Goal: Transaction & Acquisition: Obtain resource

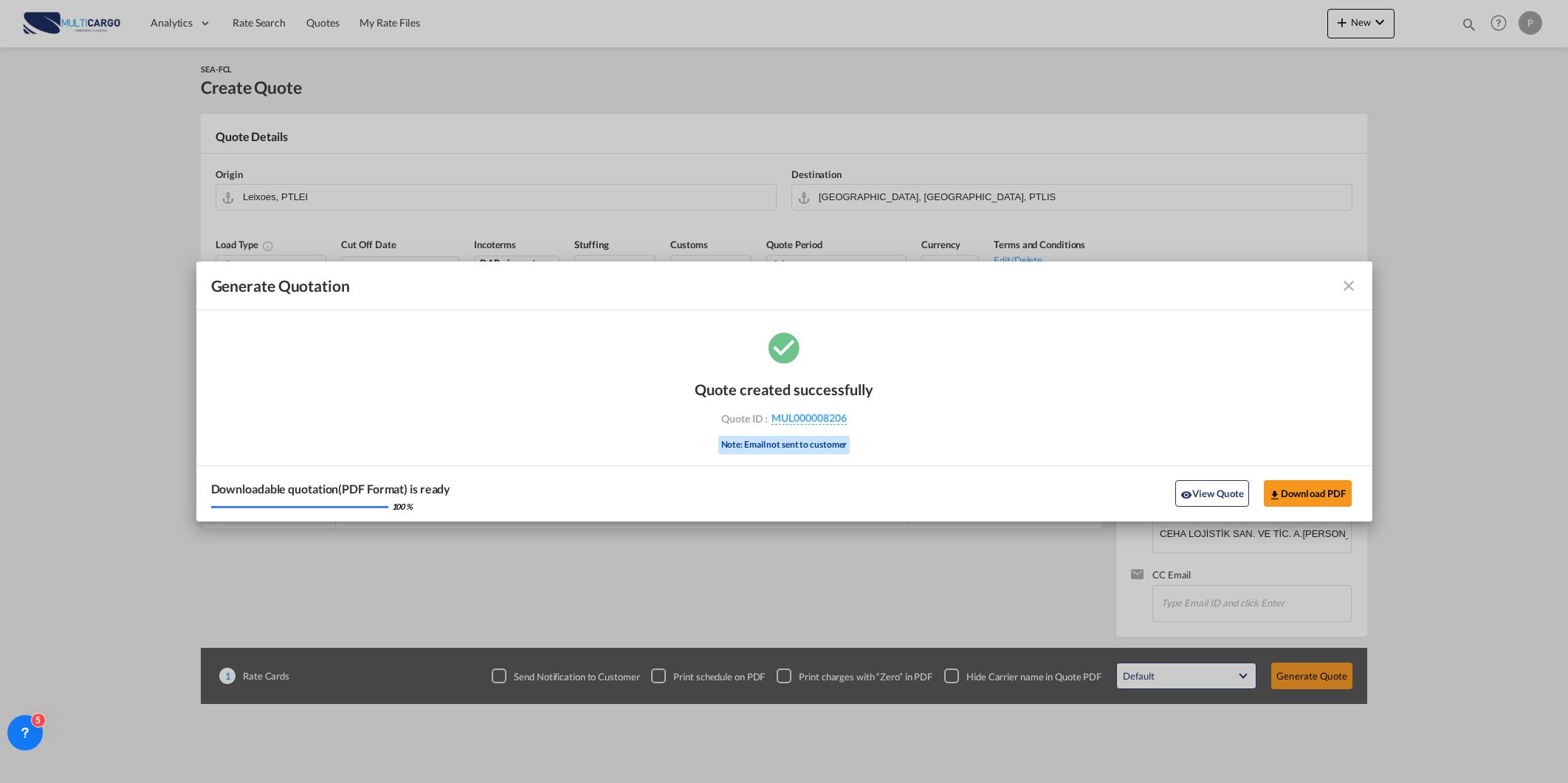
click at [1346, 290] on md-icon "icon-close fg-AAA8AD cursor m-0" at bounding box center [1349, 286] width 18 height 18
click at [1346, 290] on md-icon "icon-close fg-AAA8AD cursor m-0" at bounding box center [1349, 286] width 18 height 18
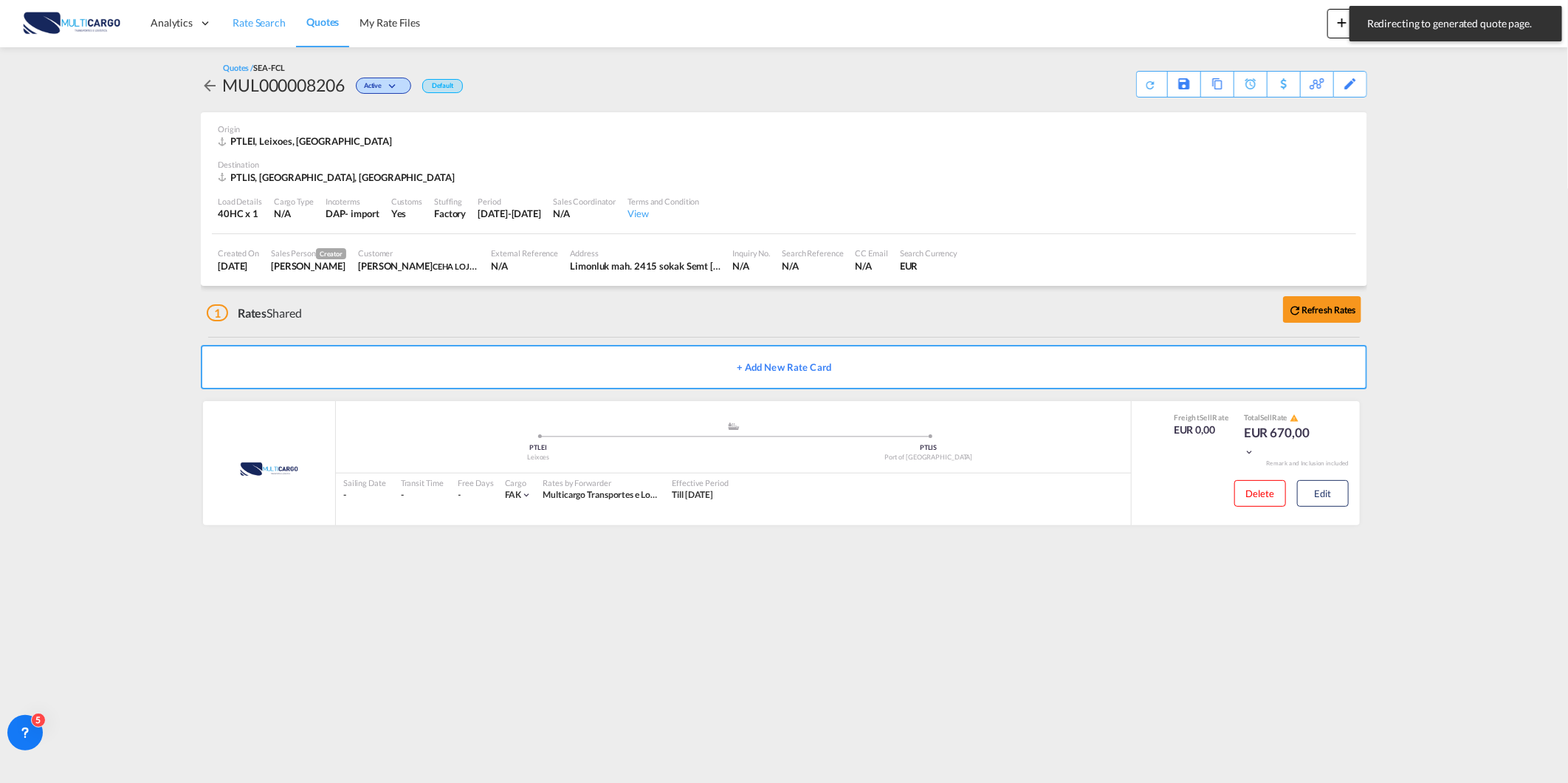
click at [237, 20] on span "Rate Search" at bounding box center [259, 22] width 53 height 13
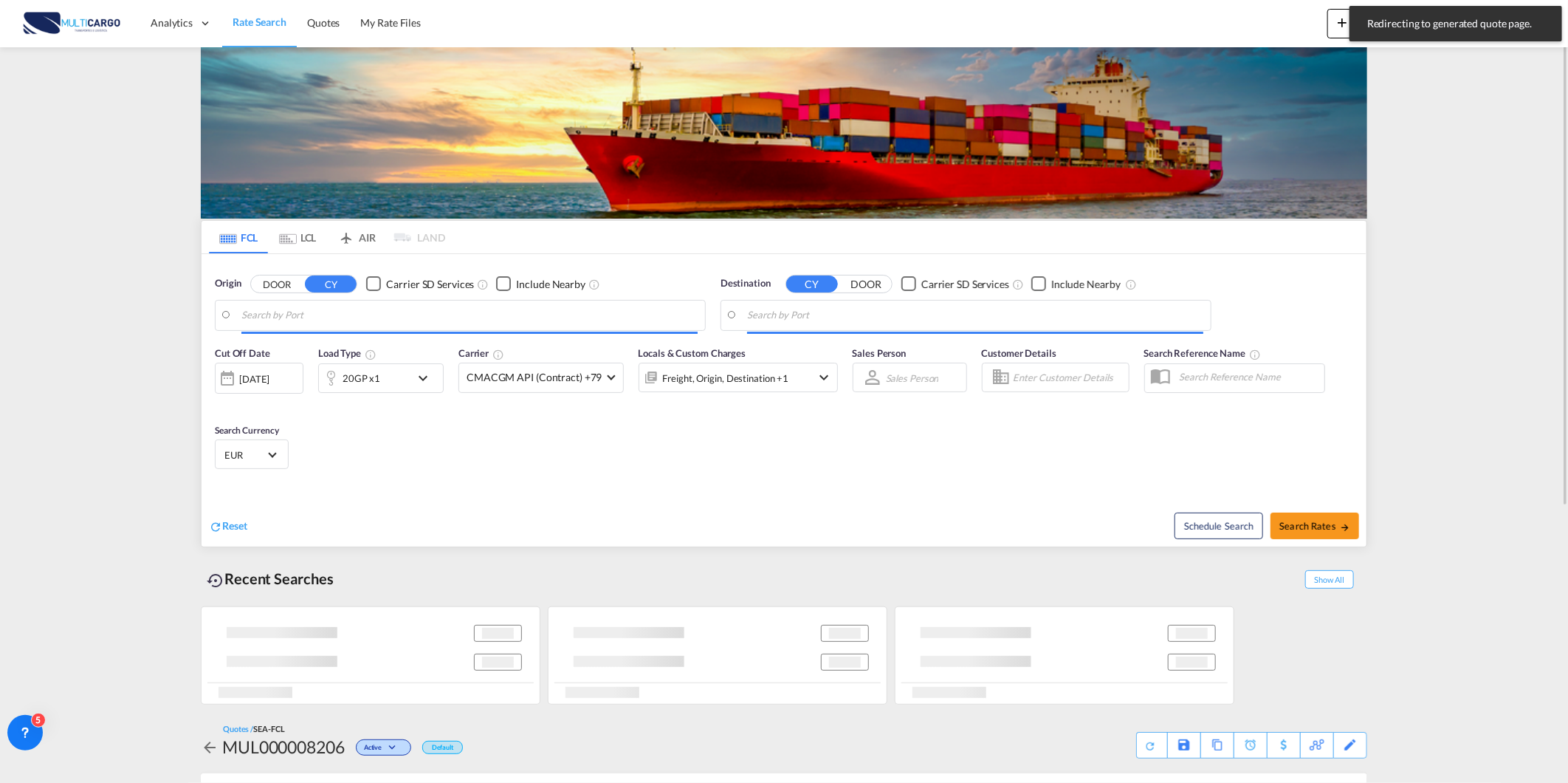
type input "[GEOGRAPHIC_DATA] ([GEOGRAPHIC_DATA]), PTLIS"
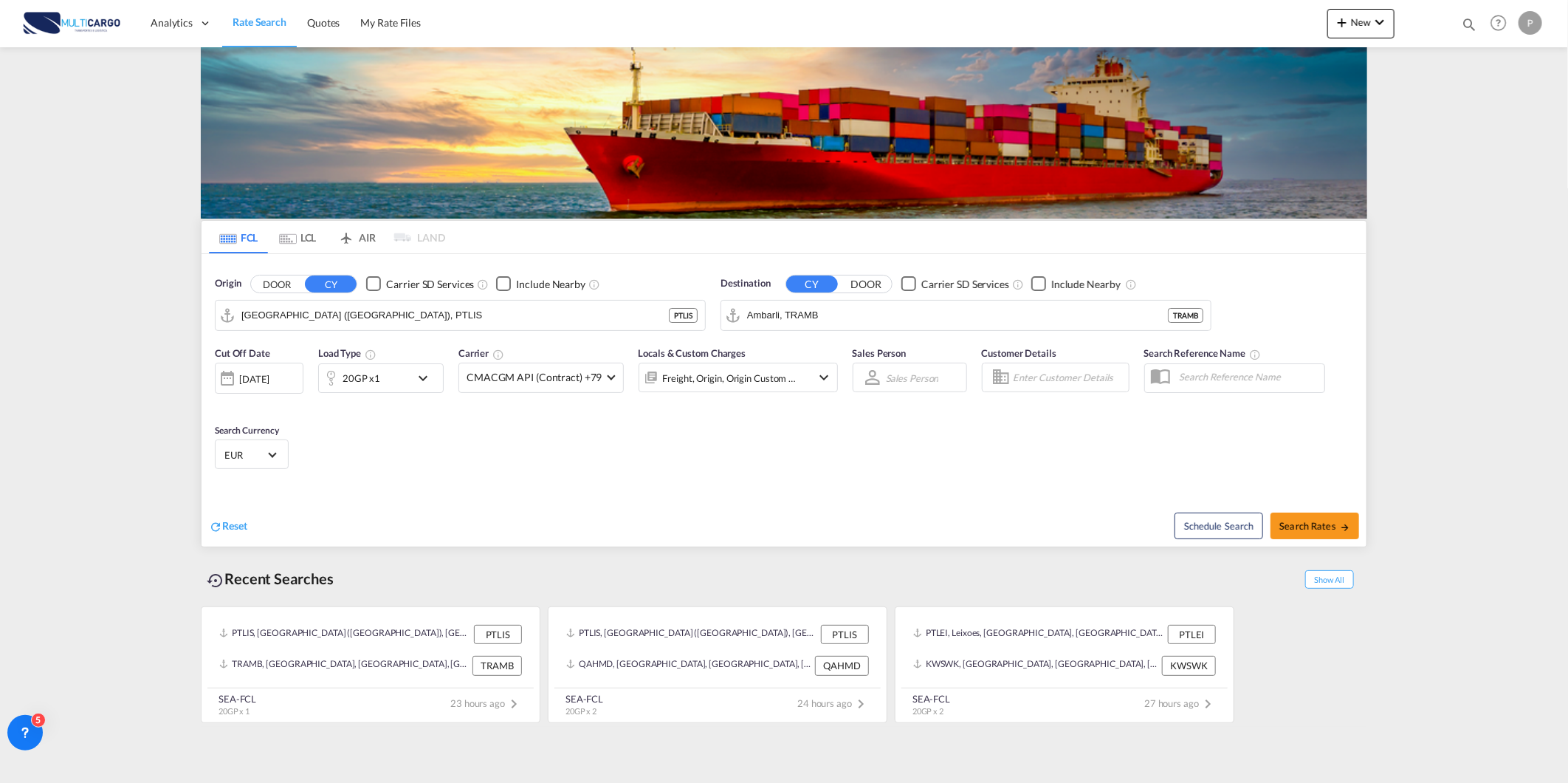
click at [237, 20] on span "Rate Search" at bounding box center [260, 22] width 54 height 13
click at [892, 322] on input "Ambarli, TRAMB" at bounding box center [974, 316] width 456 height 22
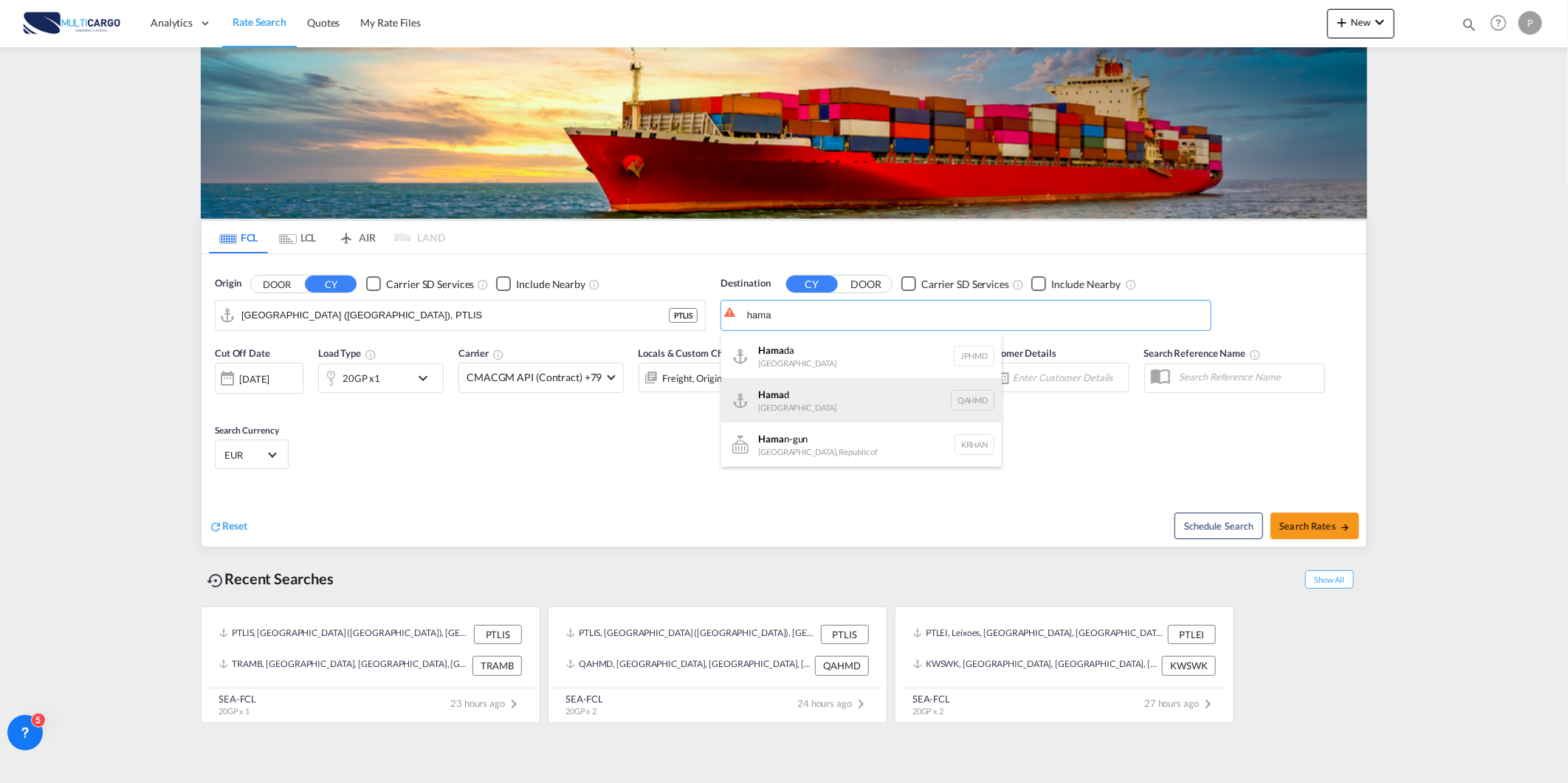
click at [809, 407] on div "Hama d Qatar QAHMD" at bounding box center [861, 400] width 280 height 45
type input "Hamad, QAHMD"
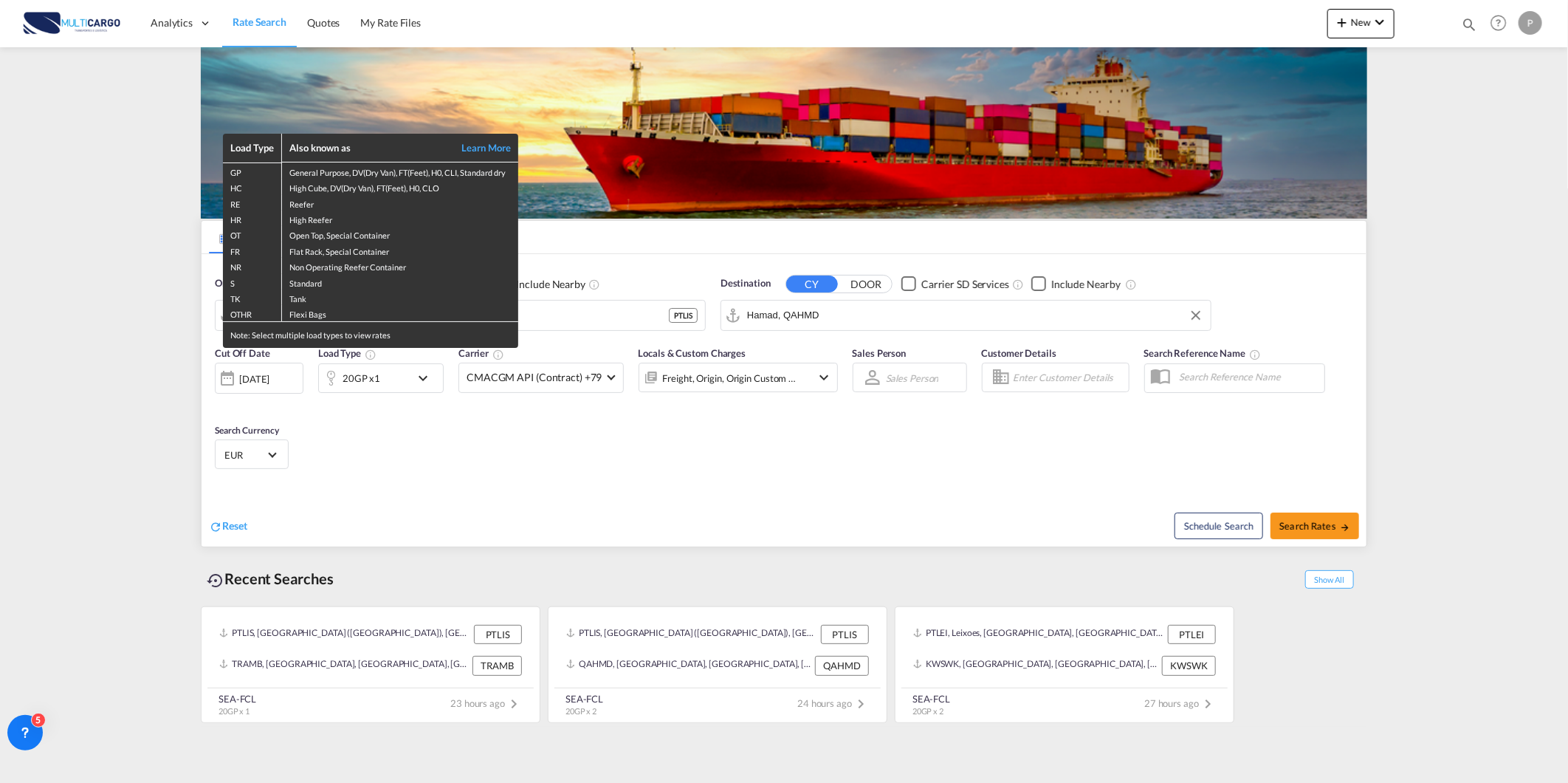
click at [394, 375] on div "Load Type Also known as Learn More GP General Purpose, DV(Dry Van), FT(Feet), H…" at bounding box center [784, 392] width 1568 height 783
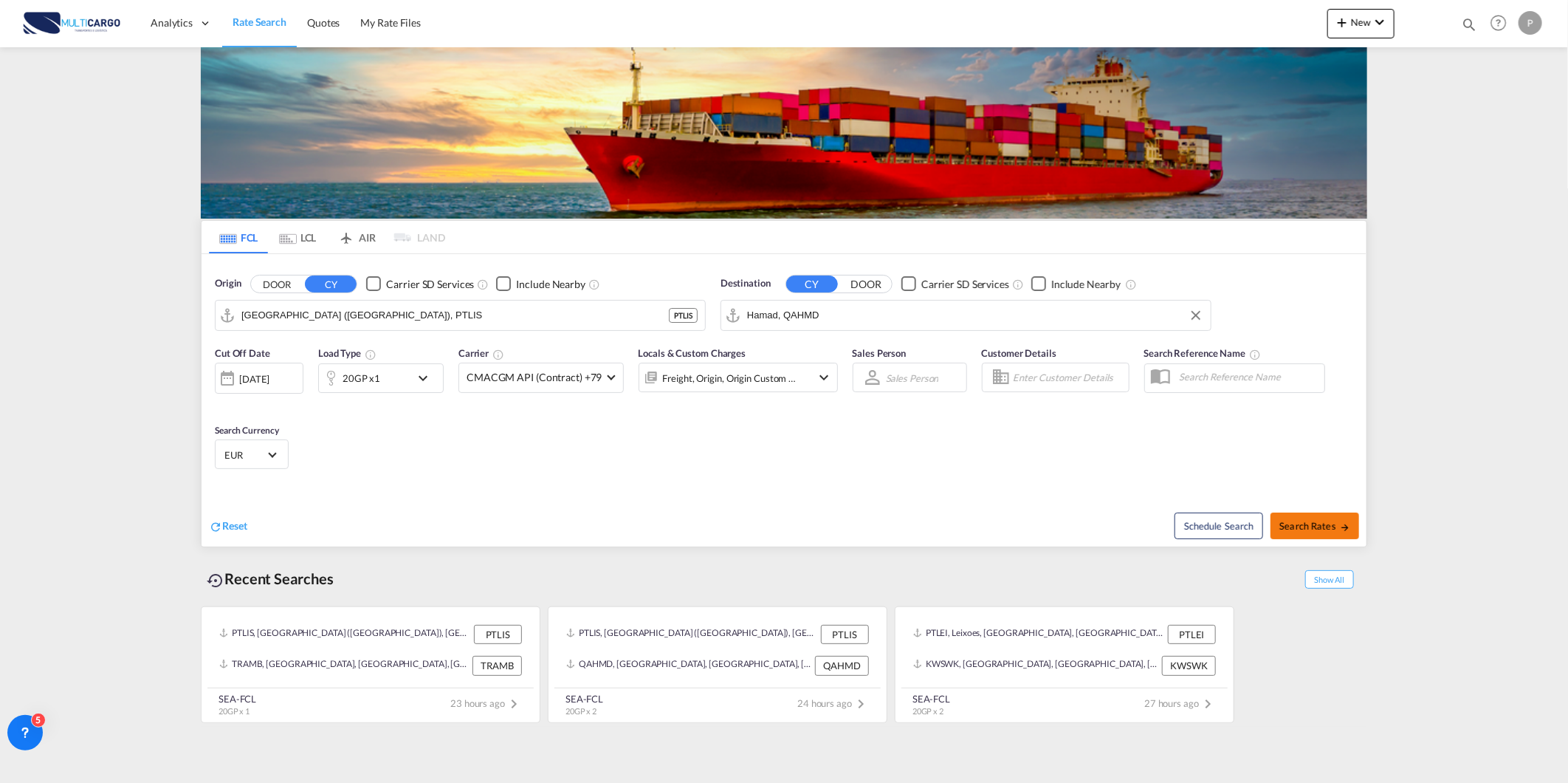
click at [1294, 530] on span "Search Rates" at bounding box center [1314, 526] width 71 height 12
type input "PTLIS to QAHMD / 26 Aug 2025"
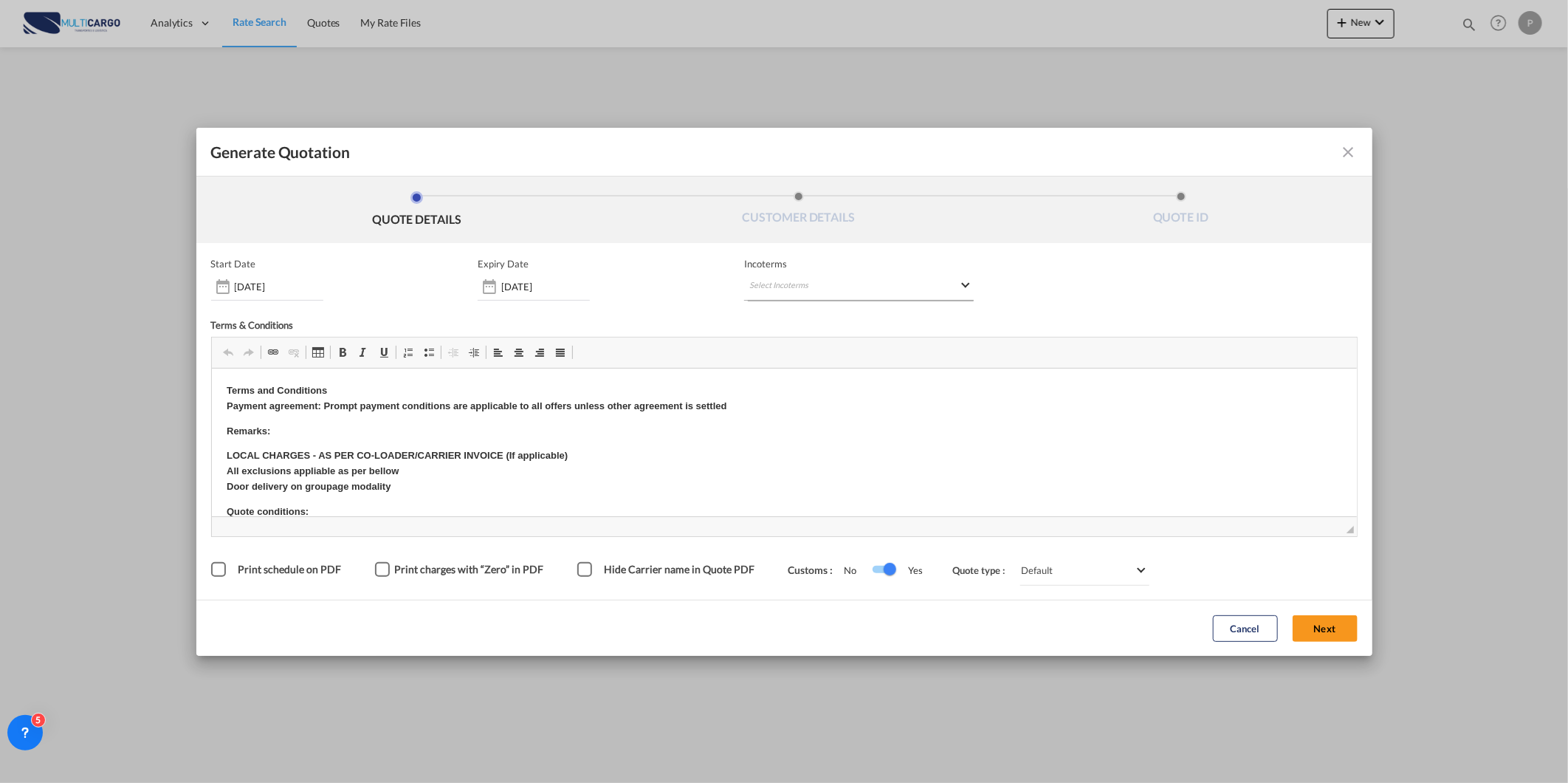
click at [844, 285] on md-select "Select Incoterms CPT - import Carrier Paid to EXW - export Ex Works FOB - impor…" at bounding box center [859, 287] width 230 height 27
click at [849, 324] on div at bounding box center [826, 317] width 157 height 22
click at [847, 316] on input "search" at bounding box center [820, 317] width 137 height 13
type input "exw"
click at [852, 349] on div "Ex Works" at bounding box center [826, 354] width 141 height 10
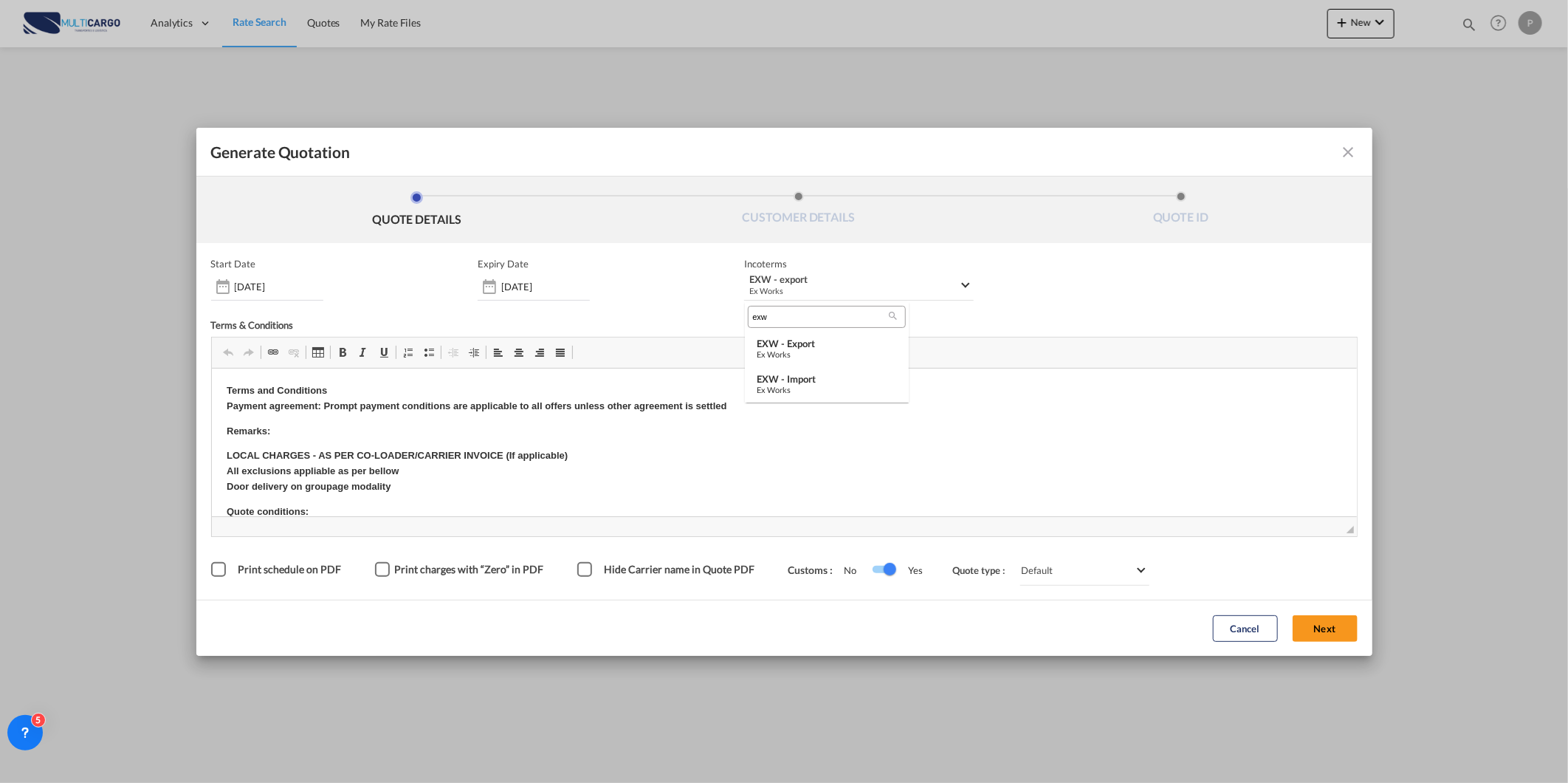
click at [777, 342] on span "Editor de barras de ferramentas Área de transferência/Anular Anular Atalho de t…" at bounding box center [784, 354] width 1145 height 31
click at [1325, 637] on button "Next" at bounding box center [1325, 629] width 65 height 27
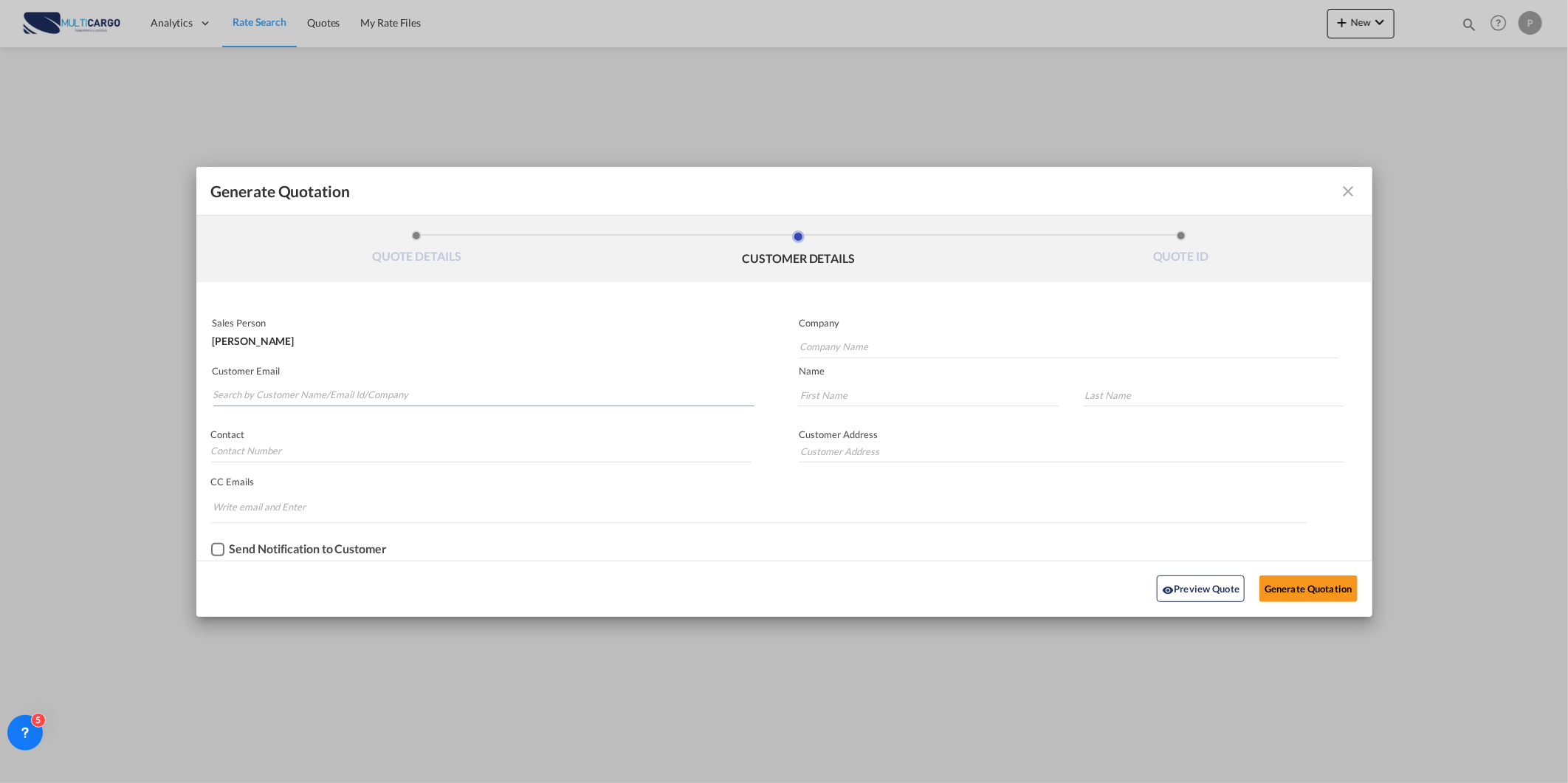
click at [550, 394] on input "Search by Customer Name/Email Id/Company" at bounding box center [484, 395] width 542 height 22
paste input "[EMAIL_ADDRESS][DOMAIN_NAME]"
type input "[EMAIL_ADDRESS][DOMAIN_NAME]"
click at [397, 421] on div "pricing@globconlogistics.com pricing@globconlogistics.com pricing@globconlogist…" at bounding box center [484, 426] width 543 height 40
type input "[EMAIL_ADDRESS][DOMAIN_NAME]"
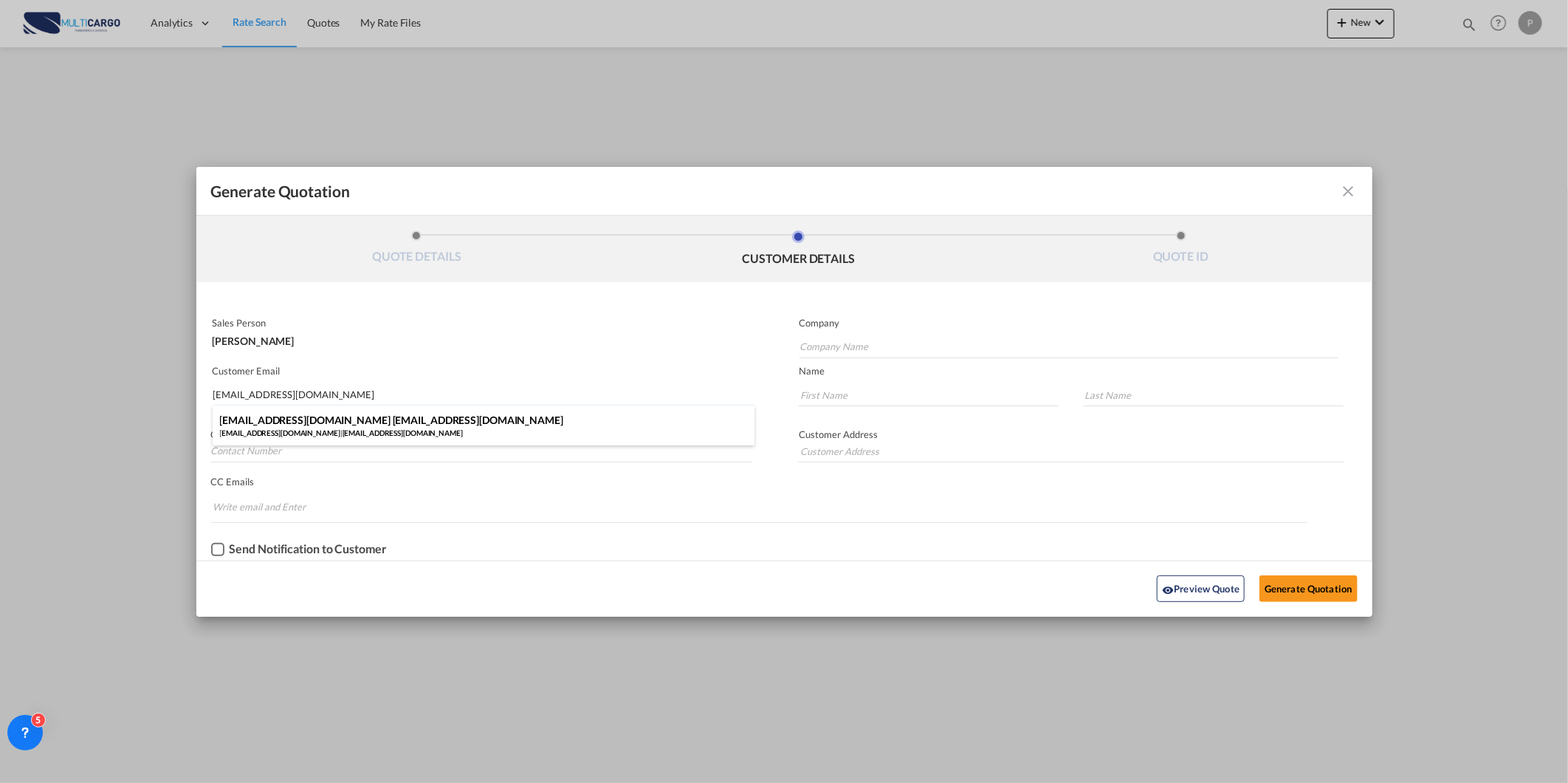
type input "[EMAIL_ADDRESS][DOMAIN_NAME]"
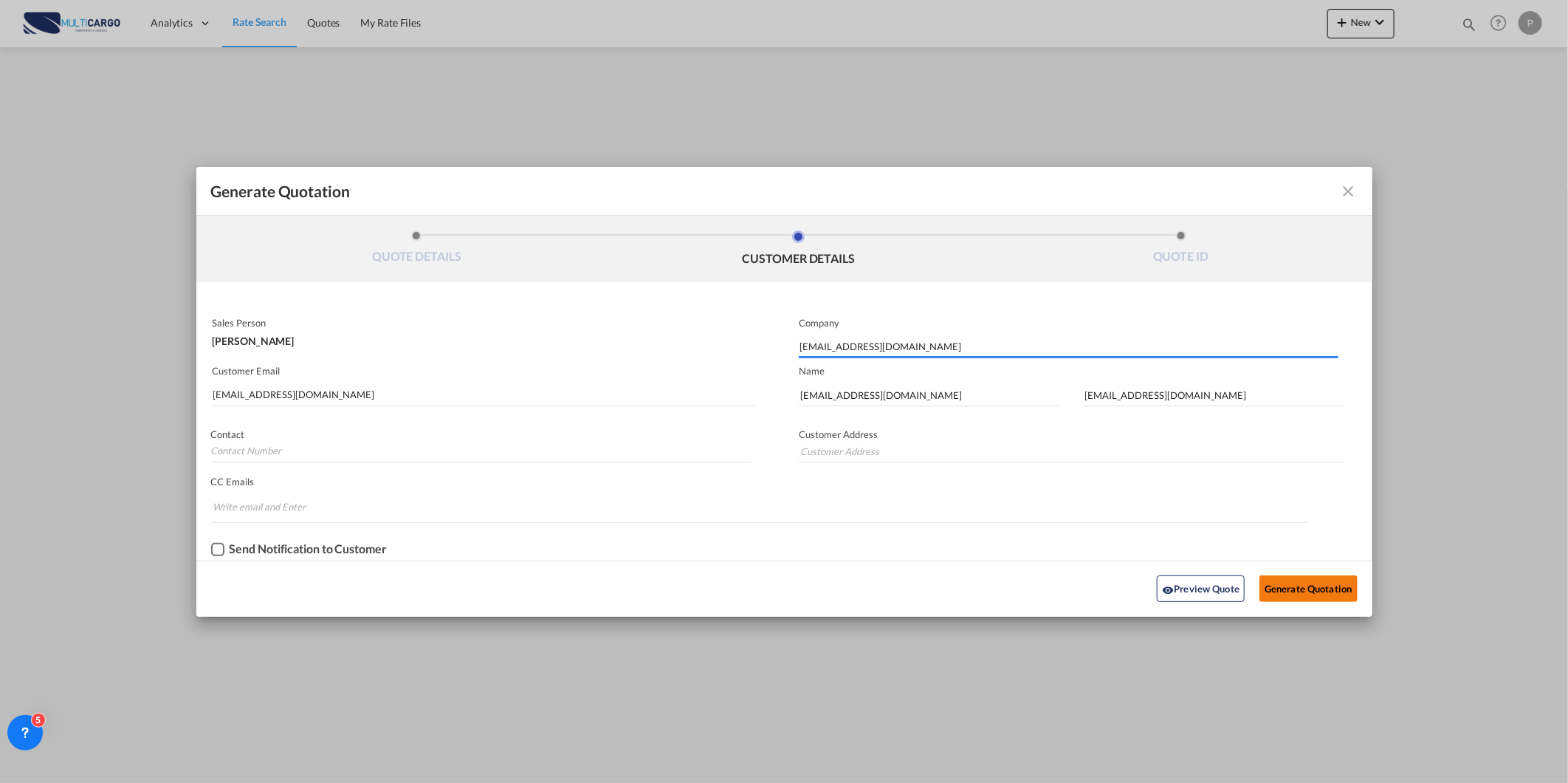
click at [1311, 589] on button "Generate Quotation" at bounding box center [1308, 589] width 97 height 27
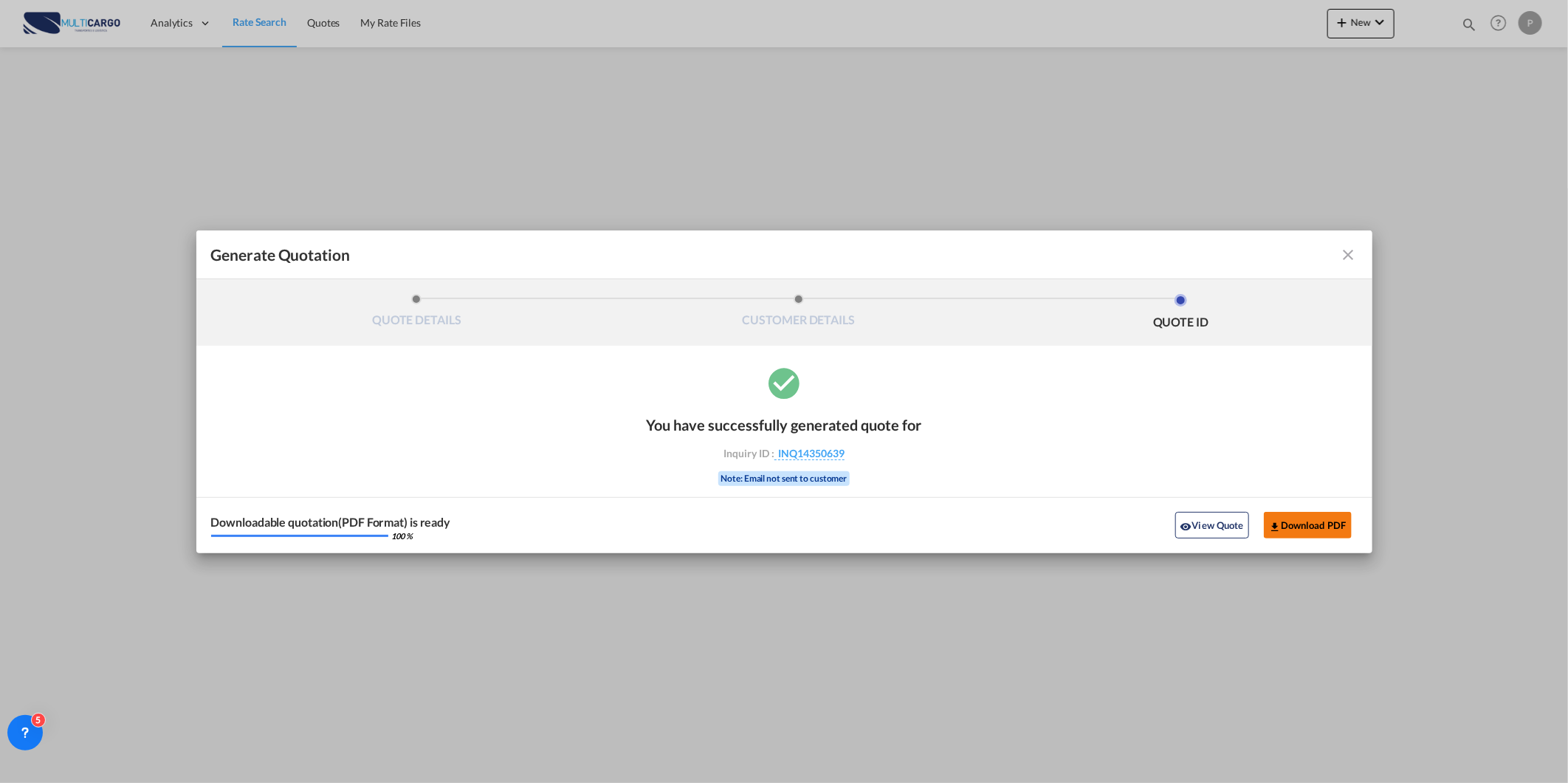
click at [1337, 523] on button "Download PDF" at bounding box center [1308, 525] width 88 height 27
click at [1238, 531] on button "View Quote" at bounding box center [1212, 525] width 74 height 27
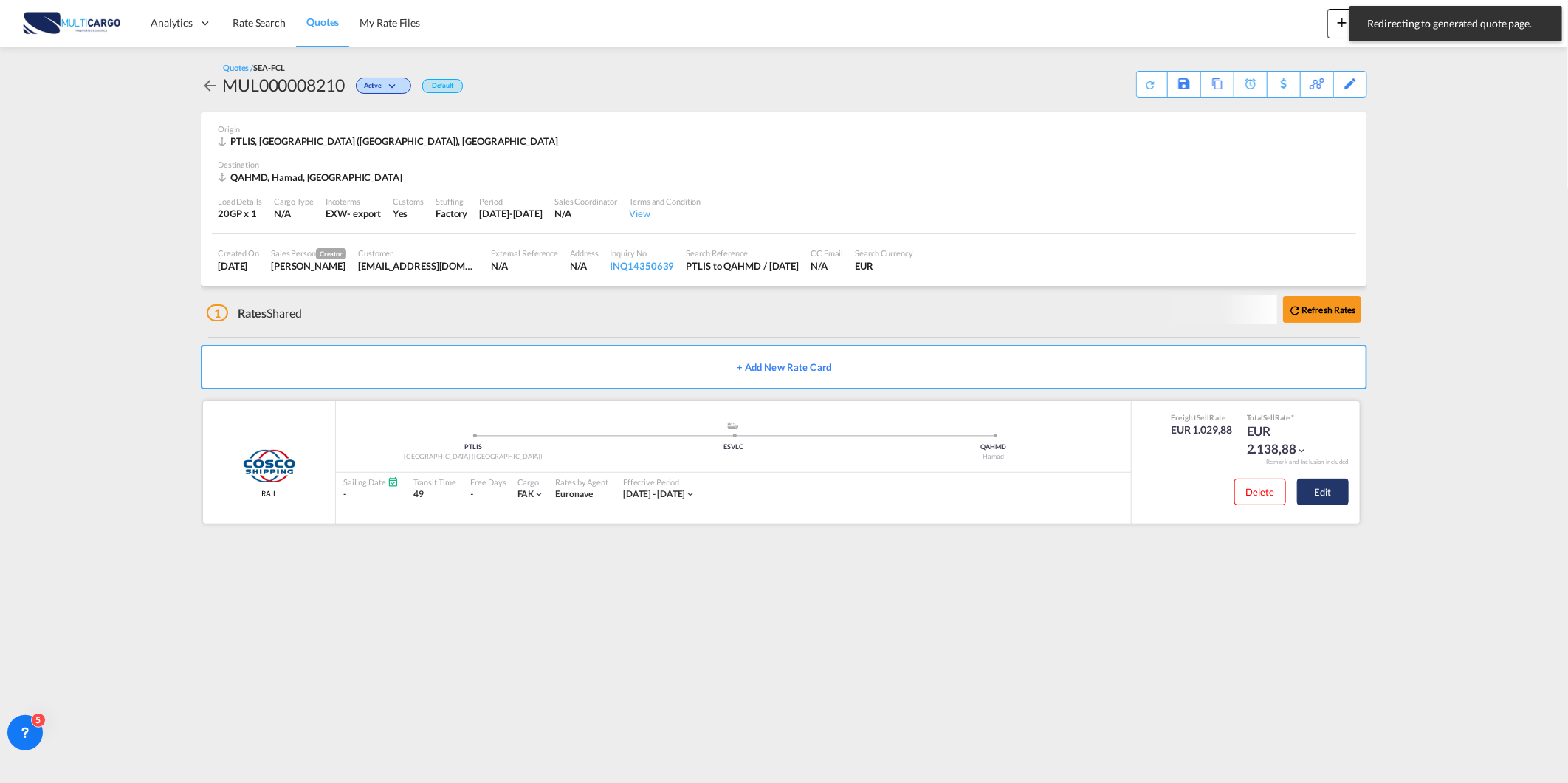
click at [1311, 488] on button "Edit" at bounding box center [1323, 492] width 51 height 27
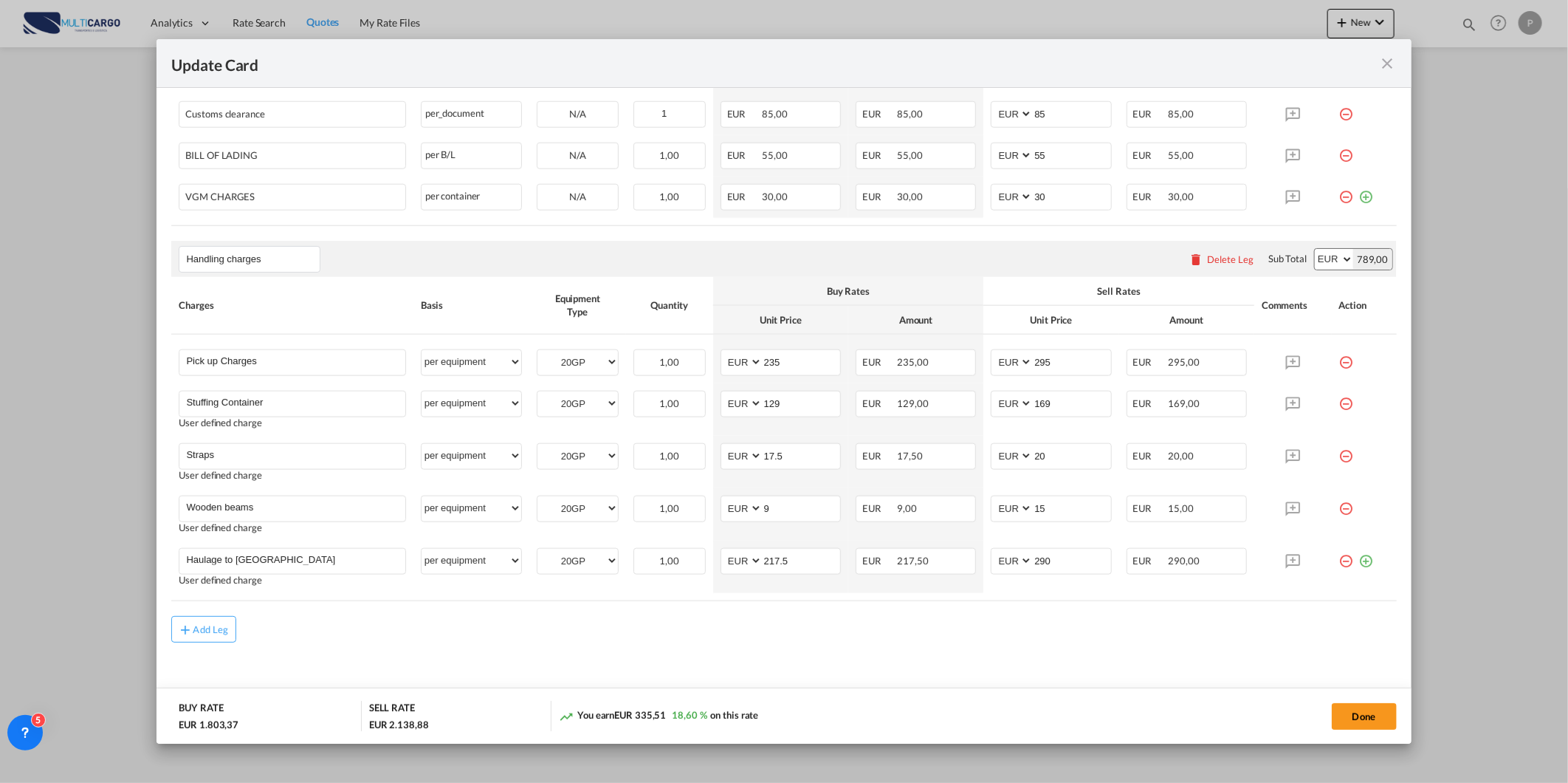
scroll to position [925, 0]
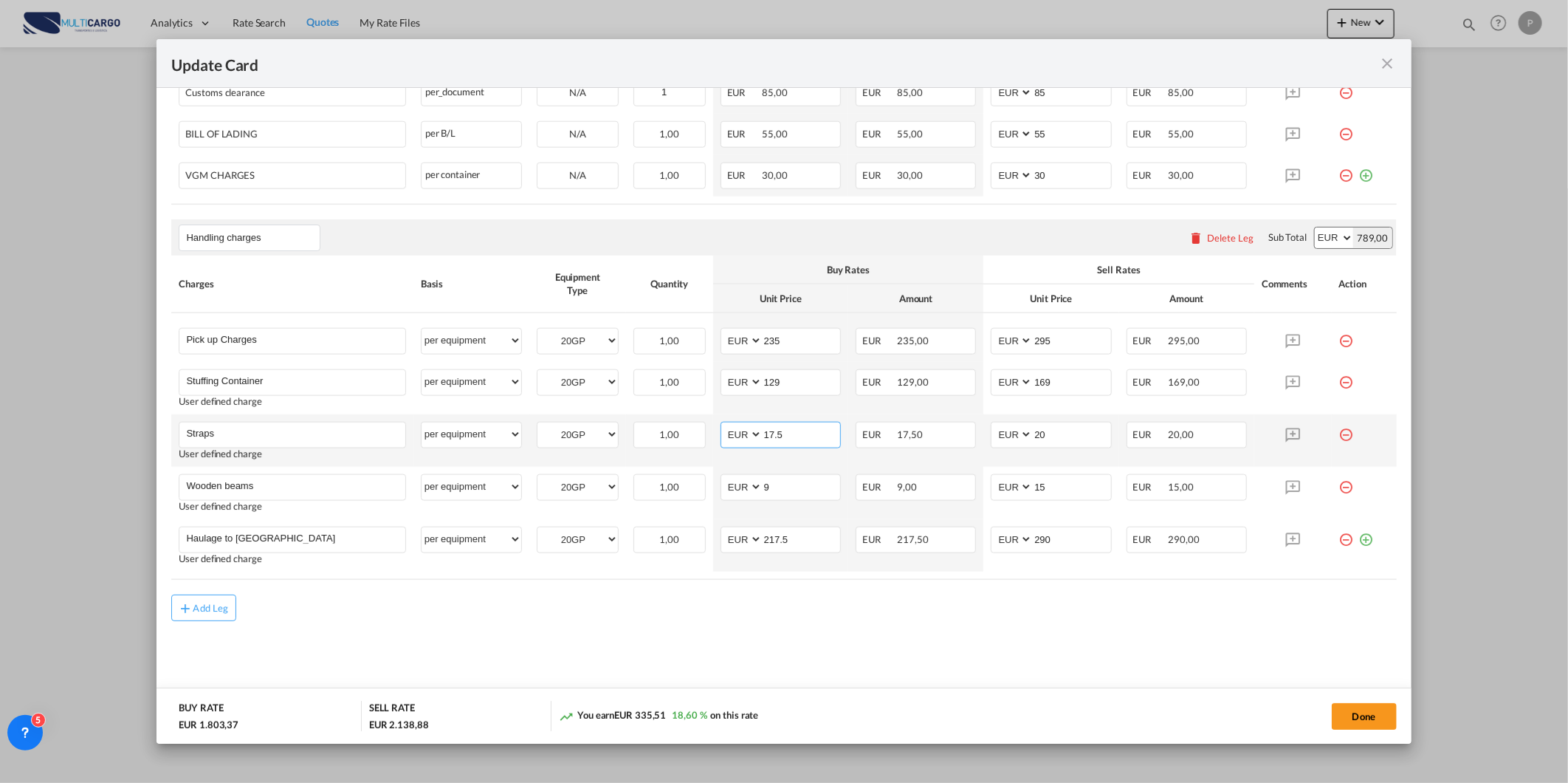
drag, startPoint x: 787, startPoint y: 434, endPoint x: 719, endPoint y: 434, distance: 68.0
click at [721, 434] on md-input-container "AED AFN ALL AMD ANG AOA ARS AUD AWG AZN BAM BBD BDT BGN BHD BIF BMD BND BOB BRL…" at bounding box center [781, 435] width 121 height 27
type input "216"
drag, startPoint x: 1064, startPoint y: 433, endPoint x: 990, endPoint y: 433, distance: 74.0
click at [991, 433] on md-input-container "AED AFN ALL AMD ANG AOA ARS AUD AWG AZN BAM BBD BDT BGN BHD BIF BMD BND BOB BRL…" at bounding box center [1051, 435] width 121 height 27
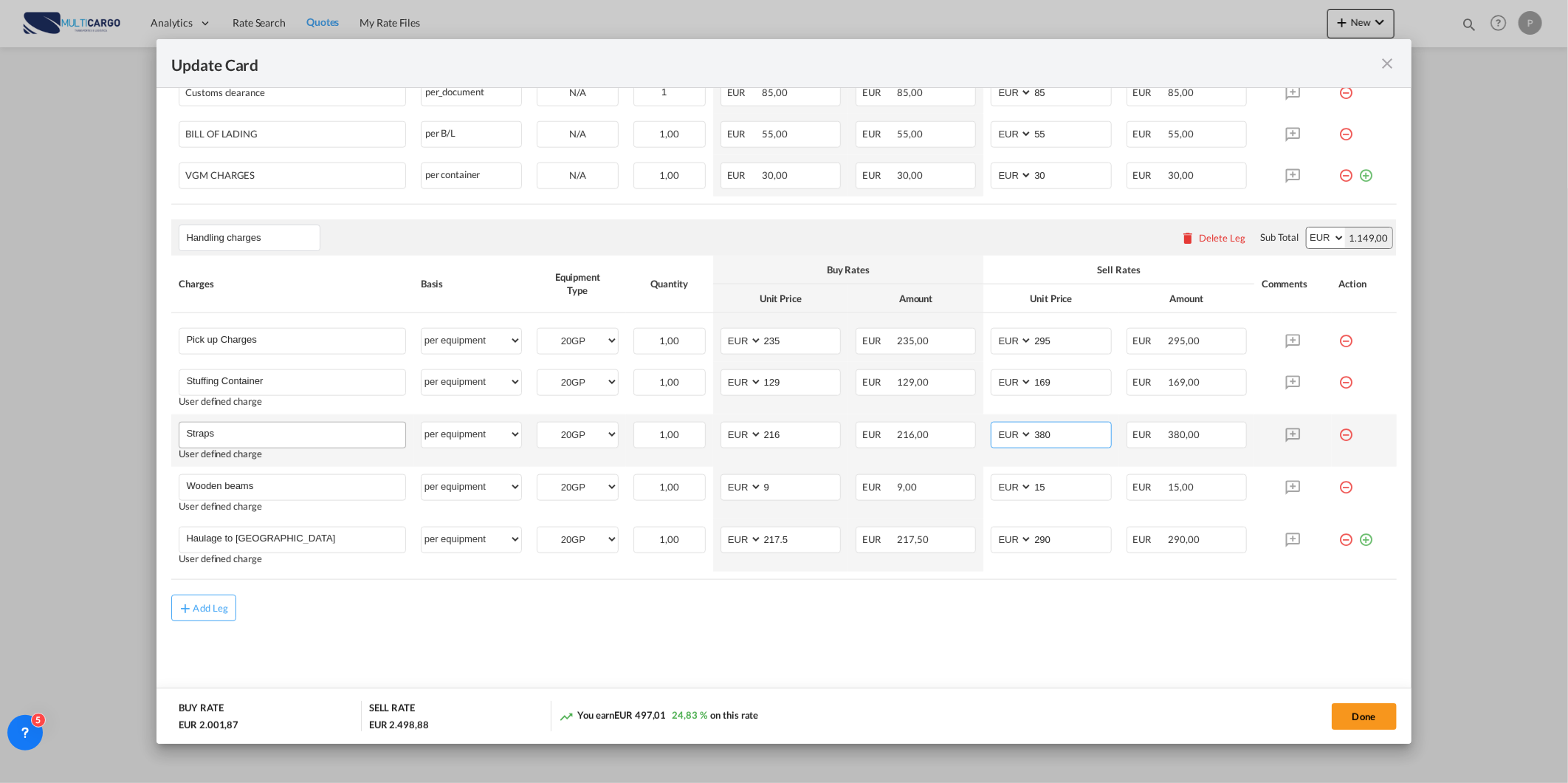
type input "380"
click at [286, 430] on input "Straps" at bounding box center [295, 434] width 219 height 22
type input "Straps and Lashing Material"
click at [694, 626] on md-content "Main Freight Please enter leg name Leg Name Already Exists Download Source 1 De…" at bounding box center [783, 126] width 1225 height 1163
drag, startPoint x: 762, startPoint y: 432, endPoint x: 724, endPoint y: 437, distance: 38.3
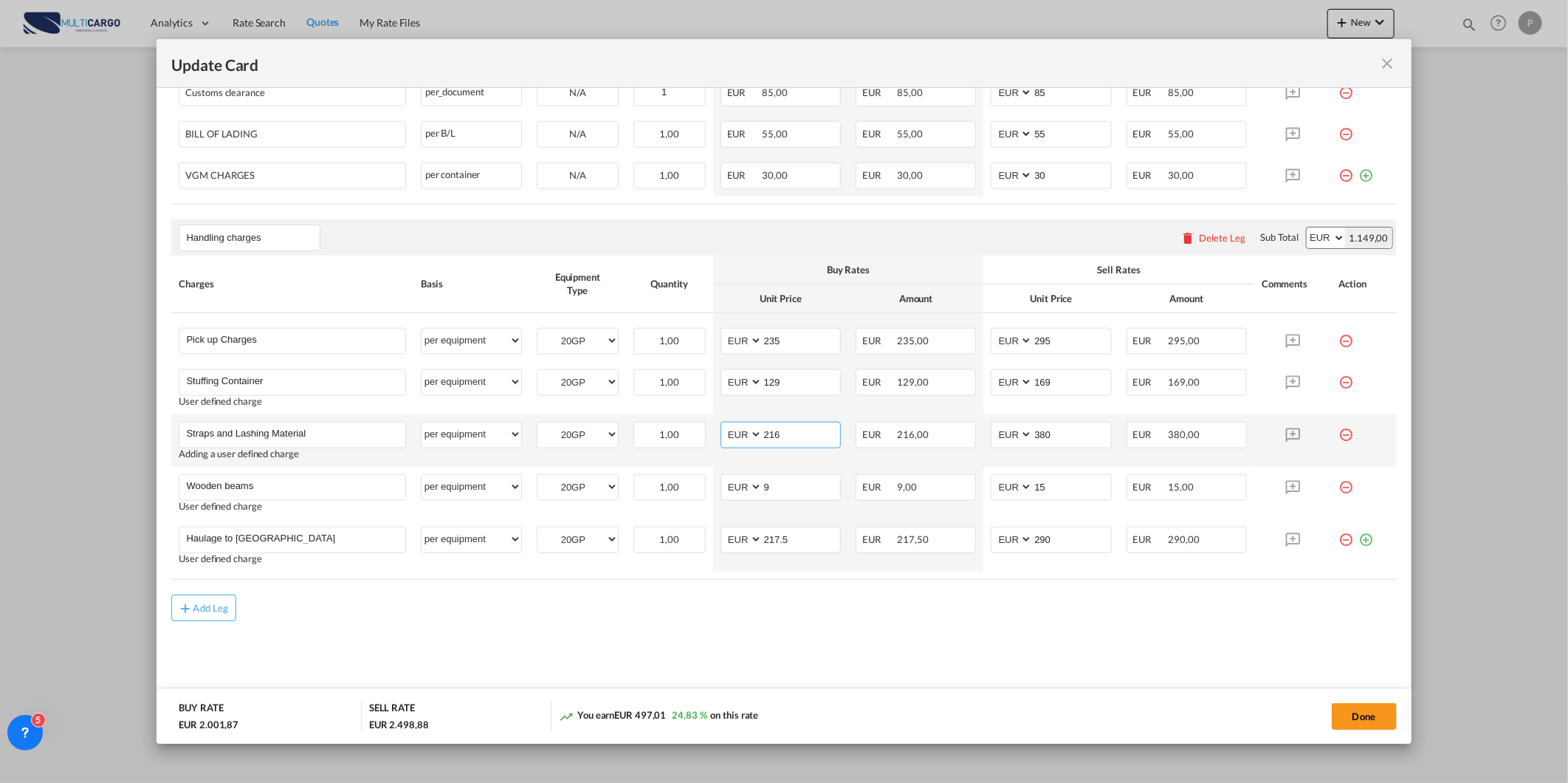
click at [729, 436] on md-input-container "AED AFN ALL AMD ANG AOA ARS AUD AWG AZN BAM BBD BDT BGN BHD BIF BMD BND BOB BRL…" at bounding box center [781, 435] width 121 height 27
click at [746, 438] on select "AED AFN ALL AMD ANG AOA ARS AUD AWG AZN BAM BBD BDT BGN BHD BIF BMD BND BOB BRL…" at bounding box center [743, 435] width 39 height 20
click at [762, 438] on input "216" at bounding box center [801, 434] width 77 height 22
click at [762, 436] on input "216" at bounding box center [801, 434] width 77 height 22
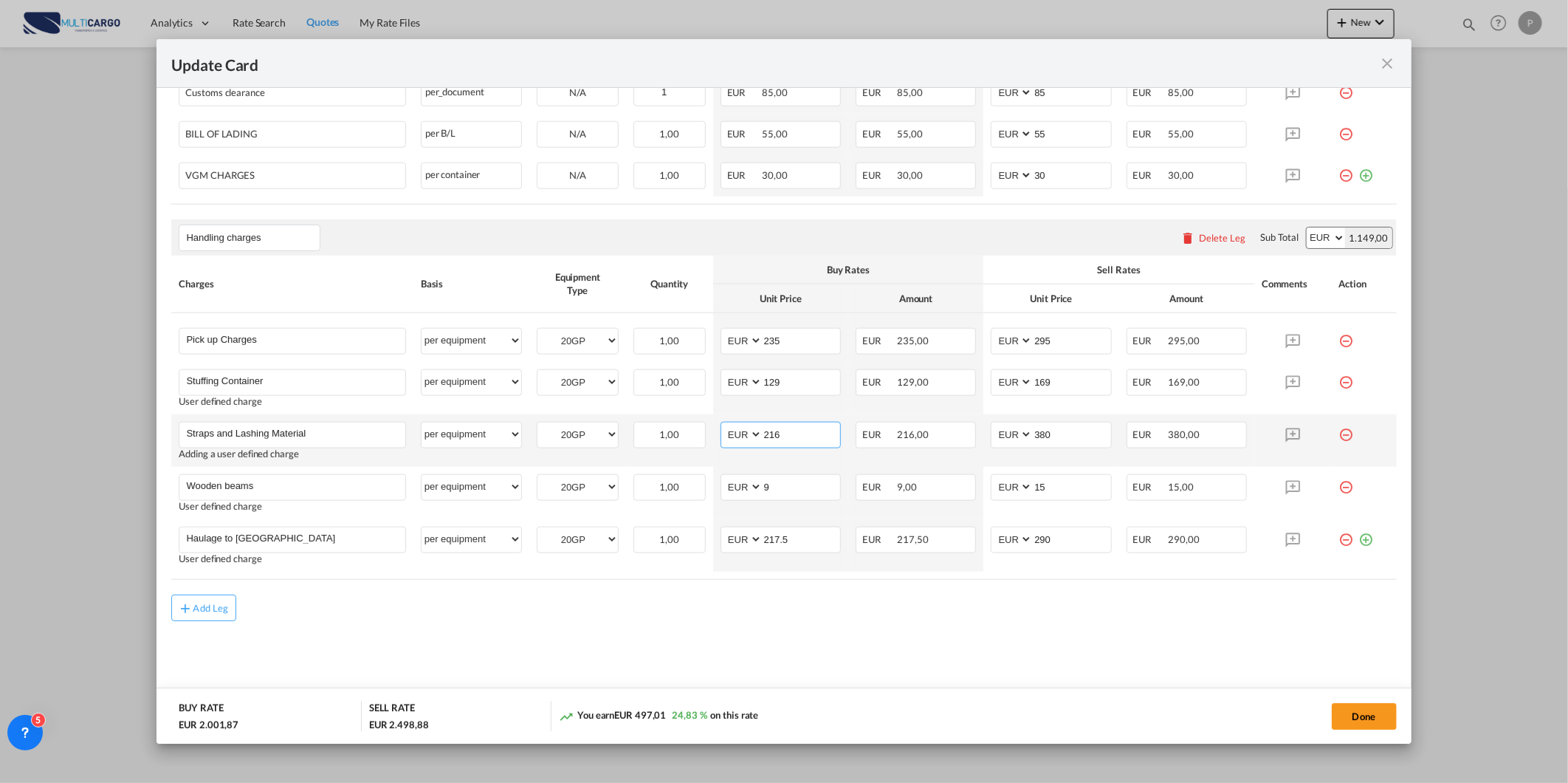
click at [777, 435] on input "216" at bounding box center [801, 434] width 77 height 22
click at [749, 454] on td "AED AFN ALL AMD ANG AOA ARS AUD AWG AZN BAM BBD BDT BGN BHD BIF BMD BND BOB BRL…" at bounding box center [781, 441] width 135 height 52
drag, startPoint x: 774, startPoint y: 434, endPoint x: 710, endPoint y: 434, distance: 64.0
click at [713, 434] on td "AED AFN ALL AMD ANG AOA ARS AUD AWG AZN BAM BBD BDT BGN BHD BIF BMD BND BOB BRL…" at bounding box center [781, 441] width 135 height 52
type input "470"
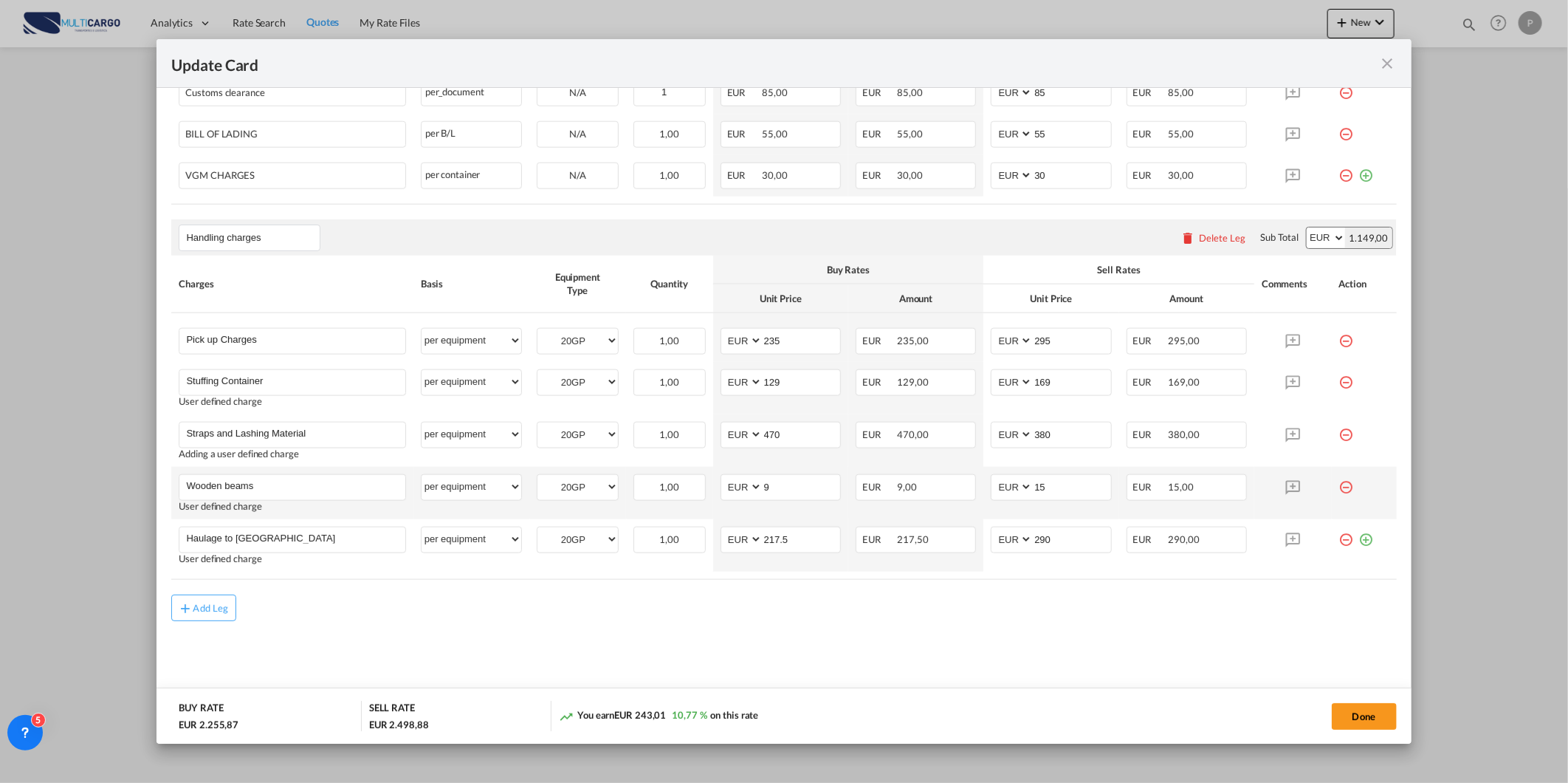
click at [1340, 484] on md-icon "icon-minus-circle-outline red-400-fg" at bounding box center [1347, 482] width 15 height 15
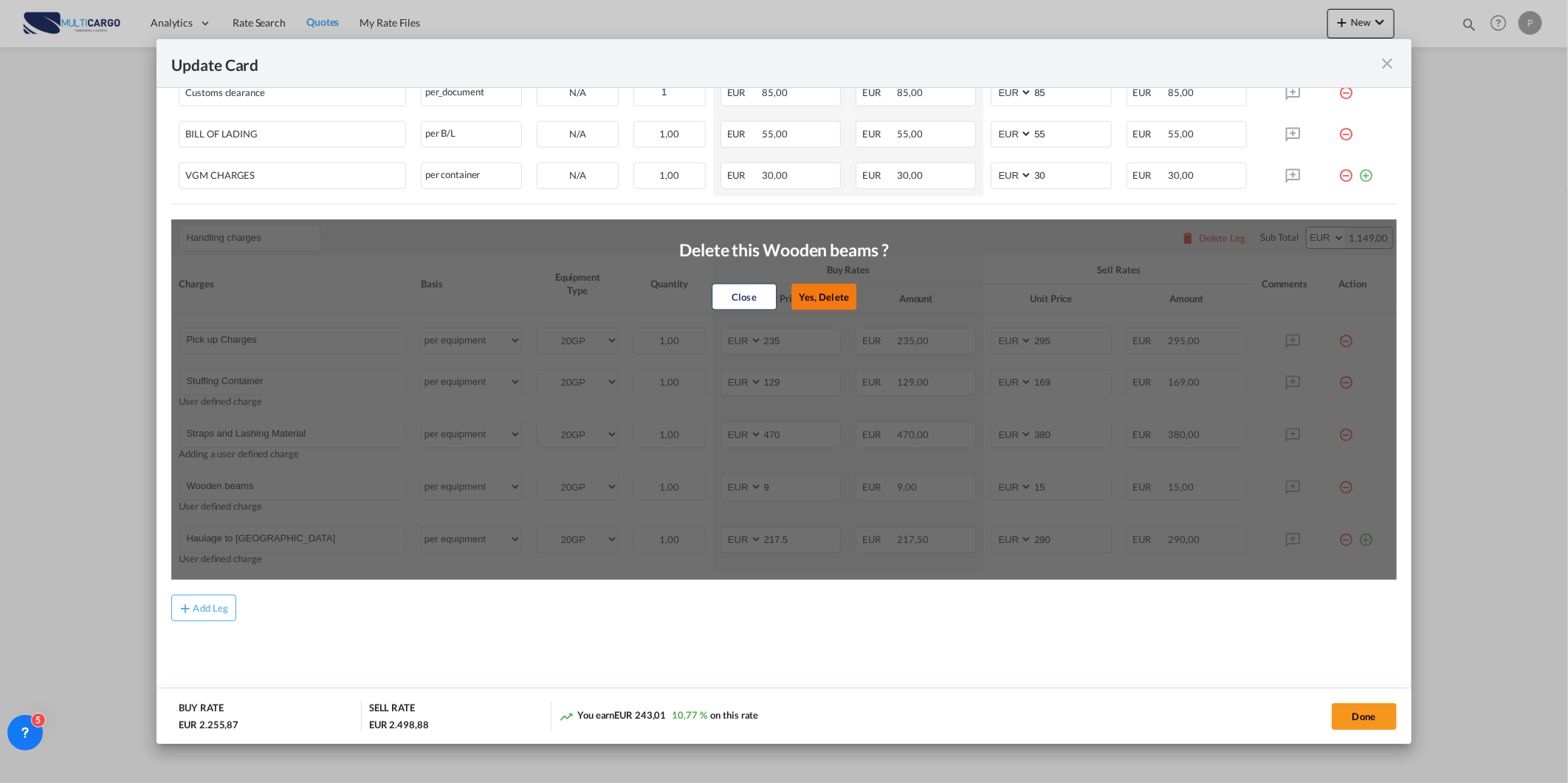
click at [829, 293] on button "Yes, Delete" at bounding box center [823, 297] width 65 height 27
type input "Haulage to Lisbon Port"
type input "217.5"
type input "290"
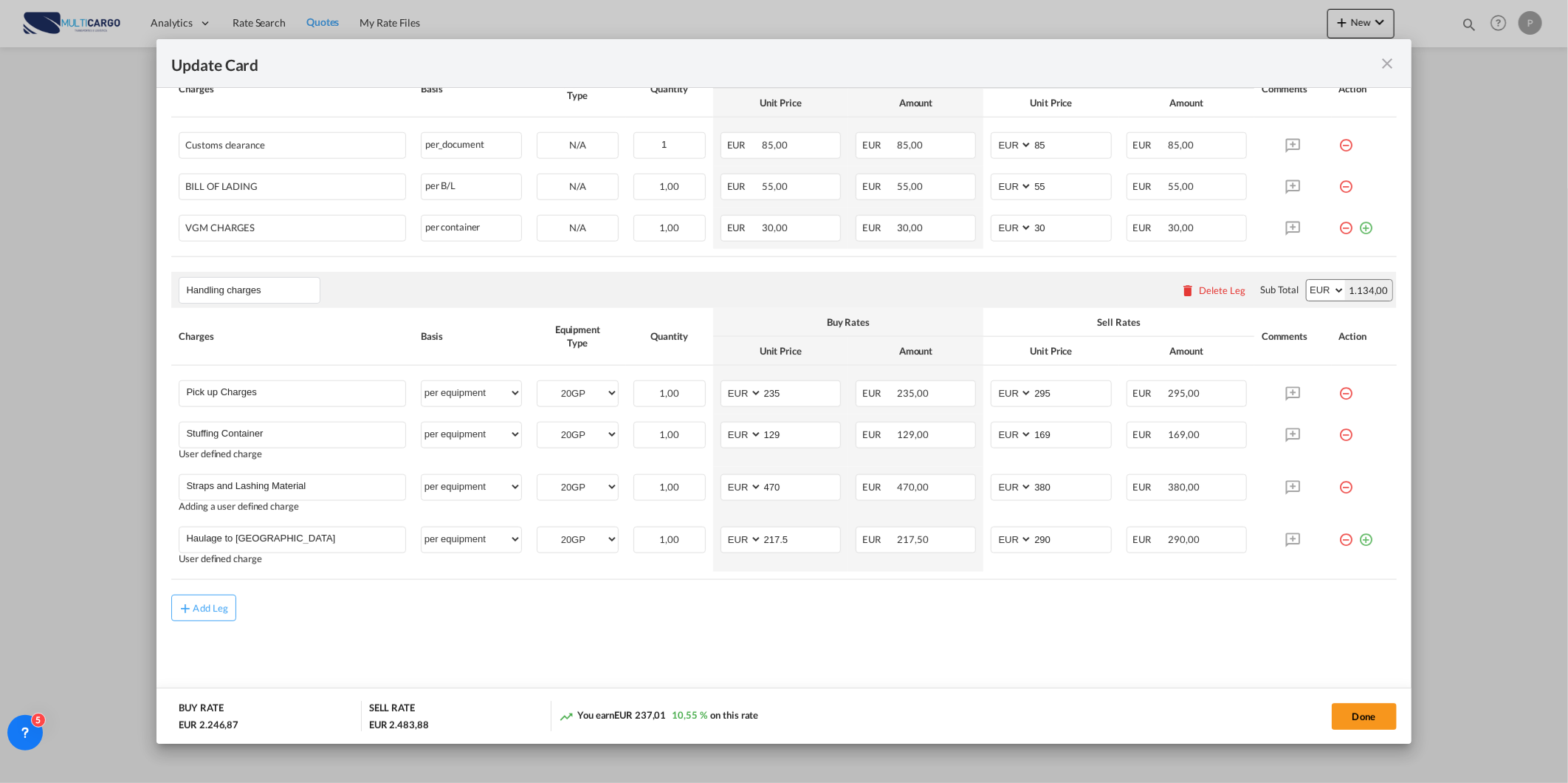
scroll to position [872, 0]
drag, startPoint x: 1069, startPoint y: 493, endPoint x: 1031, endPoint y: 493, distance: 38.0
click at [1033, 493] on input "380" at bounding box center [1072, 486] width 77 height 22
click at [1044, 486] on input "380" at bounding box center [1072, 486] width 77 height 22
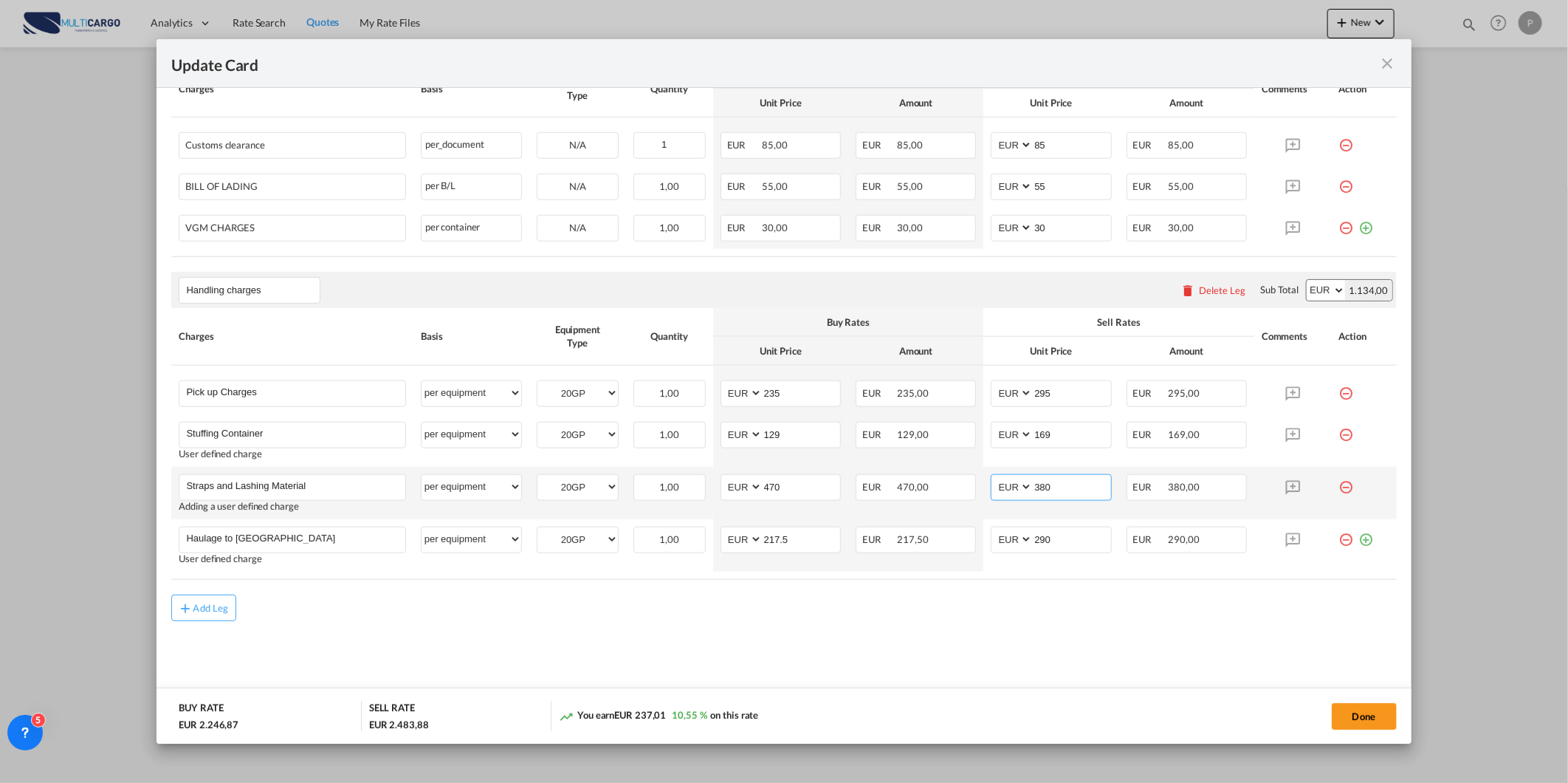
click at [1044, 486] on input "380" at bounding box center [1072, 486] width 77 height 22
drag, startPoint x: 1032, startPoint y: 482, endPoint x: 1022, endPoint y: 482, distance: 10.0
click at [1022, 482] on md-input-container "AED AFN ALL AMD ANG AOA ARS AUD AWG AZN BAM BBD BDT BGN BHD BIF BMD BND BOB BRL…" at bounding box center [1051, 488] width 121 height 27
type input "880"
click at [1187, 645] on md-content "Main Freight Please enter leg name Leg Name Already Exists Download Source 1 De…" at bounding box center [783, 152] width 1225 height 1110
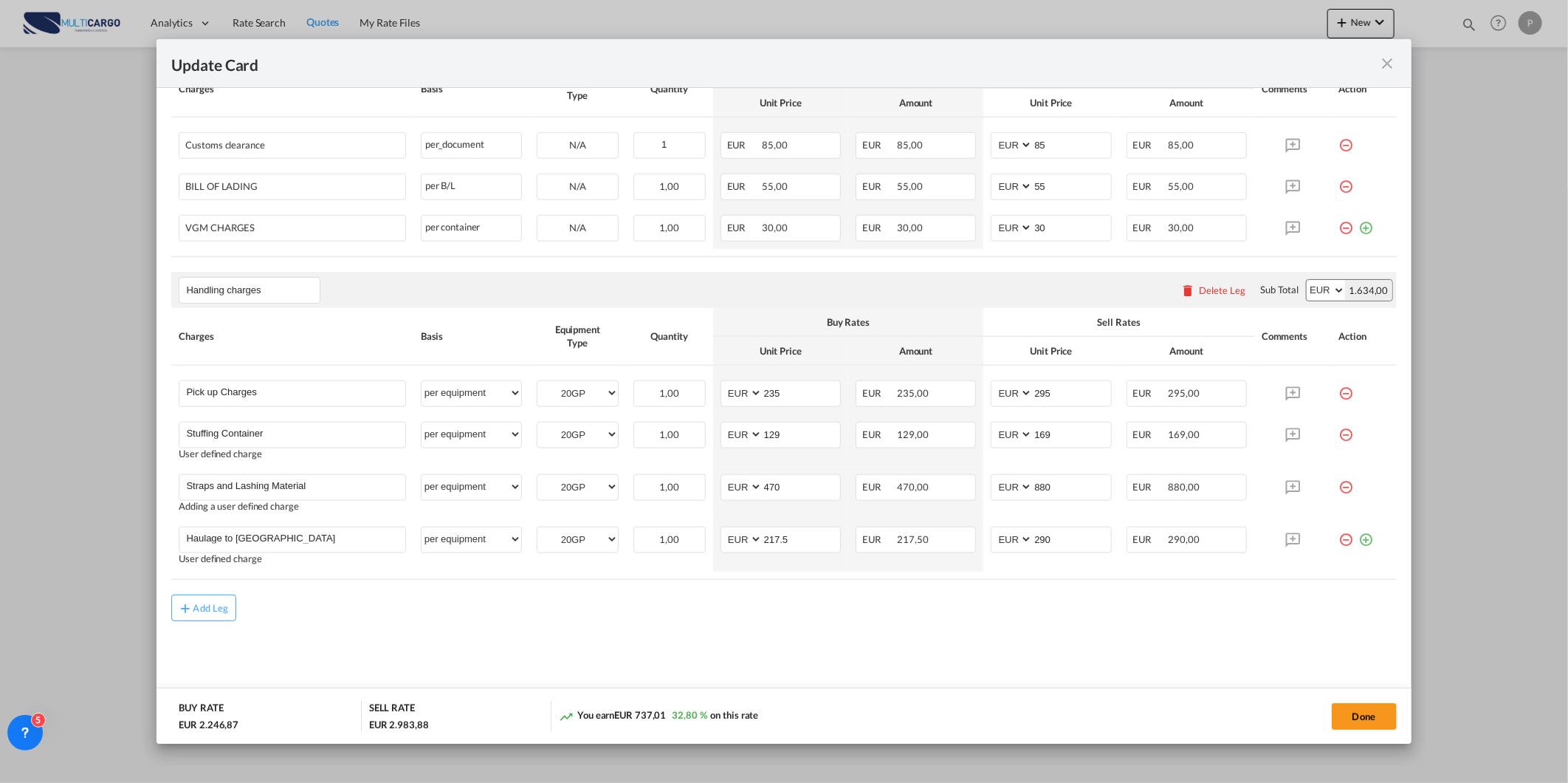
click at [1187, 645] on md-content "Main Freight Please enter leg name Leg Name Already Exists Download Source 1 De…" at bounding box center [783, 152] width 1225 height 1110
drag, startPoint x: 1050, startPoint y: 541, endPoint x: 1017, endPoint y: 545, distance: 33.2
click at [1008, 545] on md-input-container "AED AFN ALL AMD ANG AOA ARS AUD AWG AZN BAM BBD BDT BGN BHD BIF BMD BND BOB BRL…" at bounding box center [1051, 540] width 121 height 27
click at [1017, 556] on td "AED AFN ALL AMD ANG AOA ARS AUD AWG AZN BAM BBD BDT BGN BHD BIF BMD BND BOB BRL…" at bounding box center [1051, 546] width 135 height 52
click at [1043, 543] on input "290" at bounding box center [1072, 539] width 77 height 22
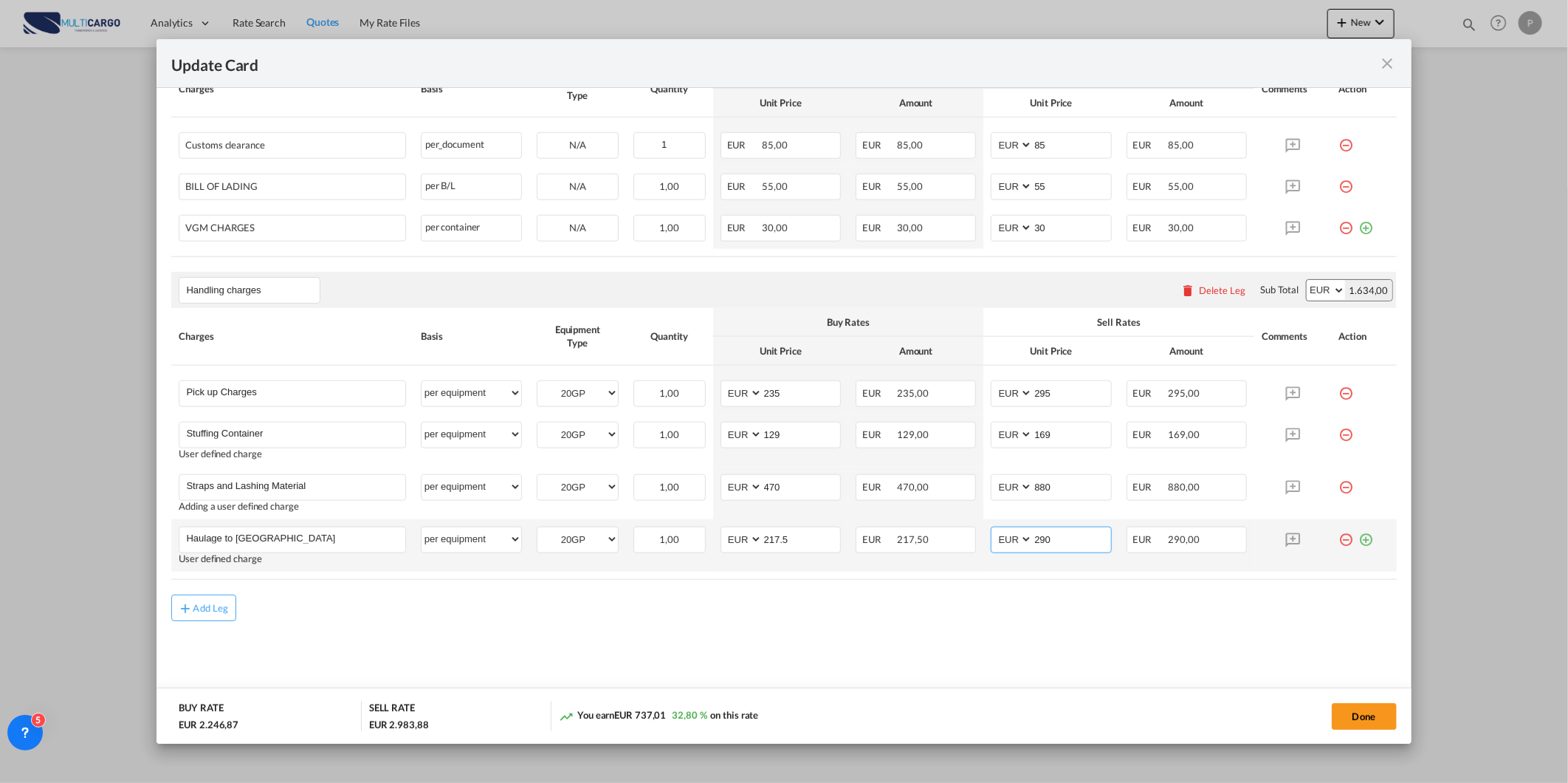
click at [1043, 543] on input "290" at bounding box center [1072, 539] width 77 height 22
click at [1044, 540] on input "290" at bounding box center [1072, 539] width 77 height 22
drag, startPoint x: 1044, startPoint y: 540, endPoint x: 1044, endPoint y: 569, distance: 29.0
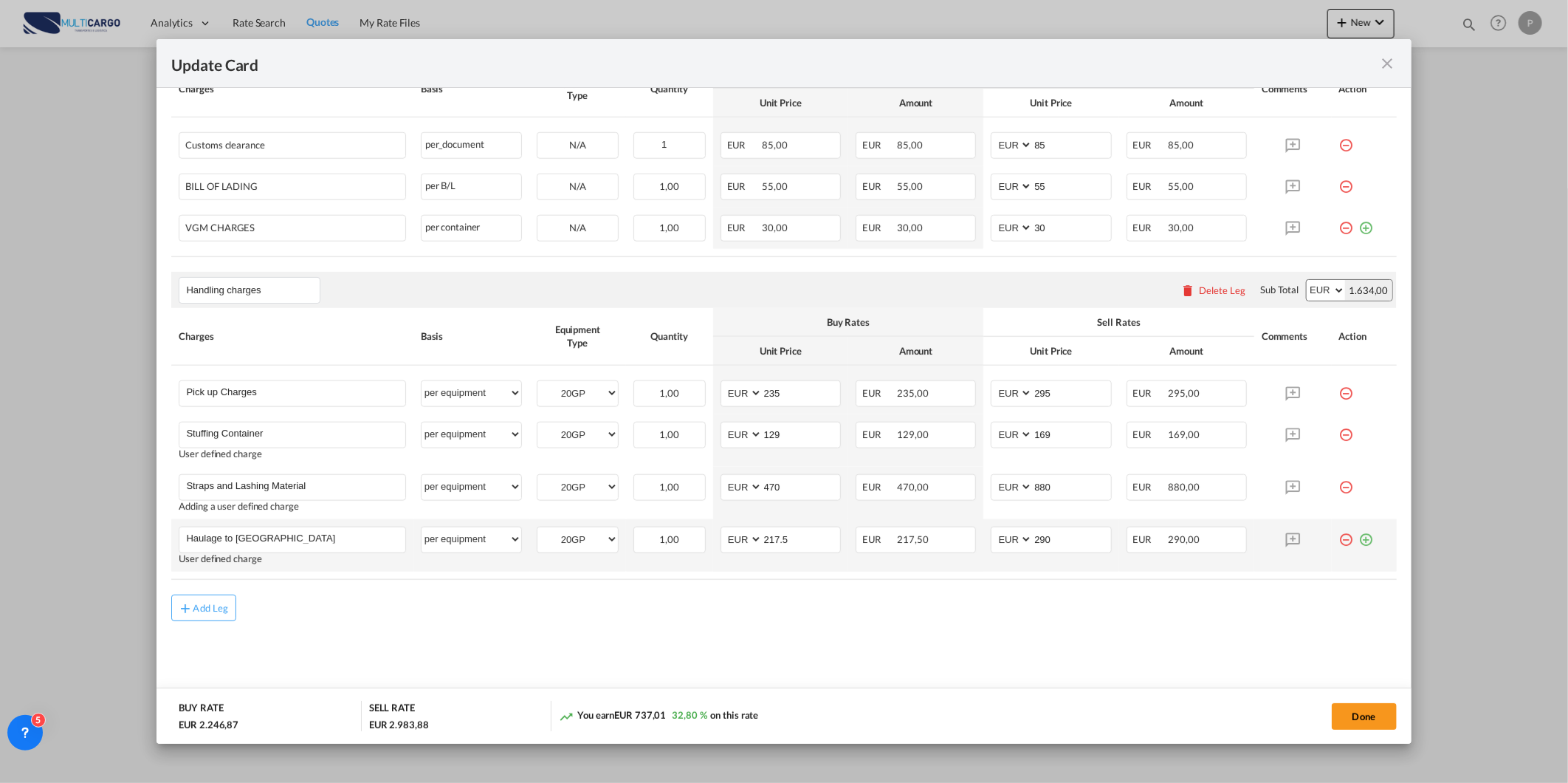
click at [1044, 569] on td "AED AFN ALL AMD ANG AOA ARS AUD AWG AZN BAM BBD BDT BGN BHD BIF BMD BND BOB BRL…" at bounding box center [1051, 546] width 135 height 52
click at [1055, 535] on input "290" at bounding box center [1072, 539] width 77 height 22
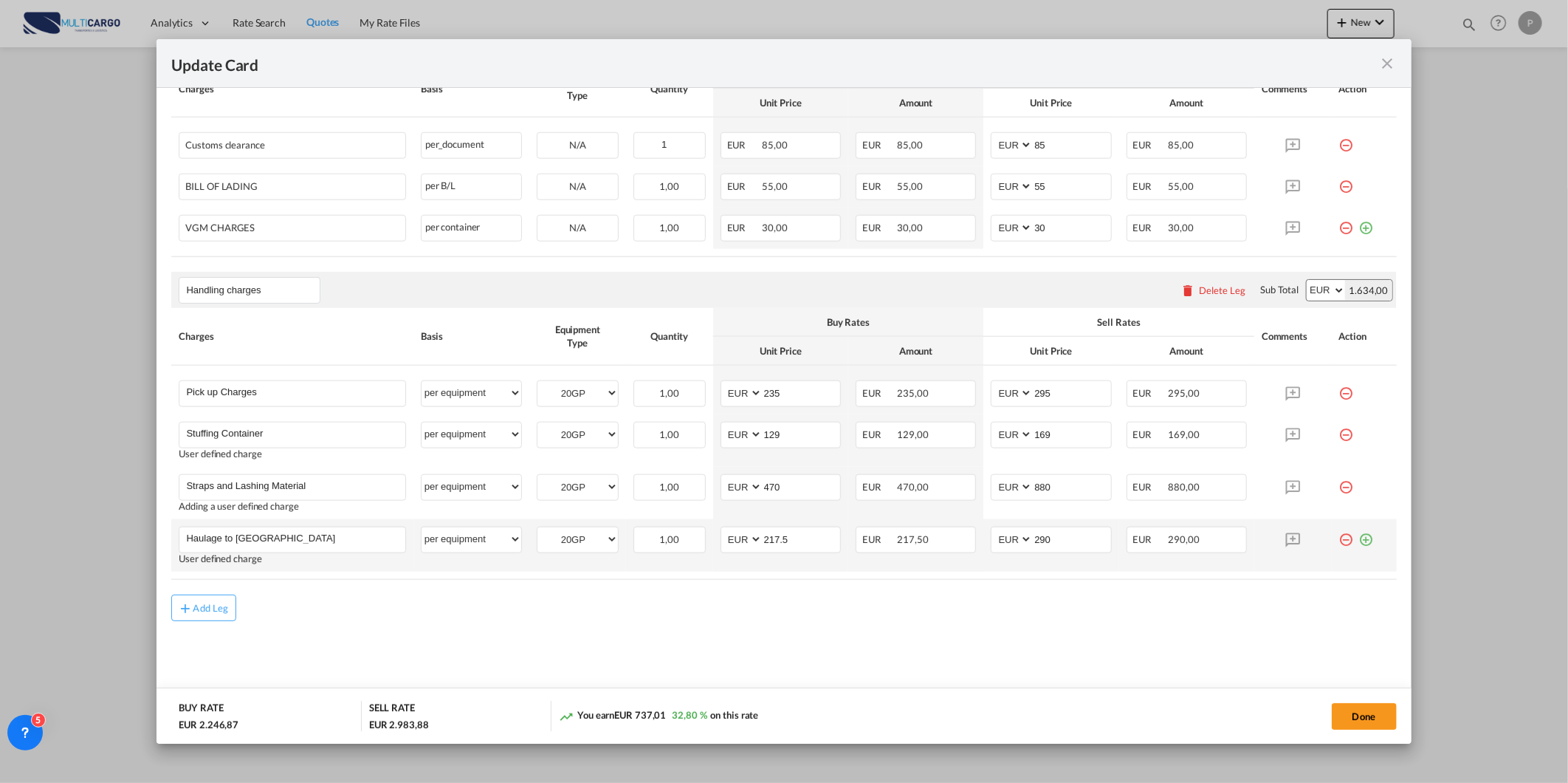
click at [1012, 584] on rate-modification "Main Freight Please enter leg name Leg Name Already Exists Download Source 1 De…" at bounding box center [783, 109] width 1225 height 1025
click at [1033, 547] on input "290" at bounding box center [1072, 539] width 77 height 22
click at [1064, 542] on input "290" at bounding box center [1072, 539] width 77 height 22
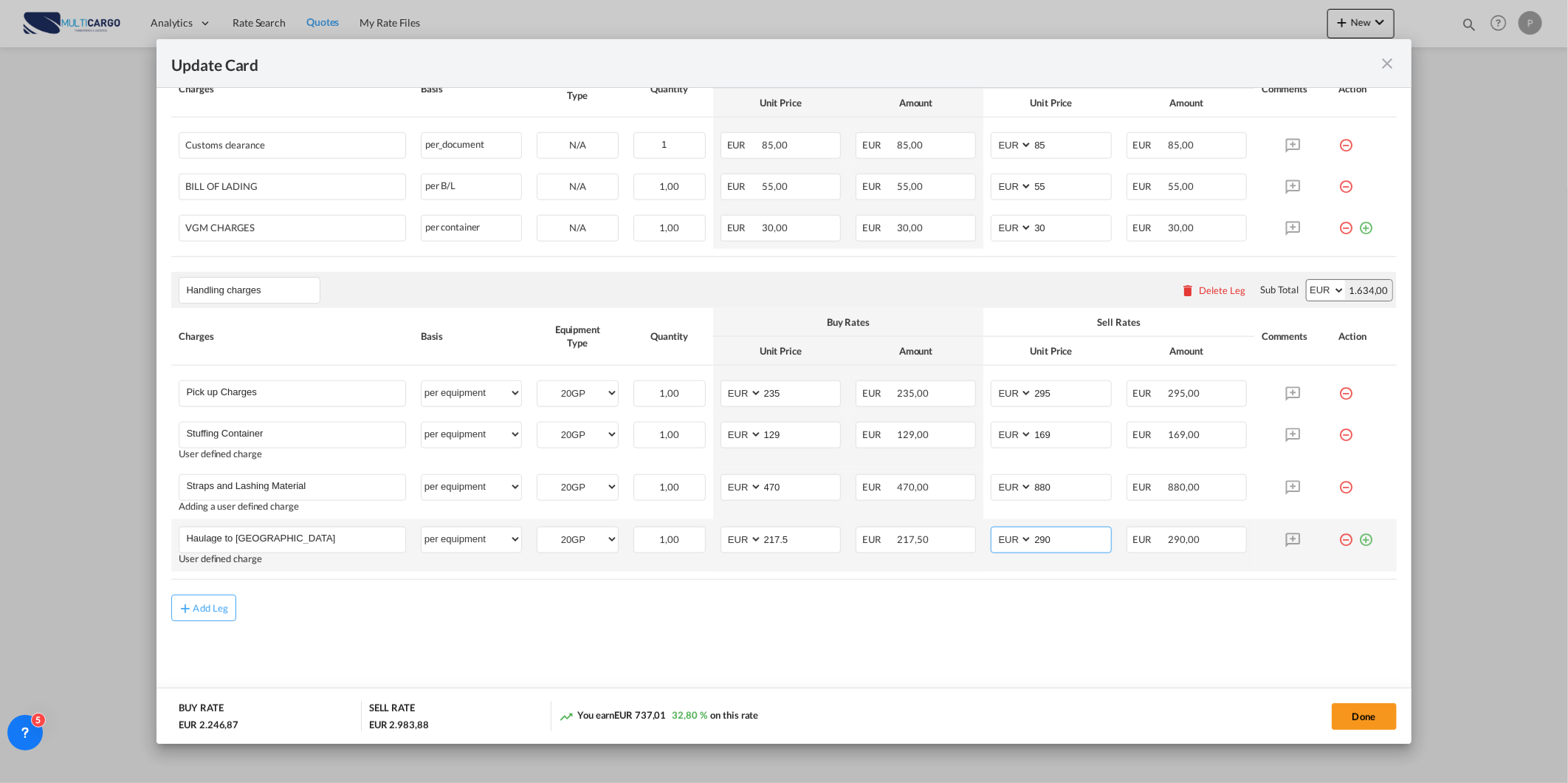
click at [1066, 542] on input "290" at bounding box center [1072, 539] width 77 height 22
click at [1067, 542] on input "290" at bounding box center [1072, 539] width 77 height 22
click at [906, 650] on md-content "Main Freight Please enter leg name Leg Name Already Exists Download Source 1 De…" at bounding box center [783, 152] width 1225 height 1110
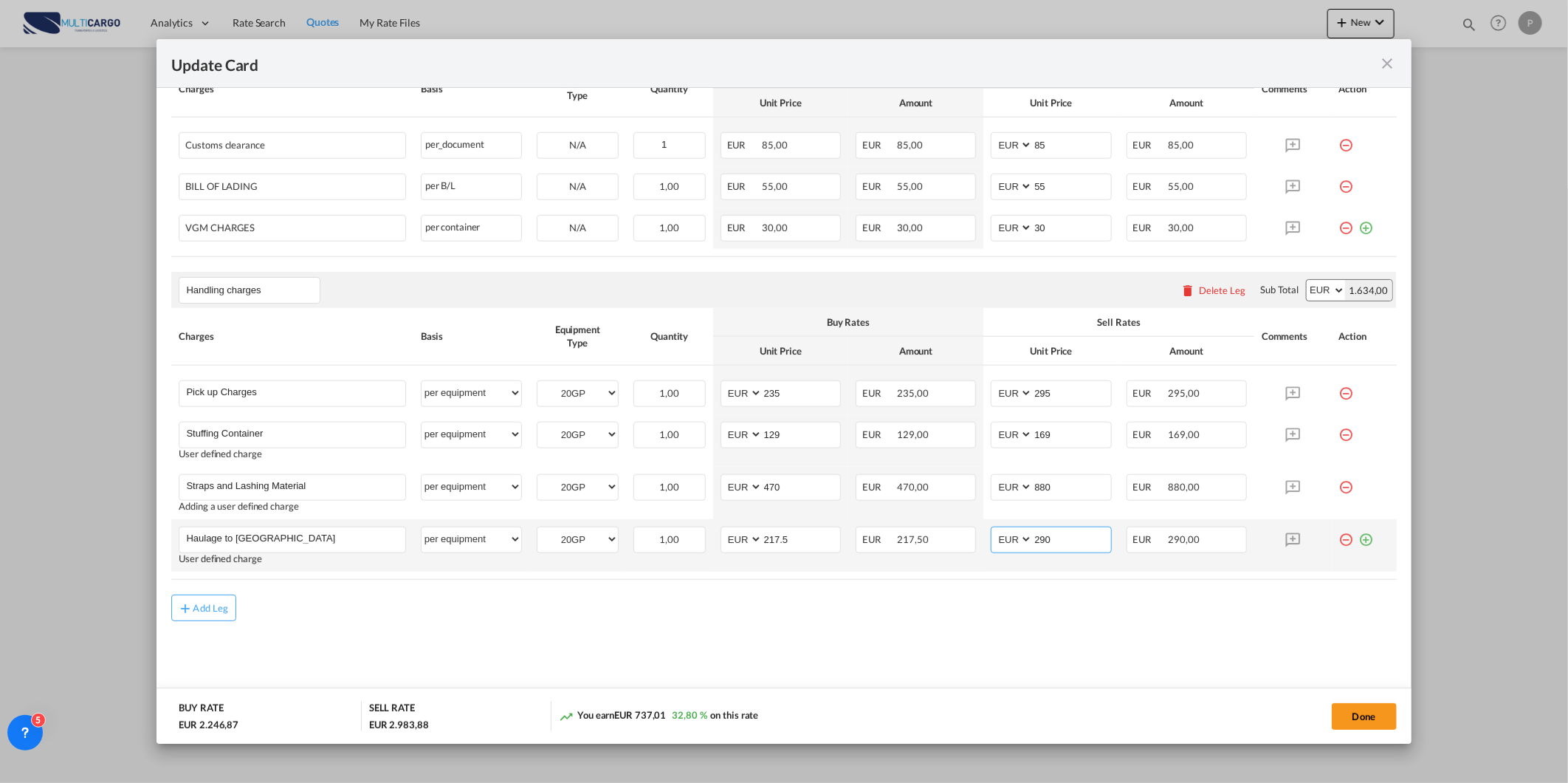
click at [1073, 540] on input "290" at bounding box center [1072, 539] width 77 height 22
click at [784, 639] on md-content "Main Freight Please enter leg name Leg Name Already Exists Download Source 1 De…" at bounding box center [783, 152] width 1225 height 1110
click at [746, 637] on md-content "Main Freight Please enter leg name Leg Name Already Exists Download Source 1 De…" at bounding box center [783, 152] width 1225 height 1110
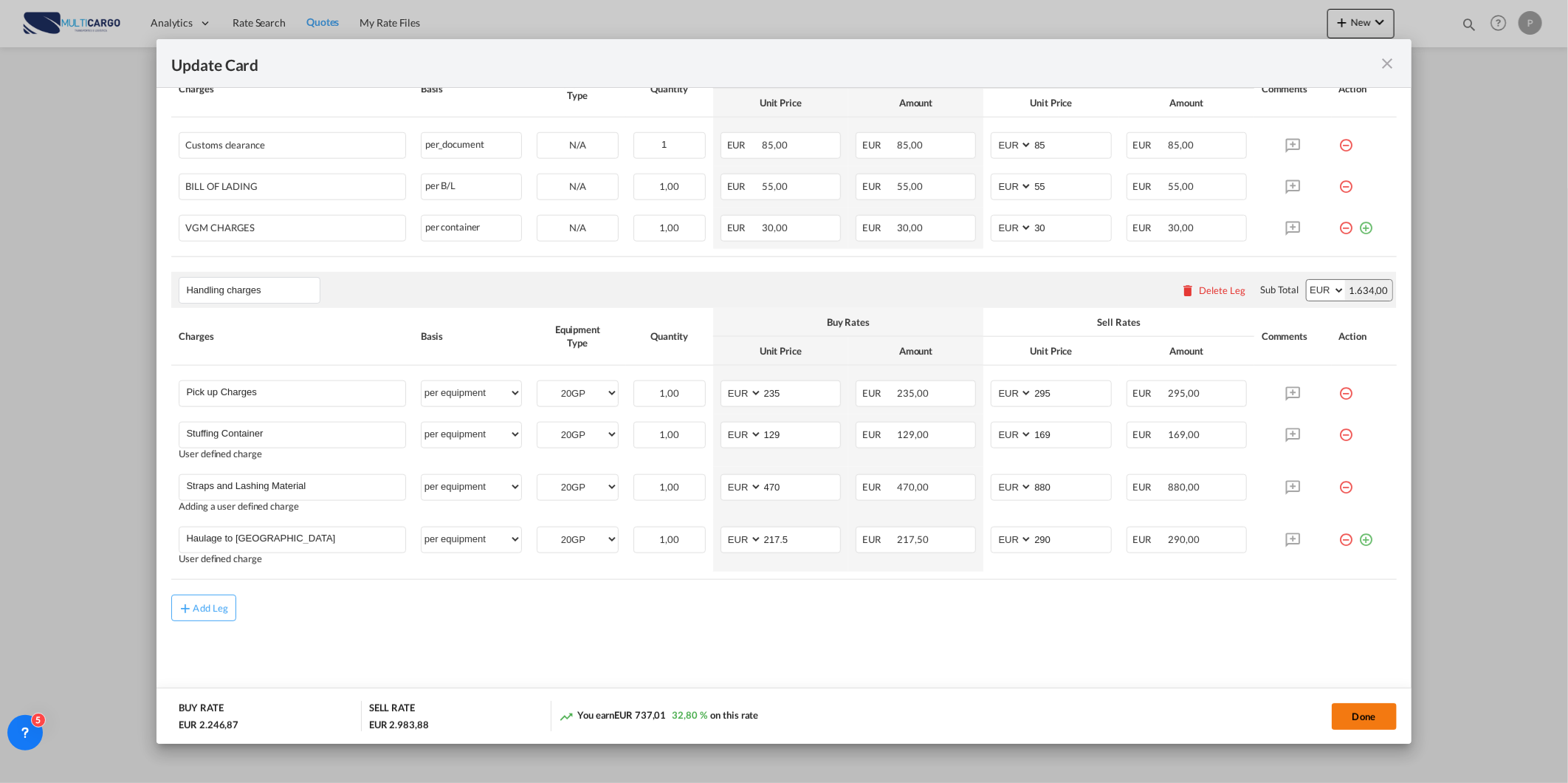
click at [1354, 718] on button "Done" at bounding box center [1364, 717] width 65 height 27
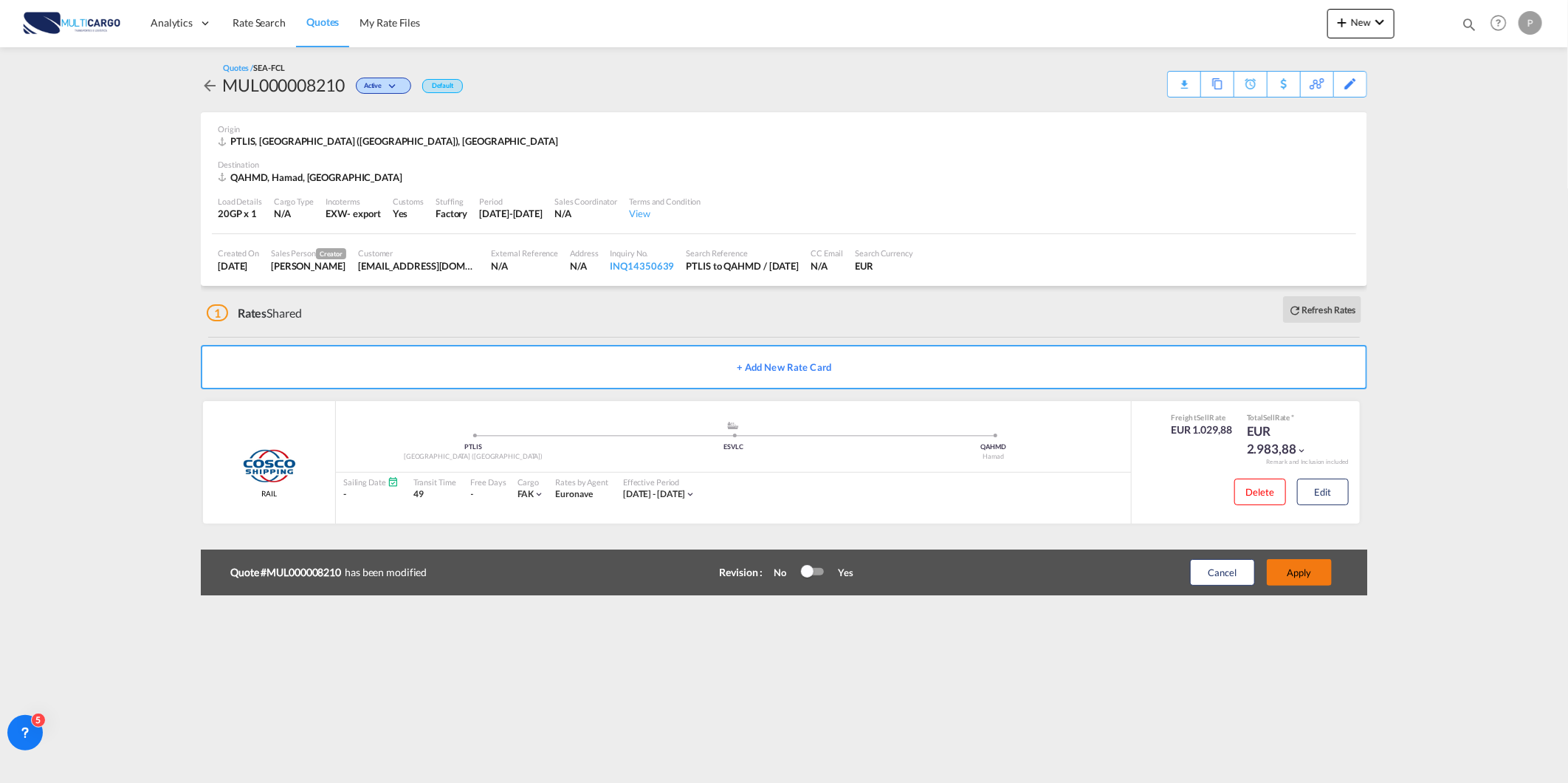
click at [1319, 571] on button "Apply" at bounding box center [1299, 572] width 65 height 27
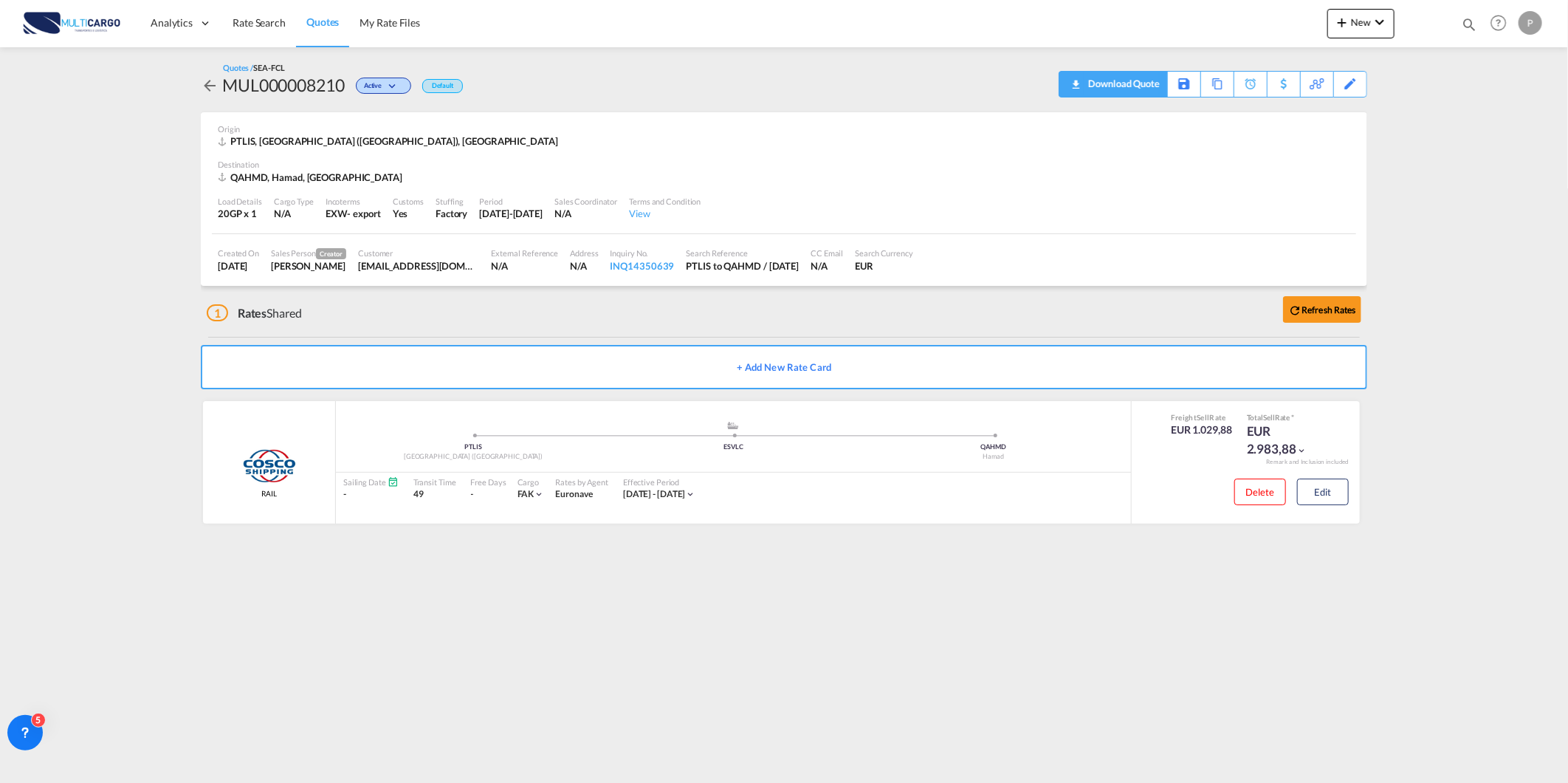
click at [1140, 90] on div "Download Quote" at bounding box center [1122, 83] width 75 height 24
click at [259, 39] on link "Rate Search" at bounding box center [259, 23] width 74 height 48
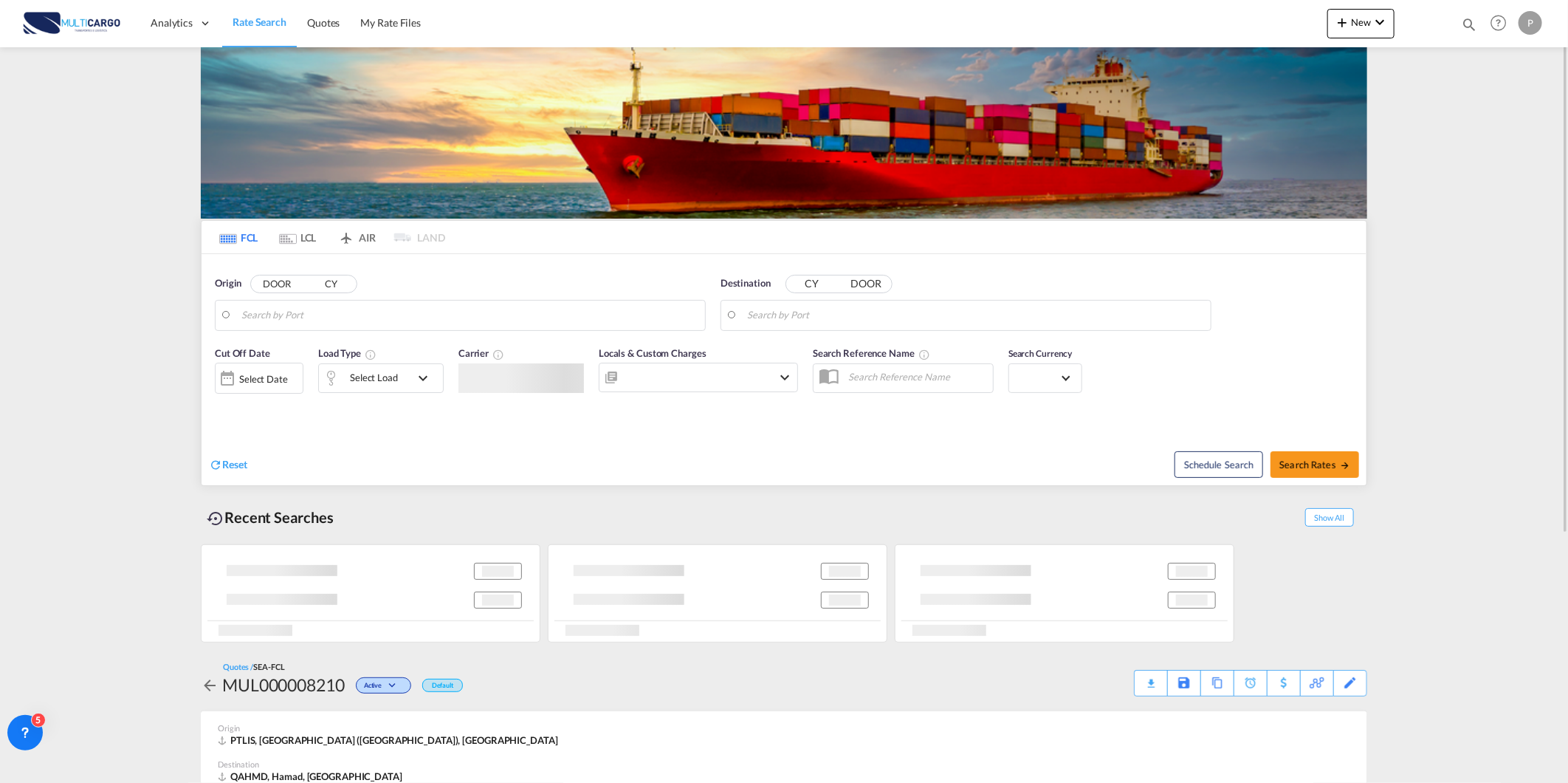
click at [256, 31] on link "Rate Search" at bounding box center [260, 23] width 74 height 48
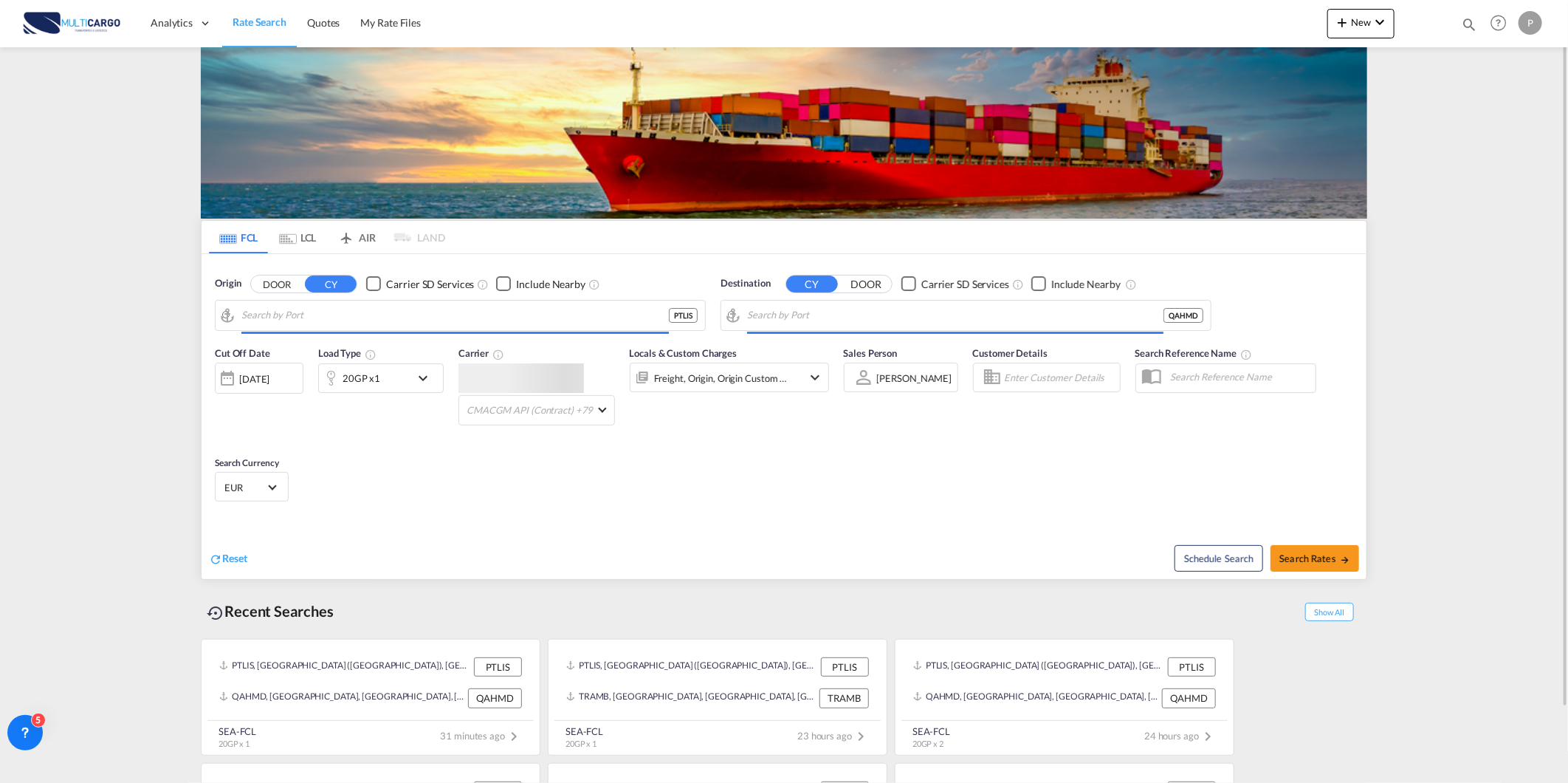
type input "[GEOGRAPHIC_DATA] ([GEOGRAPHIC_DATA]), PTLIS"
type input "Hamad, QAHMD"
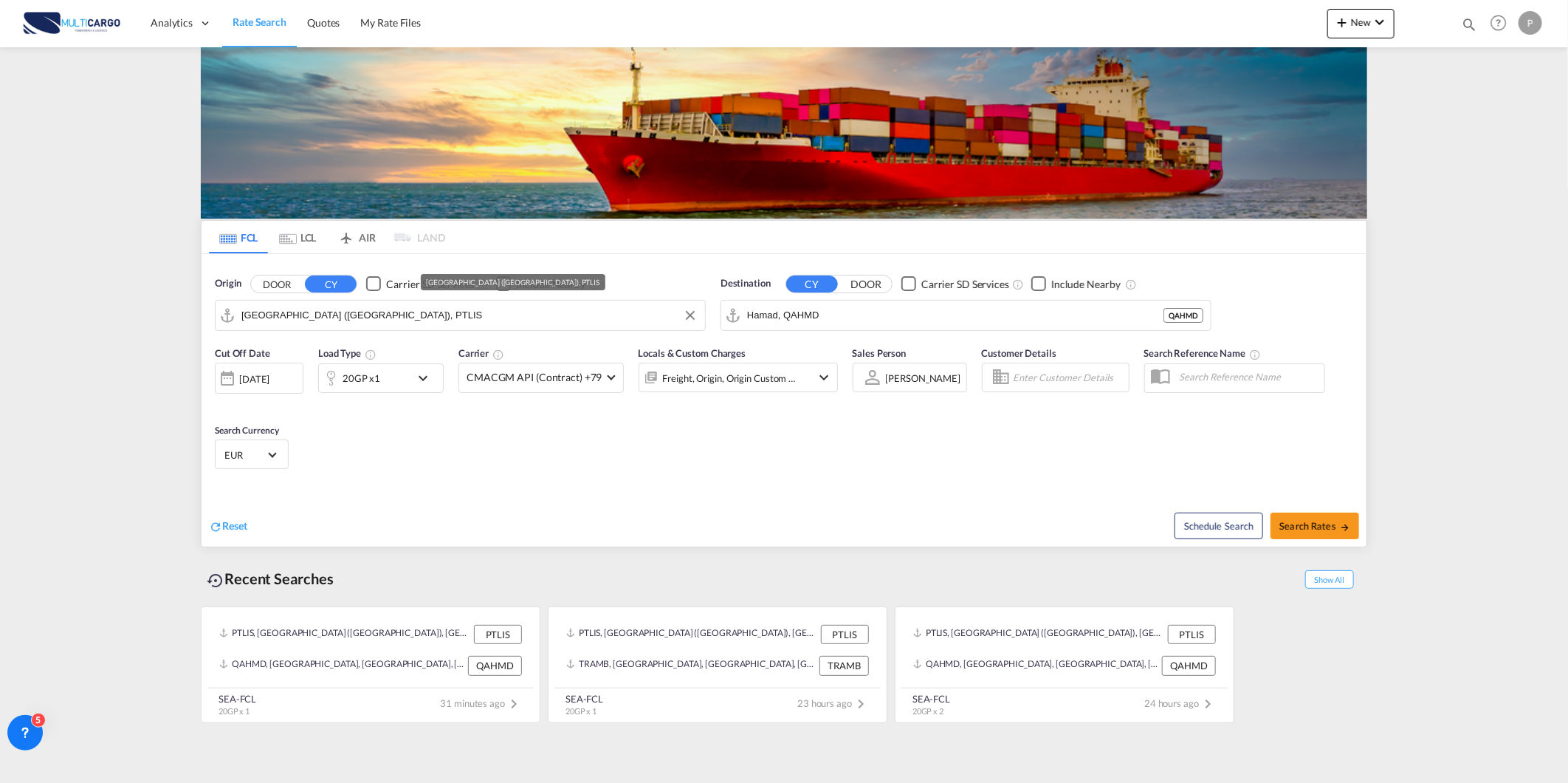
click at [318, 320] on input "[GEOGRAPHIC_DATA] ([GEOGRAPHIC_DATA]), PTLIS" at bounding box center [469, 316] width 456 height 22
click at [360, 343] on div "Leix oes Portugal PTLEI" at bounding box center [356, 357] width 280 height 45
type input "Leixoes, PTLEI"
click at [814, 319] on input "Hamad, QAHMD" at bounding box center [974, 316] width 456 height 22
click at [1357, 37] on button "New" at bounding box center [1361, 24] width 67 height 30
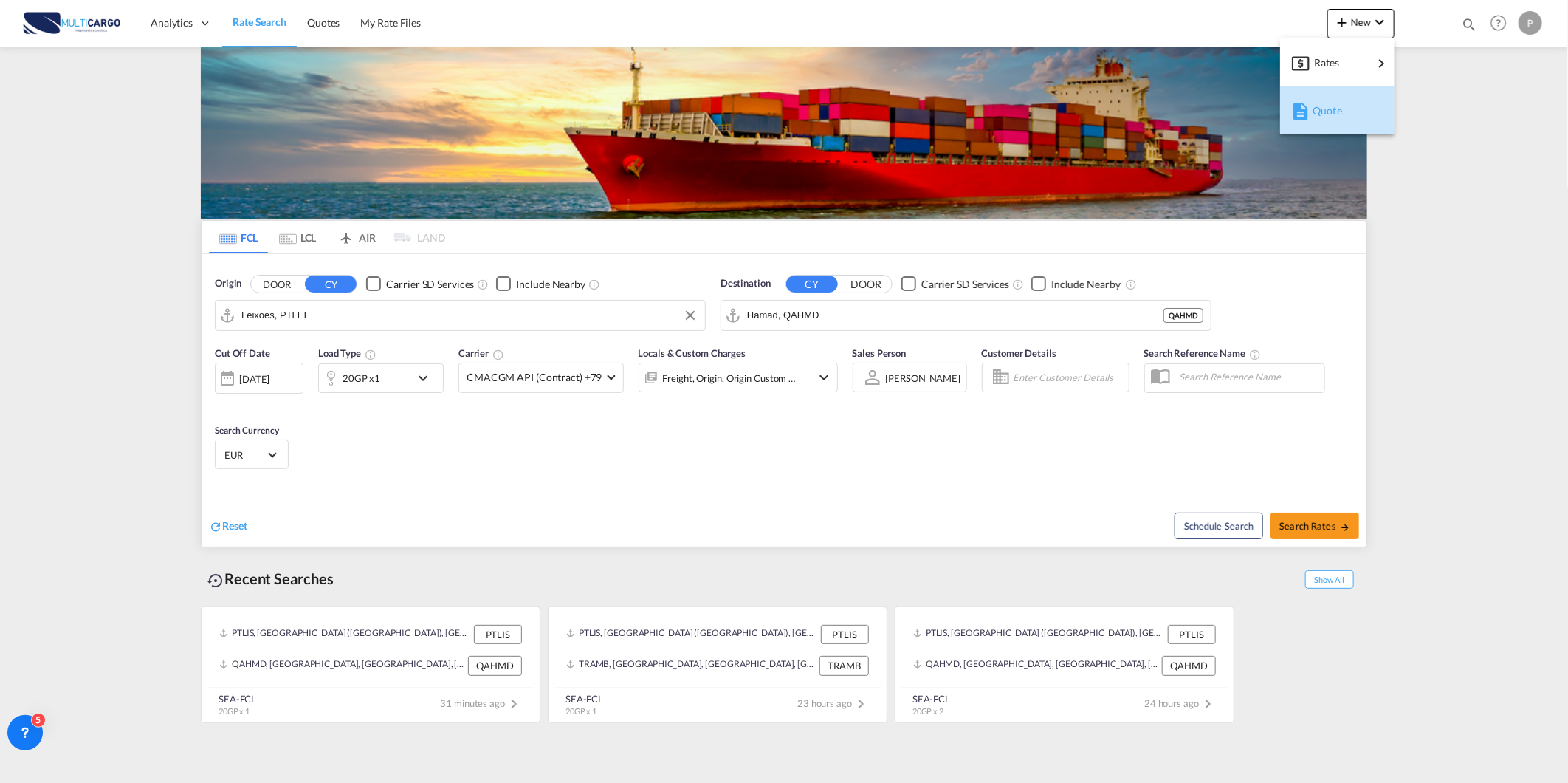
click at [1327, 115] on span "Quote" at bounding box center [1321, 111] width 16 height 30
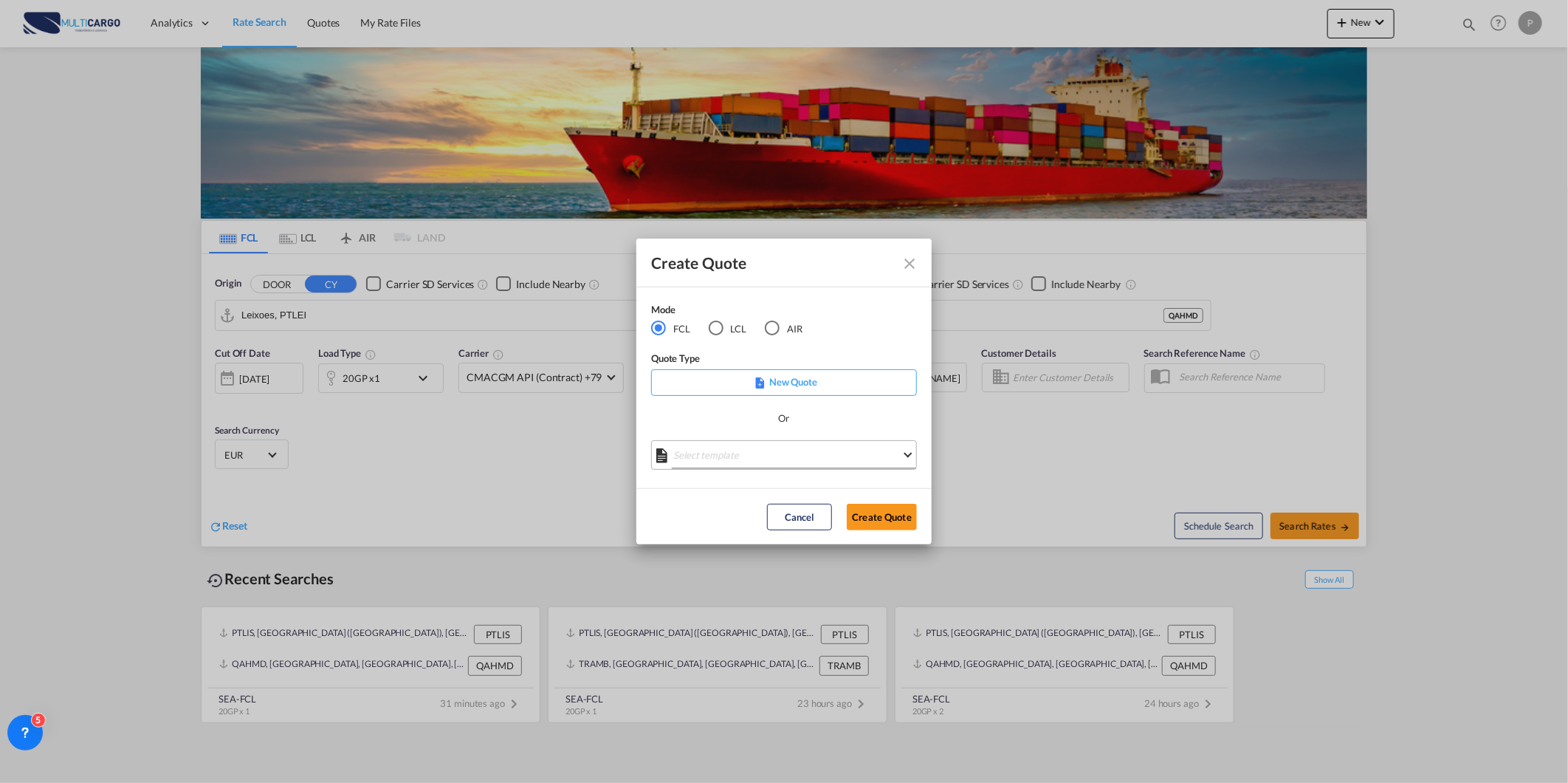
click at [726, 461] on md-select "Select template 25/11/24 IMP_EXW_FCL Patricia Barroso | 25 Nov 2024 25/11/24 IM…" at bounding box center [783, 456] width 266 height 30
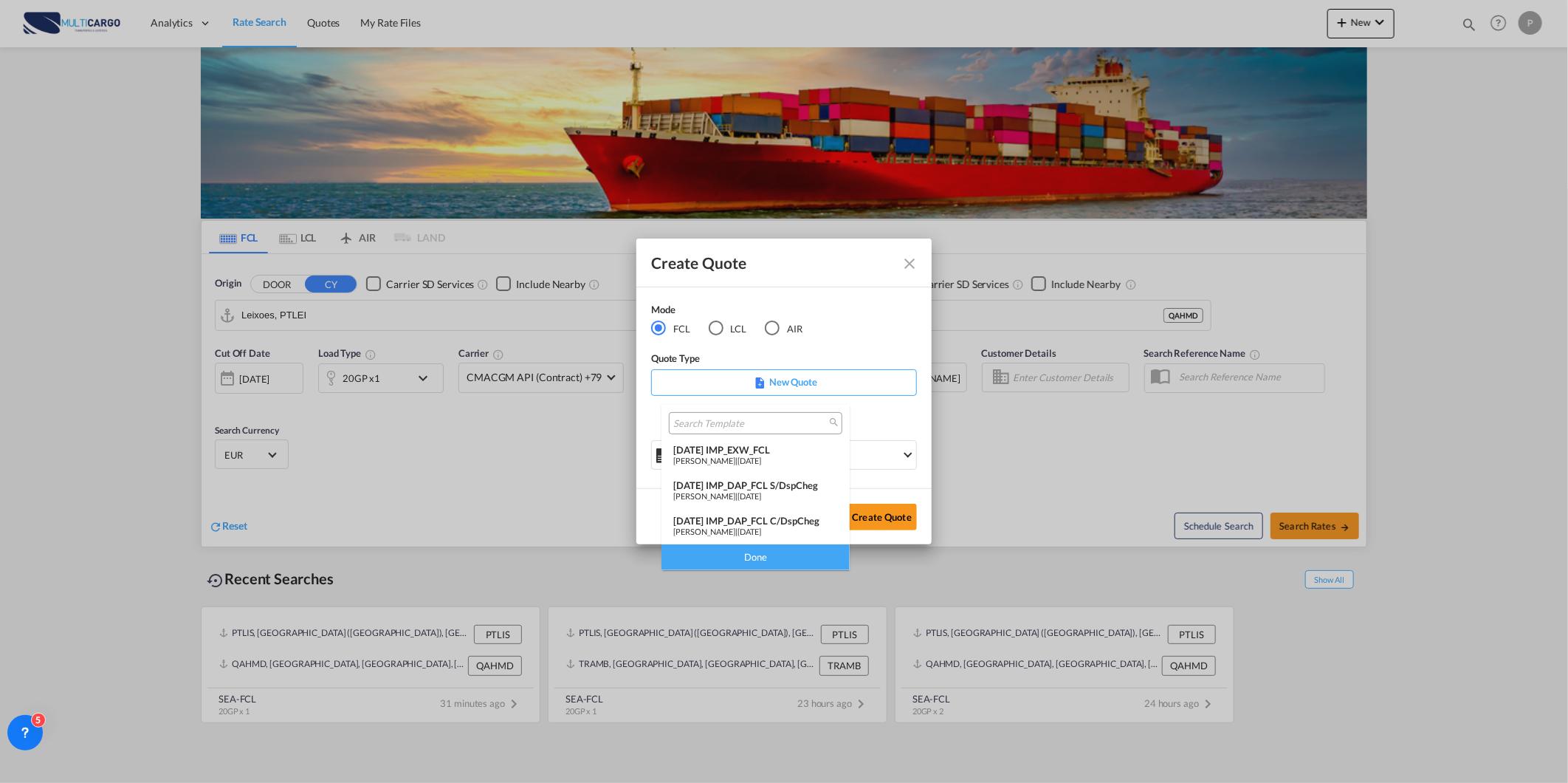
click at [768, 473] on md-option "25/11/24 IMP_DAP_FCL S/DspCheg Patricia Barroso | 25 Nov 2024" at bounding box center [755, 491] width 188 height 36
click at [874, 508] on button "Create Quote" at bounding box center [881, 517] width 70 height 27
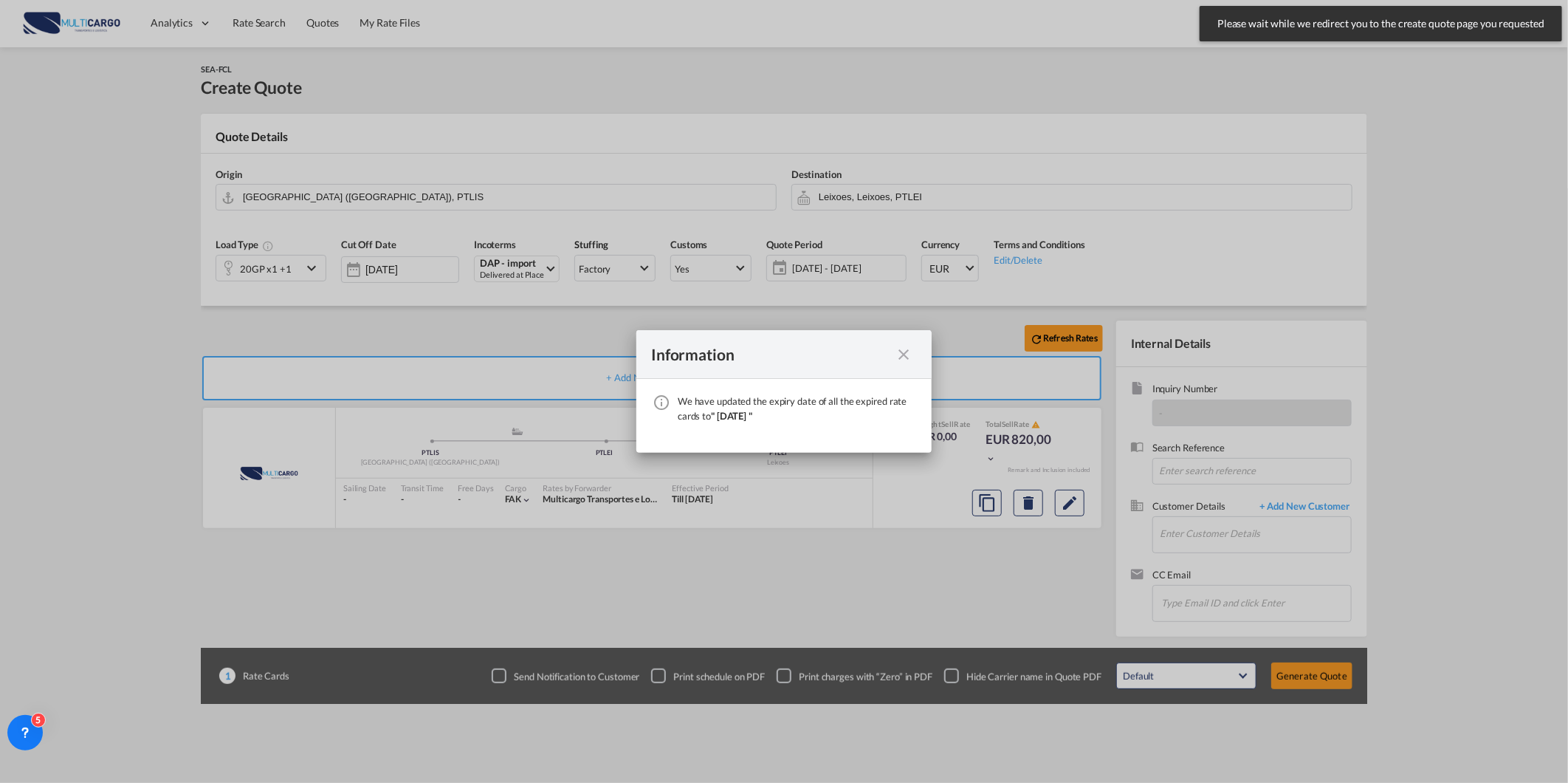
click at [913, 358] on div "We have ..." at bounding box center [904, 354] width 27 height 19
click at [899, 351] on md-icon "icon-close fg-AAA8AD cursor" at bounding box center [904, 355] width 18 height 18
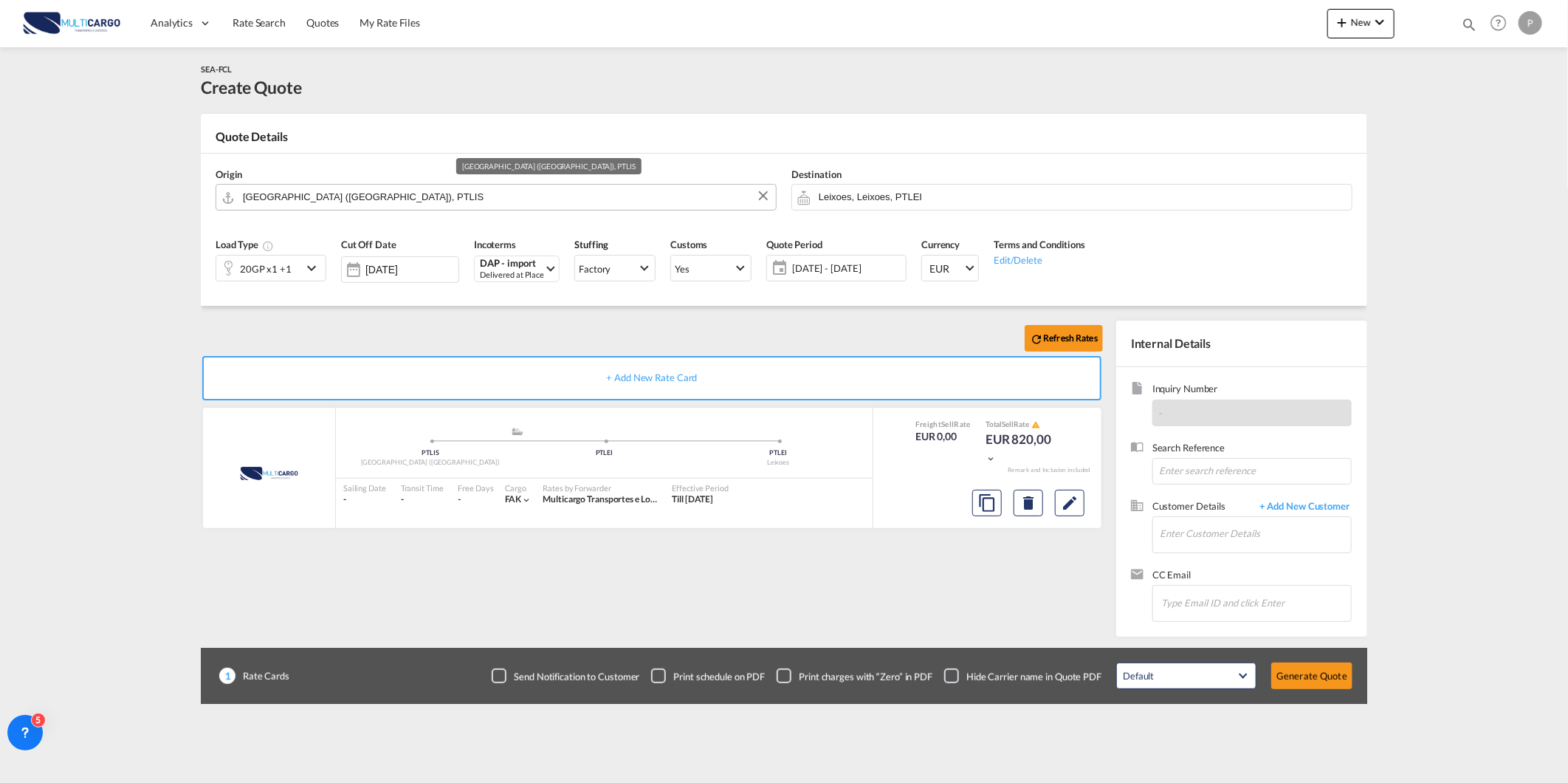
click at [460, 194] on input "[GEOGRAPHIC_DATA] ([GEOGRAPHIC_DATA]), PTLIS" at bounding box center [506, 196] width 526 height 26
click at [289, 272] on div "20GP x1 +1" at bounding box center [266, 269] width 51 height 21
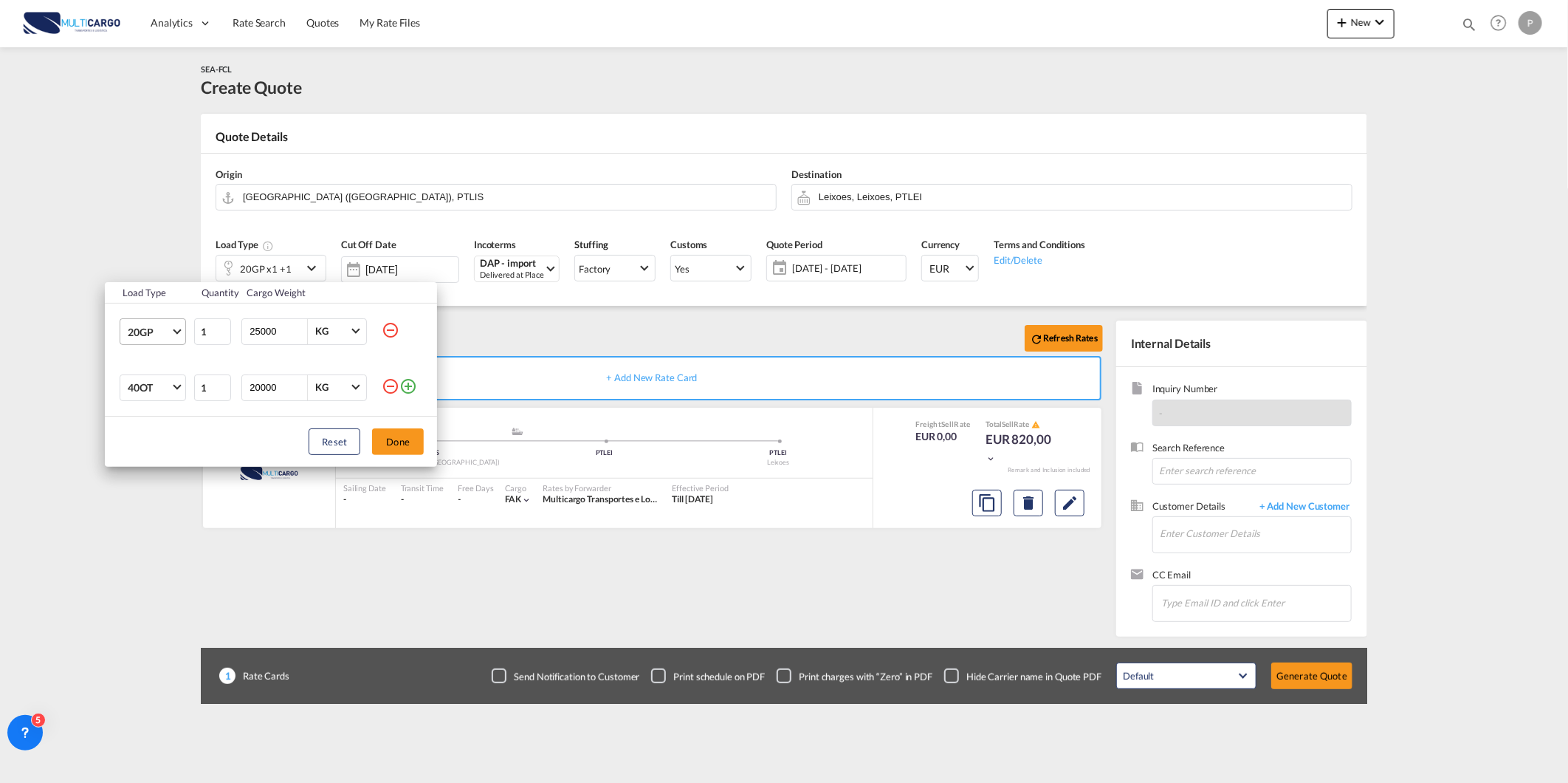
click at [167, 334] on span "20GP" at bounding box center [150, 333] width 43 height 15
click at [162, 396] on md-option "40HC" at bounding box center [166, 403] width 100 height 36
click at [385, 385] on md-icon "icon-minus-circle-outline" at bounding box center [391, 386] width 18 height 18
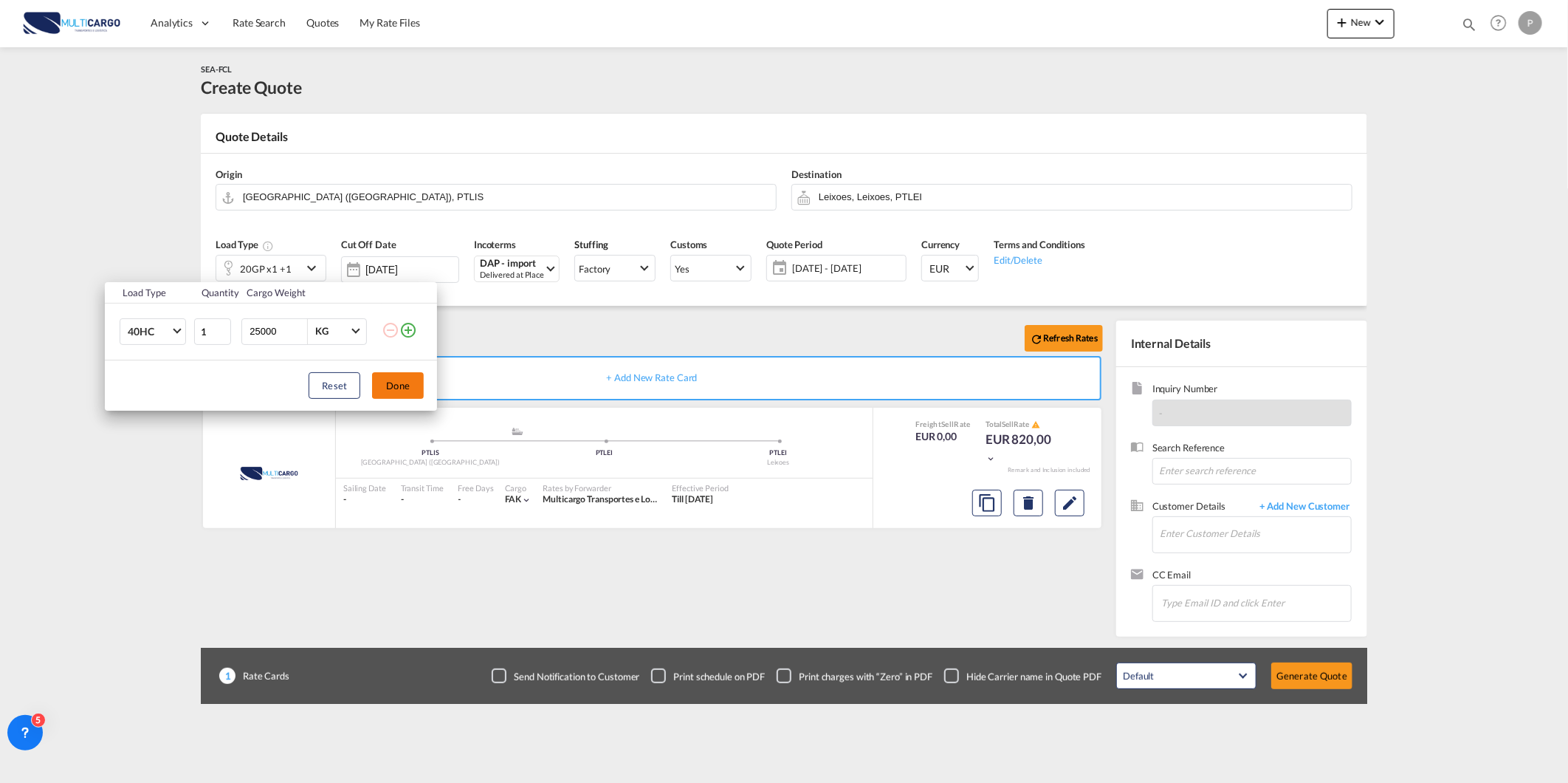
click at [393, 390] on button "Done" at bounding box center [397, 386] width 51 height 27
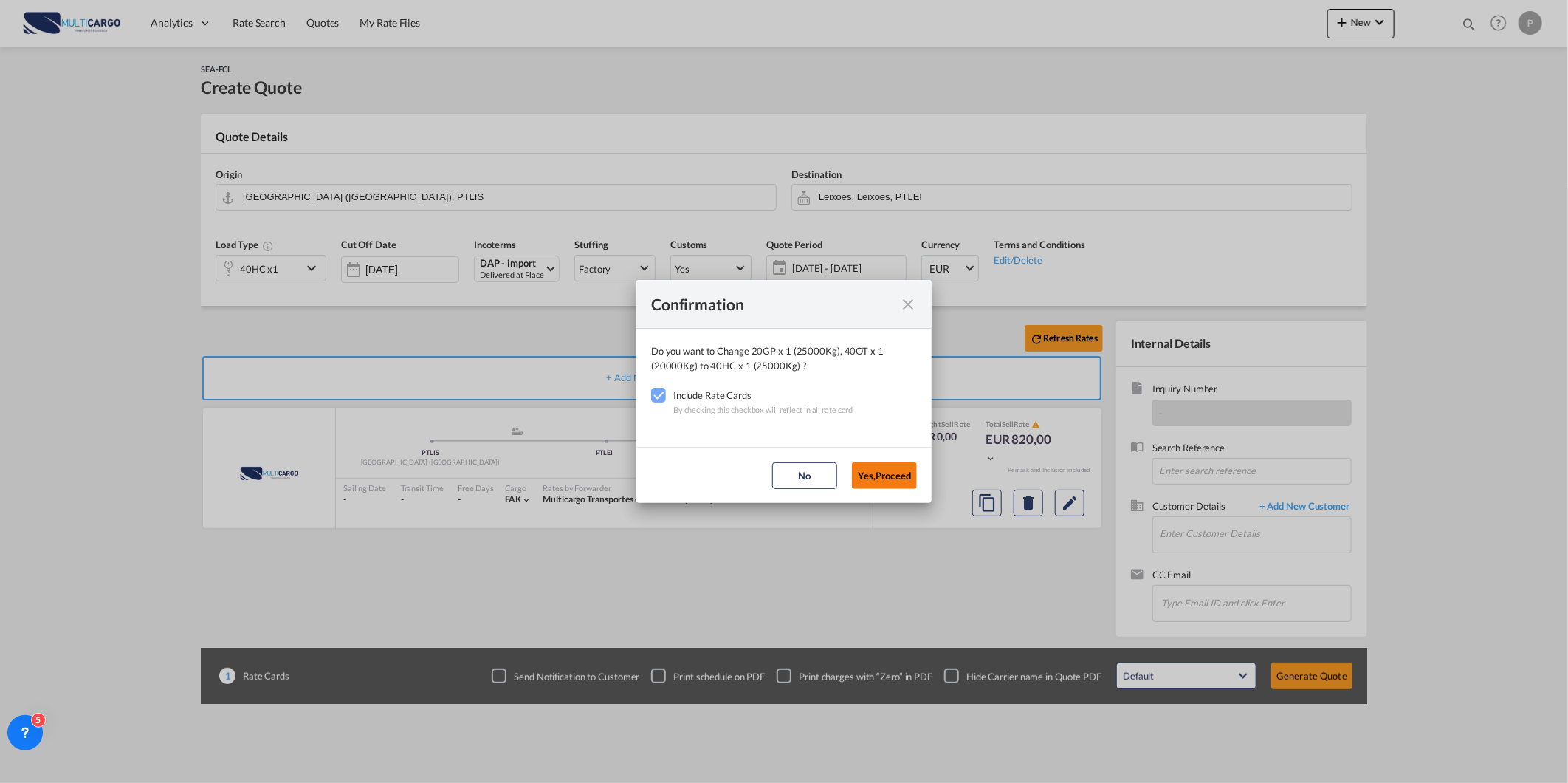
click at [873, 482] on button "Yes,Proceed" at bounding box center [884, 476] width 65 height 27
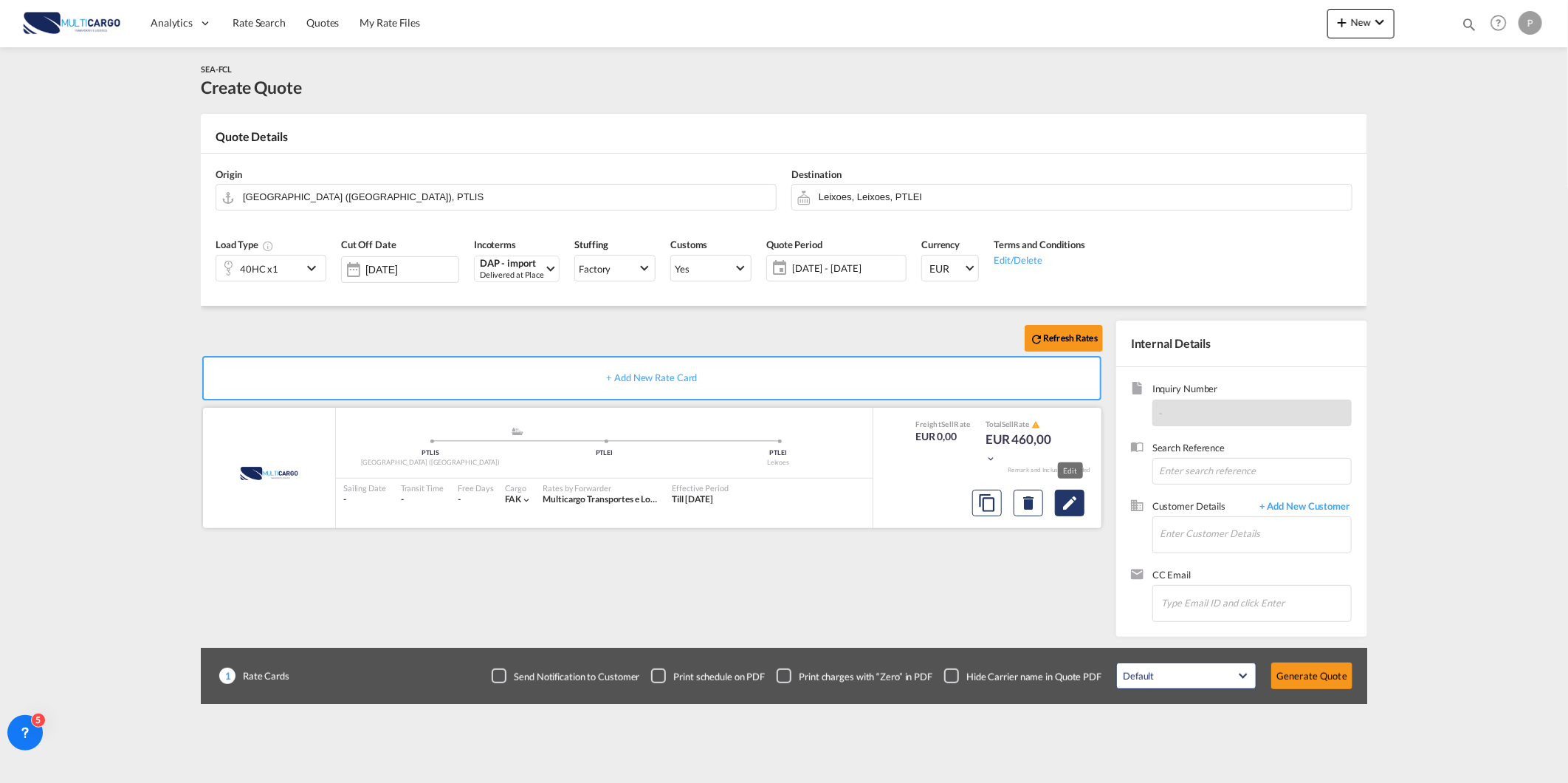
click at [1078, 505] on md-icon "Edit" at bounding box center [1070, 503] width 18 height 18
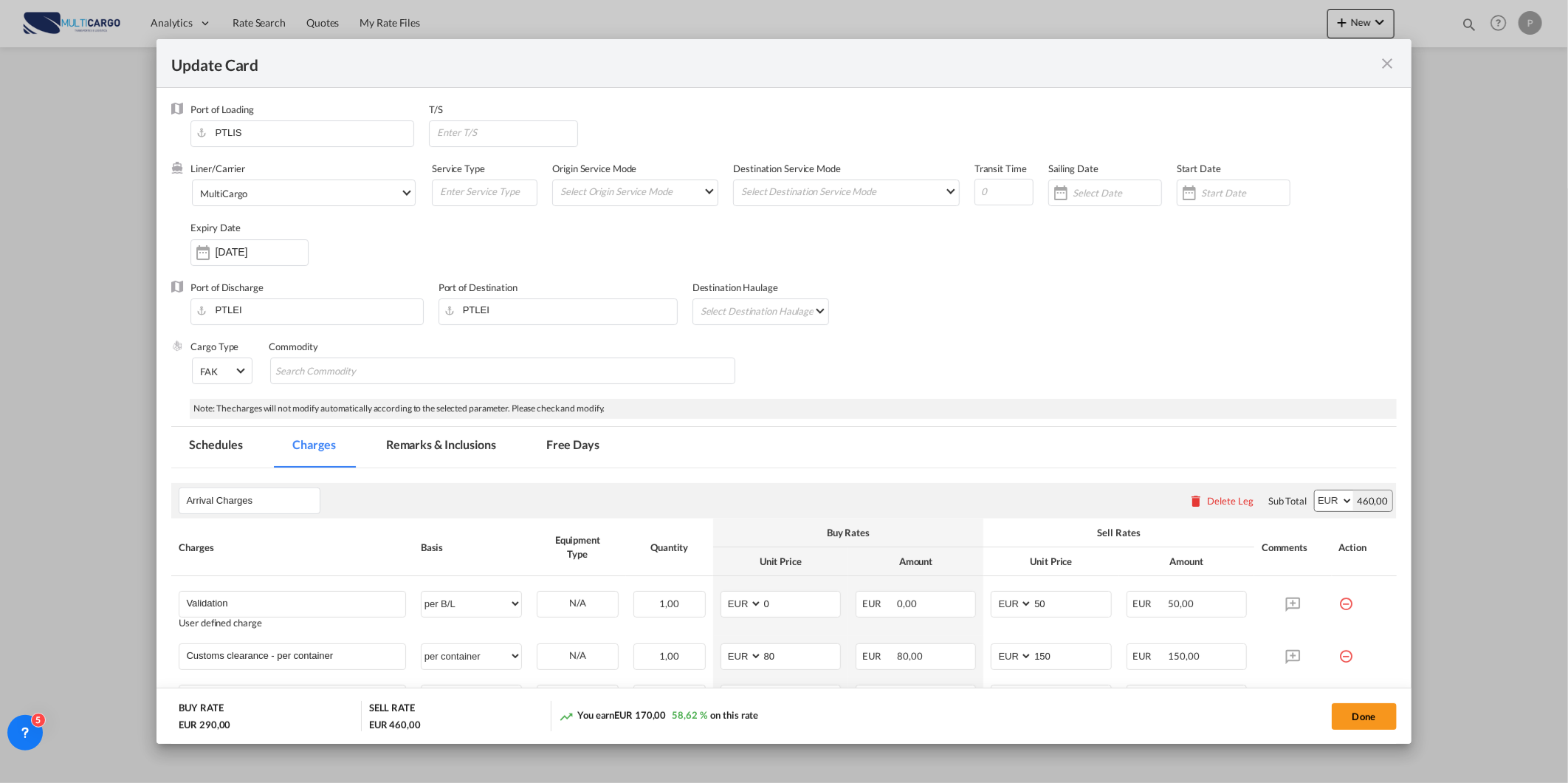
scroll to position [199, 0]
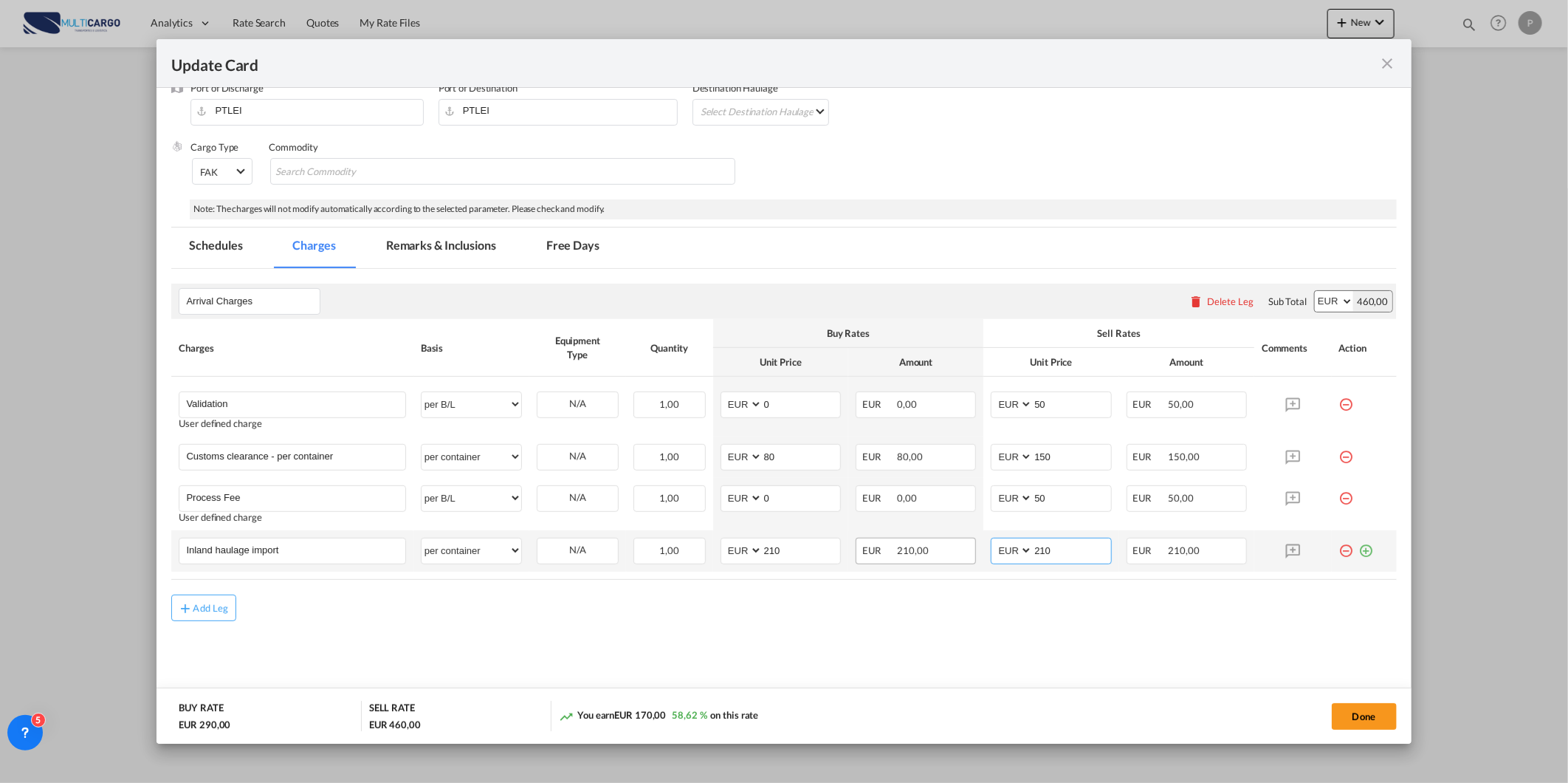
drag, startPoint x: 1049, startPoint y: 557, endPoint x: 968, endPoint y: 557, distance: 81.0
click at [991, 556] on md-input-container "AED AFN ALL AMD ANG AOA ARS AUD AWG AZN BAM BBD BDT BGN BHD BIF BMD BND BOB BRL…" at bounding box center [1051, 552] width 121 height 27
type input "3"
type input "290"
drag, startPoint x: 791, startPoint y: 559, endPoint x: 697, endPoint y: 552, distance: 94.3
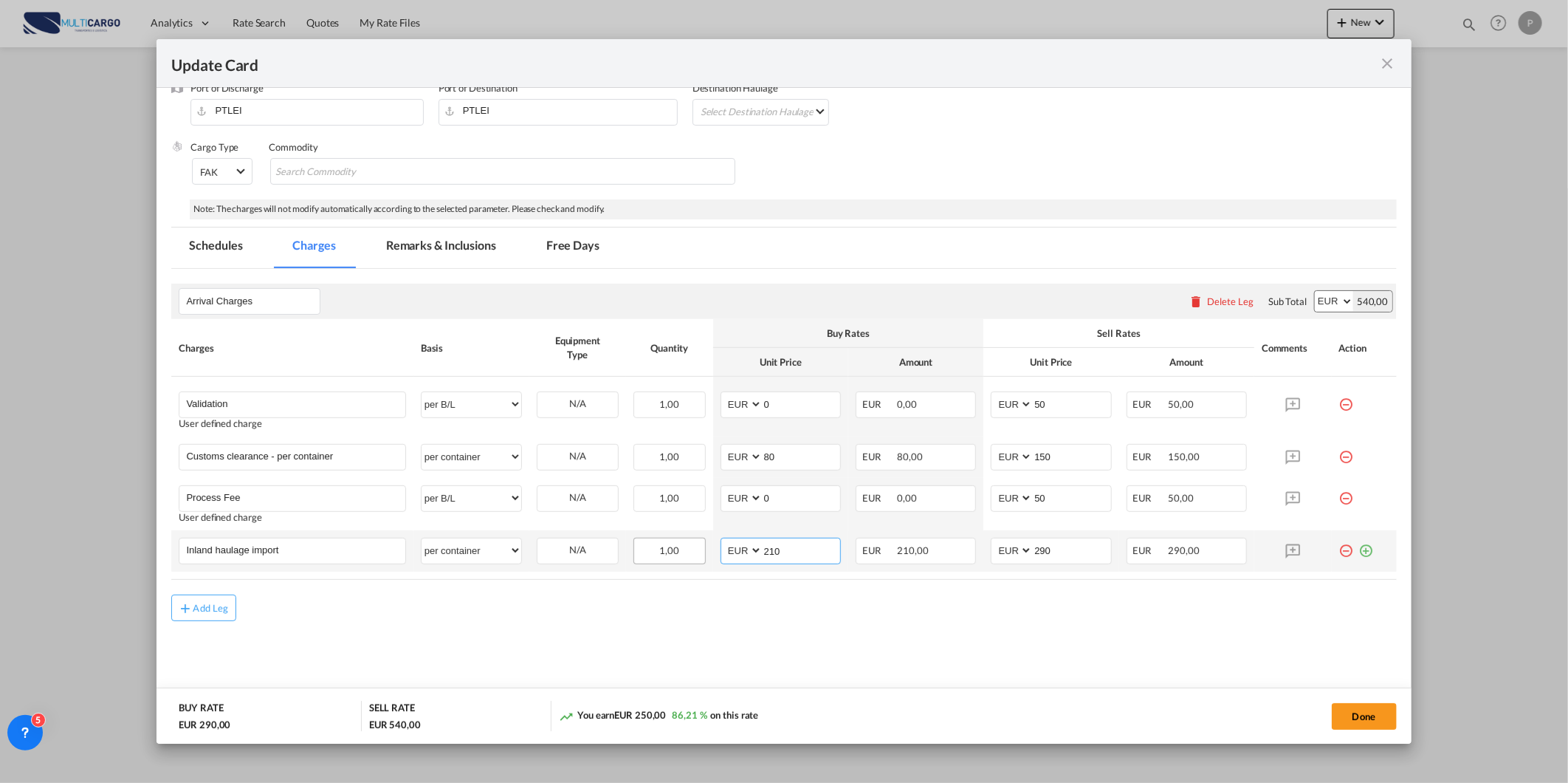
click at [701, 552] on tr "Inland haulage import Please Enter User Defined Charges Cannot Be Published per…" at bounding box center [783, 552] width 1225 height 42
type input "250"
click at [625, 634] on md-content "Arrival Charges Please enter leg name Leg Name Already Exists Delete Leg Sub To…" at bounding box center [783, 488] width 1225 height 439
click at [1378, 714] on button "Done" at bounding box center [1364, 717] width 65 height 27
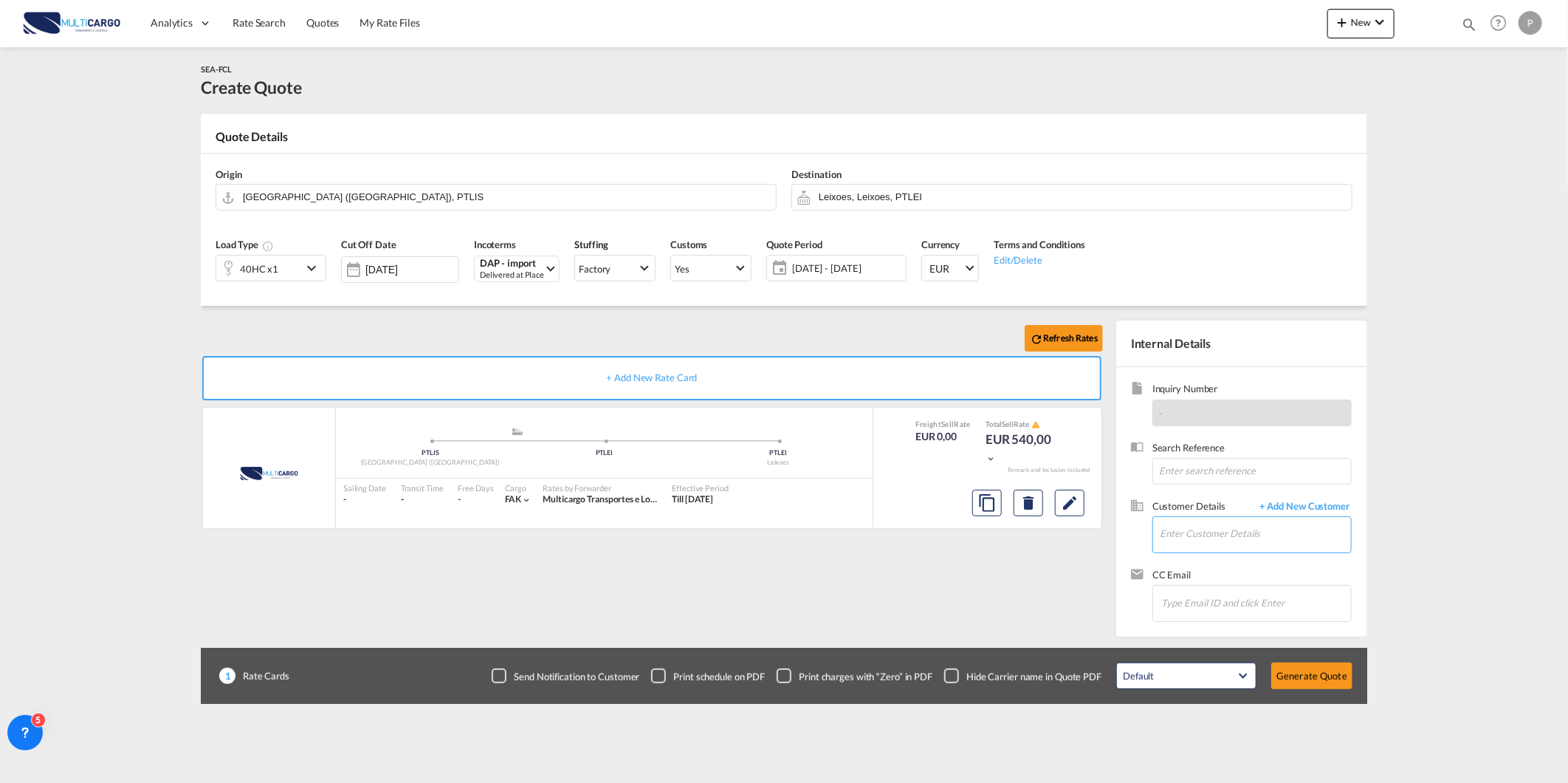
click at [1177, 548] on input "Enter Customer Details" at bounding box center [1255, 534] width 191 height 33
paste input "[PERSON_NAME][EMAIL_ADDRESS][DOMAIN_NAME]"
type input "[PERSON_NAME][EMAIL_ADDRESS][DOMAIN_NAME]"
click at [1291, 507] on span "+ Add New Customer" at bounding box center [1302, 508] width 100 height 17
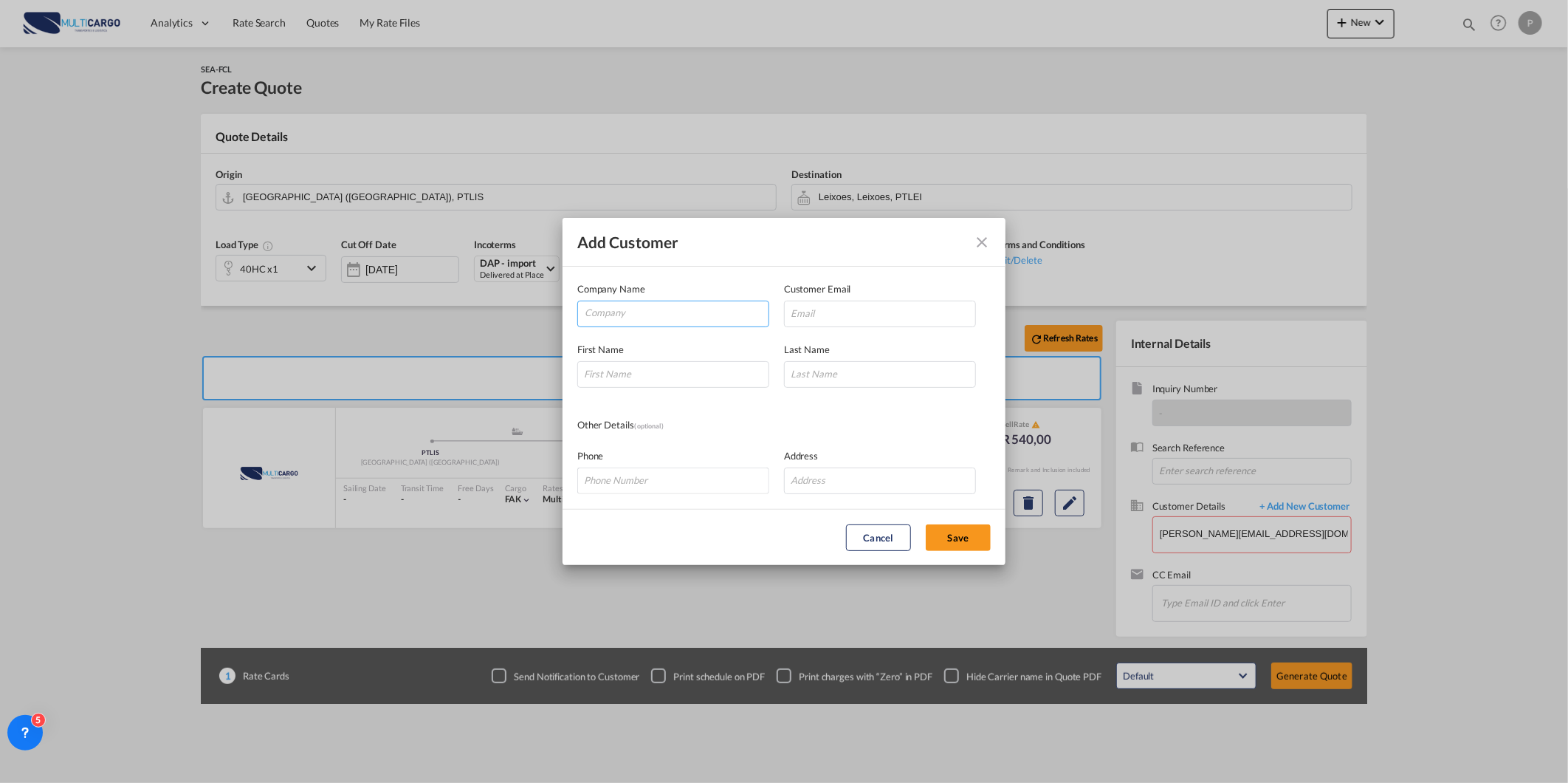
click at [674, 314] on input "Company" at bounding box center [676, 313] width 184 height 22
paste input "[PERSON_NAME][EMAIL_ADDRESS][DOMAIN_NAME]"
type input "[PERSON_NAME][EMAIL_ADDRESS][DOMAIN_NAME]"
click at [839, 316] on input "Add Customer Company ..." at bounding box center [880, 314] width 192 height 27
paste input "[PERSON_NAME][EMAIL_ADDRESS][DOMAIN_NAME]"
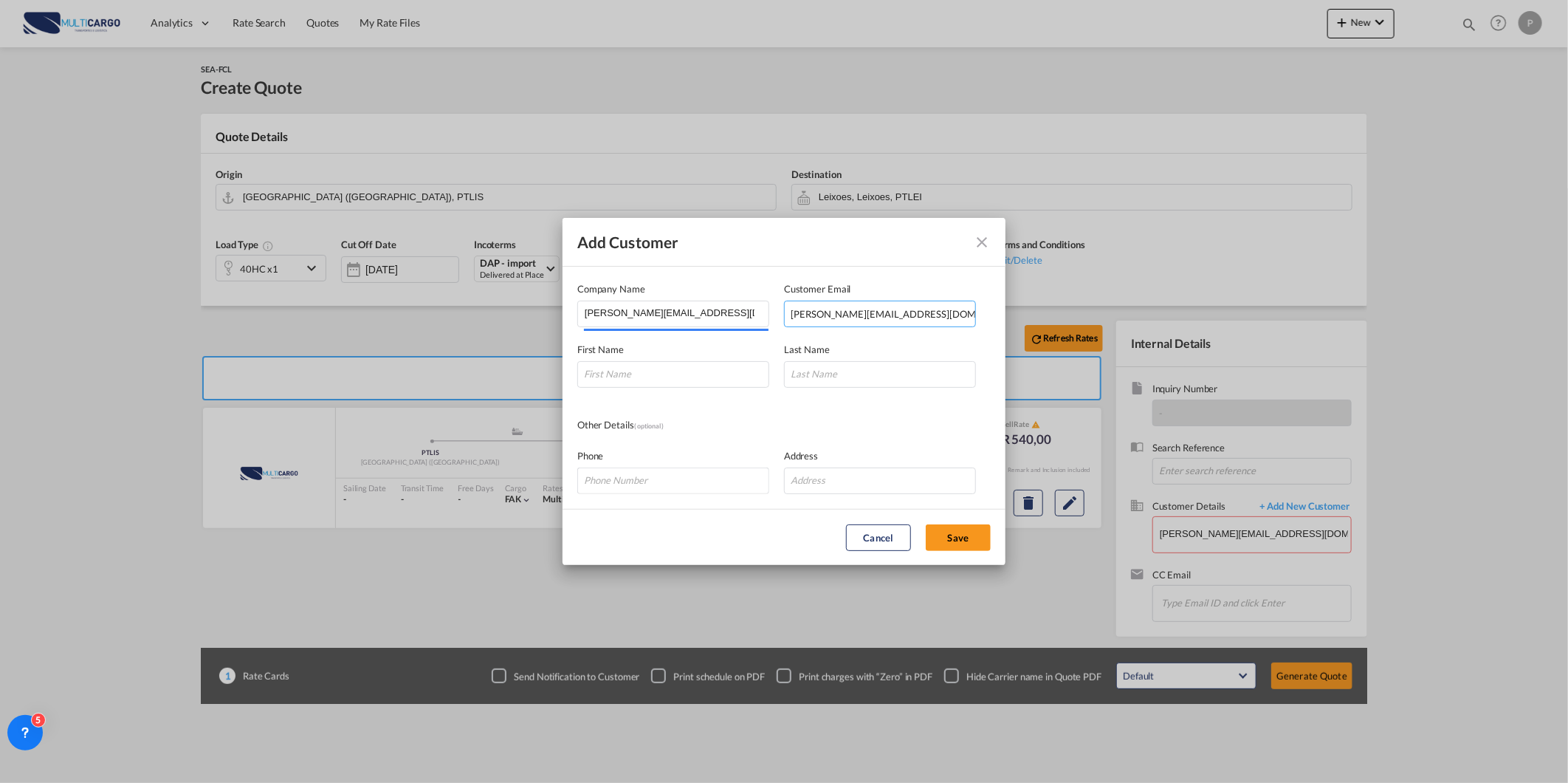
type input "[PERSON_NAME][EMAIL_ADDRESS][DOMAIN_NAME]"
click at [666, 355] on div "First Name" at bounding box center [681, 365] width 207 height 46
click at [675, 382] on input "Add Customer Company ..." at bounding box center [673, 374] width 192 height 27
paste input "[PERSON_NAME][EMAIL_ADDRESS][DOMAIN_NAME]"
type input "[PERSON_NAME][EMAIL_ADDRESS][DOMAIN_NAME]"
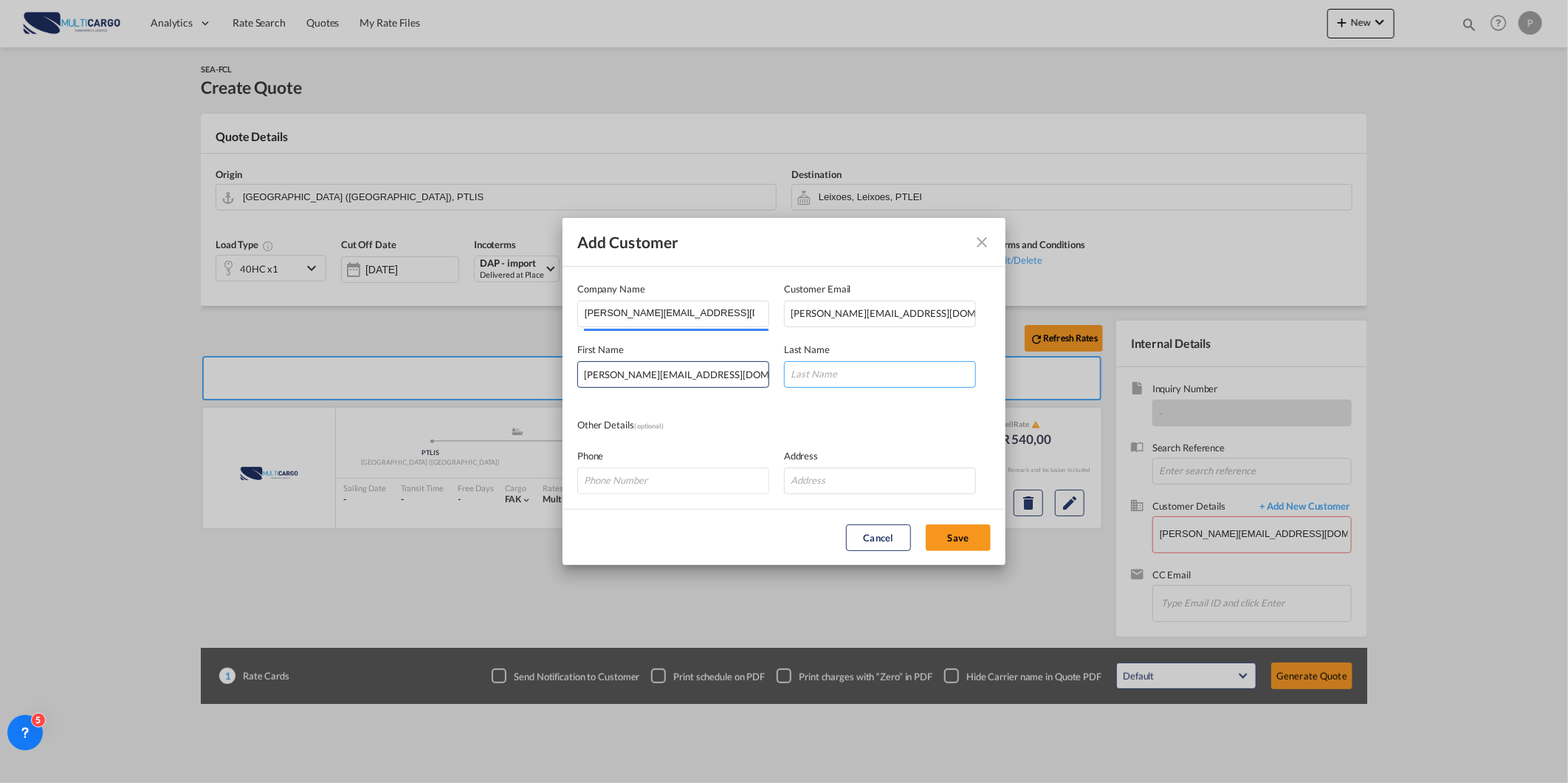
click at [828, 373] on input "Add Customer Company ..." at bounding box center [880, 374] width 192 height 27
paste input "[PERSON_NAME][EMAIL_ADDRESS][DOMAIN_NAME]"
type input "[PERSON_NAME][EMAIL_ADDRESS][DOMAIN_NAME]"
click at [968, 547] on button "Save" at bounding box center [958, 538] width 65 height 27
type input "fernanda@pcmcargo.com.br, fernanda@pcmcargo.com.br fernanda@pcmcargo.com.br, fe…"
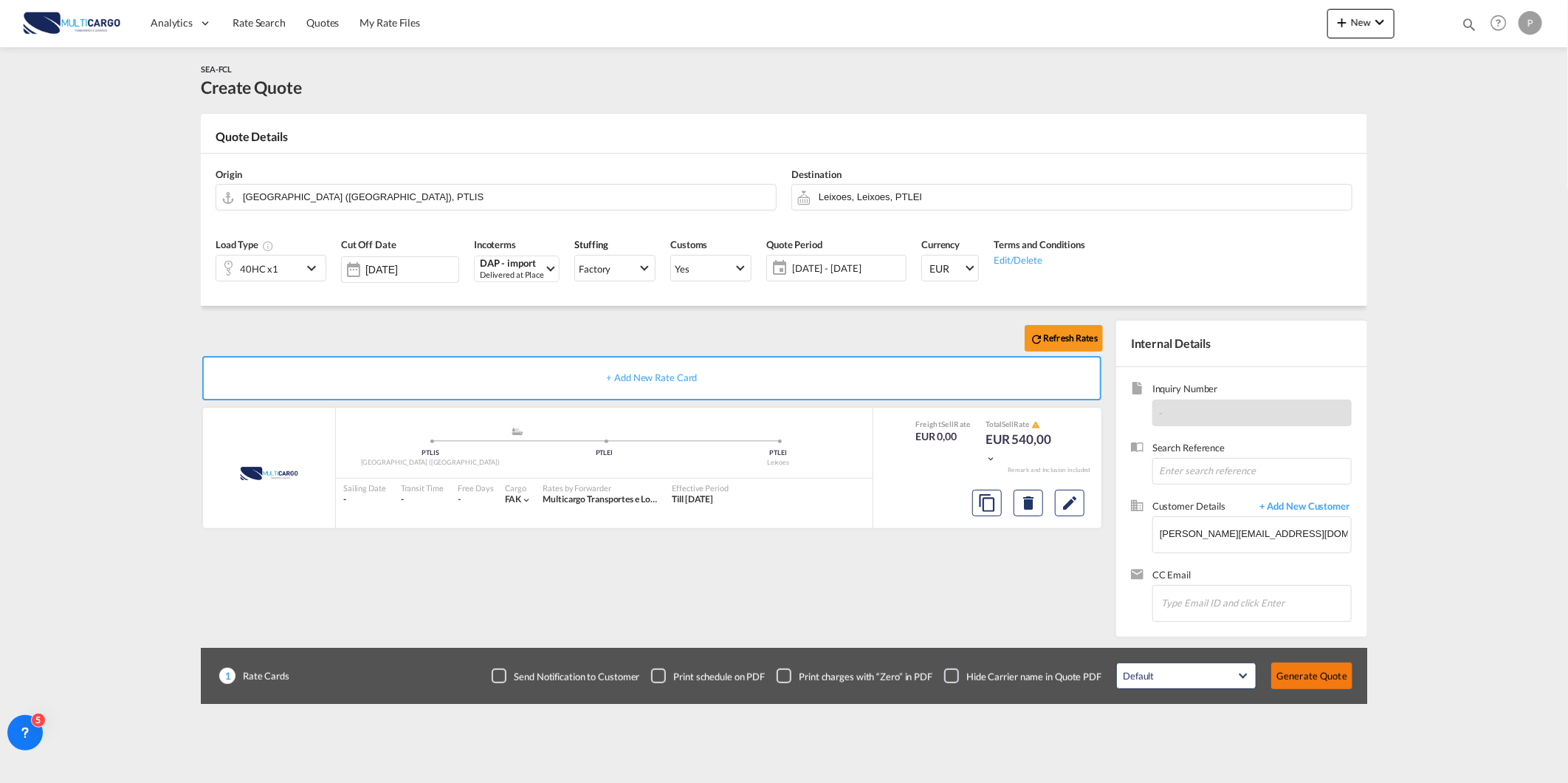
drag, startPoint x: 1342, startPoint y: 674, endPoint x: 1329, endPoint y: 674, distance: 13.0
click at [1323, 674] on html "Analytics Reports Dashboard Rate Search Quotes My Rate Files" at bounding box center [784, 392] width 1568 height 783
click at [1311, 683] on button "Generate Quote" at bounding box center [1311, 676] width 81 height 27
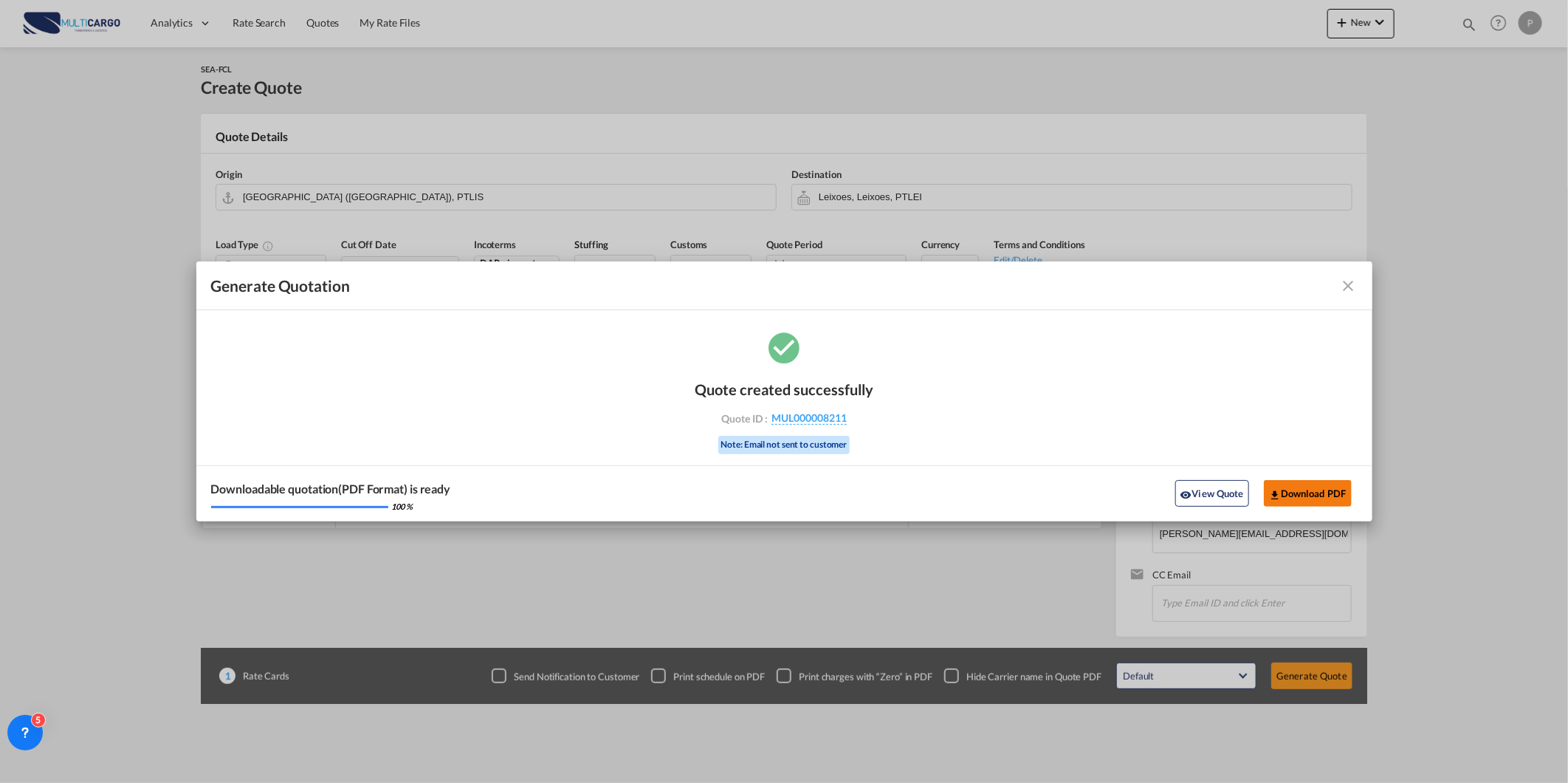
click at [1287, 501] on button "Download PDF" at bounding box center [1308, 493] width 88 height 27
click at [1208, 479] on div "Downloadable quotation(PDF Format) is ready 100 % View Quote Download PDF" at bounding box center [784, 493] width 1176 height 56
click at [1209, 505] on button "View Quote" at bounding box center [1212, 493] width 74 height 27
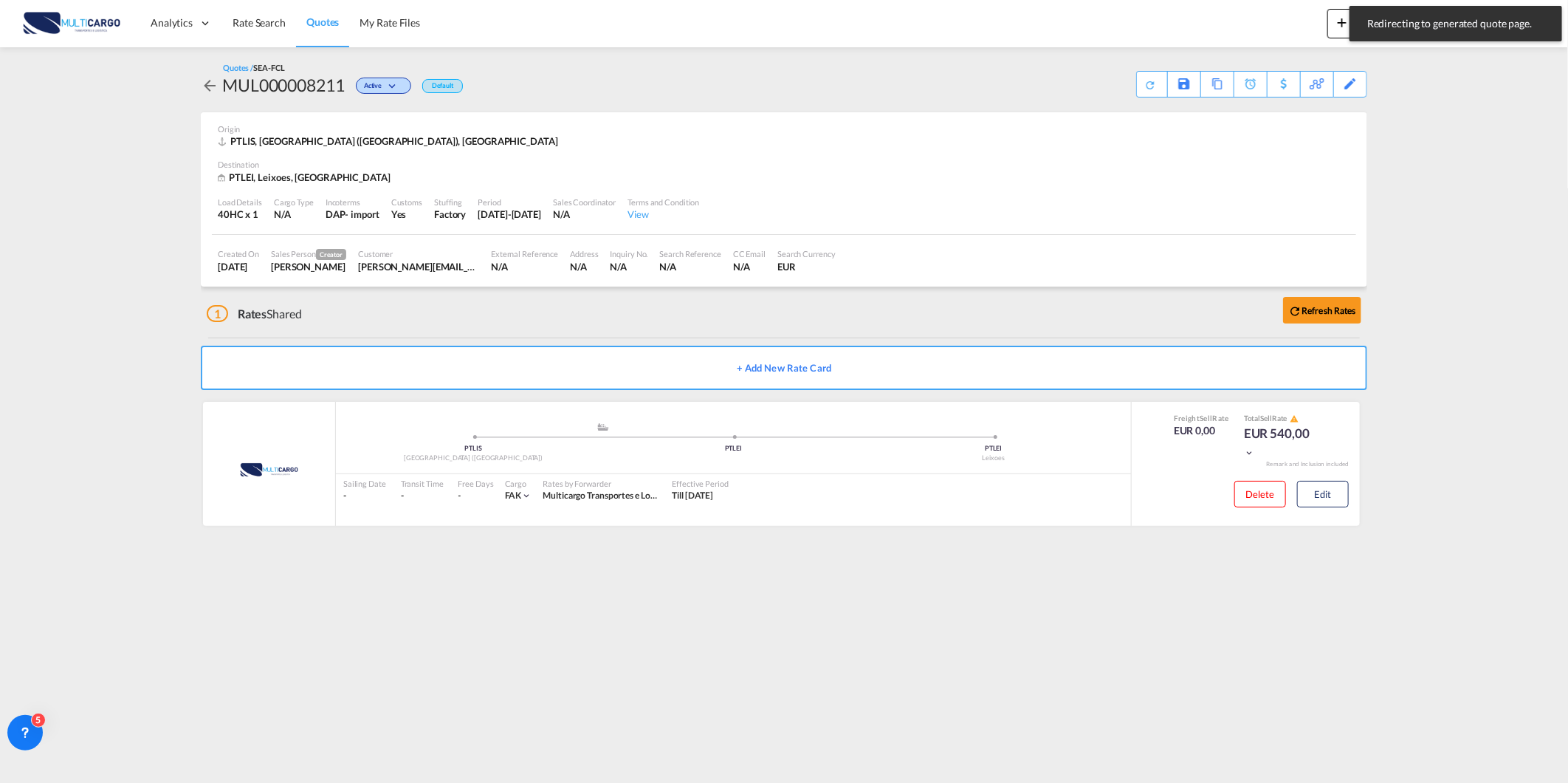
click at [1076, 514] on div ".a{fill:#aaa8ad;} .a{fill:#aaa8ad;} PTLIS Lisbon (Lisboa) PTLEI PTLEI Leixoes S…" at bounding box center [733, 464] width 795 height 124
click at [1307, 498] on button "Edit" at bounding box center [1323, 494] width 51 height 27
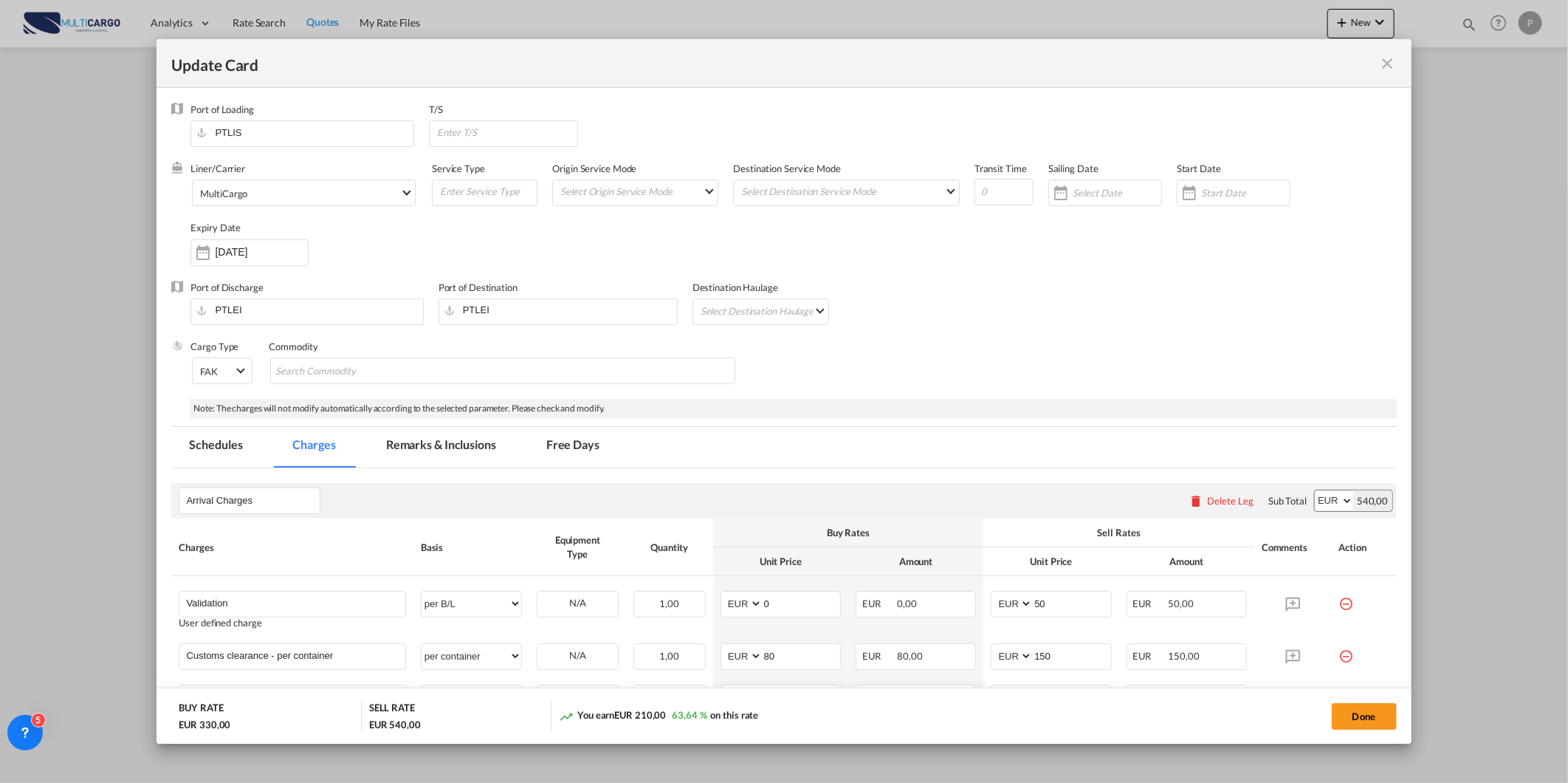
click at [448, 456] on md-tab-item "Remarks & Inclusions" at bounding box center [441, 447] width 146 height 41
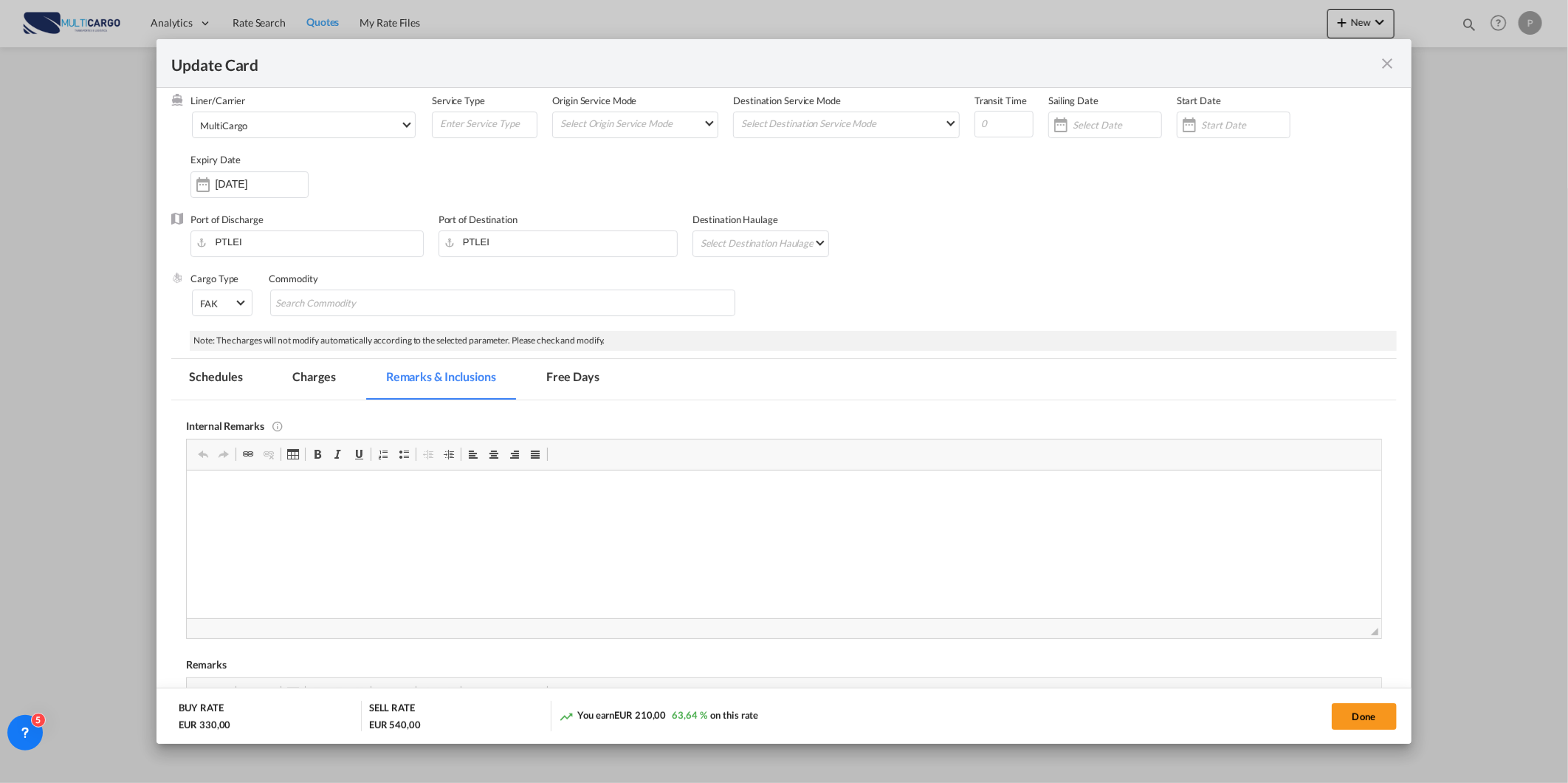
scroll to position [519, 0]
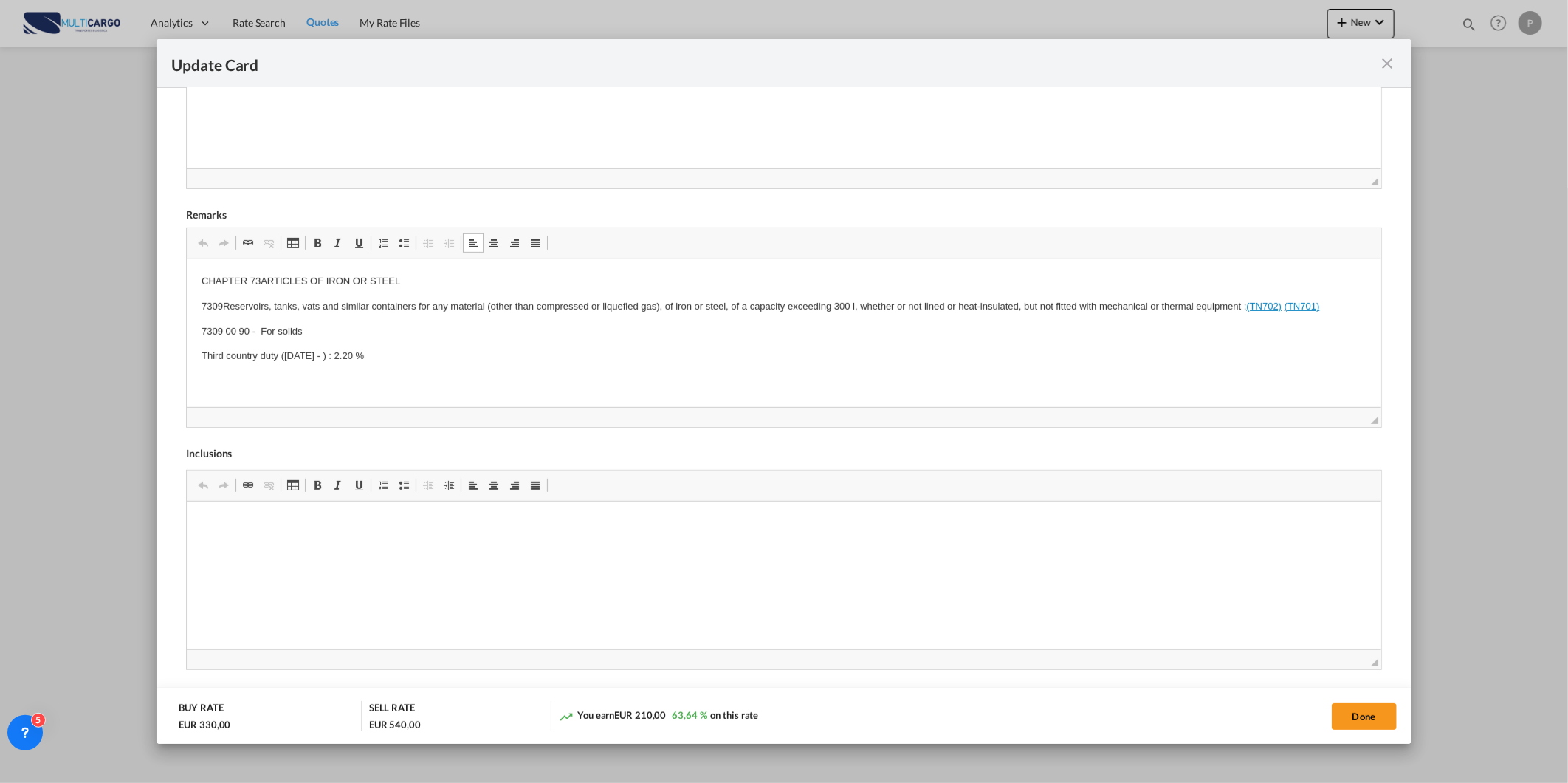
drag, startPoint x: 401, startPoint y: 370, endPoint x: -97, endPoint y: 220, distance: 520.1
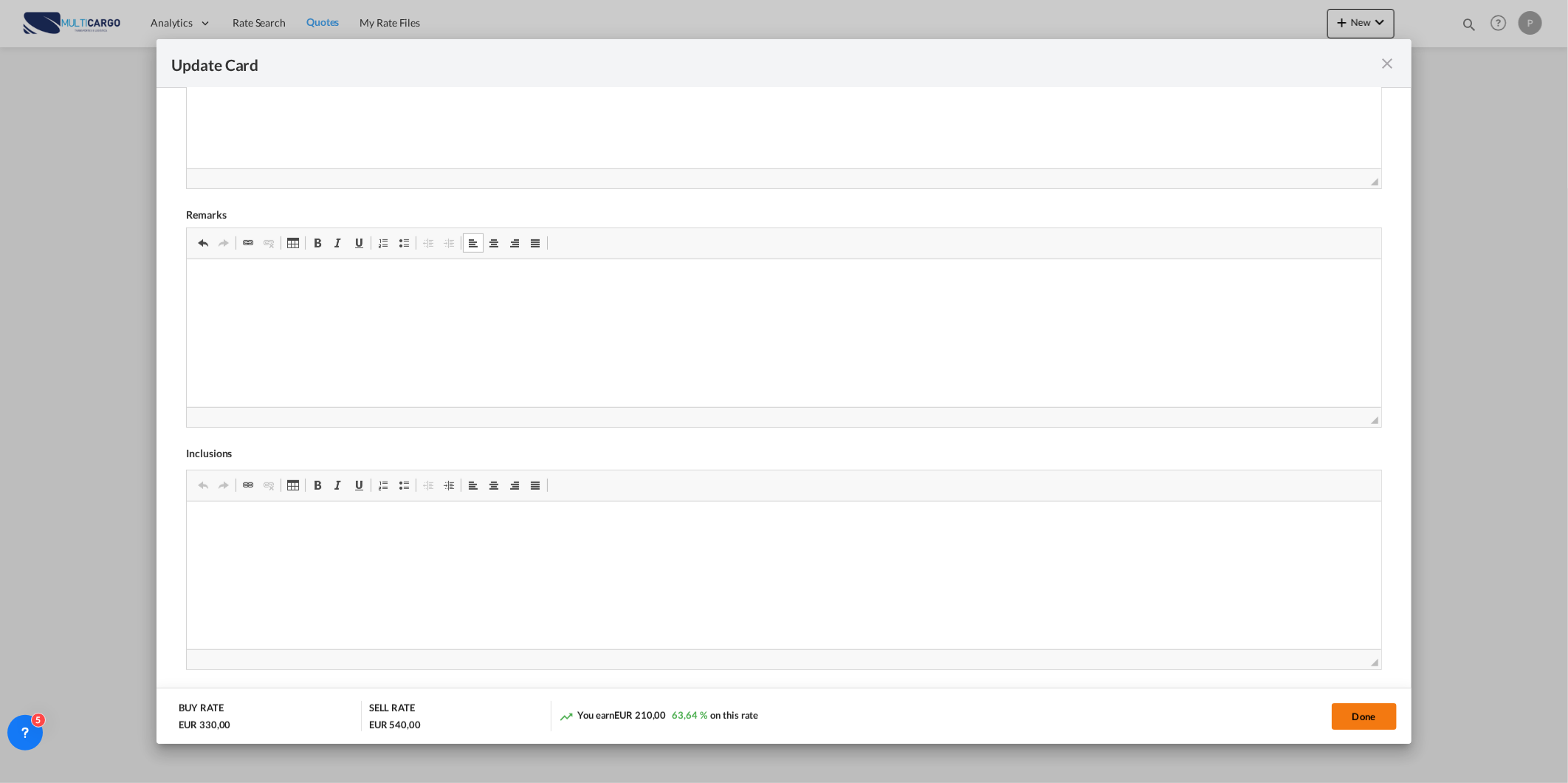
click at [1362, 728] on button "Done" at bounding box center [1364, 717] width 65 height 27
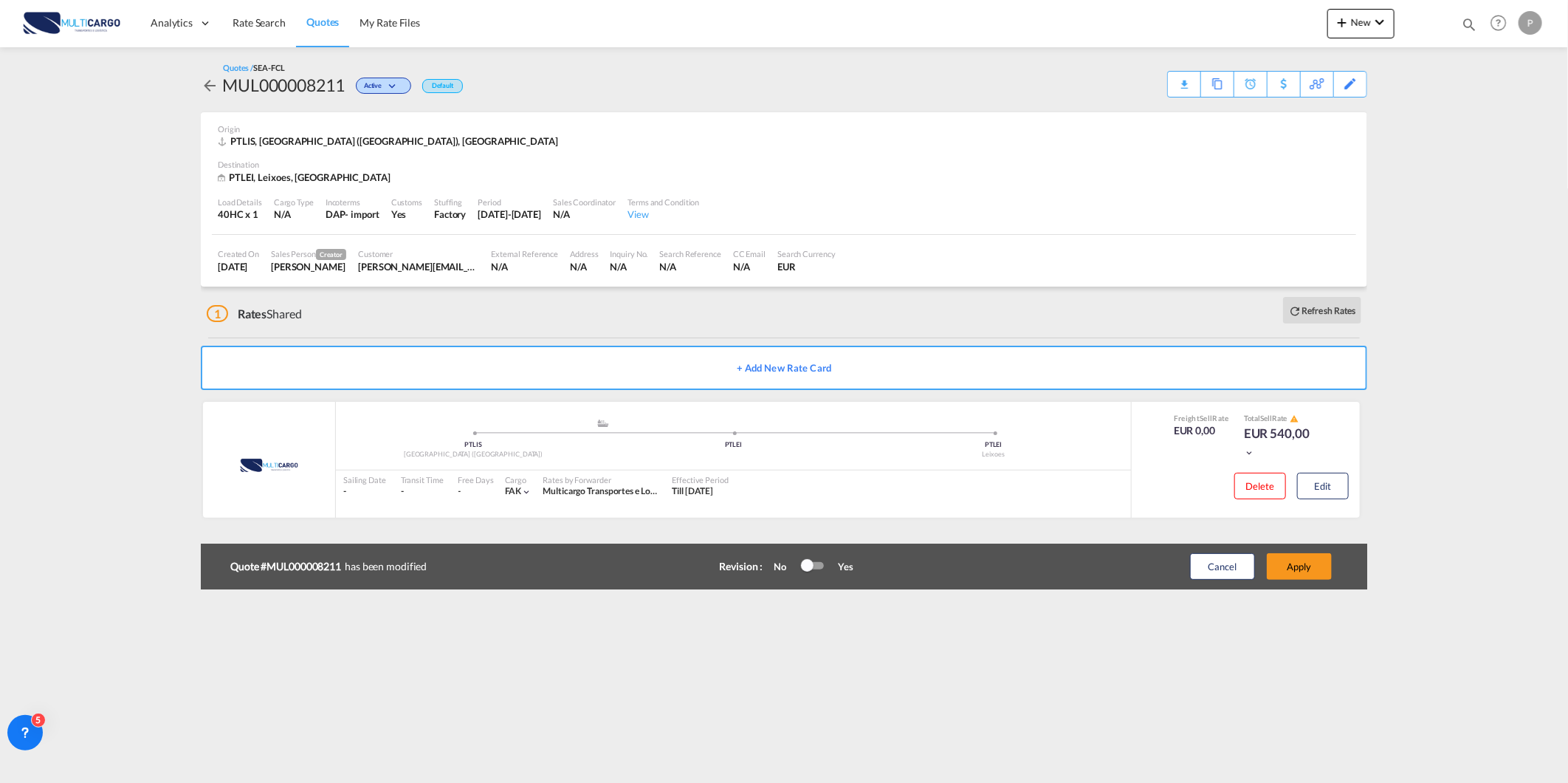
scroll to position [68, 0]
click at [1312, 573] on button "Apply" at bounding box center [1299, 566] width 65 height 27
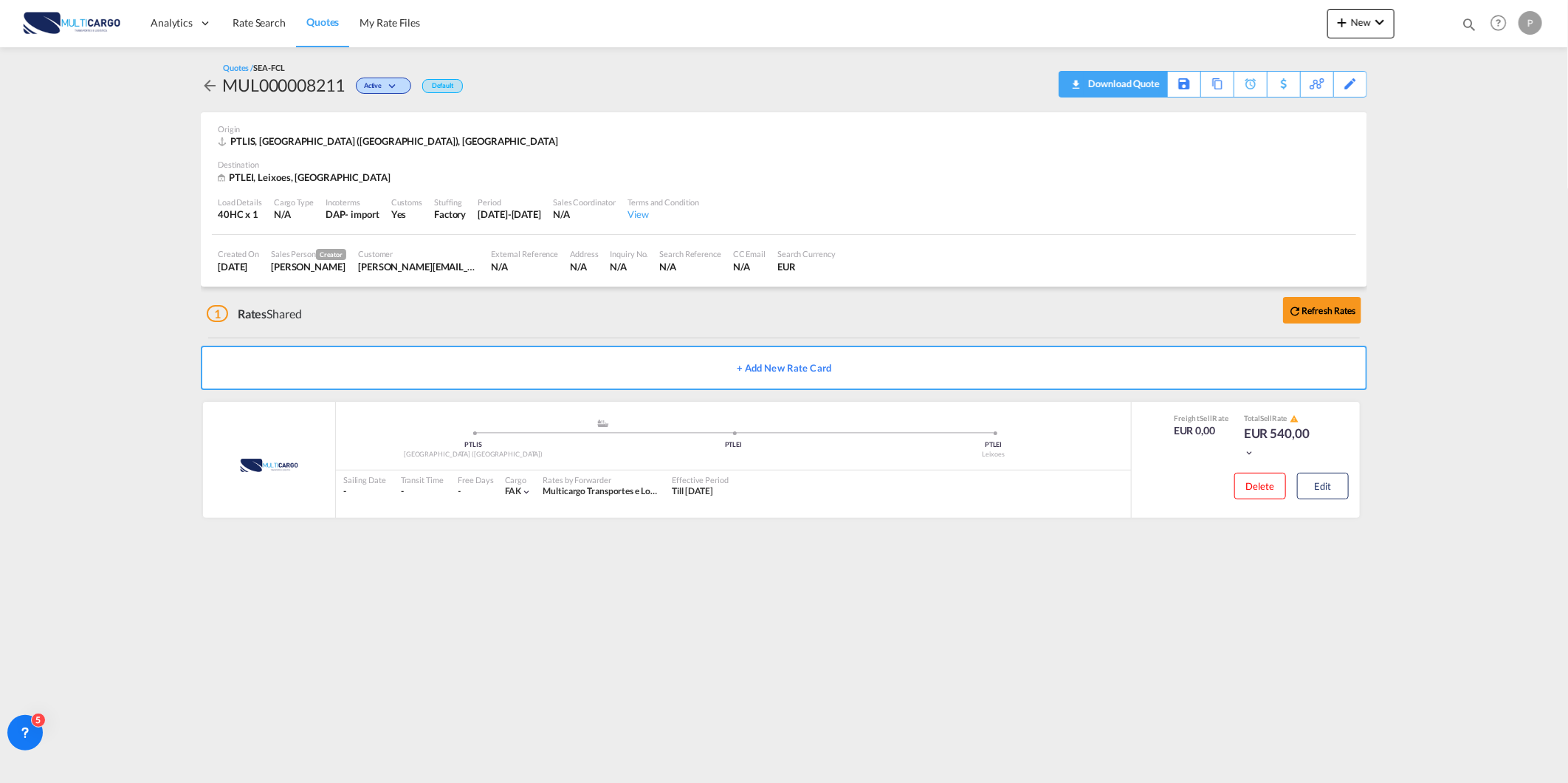
click at [1162, 84] on div "Download Quote" at bounding box center [1113, 84] width 109 height 27
click at [1125, 83] on div "Download Quote" at bounding box center [1122, 83] width 75 height 24
click at [321, 19] on span "Quotes" at bounding box center [323, 22] width 33 height 13
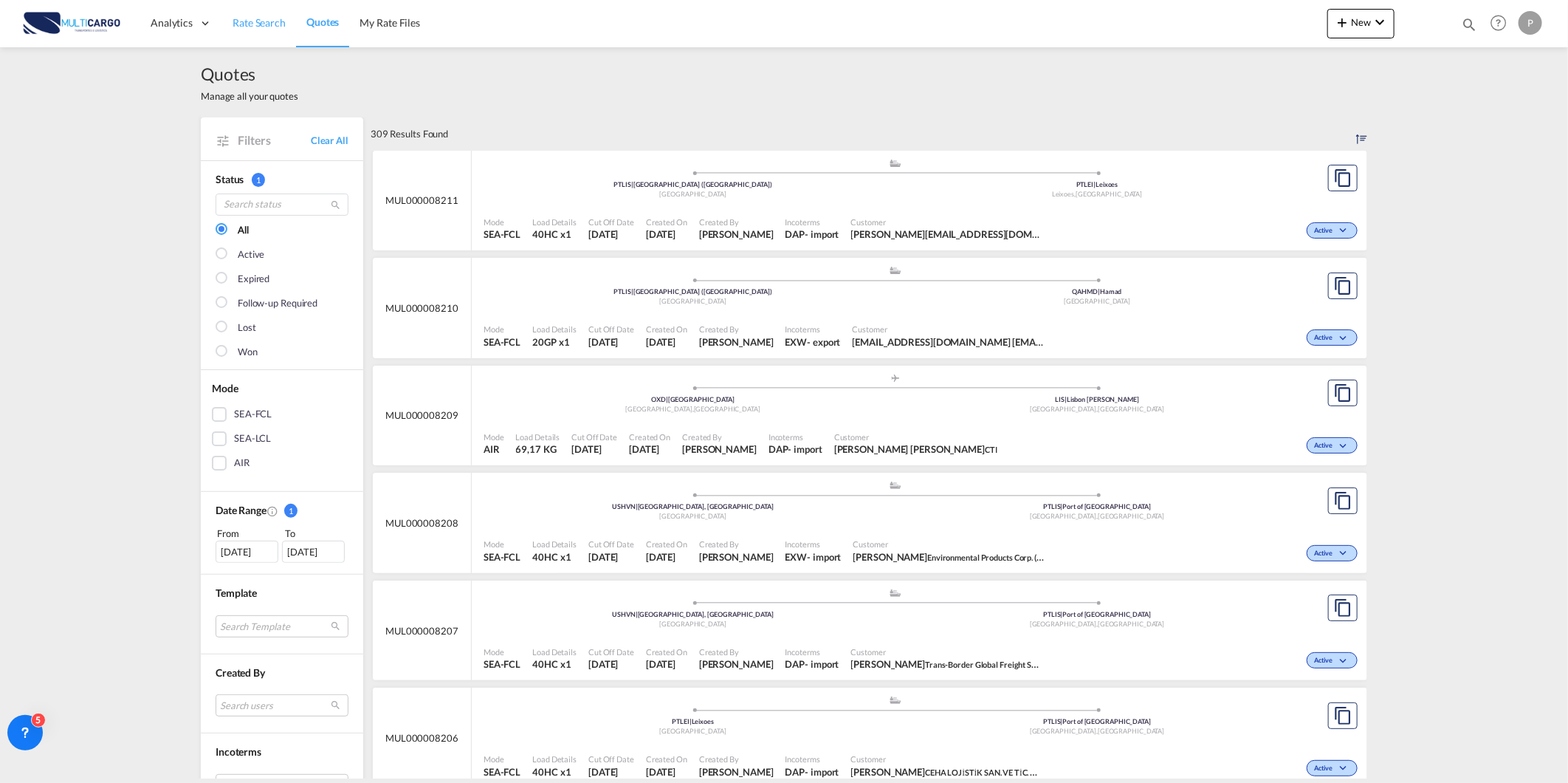
click at [267, 27] on span "Rate Search" at bounding box center [259, 22] width 53 height 13
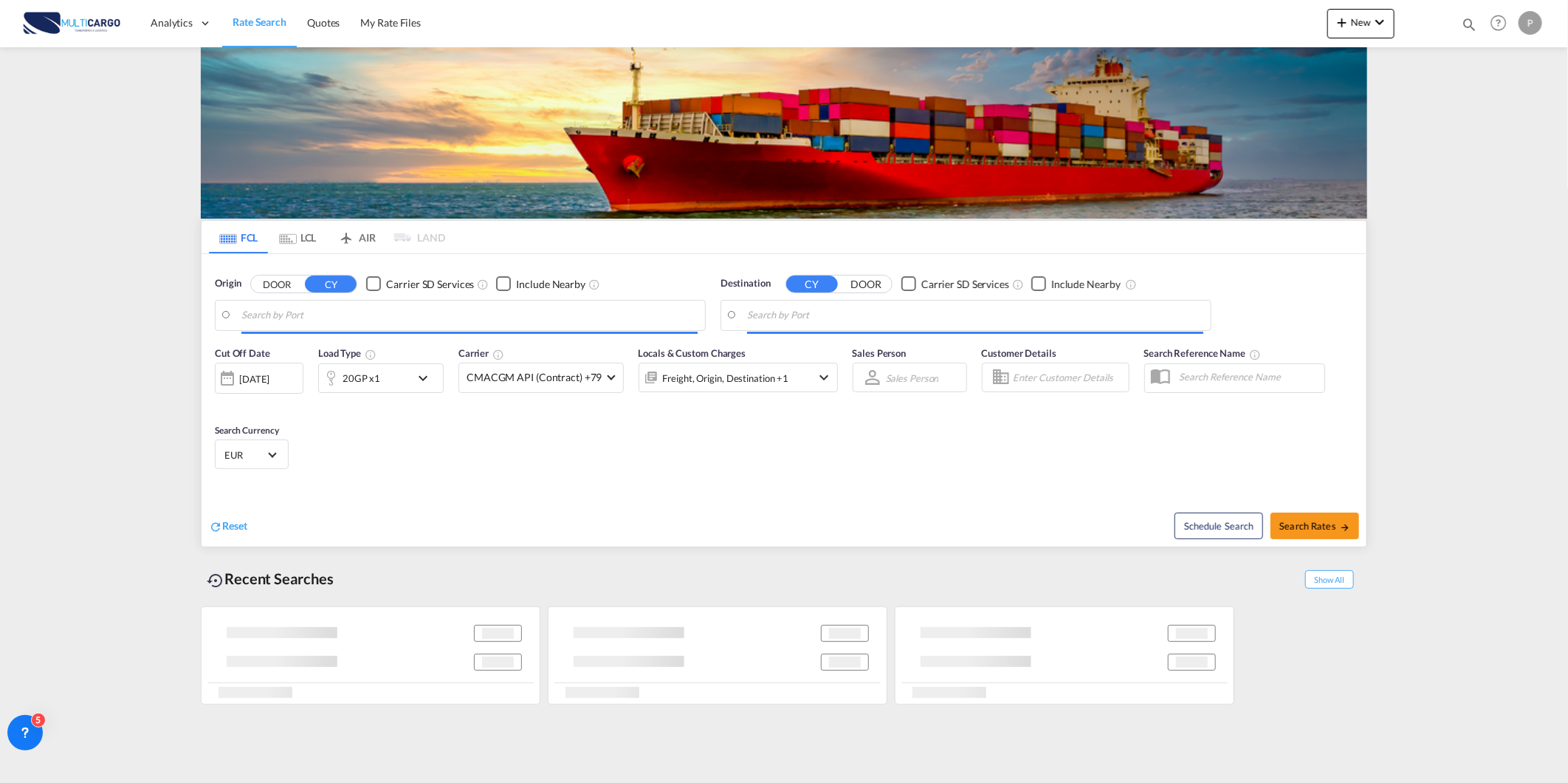
type input "[GEOGRAPHIC_DATA] ([GEOGRAPHIC_DATA]), PTLIS"
type input "Hamad, QAHMD"
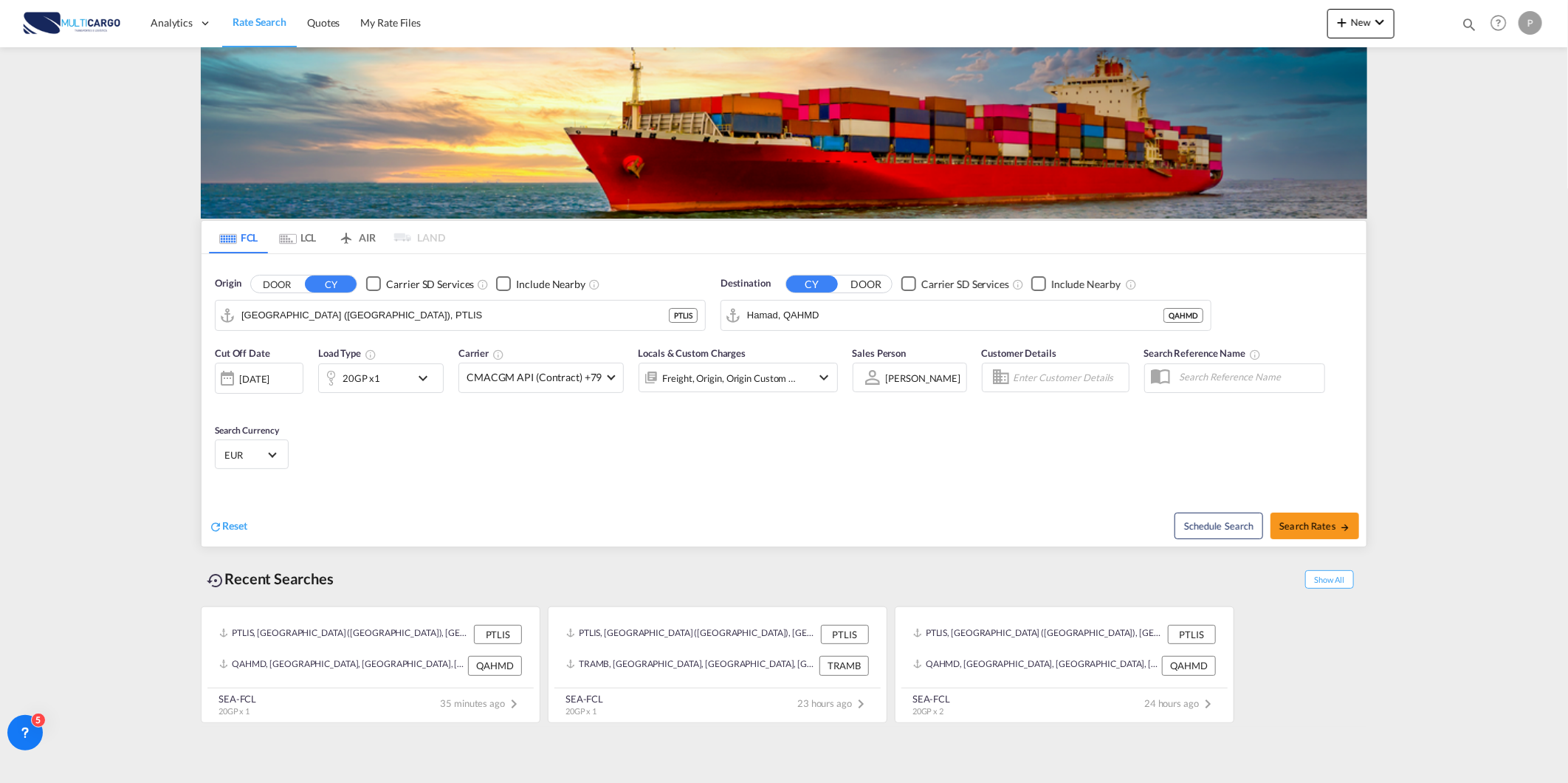
drag, startPoint x: 3, startPoint y: 290, endPoint x: 31, endPoint y: 290, distance: 28.0
click at [12, 290] on md-content "Analytics Reports Dashboard Rate Search Quotes My Rate Files New Rates Ratecard" at bounding box center [784, 392] width 1568 height 783
click at [319, 17] on span "Quotes" at bounding box center [324, 22] width 33 height 13
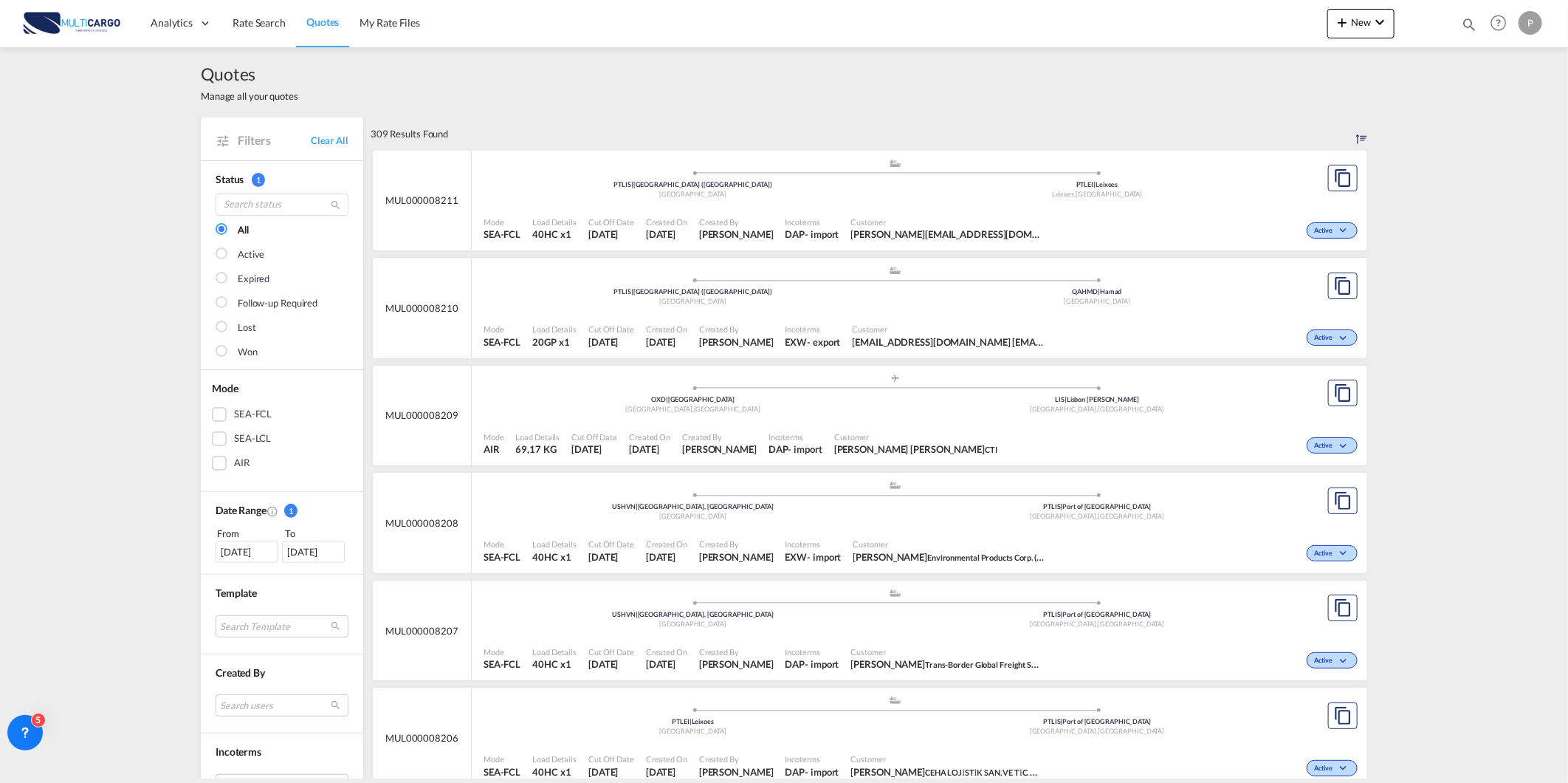
click at [1466, 18] on md-icon "icon-magnify" at bounding box center [1469, 25] width 16 height 16
click at [1260, 33] on select "Quotes" at bounding box center [1234, 25] width 70 height 27
select select "Quotes"
click at [1199, 11] on select "Quotes" at bounding box center [1234, 25] width 70 height 27
click at [1307, 34] on input at bounding box center [1357, 24] width 184 height 26
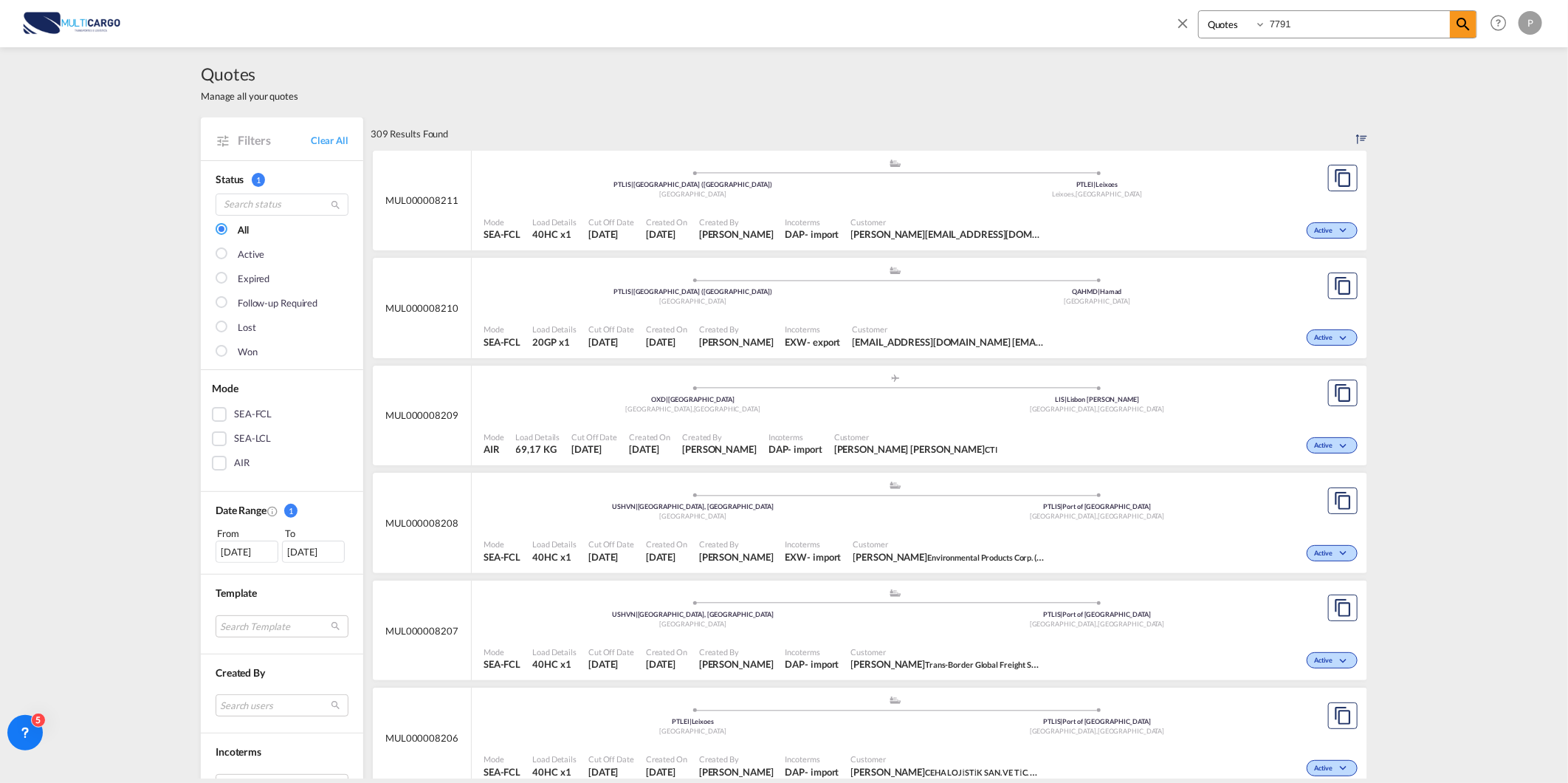
type input "7791"
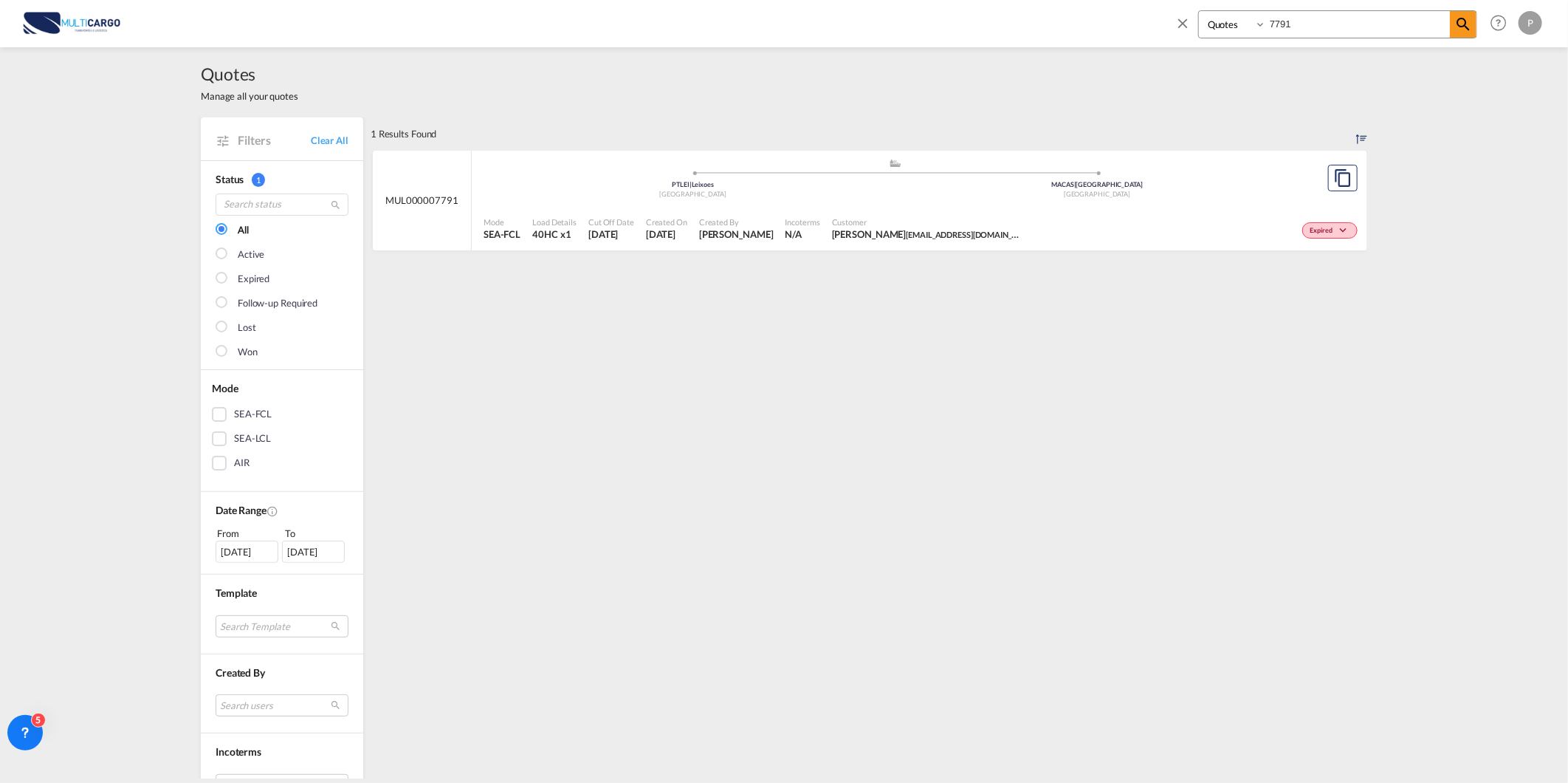
click at [599, 202] on div ".a{fill:#aaa8ad;} .a{fill:#aaa8ad;} PTLEI | Leixoes Portugal MACAS | Casablanca…" at bounding box center [895, 180] width 823 height 45
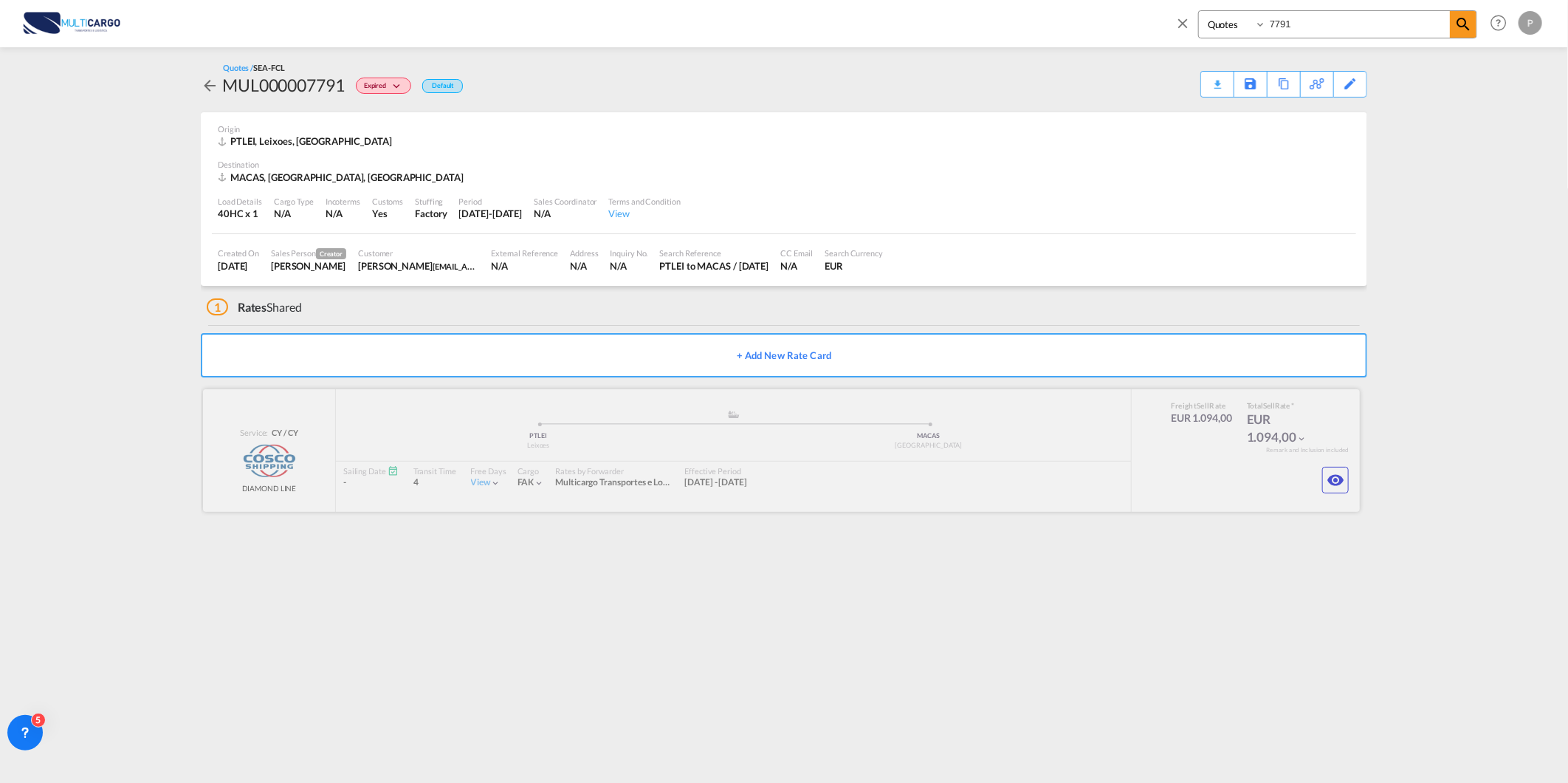
click at [1337, 485] on md-icon "icon-eye" at bounding box center [1336, 480] width 18 height 18
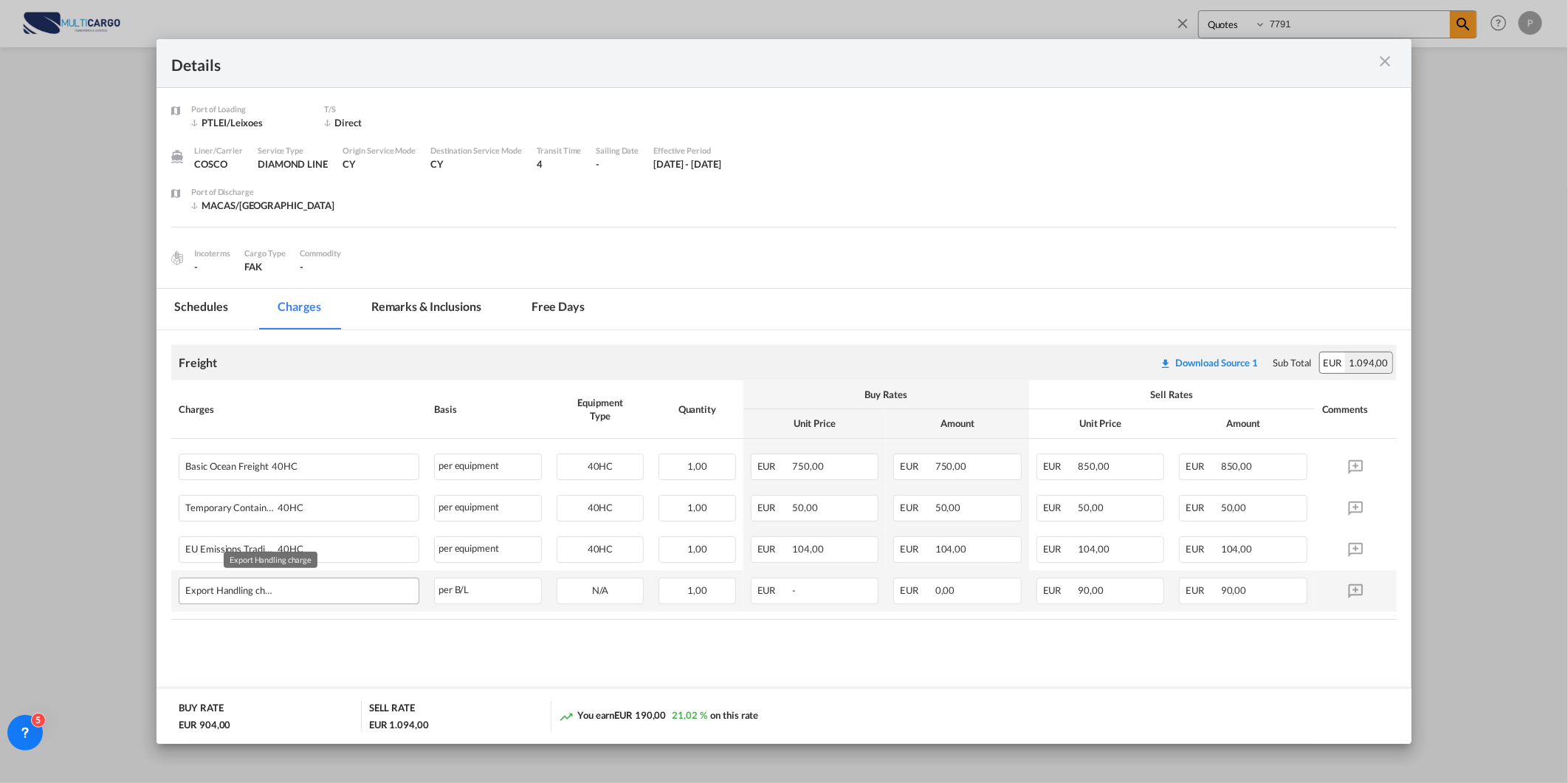
click at [234, 593] on div "Export Handling charge" at bounding box center [270, 587] width 170 height 18
copy span "Export Handling charge"
click at [451, 292] on md-tab-item "Remarks & Inclusions" at bounding box center [426, 309] width 146 height 41
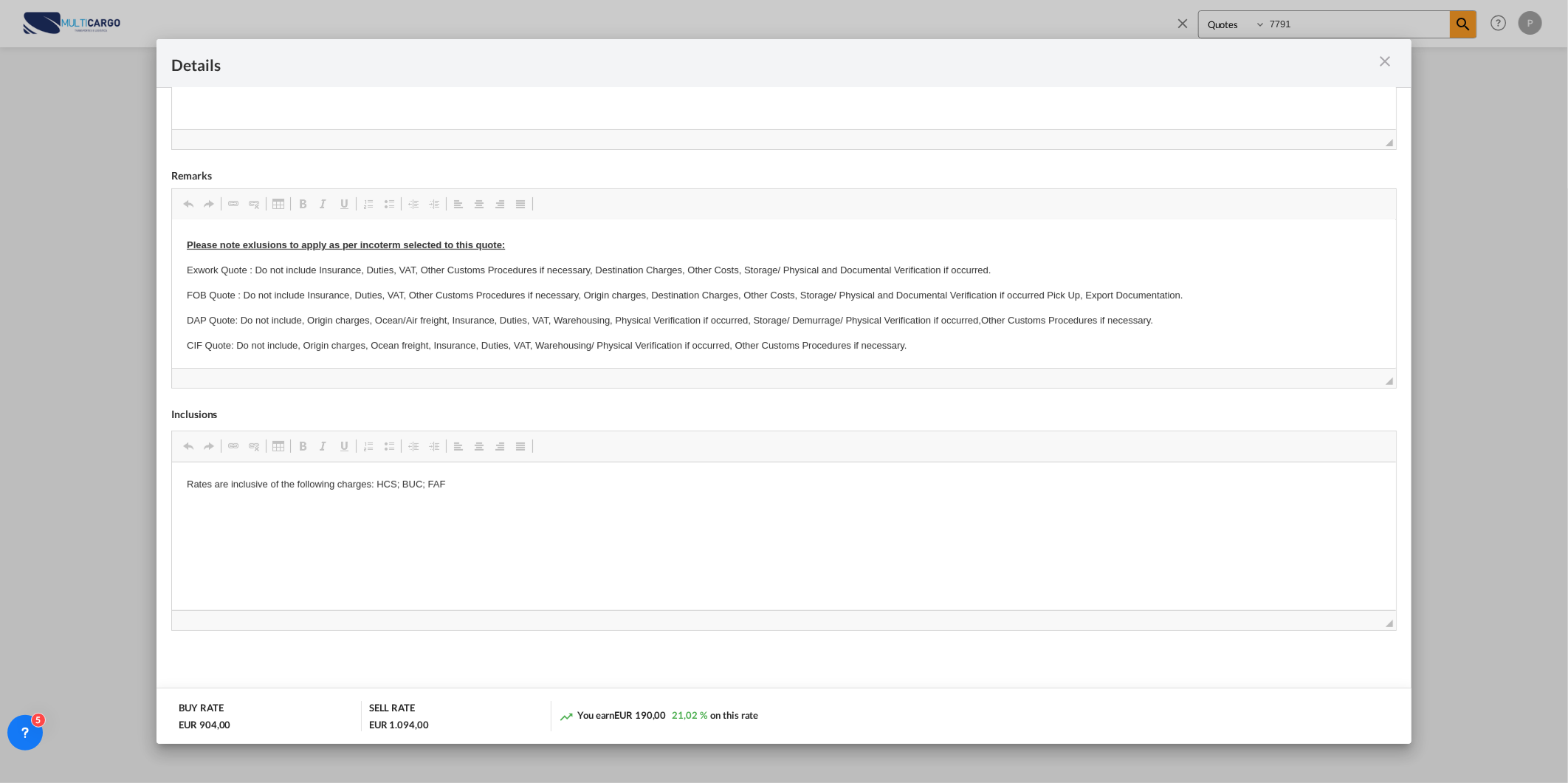
scroll to position [425, 0]
click at [1374, 63] on div "Port of ..." at bounding box center [1335, 63] width 123 height 19
click at [1394, 61] on md-icon "icon-close m-3 fg-AAA8AD cursor" at bounding box center [1386, 61] width 18 height 18
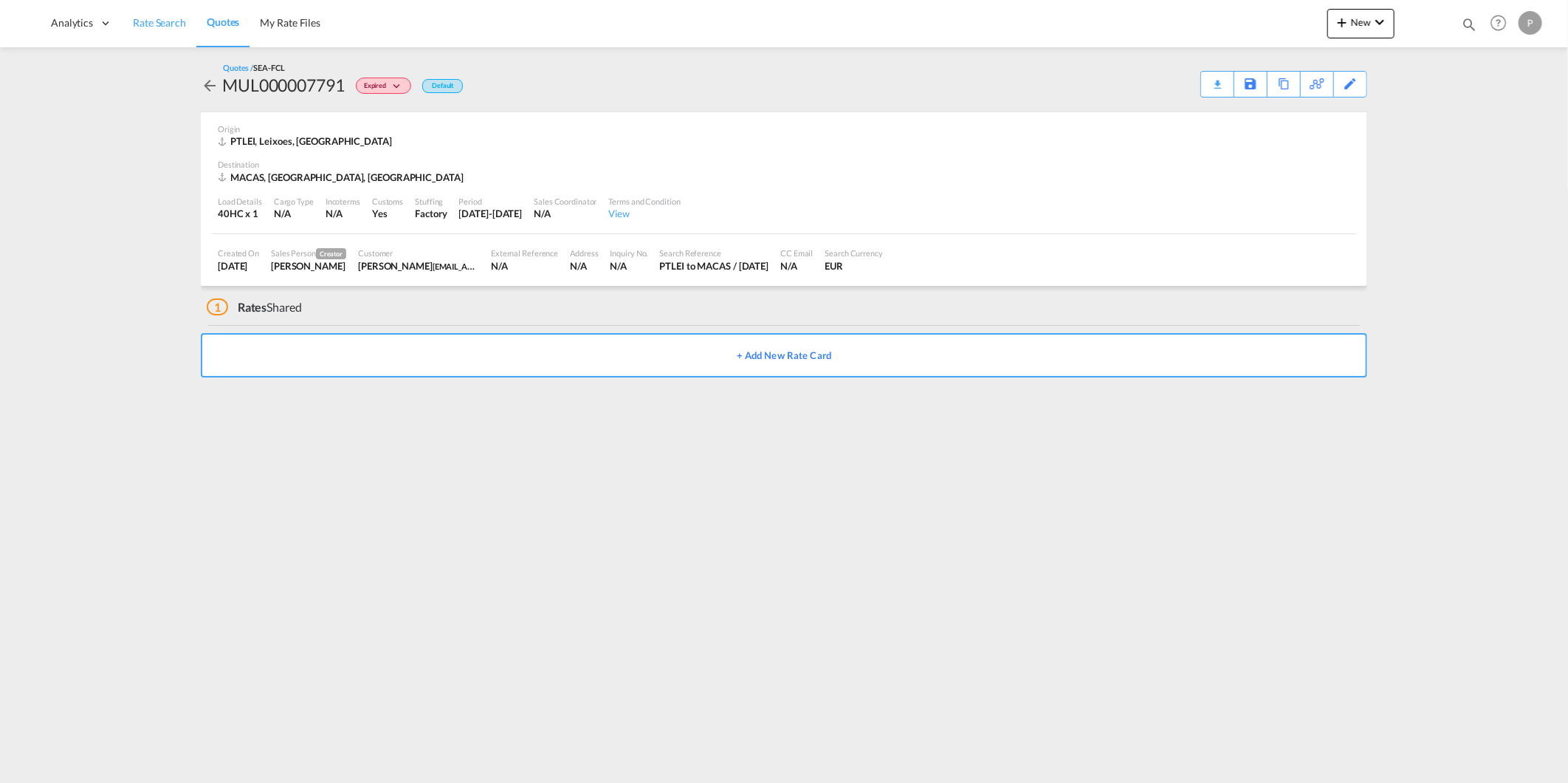
click at [161, 35] on link "Rate Search" at bounding box center [159, 23] width 74 height 48
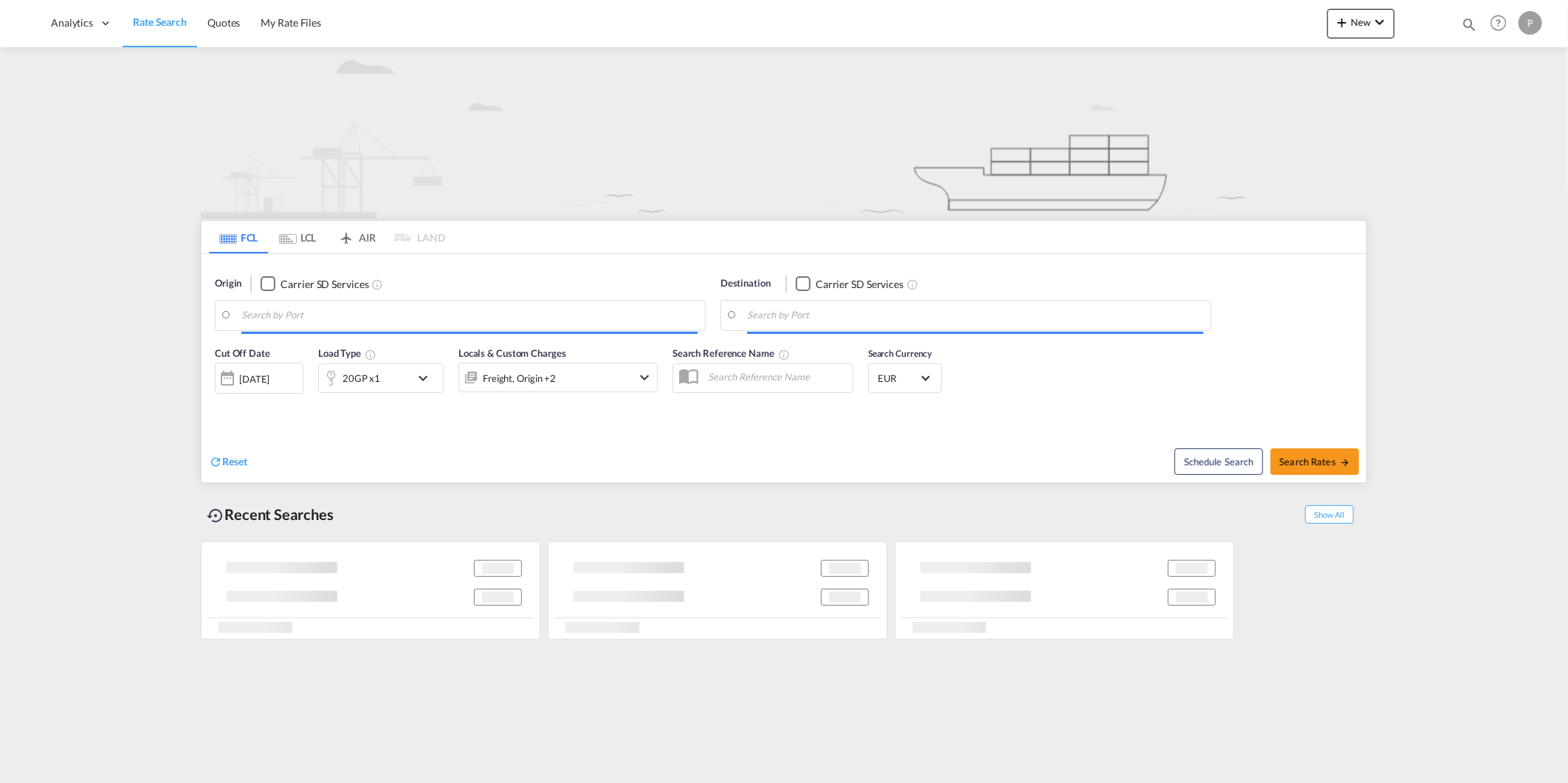
type input "[GEOGRAPHIC_DATA] ([GEOGRAPHIC_DATA]), PTLIS"
type input "Hamad, QAHMD"
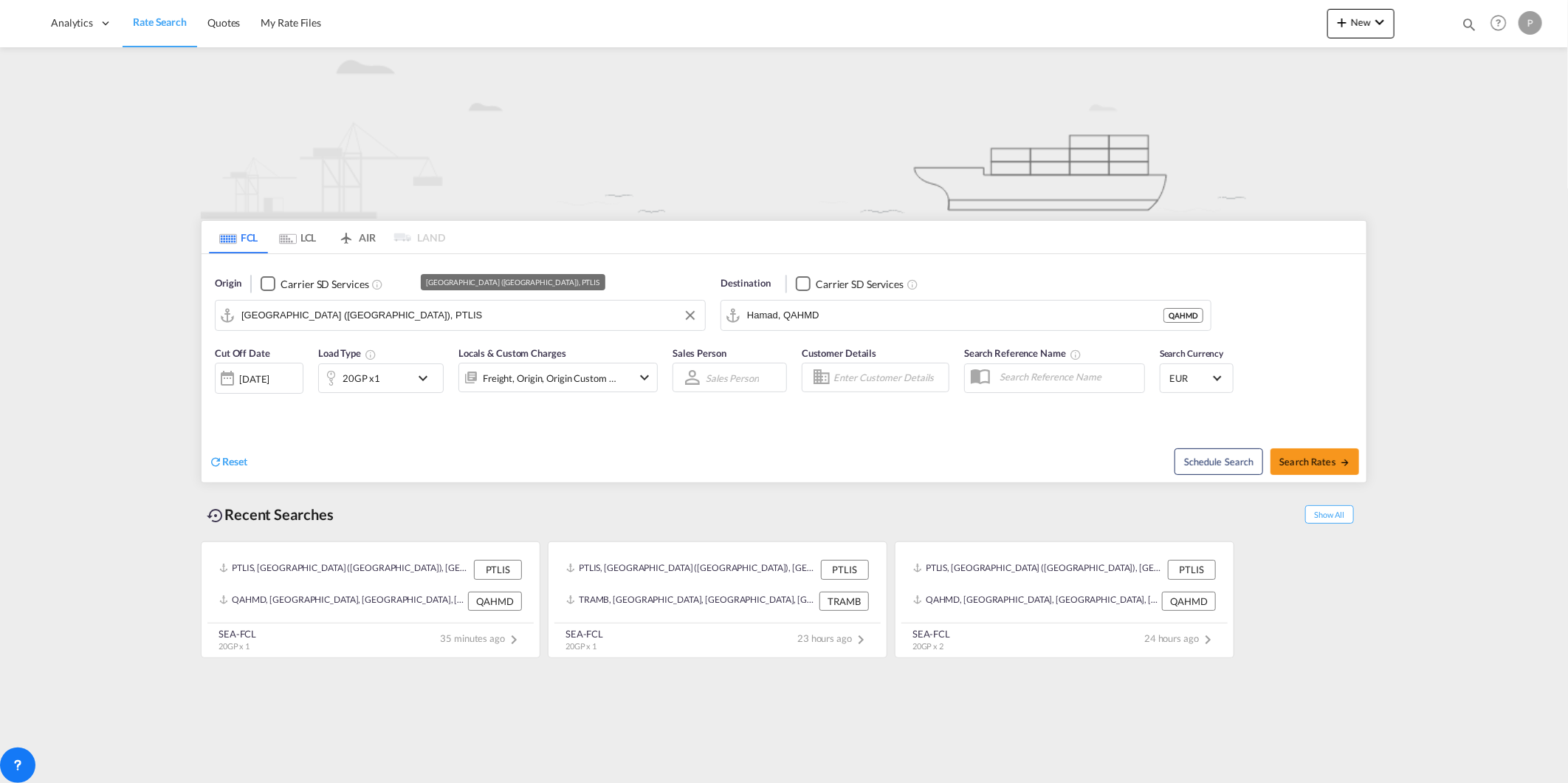
click at [480, 311] on input "[GEOGRAPHIC_DATA] ([GEOGRAPHIC_DATA]), PTLIS" at bounding box center [469, 316] width 456 height 22
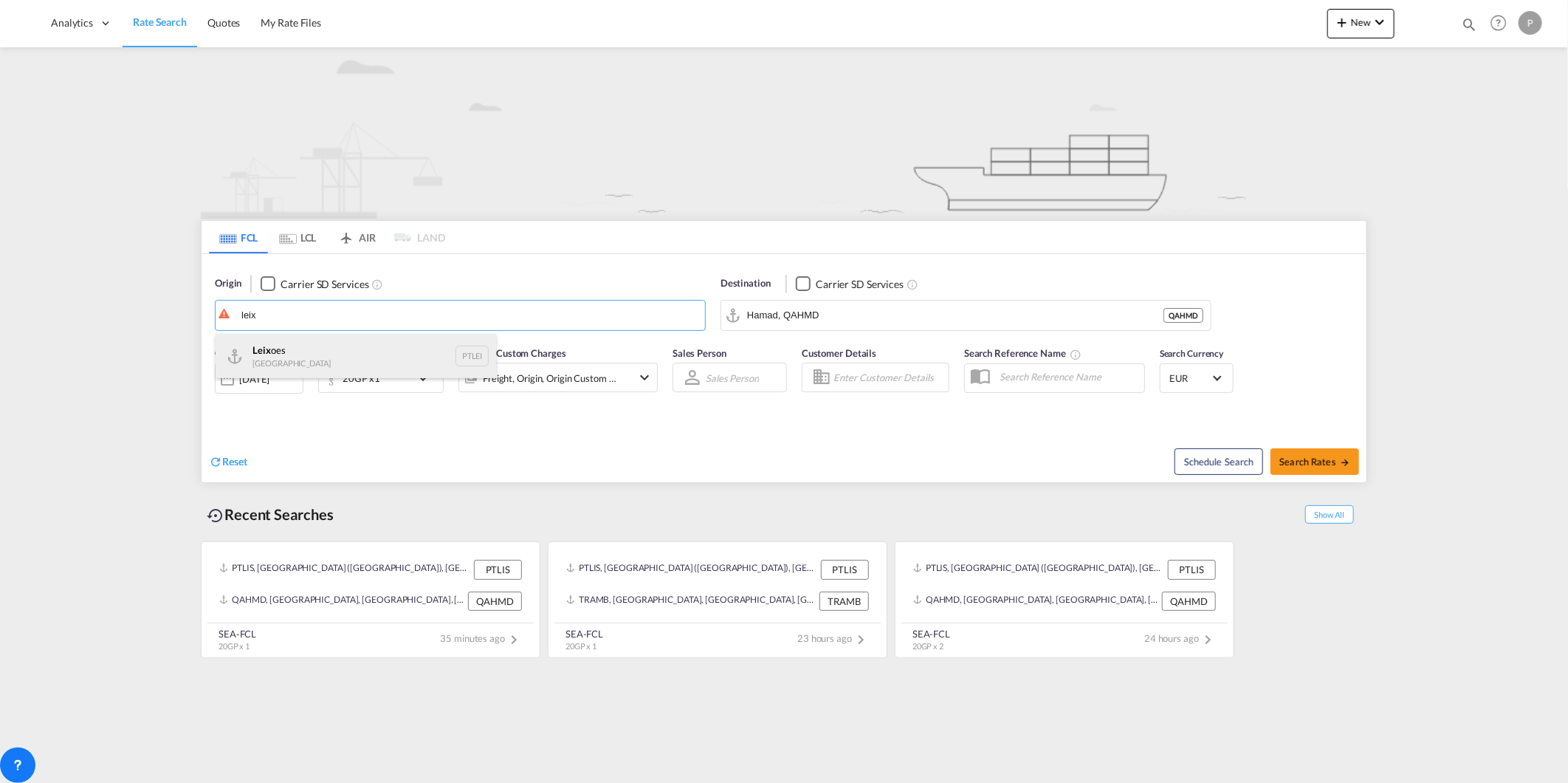
click at [351, 354] on div "Leix oes Portugal PTLEI" at bounding box center [356, 357] width 280 height 45
type input "Leixoes, PTLEI"
click at [774, 315] on input "Hamad, QAHMD" at bounding box center [974, 316] width 456 height 22
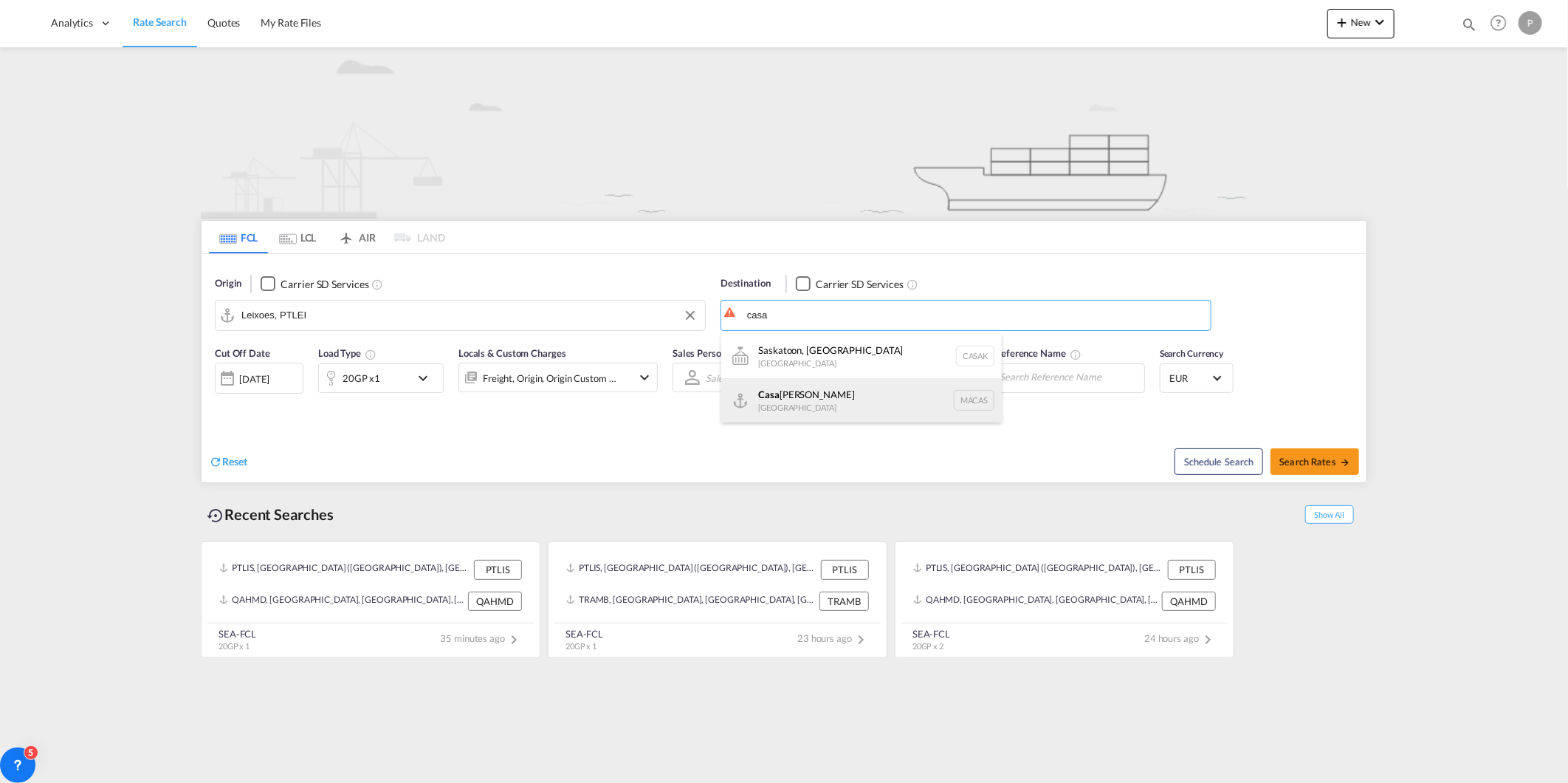
click at [825, 400] on div "Casa [PERSON_NAME] [GEOGRAPHIC_DATA] [GEOGRAPHIC_DATA]" at bounding box center [861, 400] width 280 height 45
type input "[GEOGRAPHIC_DATA], MACAS"
click at [393, 387] on div "20GP x1" at bounding box center [364, 378] width 91 height 30
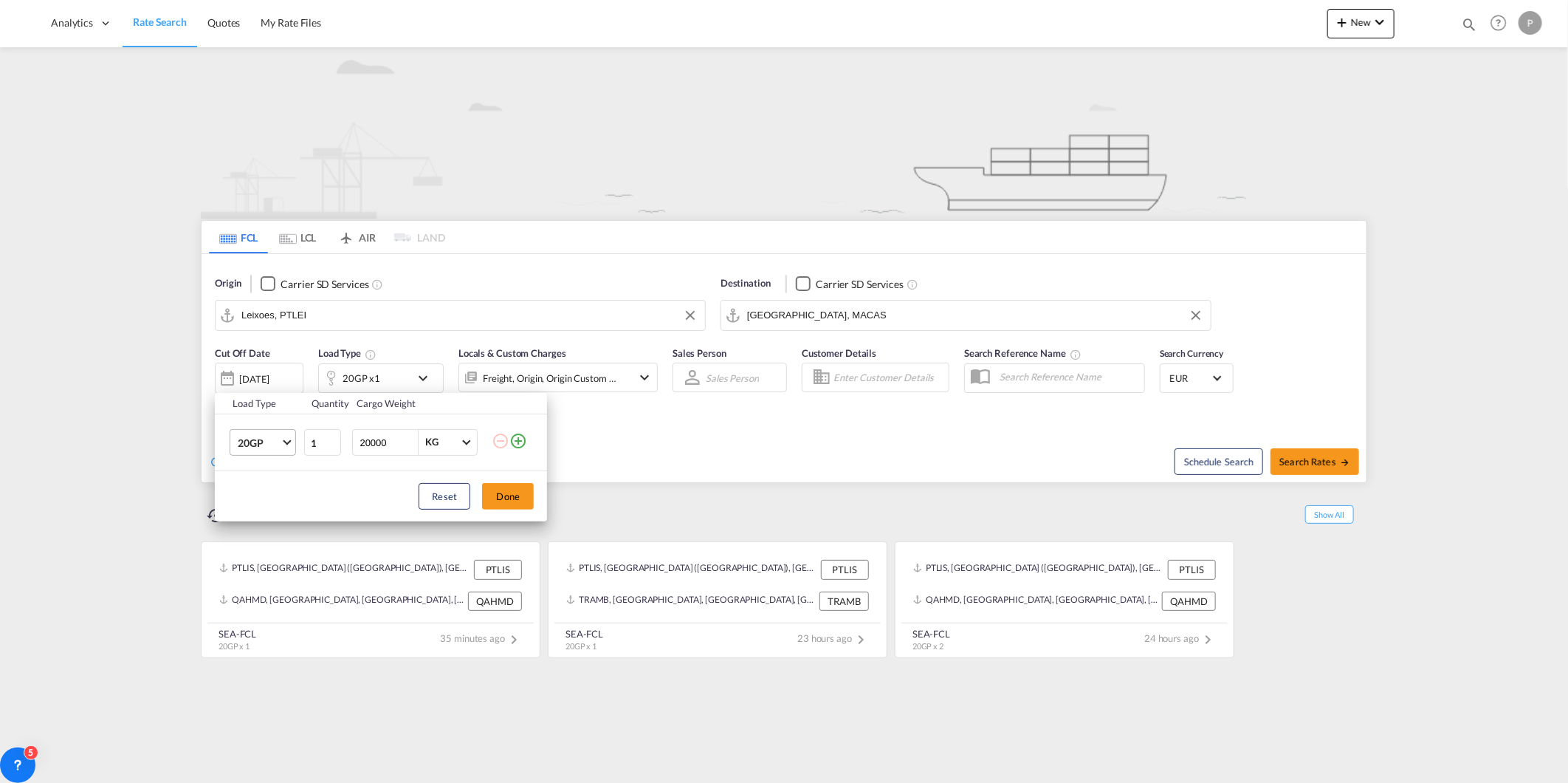
click at [258, 444] on span "20GP" at bounding box center [260, 444] width 43 height 15
click at [260, 511] on div "40HC" at bounding box center [251, 514] width 28 height 15
click at [492, 498] on button "Done" at bounding box center [507, 496] width 51 height 27
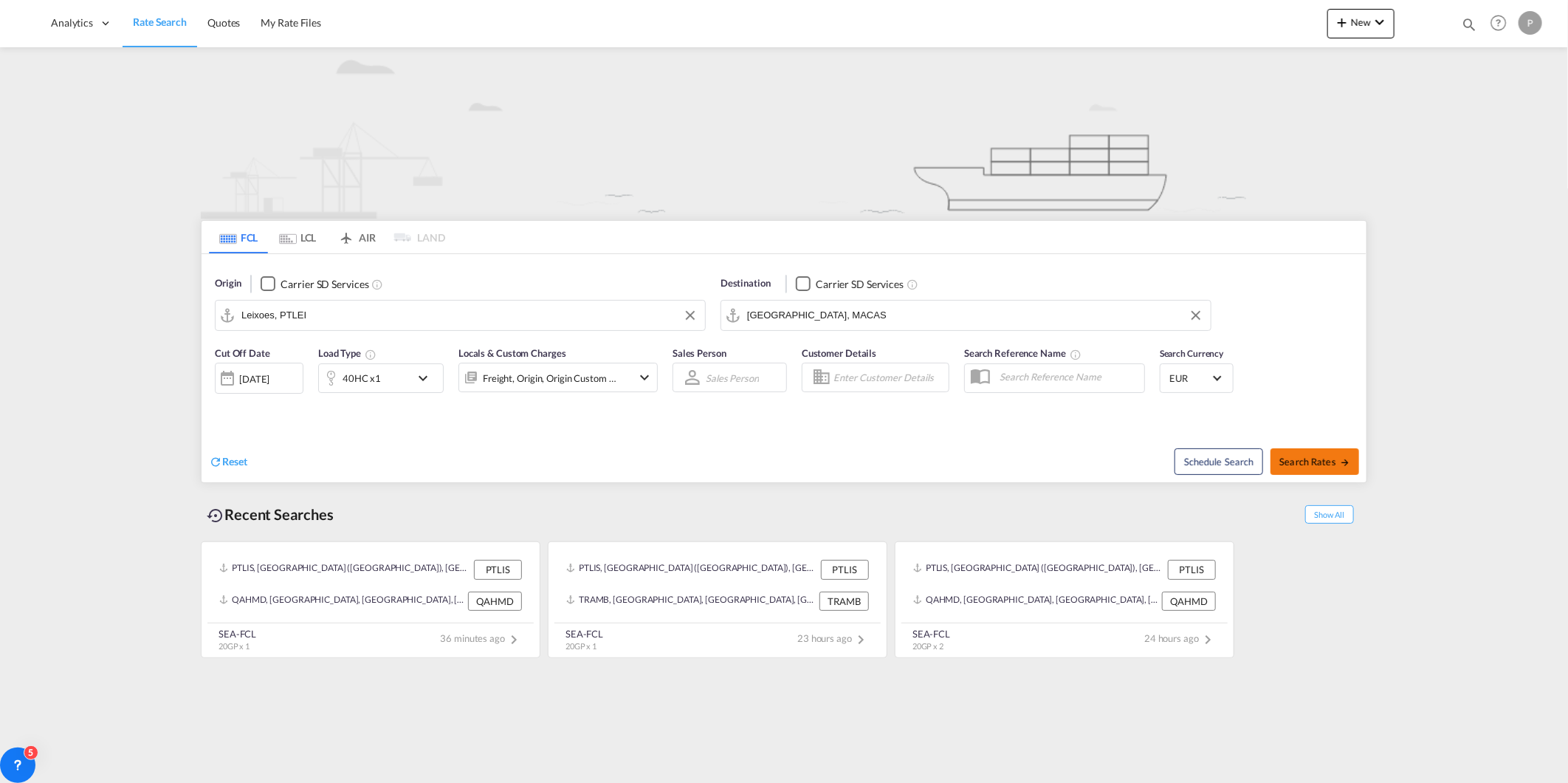
click at [1298, 463] on span "Search Rates" at bounding box center [1314, 461] width 71 height 12
type input "PTLEI to MACAS / [DATE]"
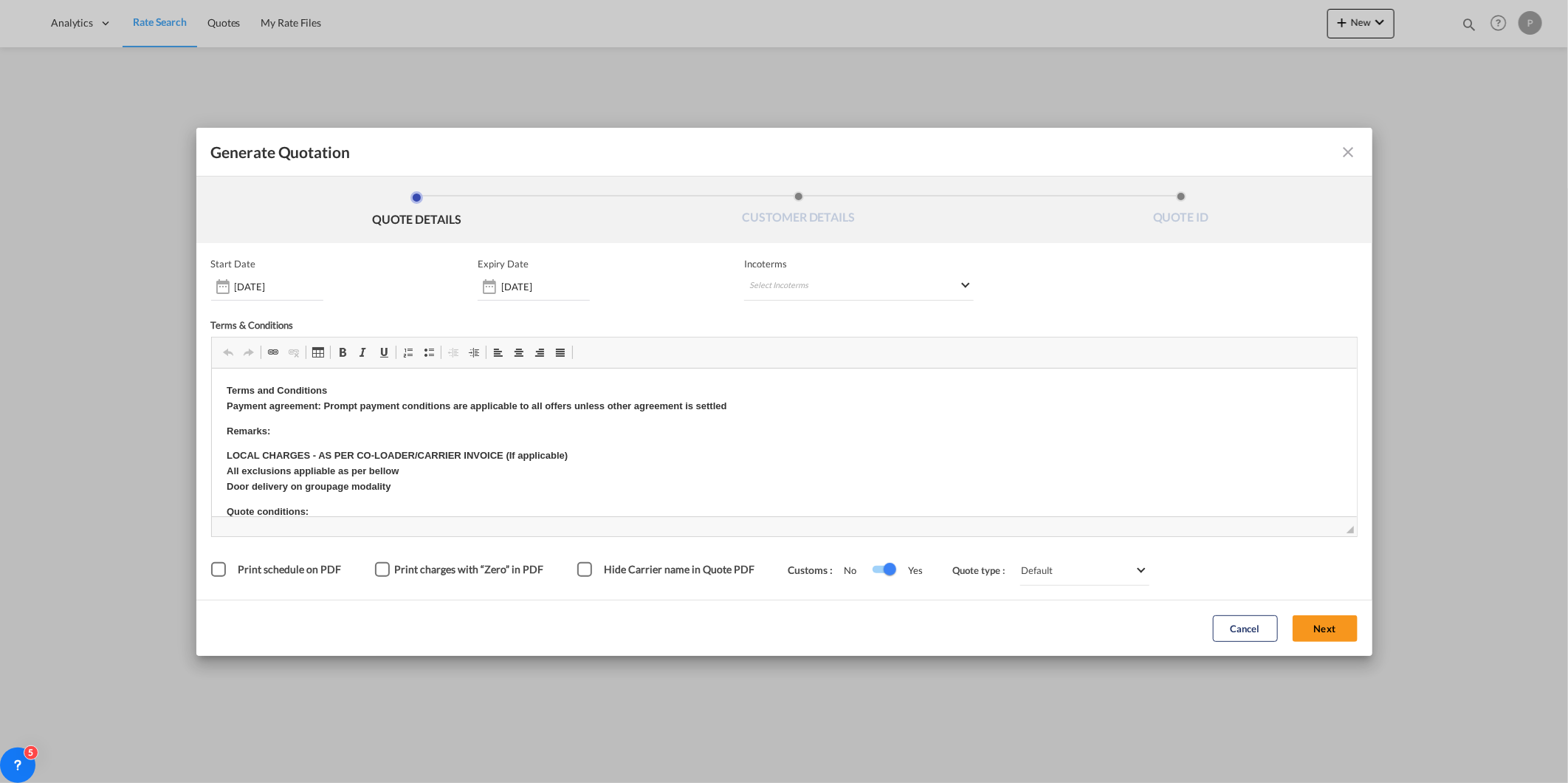
click at [820, 304] on div "Start Date [DATE] Expiry Date [DATE] Incoterms Select Incoterms FOB - import Fr…" at bounding box center [784, 421] width 1146 height 327
click at [815, 290] on md-select "Select Incoterms FOB - import Free on Board CIP - export Carriage and Insurance…" at bounding box center [859, 287] width 230 height 27
click at [809, 313] on input "search" at bounding box center [820, 317] width 137 height 13
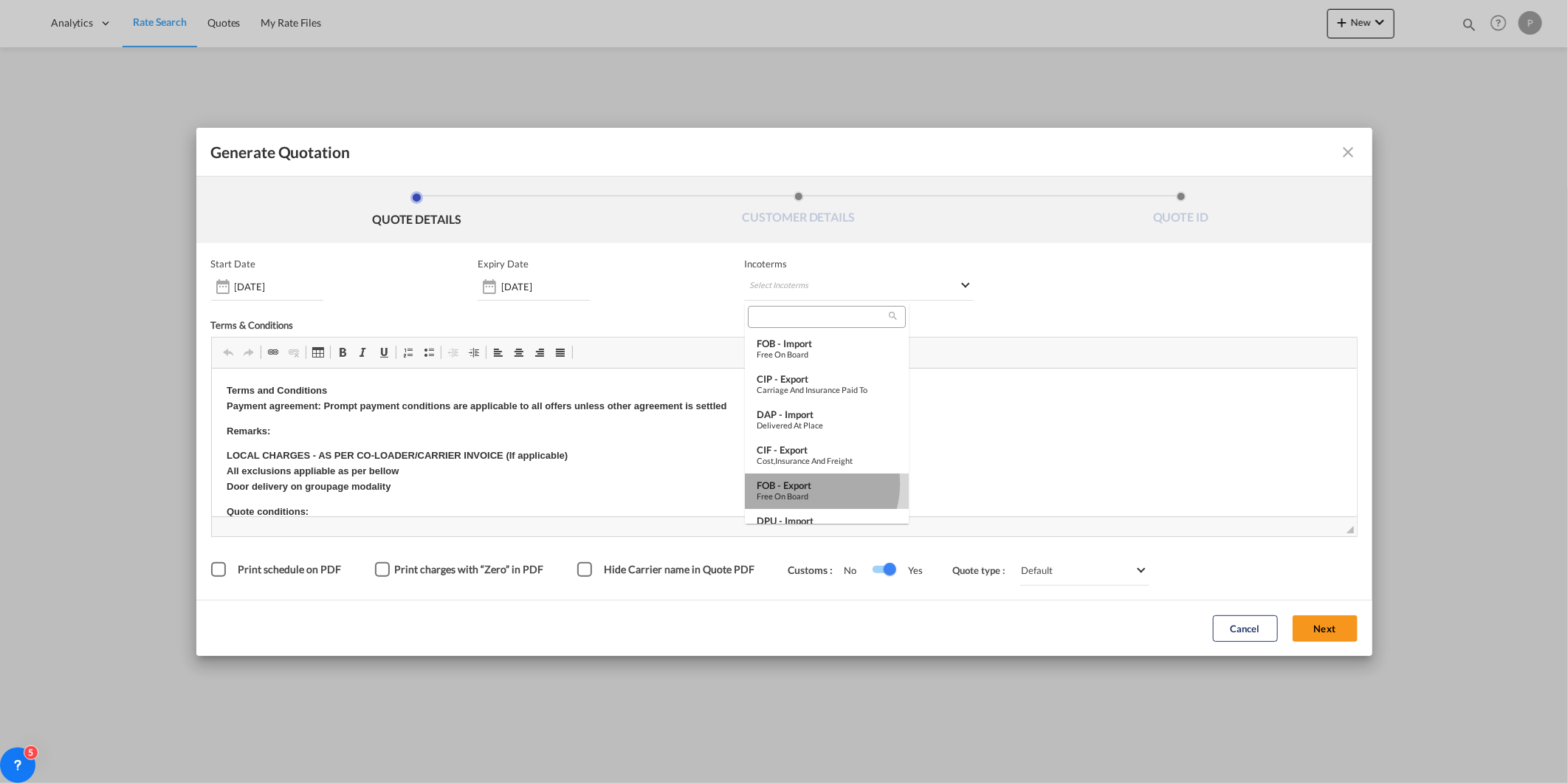
click at [809, 484] on div "FOB - export" at bounding box center [826, 485] width 141 height 12
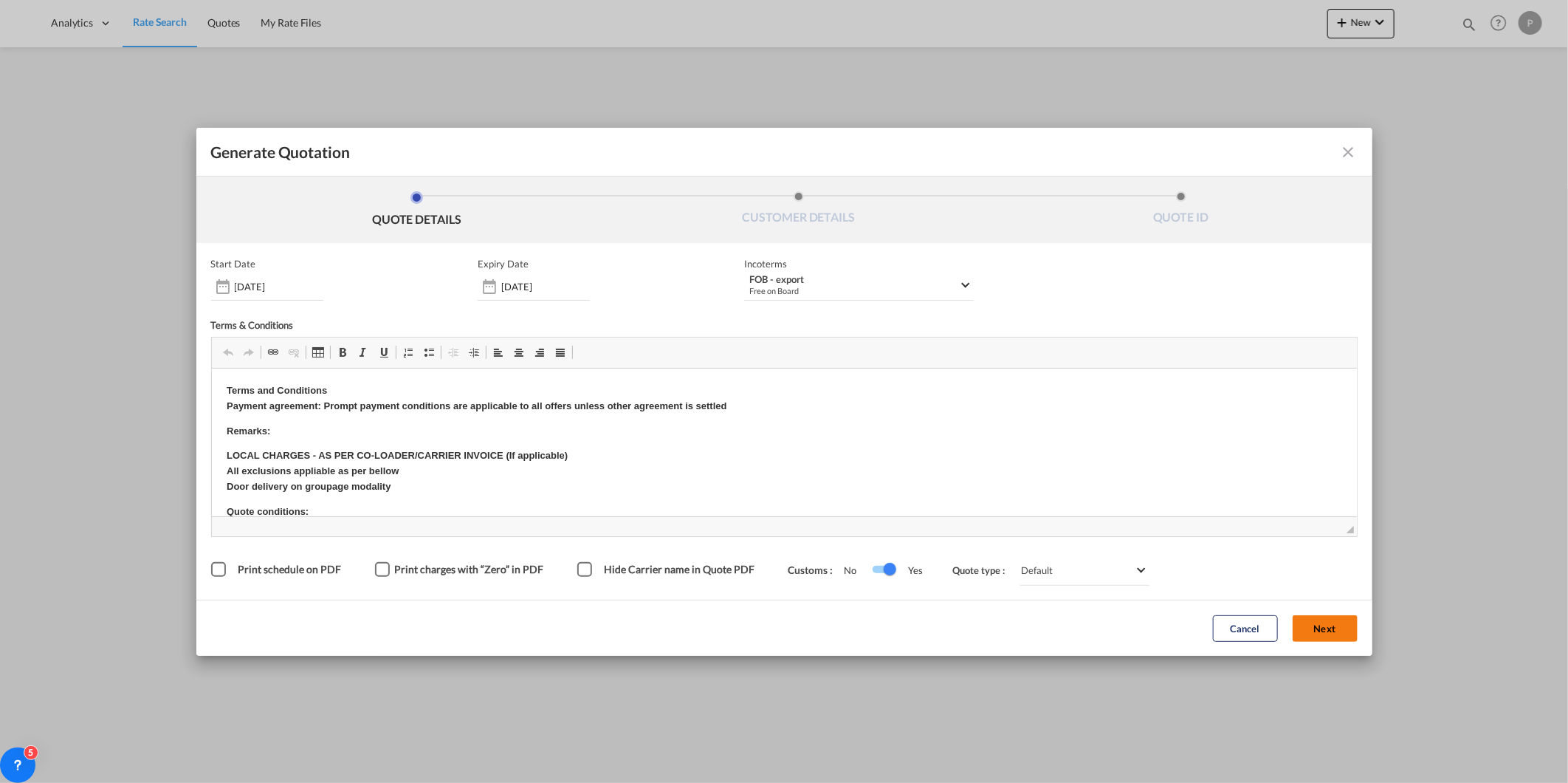
click at [1331, 632] on button "Next" at bounding box center [1325, 629] width 65 height 27
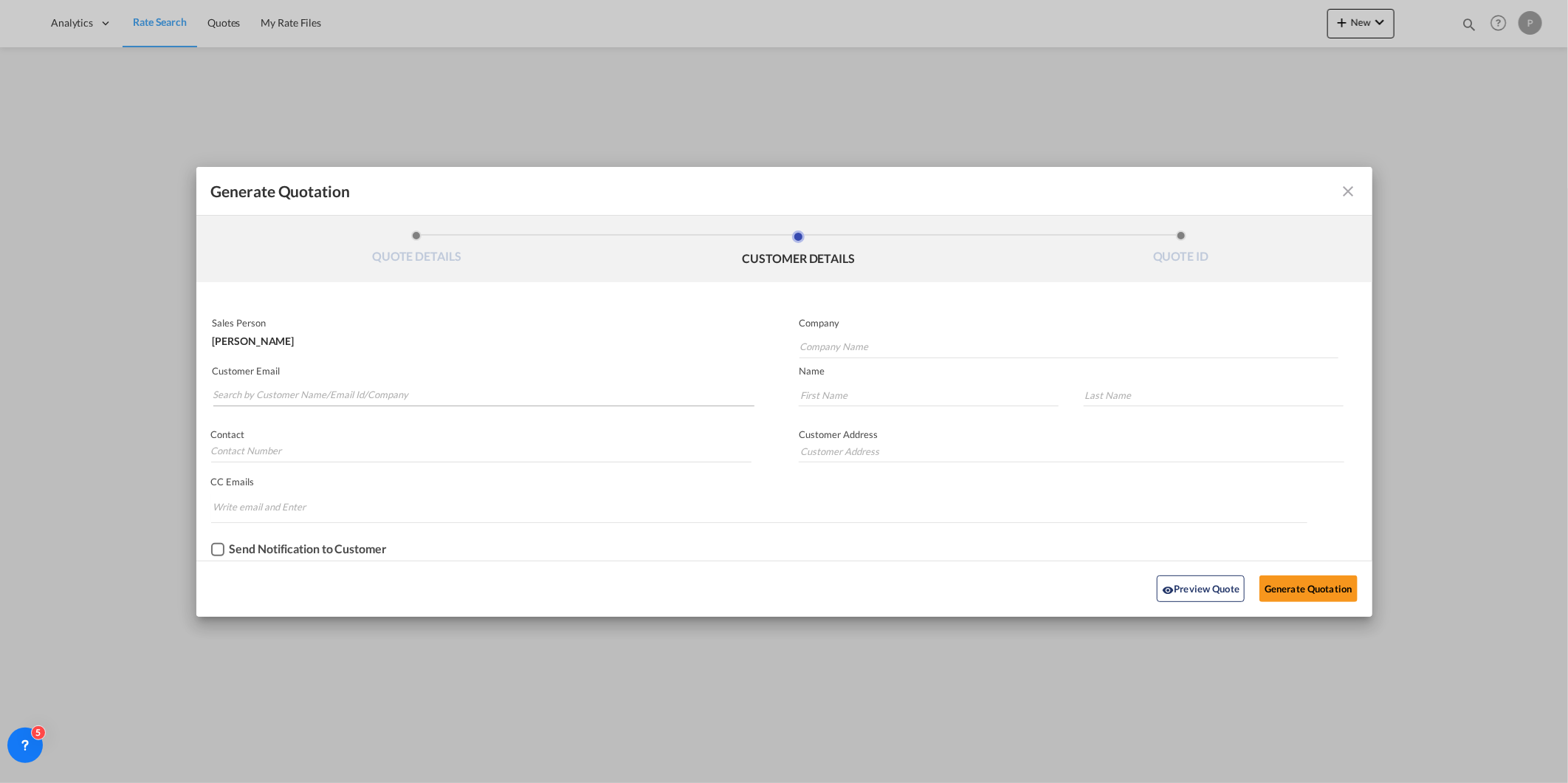
drag, startPoint x: 172, startPoint y: 399, endPoint x: 251, endPoint y: 399, distance: 79.0
click at [178, 399] on div "Generate Quotation QUOTE DETAILS CUSTOMER DETAILS QUOTE ID Start Date [DATE] Ex…" at bounding box center [784, 392] width 1568 height 783
click at [252, 399] on input "Search by Customer Name/Email Id/Company" at bounding box center [484, 395] width 542 height 22
paste input "[EMAIL_ADDRESS][DOMAIN_NAME]"
type input "[EMAIL_ADDRESS][DOMAIN_NAME]"
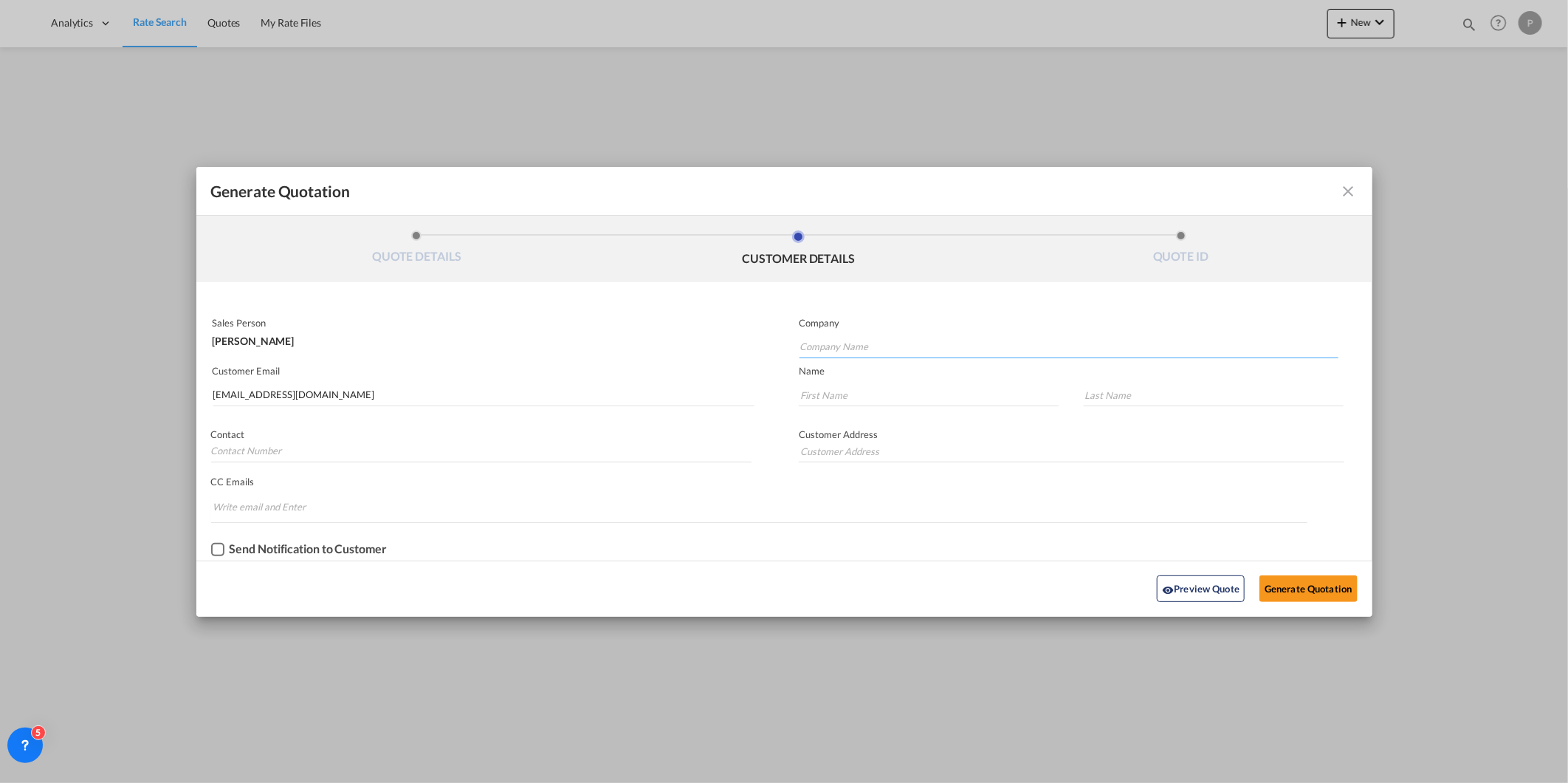
drag, startPoint x: 919, startPoint y: 336, endPoint x: 920, endPoint y: 346, distance: 10.0
click at [920, 337] on input "Company Name" at bounding box center [1069, 348] width 539 height 22
click at [513, 381] on md-autocomplete-wrap "[EMAIL_ADDRESS][DOMAIN_NAME]" at bounding box center [484, 392] width 543 height 30
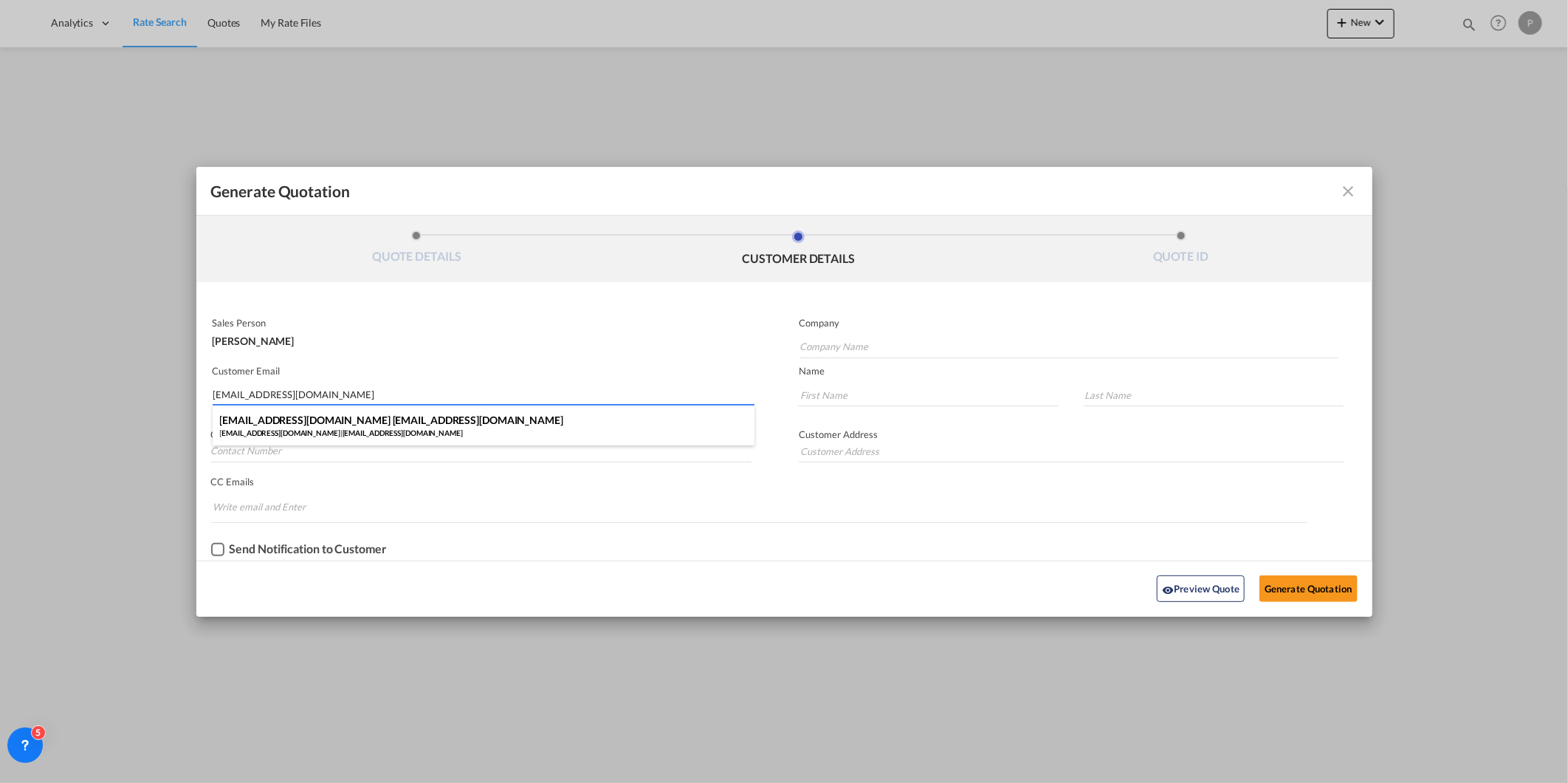
click at [470, 392] on input "[EMAIL_ADDRESS][DOMAIN_NAME]" at bounding box center [484, 395] width 542 height 22
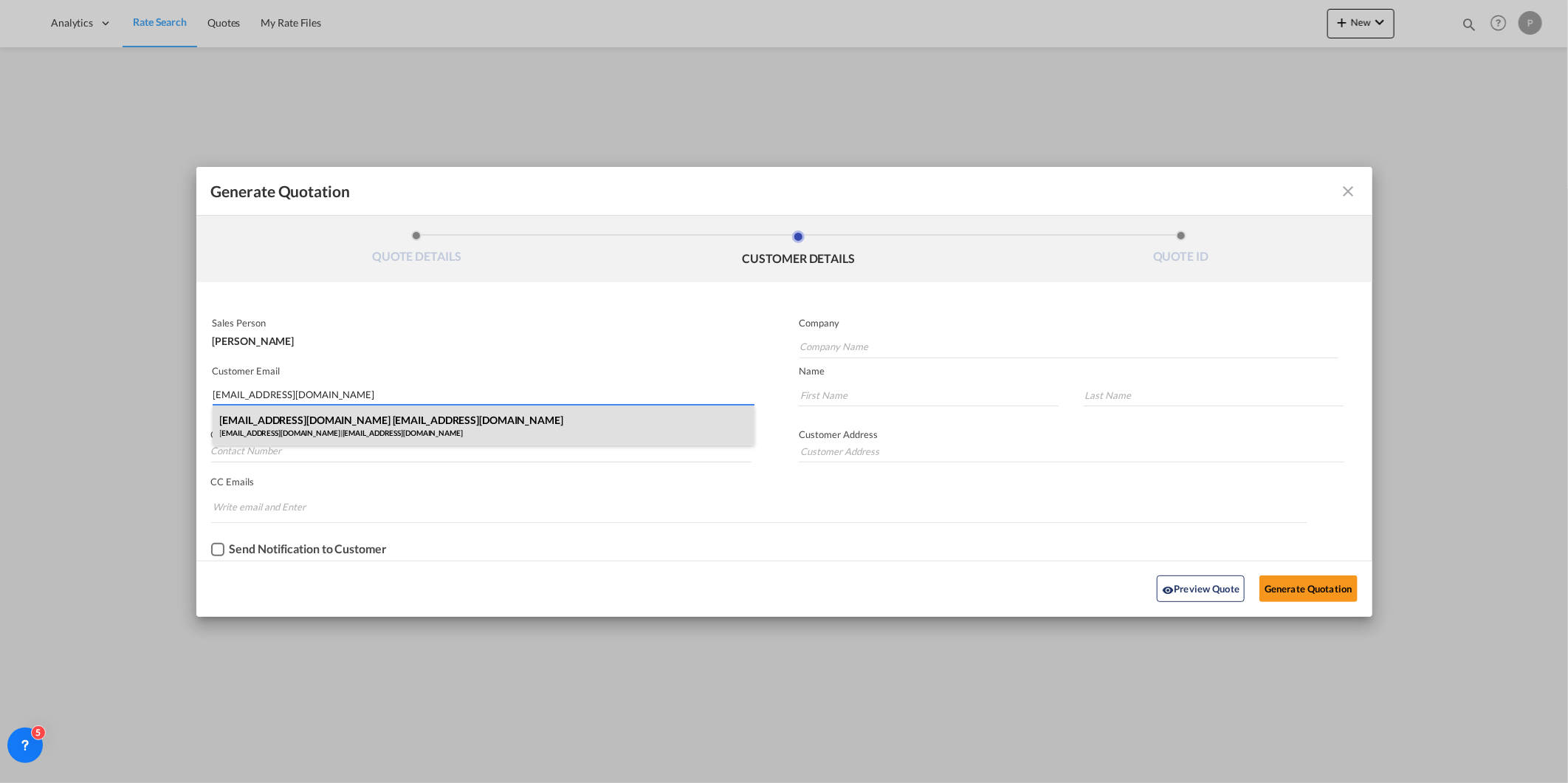
click at [445, 418] on div "[EMAIL_ADDRESS][DOMAIN_NAME] [EMAIL_ADDRESS][DOMAIN_NAME] [EMAIL_ADDRESS][DOMAI…" at bounding box center [484, 426] width 543 height 40
type input "[EMAIL_ADDRESS][DOMAIN_NAME]"
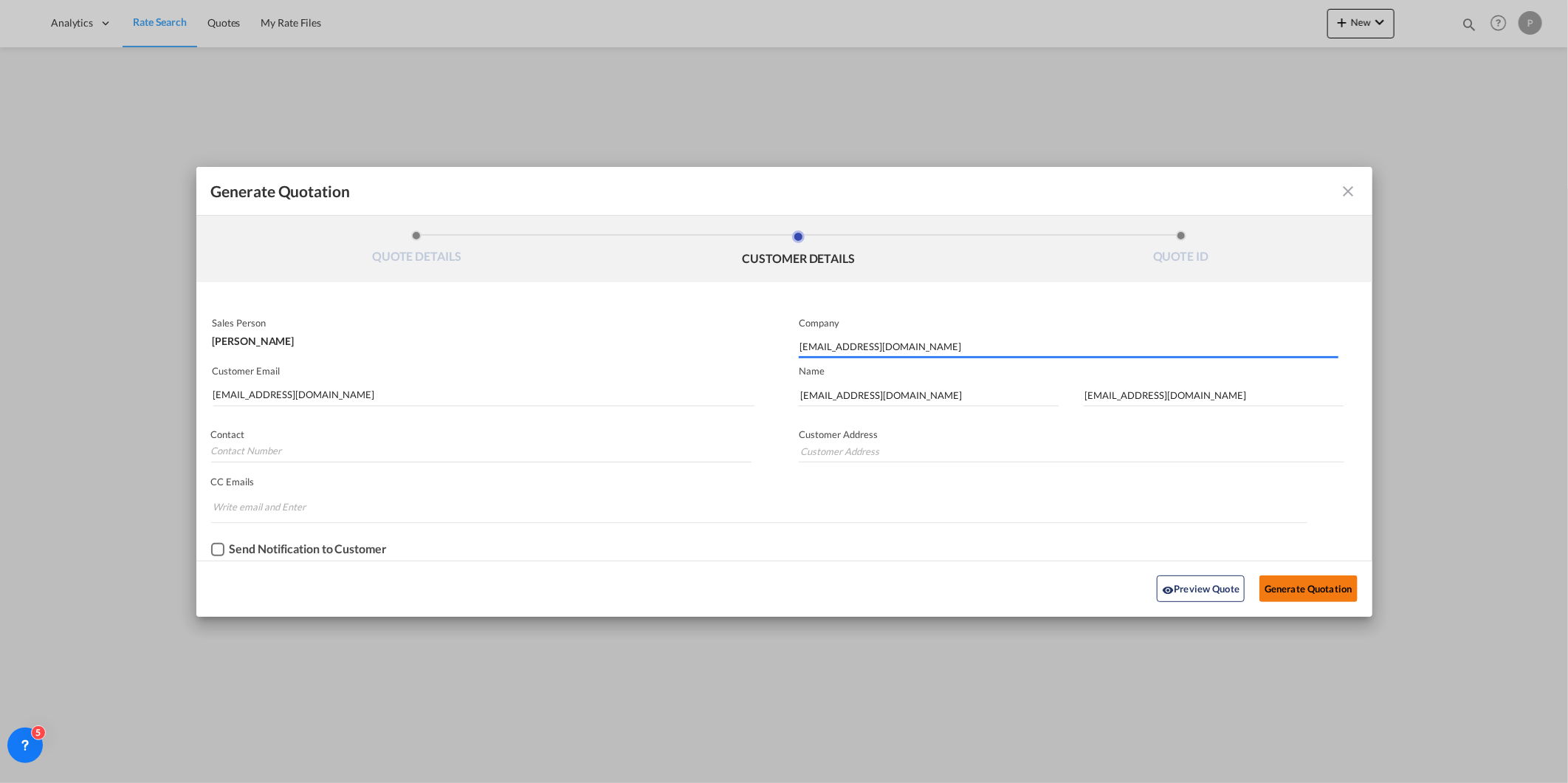
click at [1308, 584] on button "Generate Quotation" at bounding box center [1308, 589] width 97 height 27
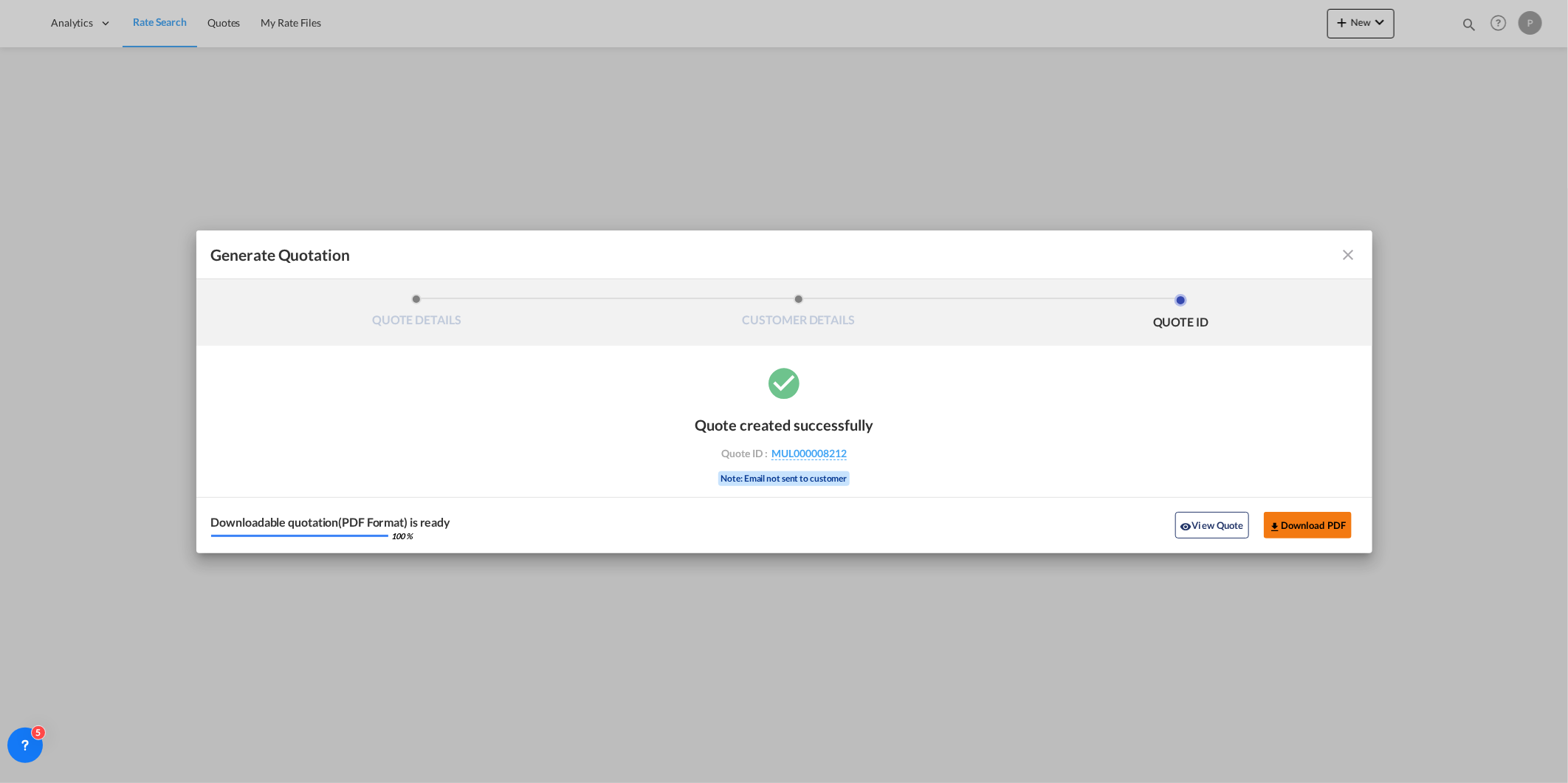
click at [1302, 522] on button "Download PDF" at bounding box center [1308, 525] width 88 height 27
drag, startPoint x: 1346, startPoint y: 257, endPoint x: 187, endPoint y: 28, distance: 1181.4
click at [1346, 257] on md-icon "icon-close fg-AAA8AD cursor m-0" at bounding box center [1349, 255] width 18 height 18
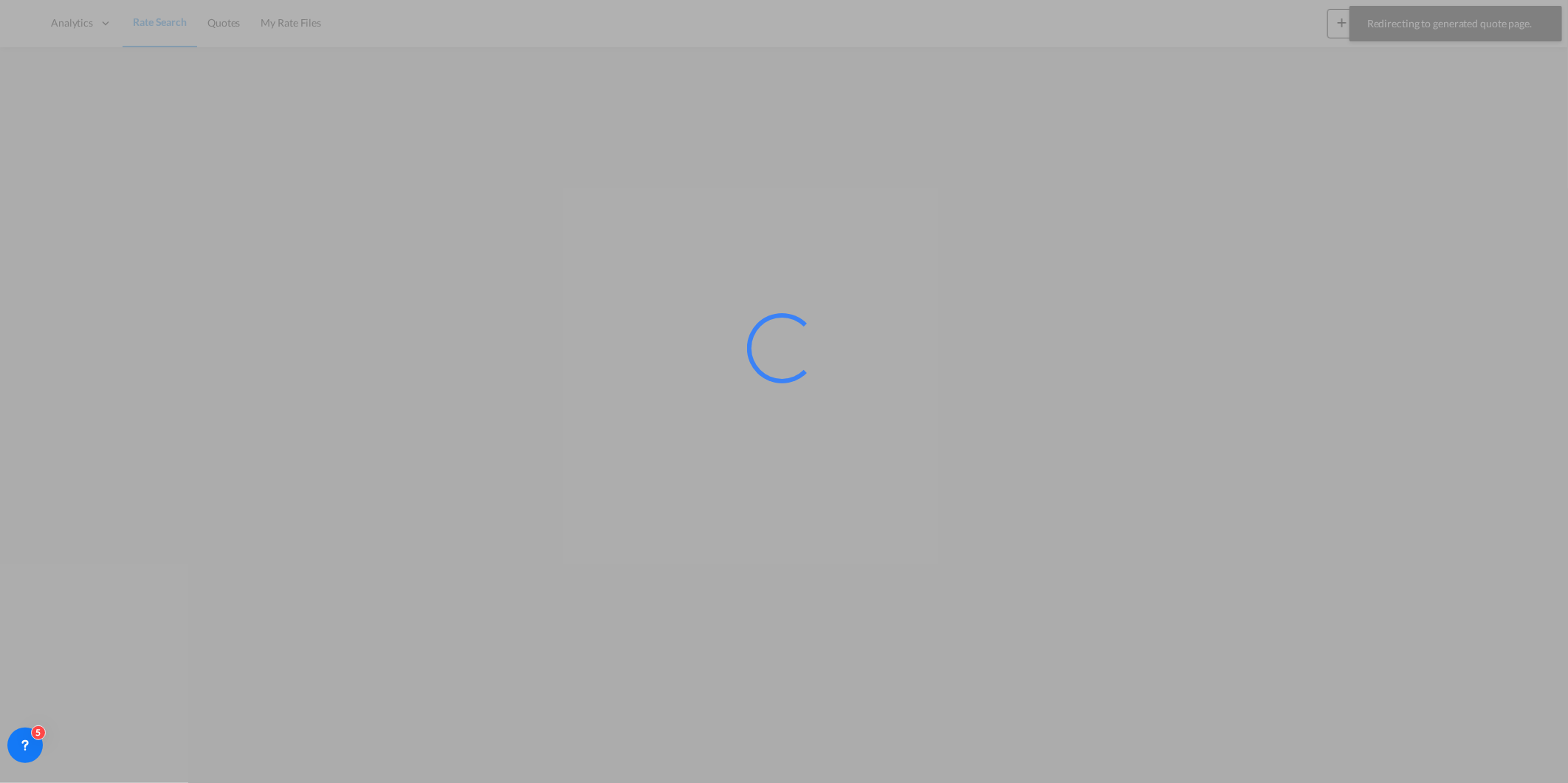
click at [160, 27] on div at bounding box center [784, 392] width 1568 height 783
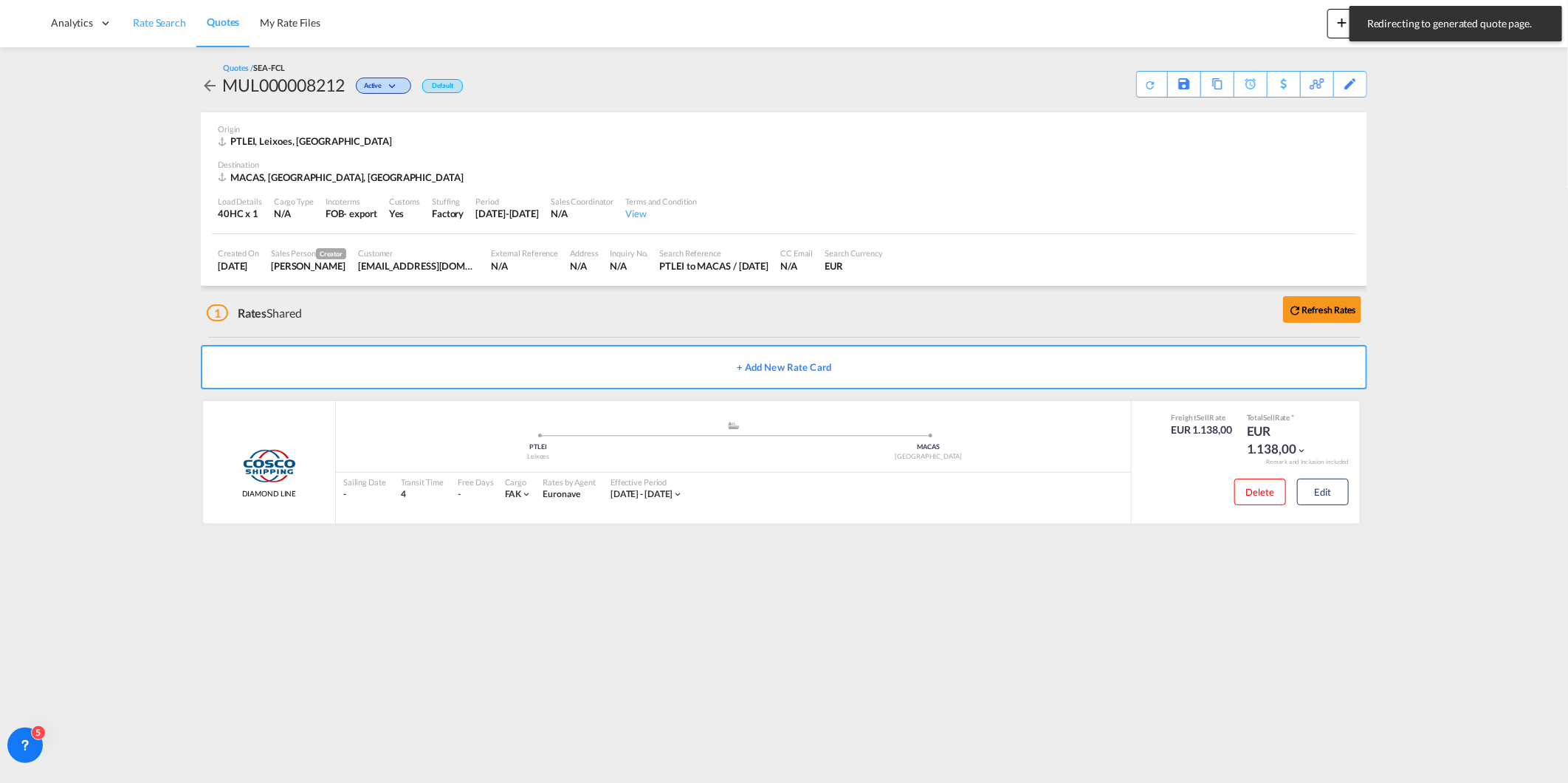
click at [160, 27] on span "Rate Search" at bounding box center [159, 22] width 53 height 13
click at [147, 31] on link "Rate Search" at bounding box center [159, 23] width 74 height 48
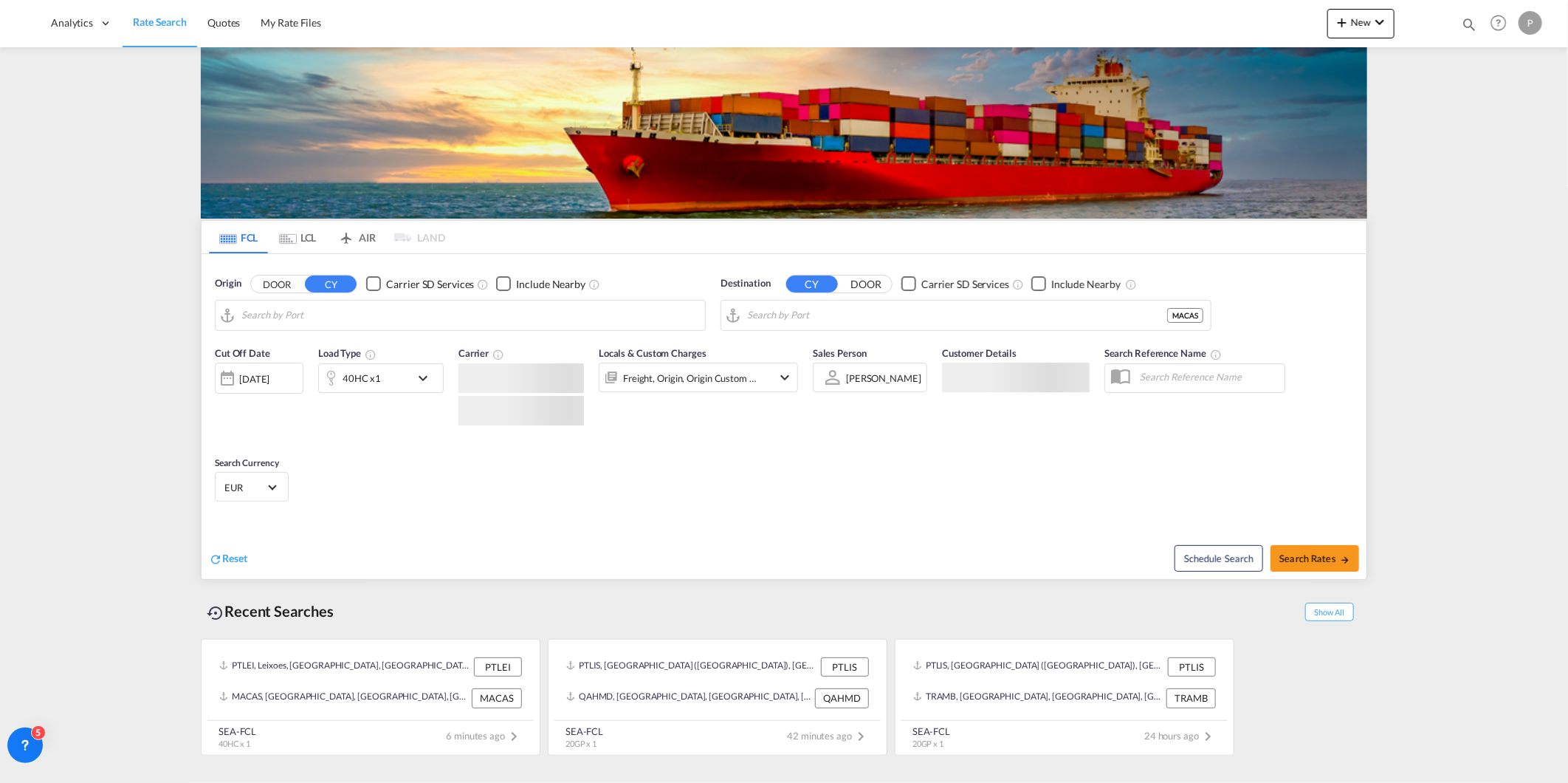
type input "Leixoes, PTLEI"
type input "[GEOGRAPHIC_DATA], MACAS"
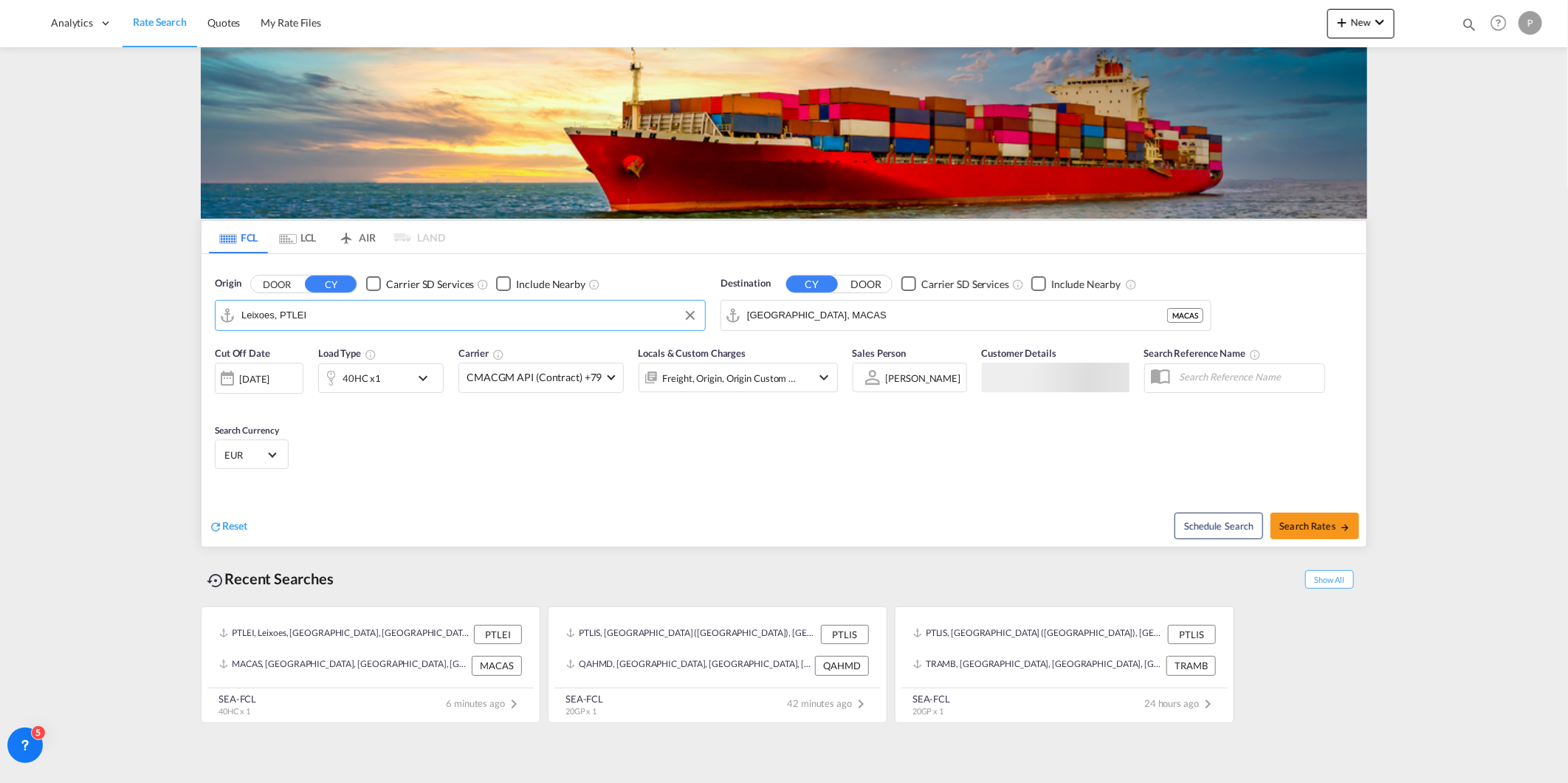
click at [422, 316] on input "Leixoes, PTLEI" at bounding box center [469, 316] width 456 height 22
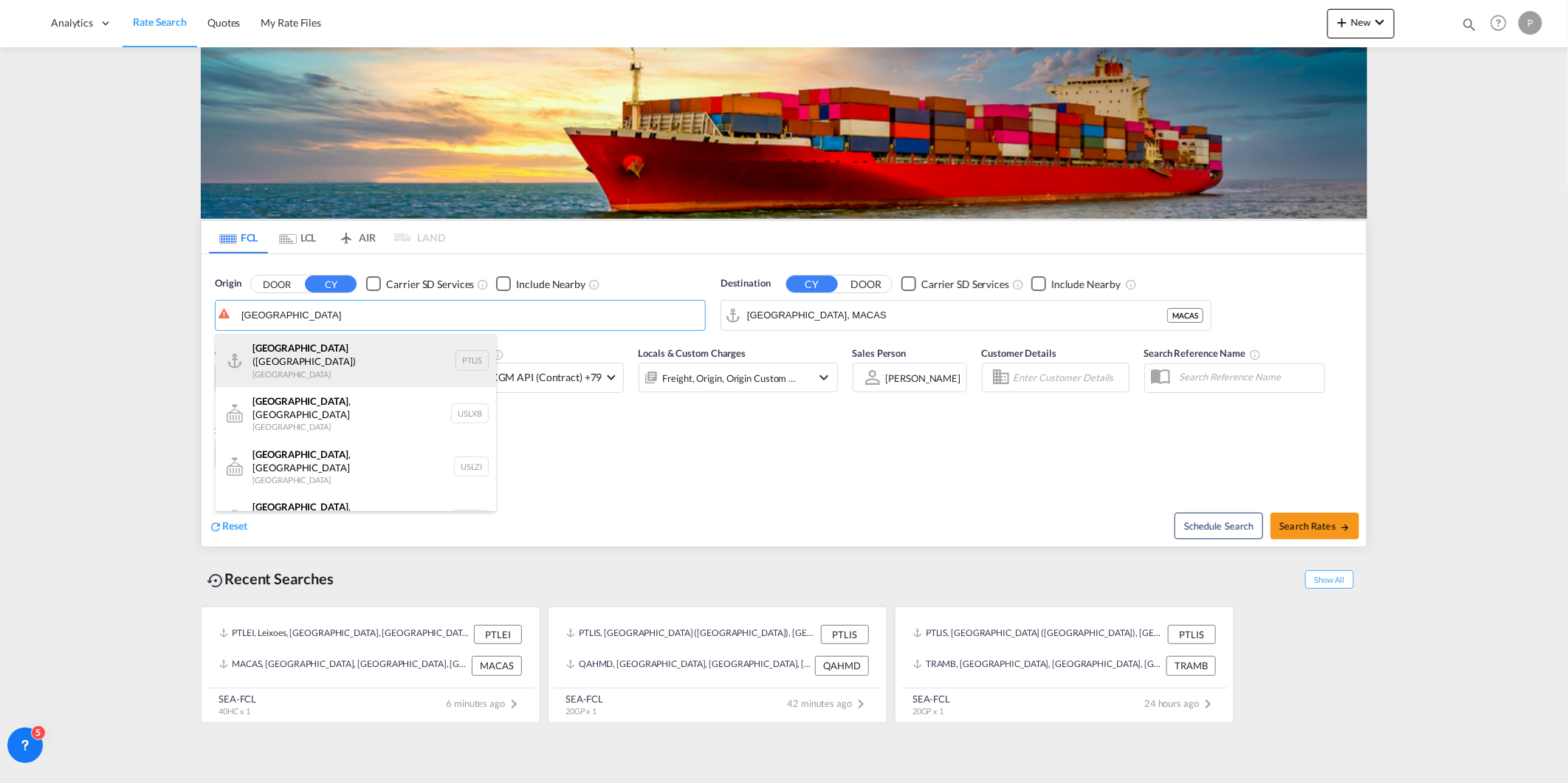
click at [378, 354] on div "[GEOGRAPHIC_DATA] ([GEOGRAPHIC_DATA]) [GEOGRAPHIC_DATA] PTLIS" at bounding box center [356, 360] width 280 height 53
type input "[GEOGRAPHIC_DATA] ([GEOGRAPHIC_DATA]), PTLIS"
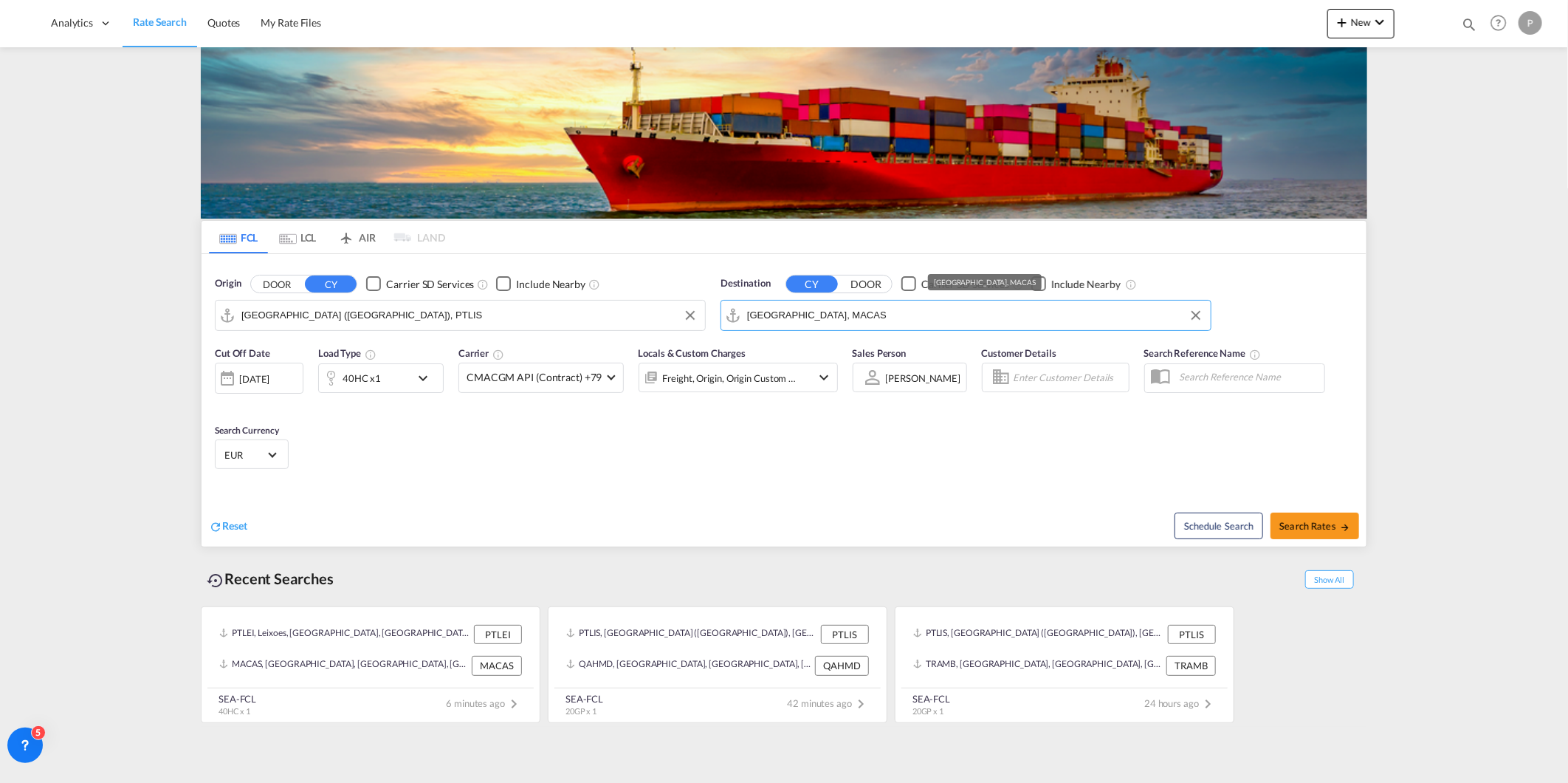
click at [854, 319] on input "[GEOGRAPHIC_DATA], MACAS" at bounding box center [974, 316] width 456 height 22
click at [808, 316] on input "bnd" at bounding box center [974, 316] width 456 height 22
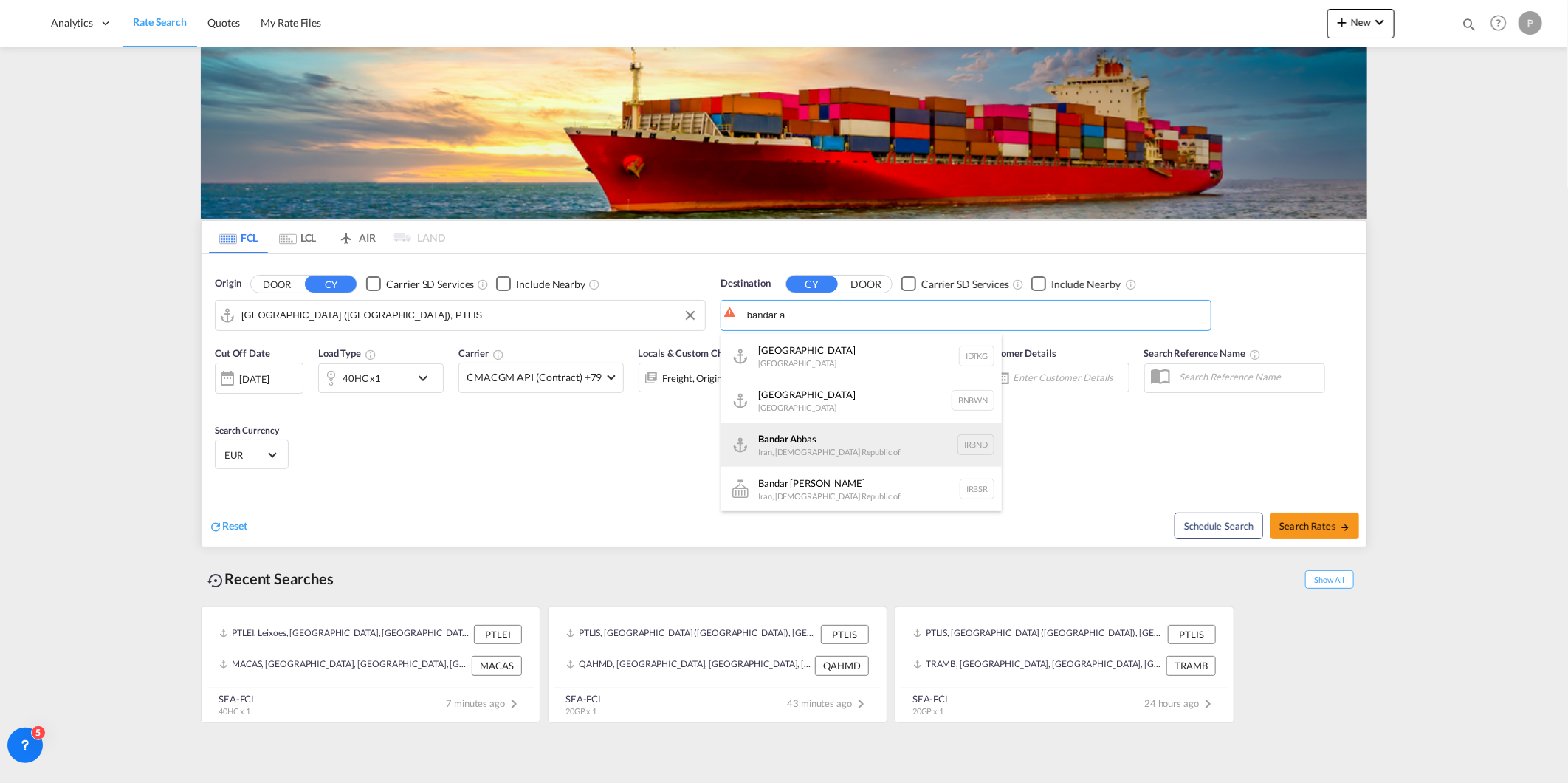
click at [843, 434] on div "Bandar A bbas Iran, [GEOGRAPHIC_DATA] [GEOGRAPHIC_DATA]" at bounding box center [861, 445] width 280 height 45
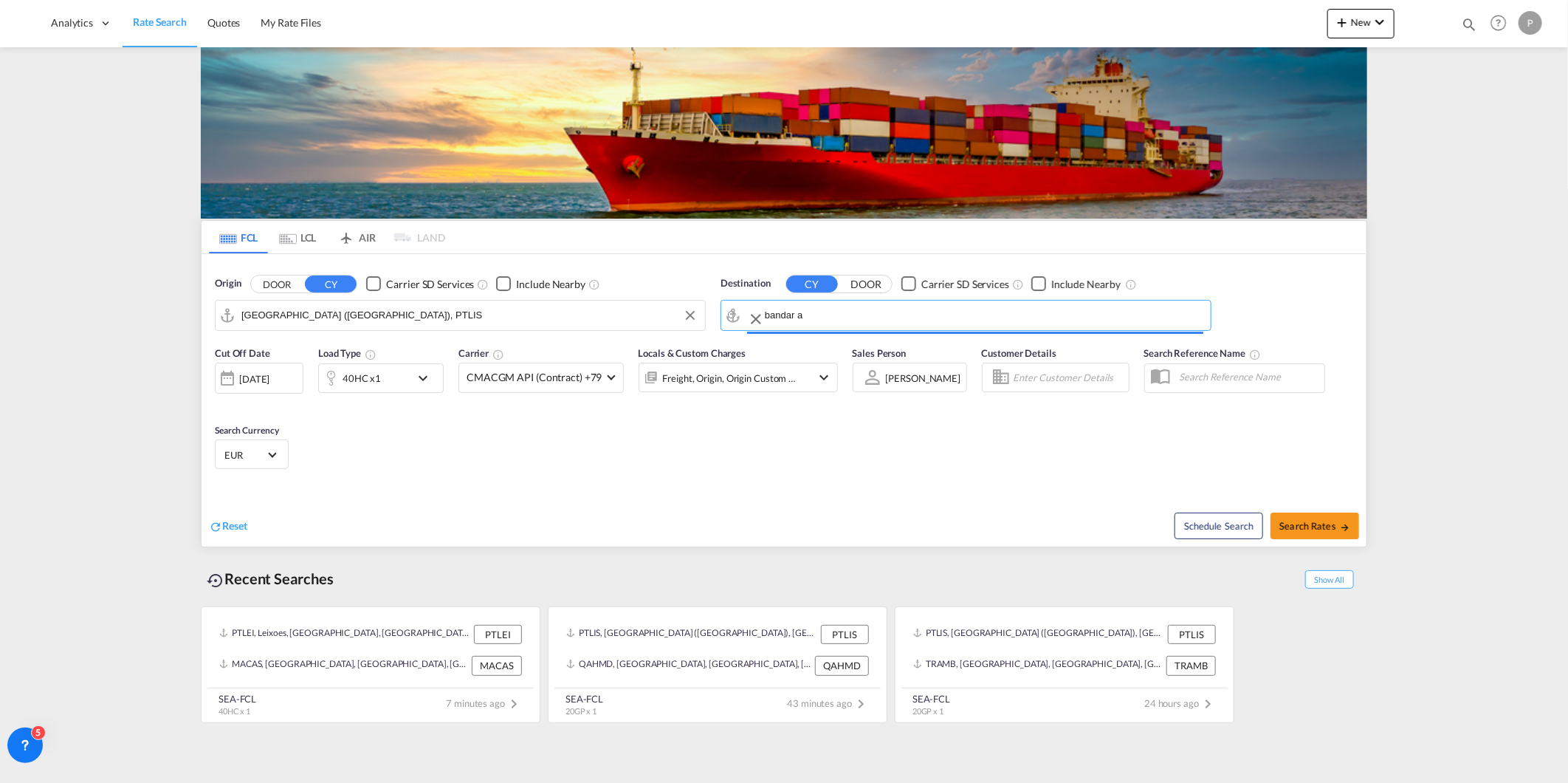
type input "Bandar Abbas, [GEOGRAPHIC_DATA]"
click at [405, 386] on div "40HC x1" at bounding box center [364, 378] width 91 height 30
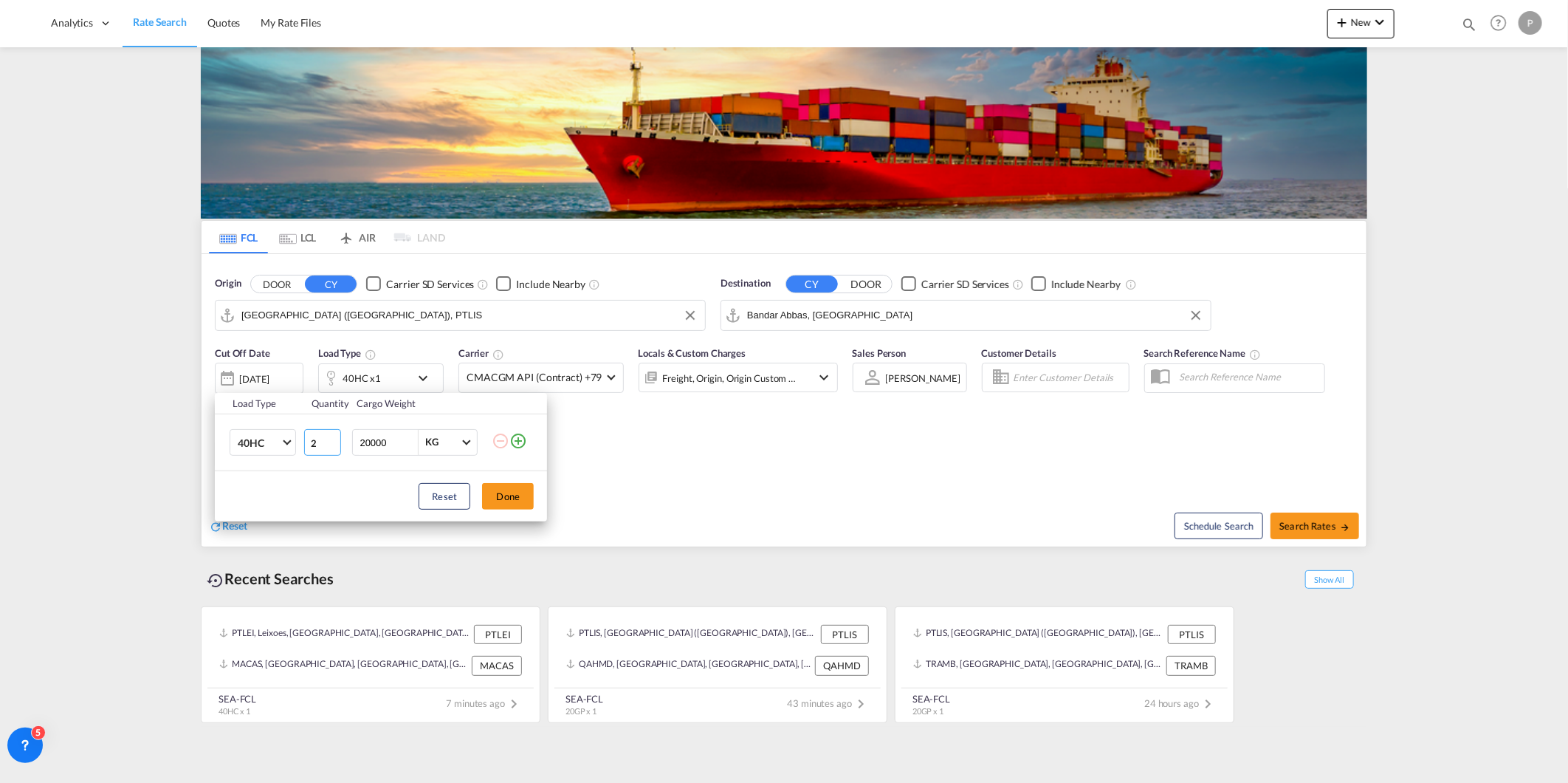
click at [330, 438] on input "2" at bounding box center [323, 443] width 37 height 27
click at [330, 438] on input "3" at bounding box center [323, 443] width 37 height 27
click at [330, 438] on input "4" at bounding box center [323, 443] width 37 height 27
click at [330, 438] on input "5" at bounding box center [323, 443] width 37 height 27
click at [330, 438] on input "6" at bounding box center [323, 443] width 37 height 27
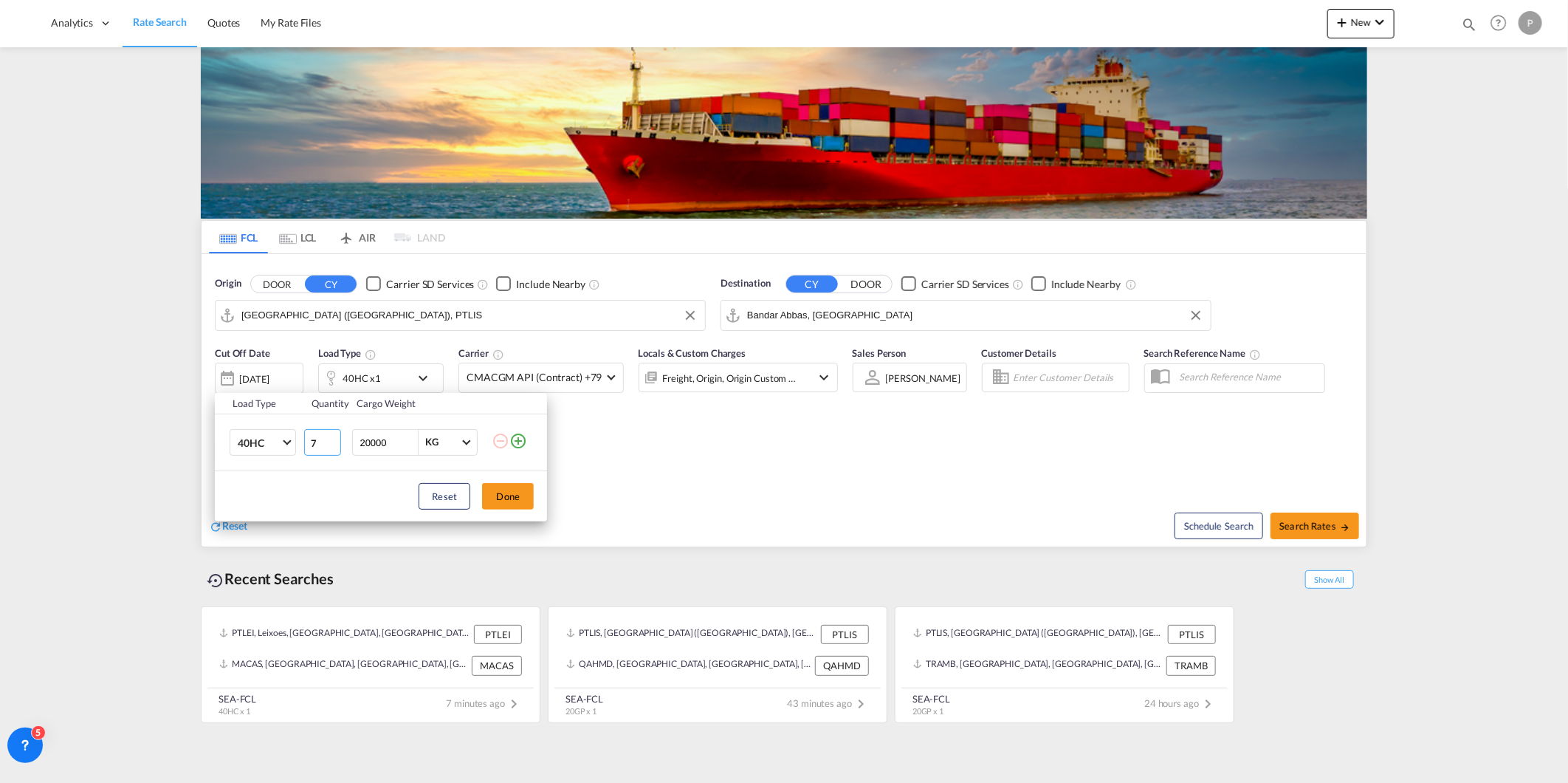
click at [330, 438] on input "7" at bounding box center [323, 443] width 37 height 27
type input "8"
click at [330, 438] on input "8" at bounding box center [323, 443] width 37 height 27
click at [274, 441] on span "40HC" at bounding box center [260, 444] width 43 height 15
click at [284, 380] on md-option "20GP" at bounding box center [276, 372] width 100 height 36
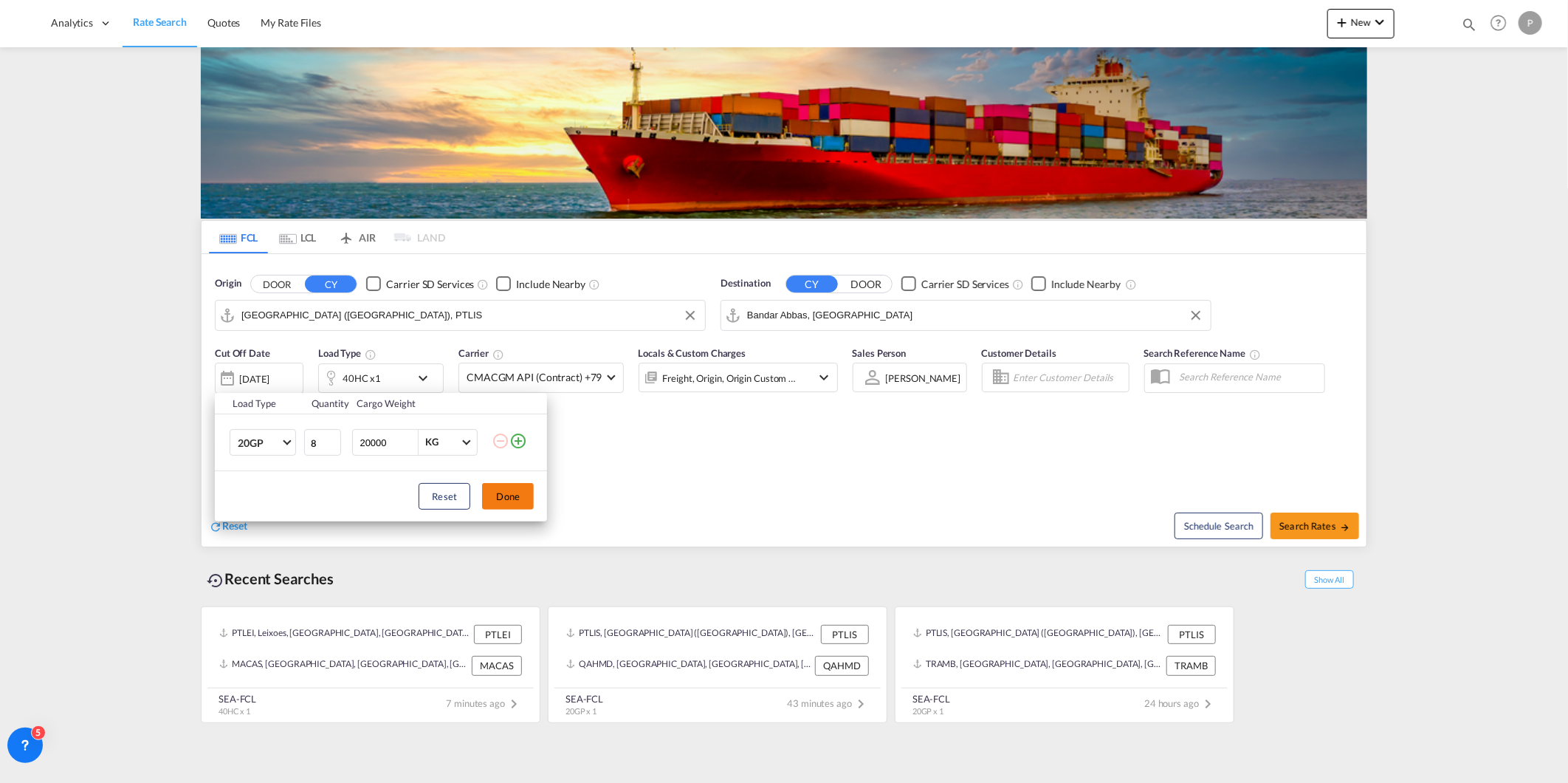
click at [519, 502] on button "Done" at bounding box center [507, 496] width 51 height 27
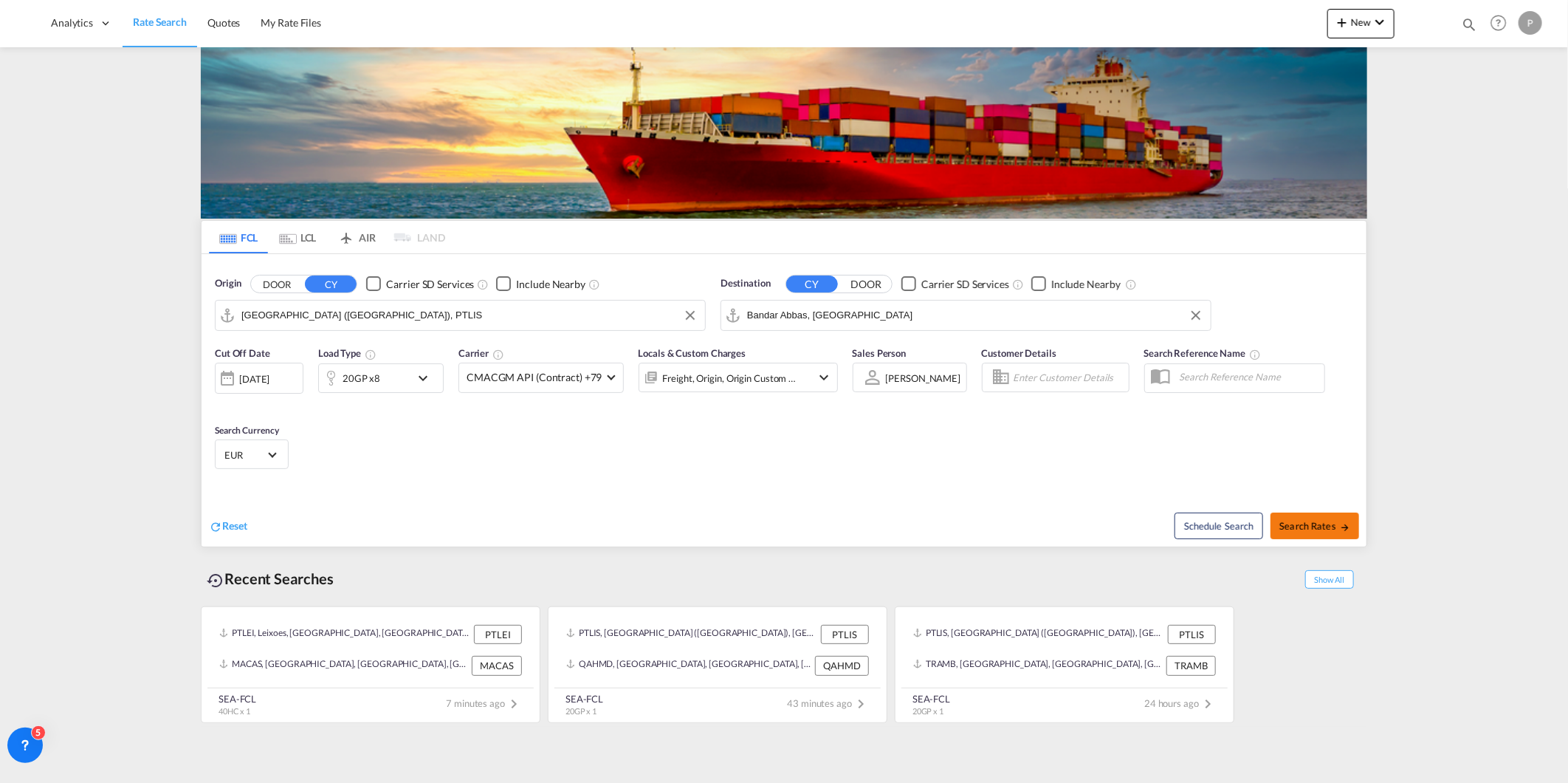
click at [1293, 530] on span "Search Rates" at bounding box center [1314, 526] width 71 height 12
type input "PTLIS to IRBND / [DATE]"
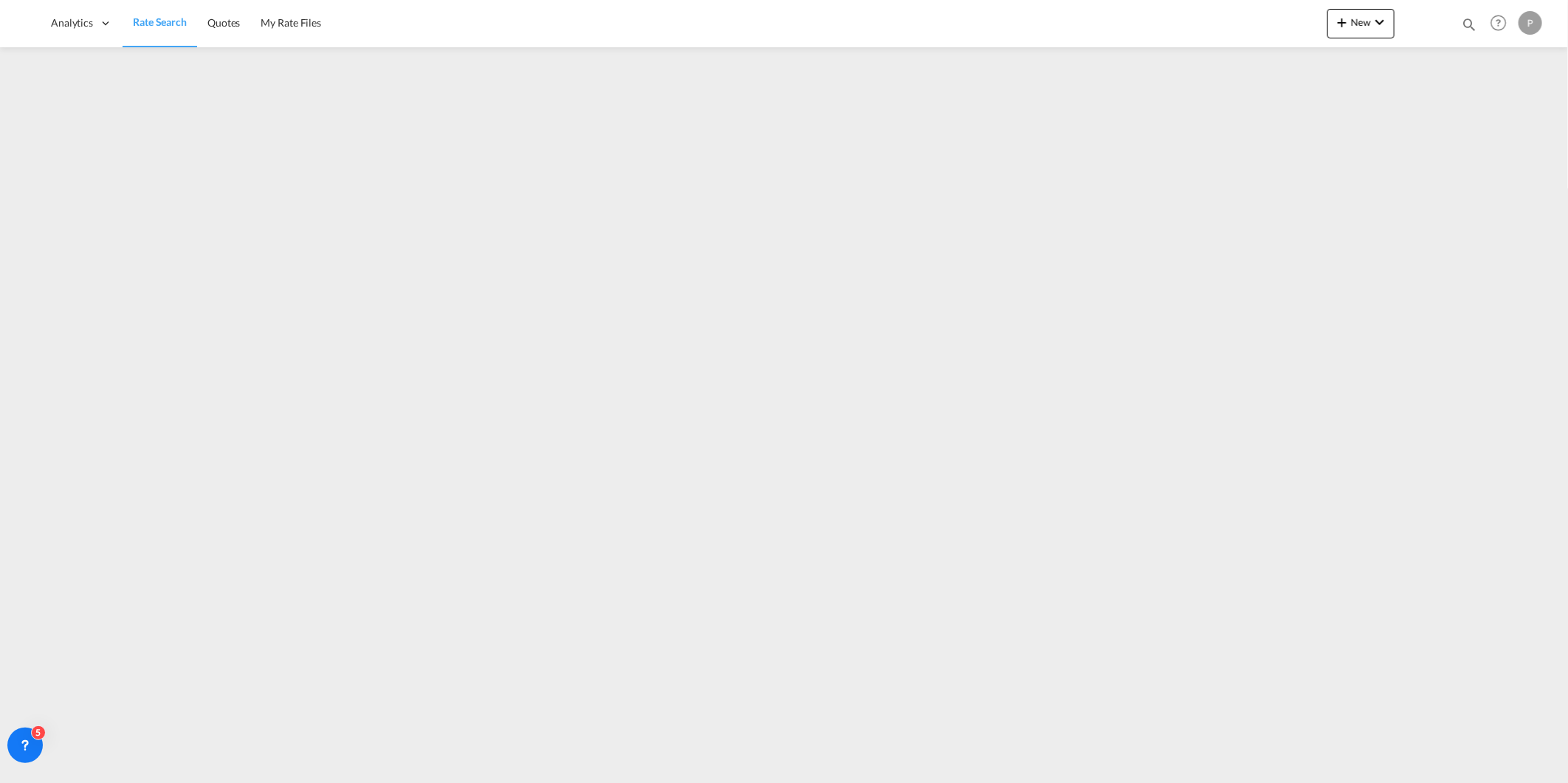
click at [155, 19] on span "Rate Search" at bounding box center [160, 22] width 54 height 13
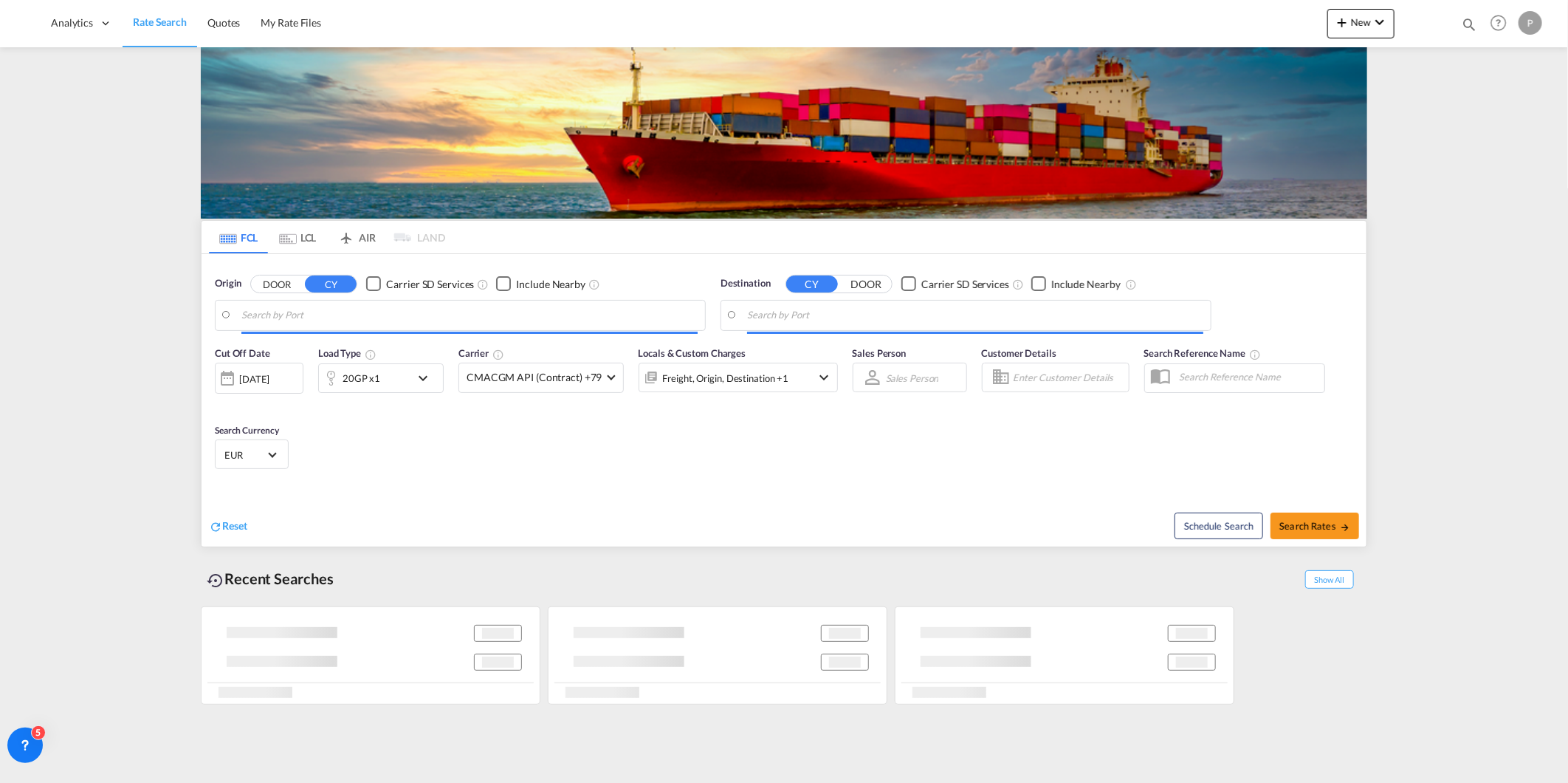
type input "[GEOGRAPHIC_DATA] ([GEOGRAPHIC_DATA]), PTLIS"
type input "Bandar Abbas, [GEOGRAPHIC_DATA]"
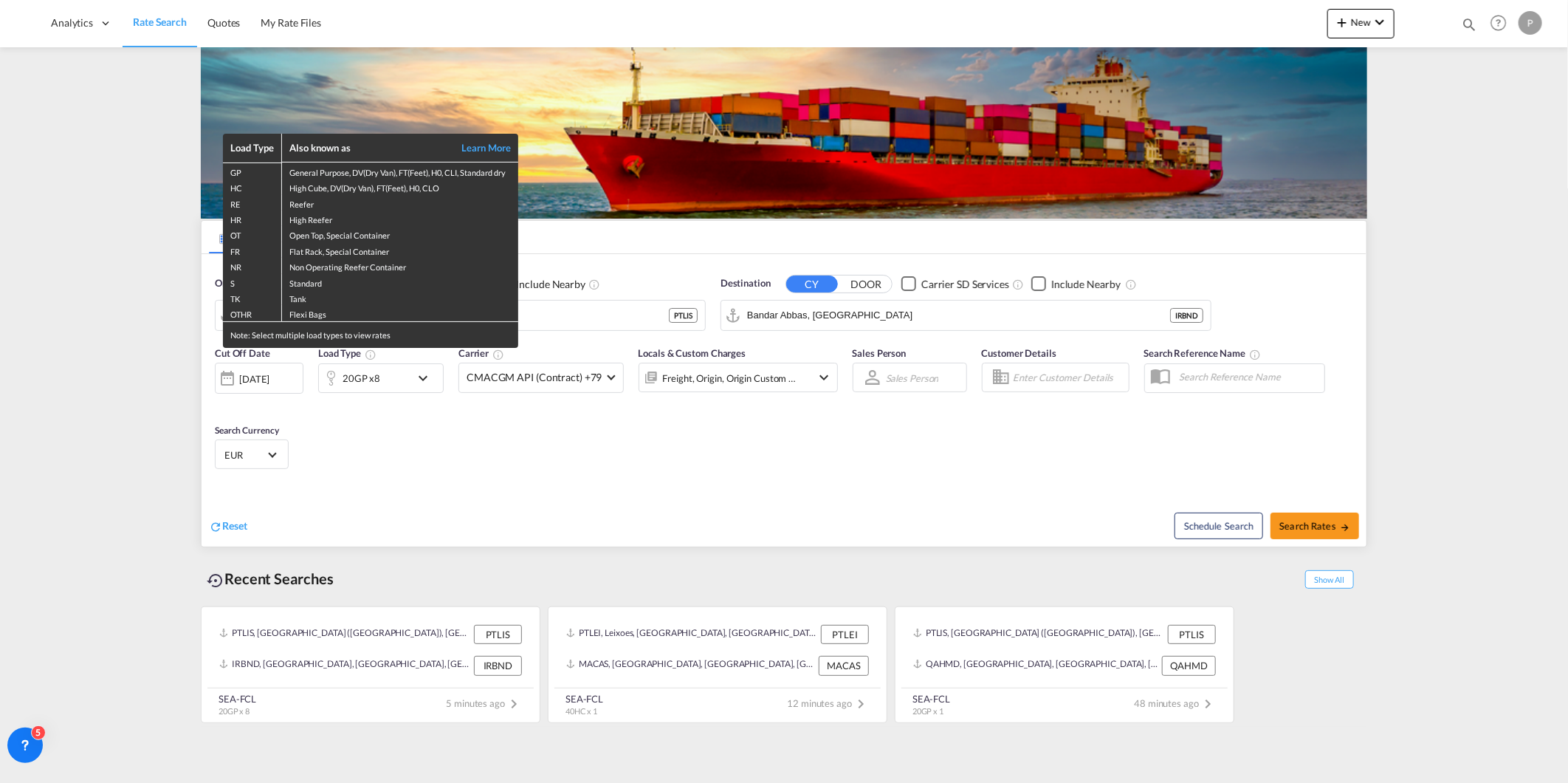
click at [698, 507] on div "Load Type Also known as Learn More GP General Purpose, DV(Dry Van), FT(Feet), H…" at bounding box center [784, 392] width 1568 height 783
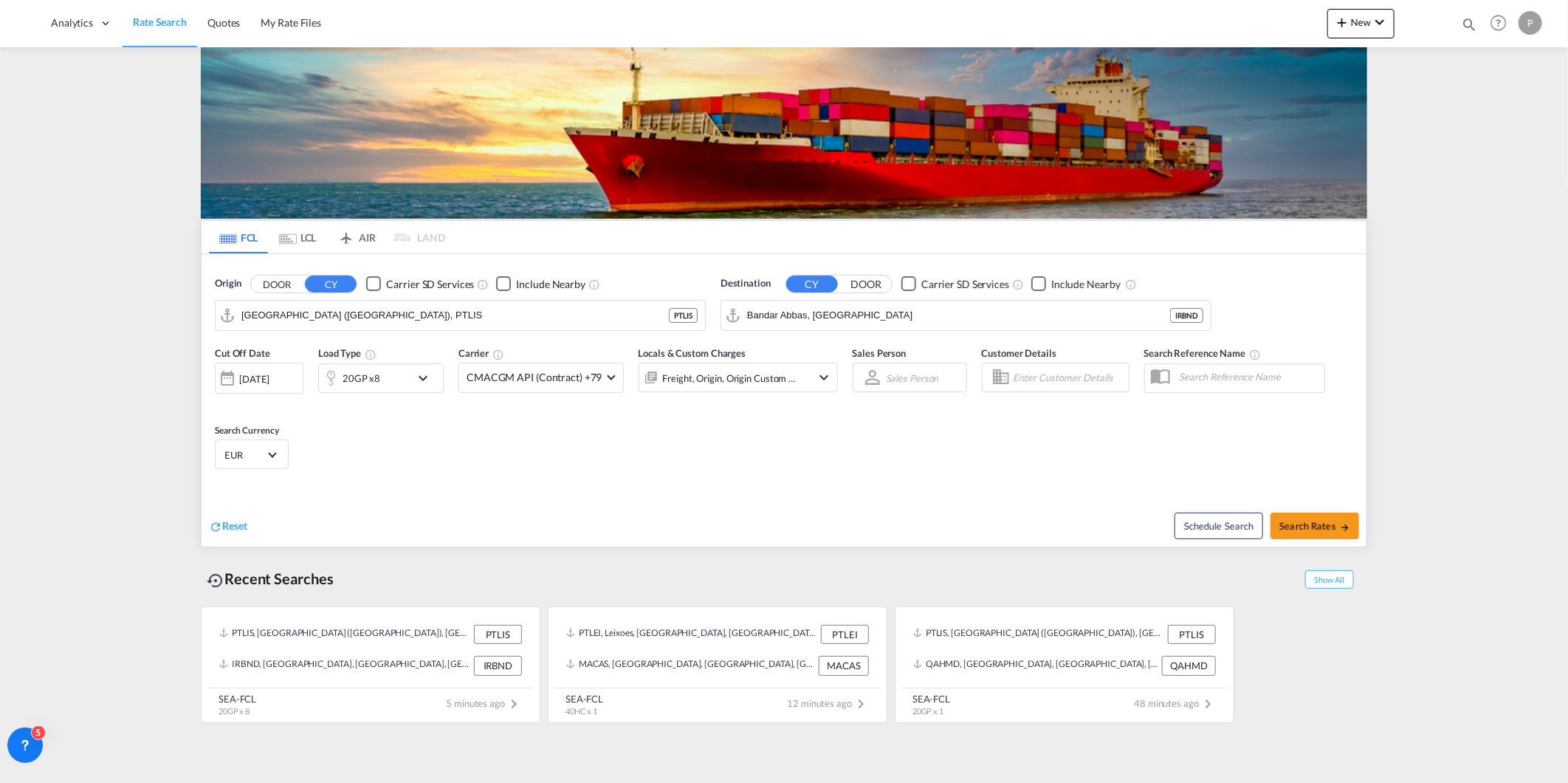
click at [492, 319] on body "Analytics Reports Dashboard Rate Search Quotes My Rate Files Analytics" at bounding box center [784, 392] width 1568 height 783
click at [492, 319] on input "[GEOGRAPHIC_DATA] ([GEOGRAPHIC_DATA]), PTLIS" at bounding box center [469, 316] width 456 height 22
click at [235, 26] on span "Quotes" at bounding box center [224, 22] width 33 height 13
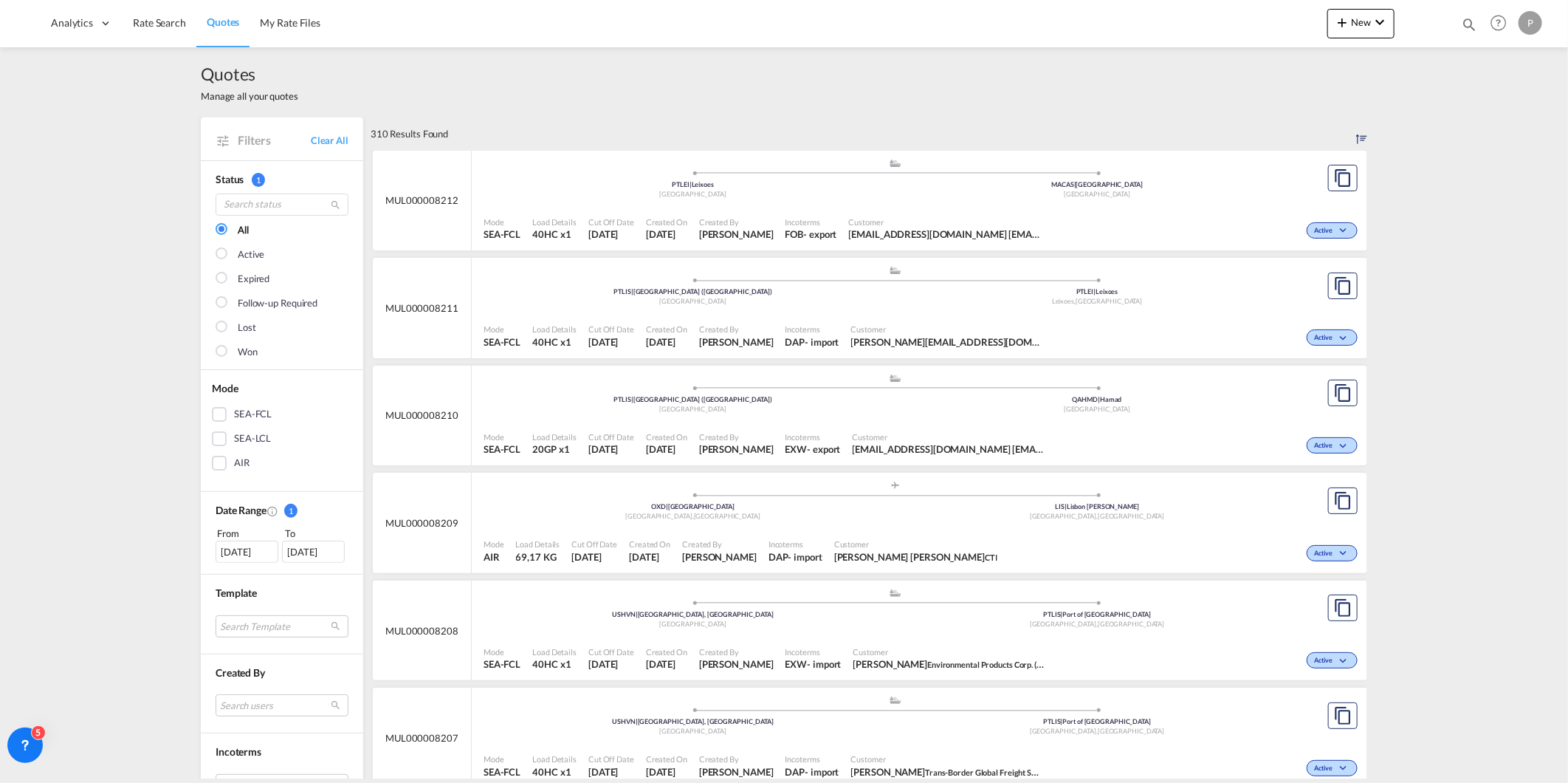
click at [246, 557] on div "[DATE]" at bounding box center [247, 552] width 62 height 22
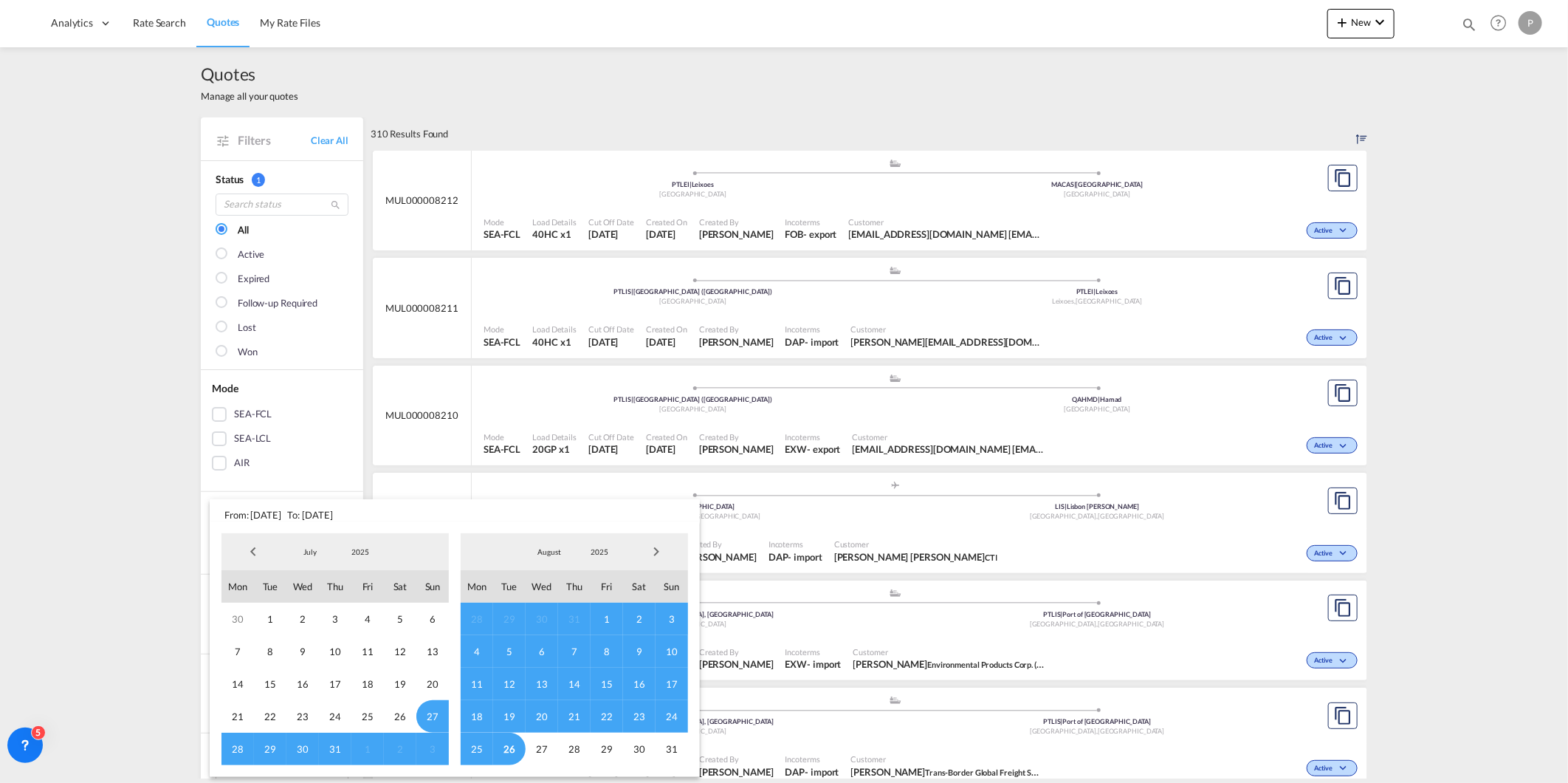
click at [248, 551] on span "Previous Month" at bounding box center [254, 552] width 30 height 30
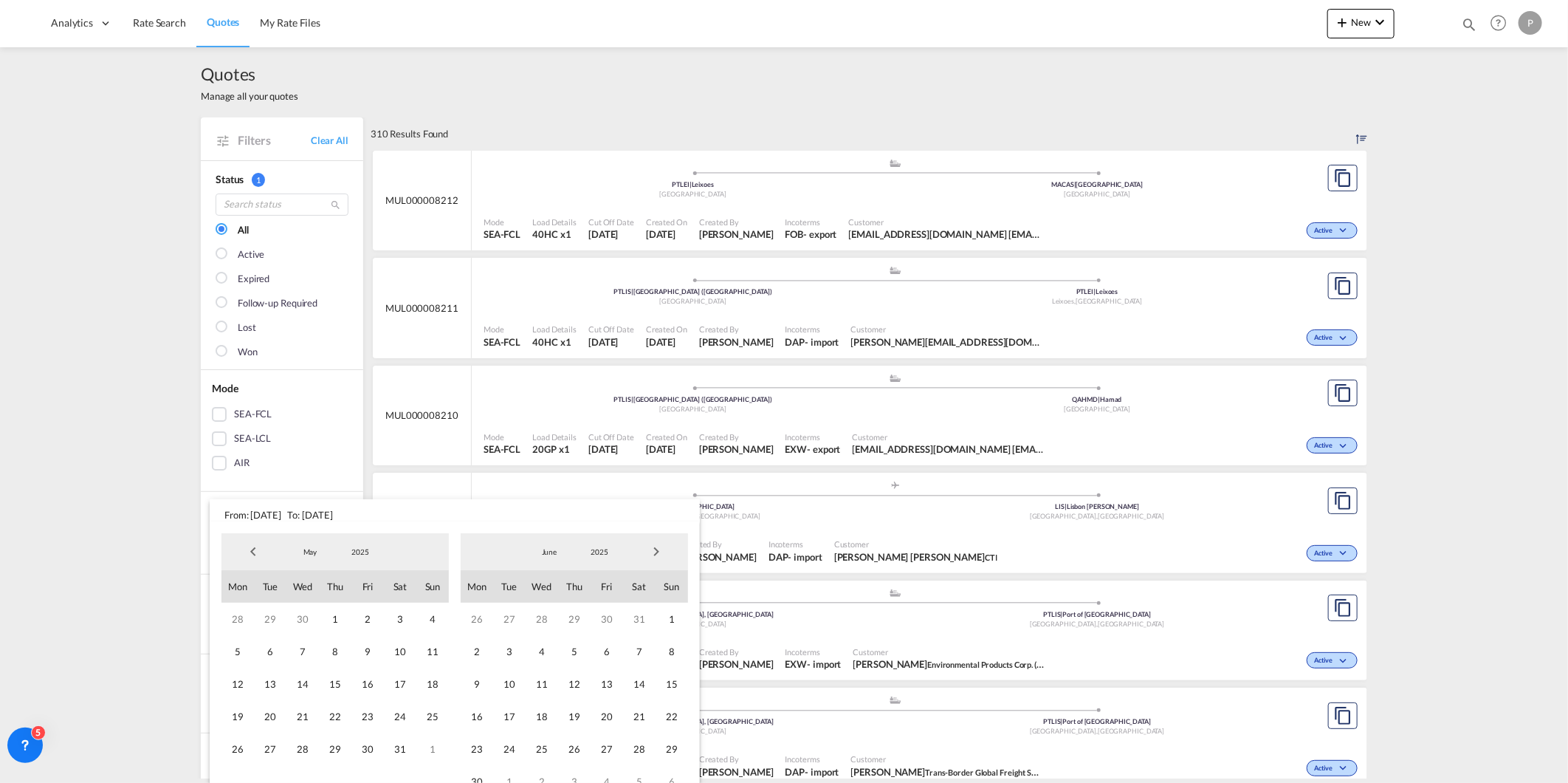
click at [248, 551] on span "Previous Month" at bounding box center [254, 552] width 30 height 30
click at [405, 618] on span "1" at bounding box center [400, 619] width 33 height 33
click at [661, 552] on span "Next Month" at bounding box center [657, 552] width 30 height 30
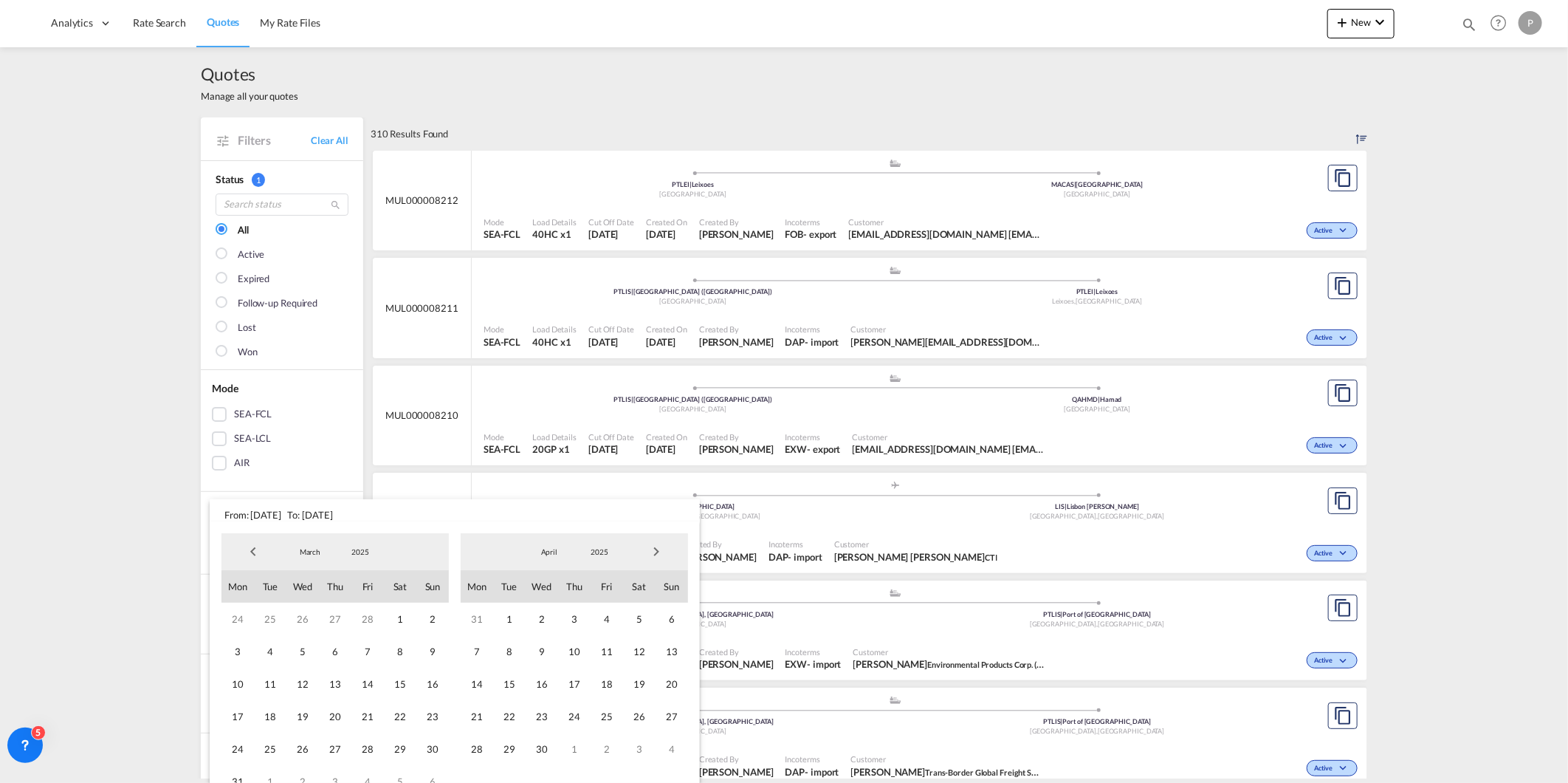
click at [661, 552] on span "Next Month" at bounding box center [657, 552] width 30 height 30
click at [498, 744] on span "26" at bounding box center [510, 750] width 33 height 33
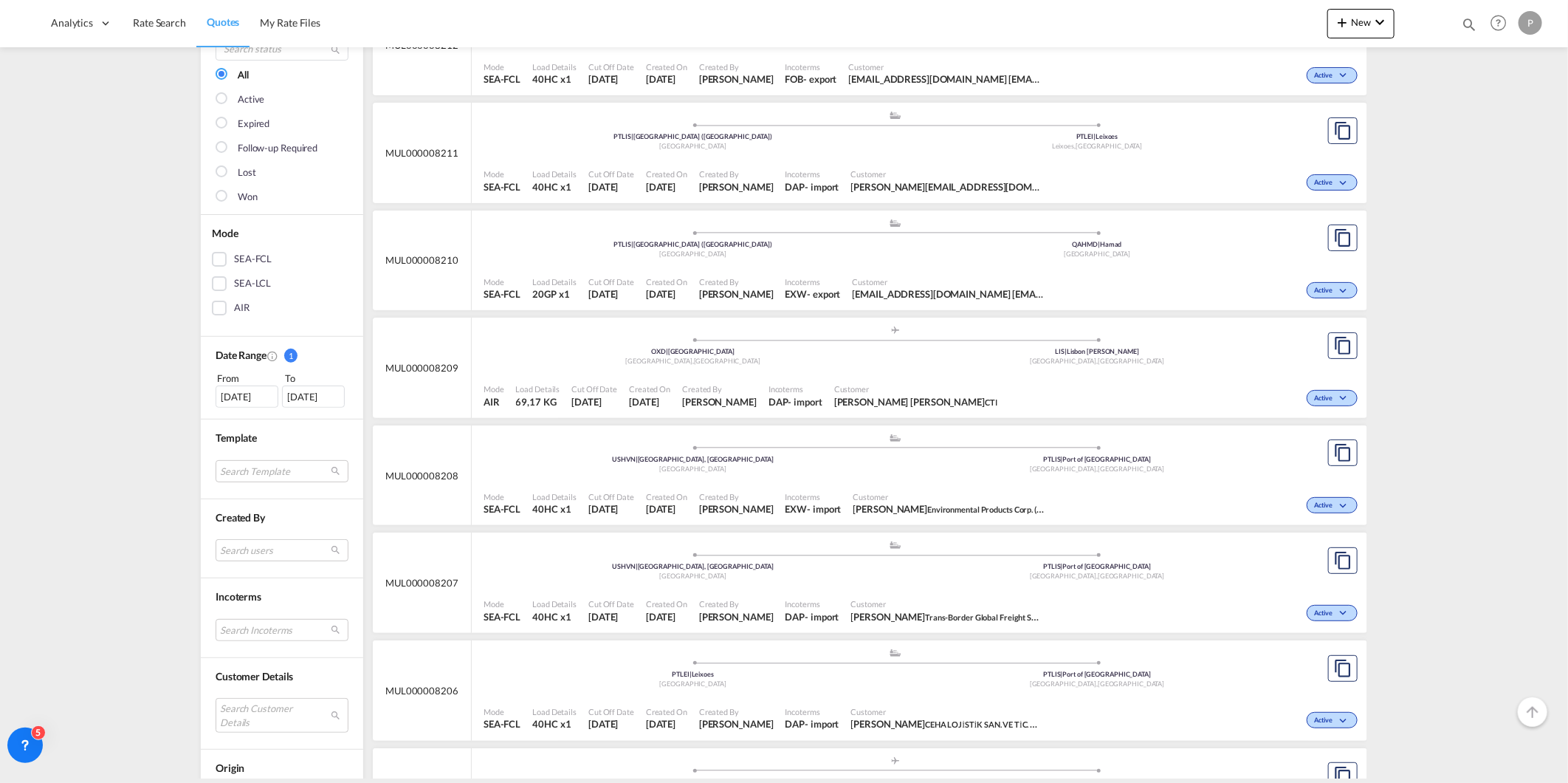
scroll to position [246, 0]
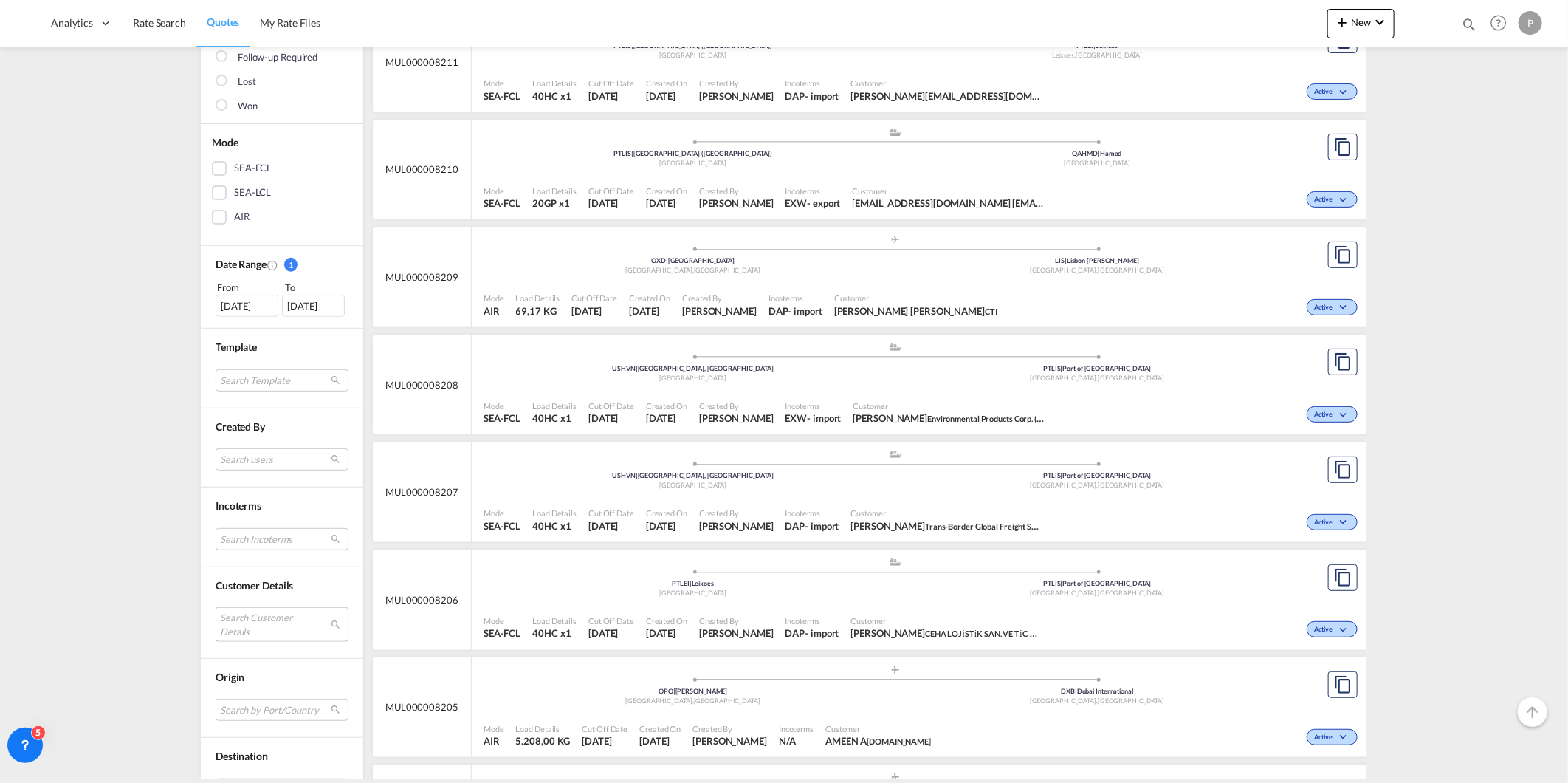
click at [248, 630] on md-select "Search Customer Details user name user [PERSON_NAME][EMAIL_ADDRESS][DOMAIN_NAME…" at bounding box center [282, 624] width 133 height 34
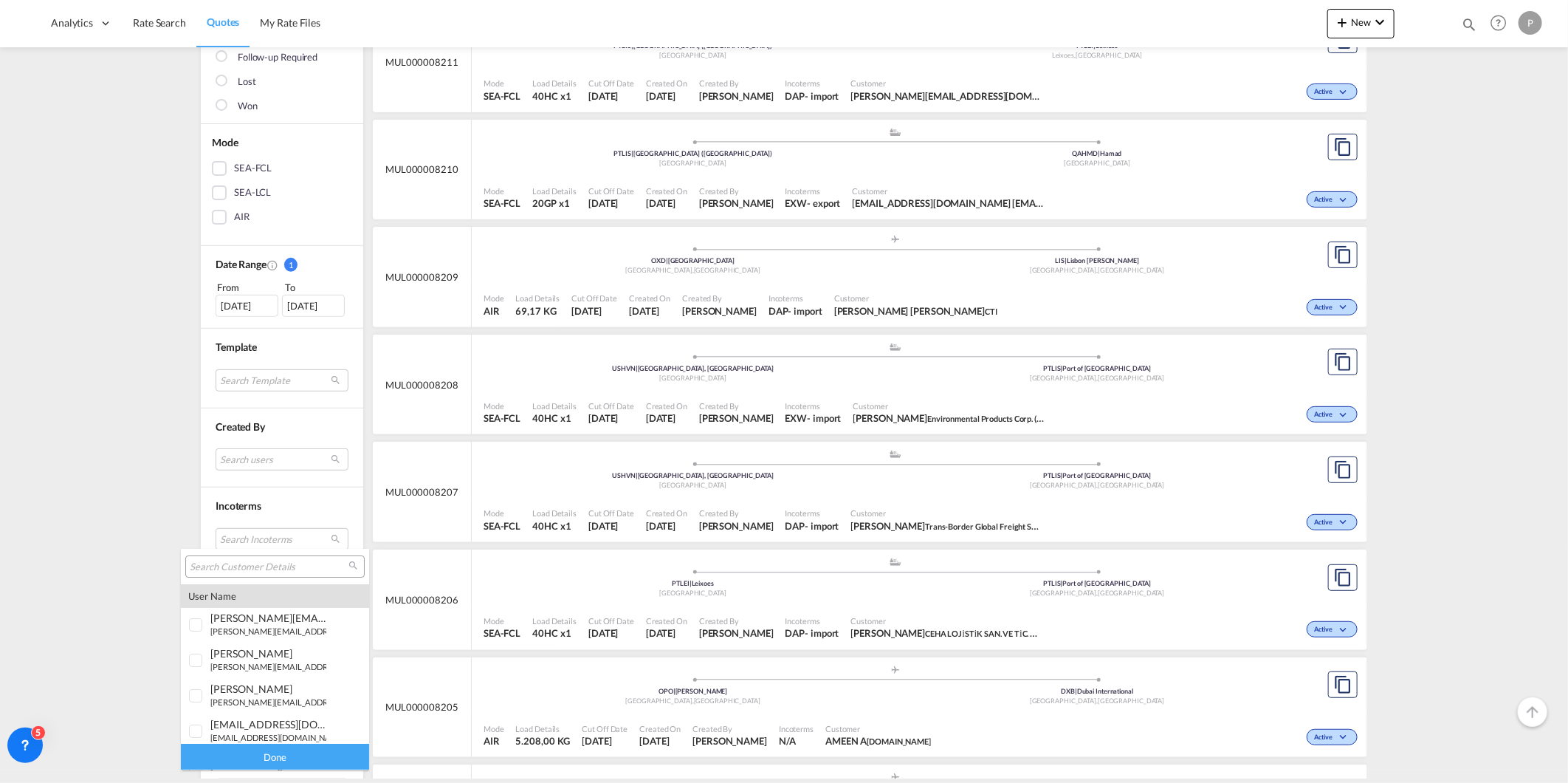
click at [234, 559] on div at bounding box center [274, 566] width 179 height 22
click at [234, 563] on input "search" at bounding box center [269, 567] width 158 height 13
click at [234, 564] on input "search" at bounding box center [269, 567] width 158 height 13
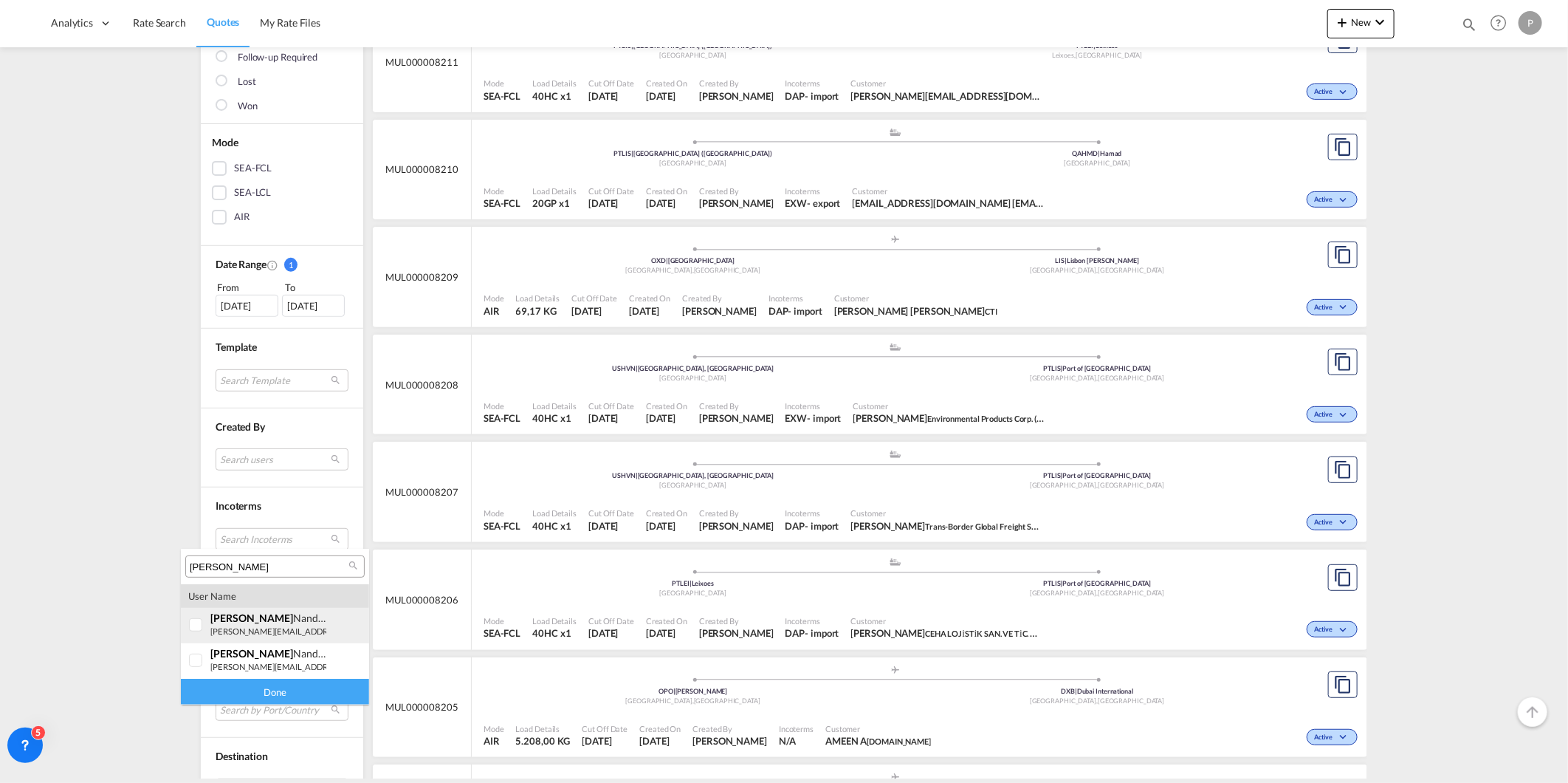
type input "[PERSON_NAME]"
click at [198, 628] on div at bounding box center [196, 626] width 15 height 15
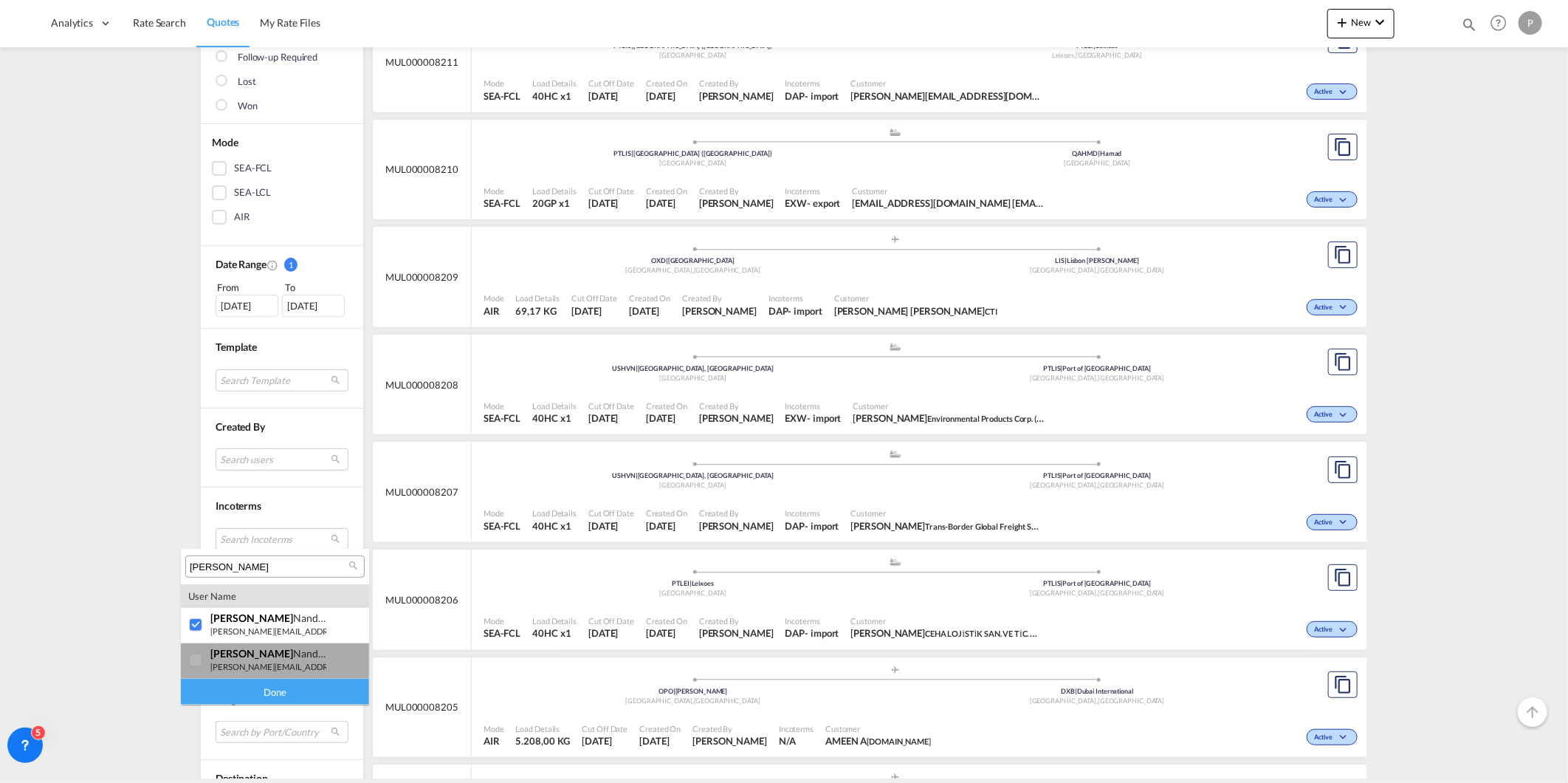
click at [189, 656] on div at bounding box center [196, 661] width 15 height 15
click at [238, 685] on div "Done" at bounding box center [274, 691] width 188 height 26
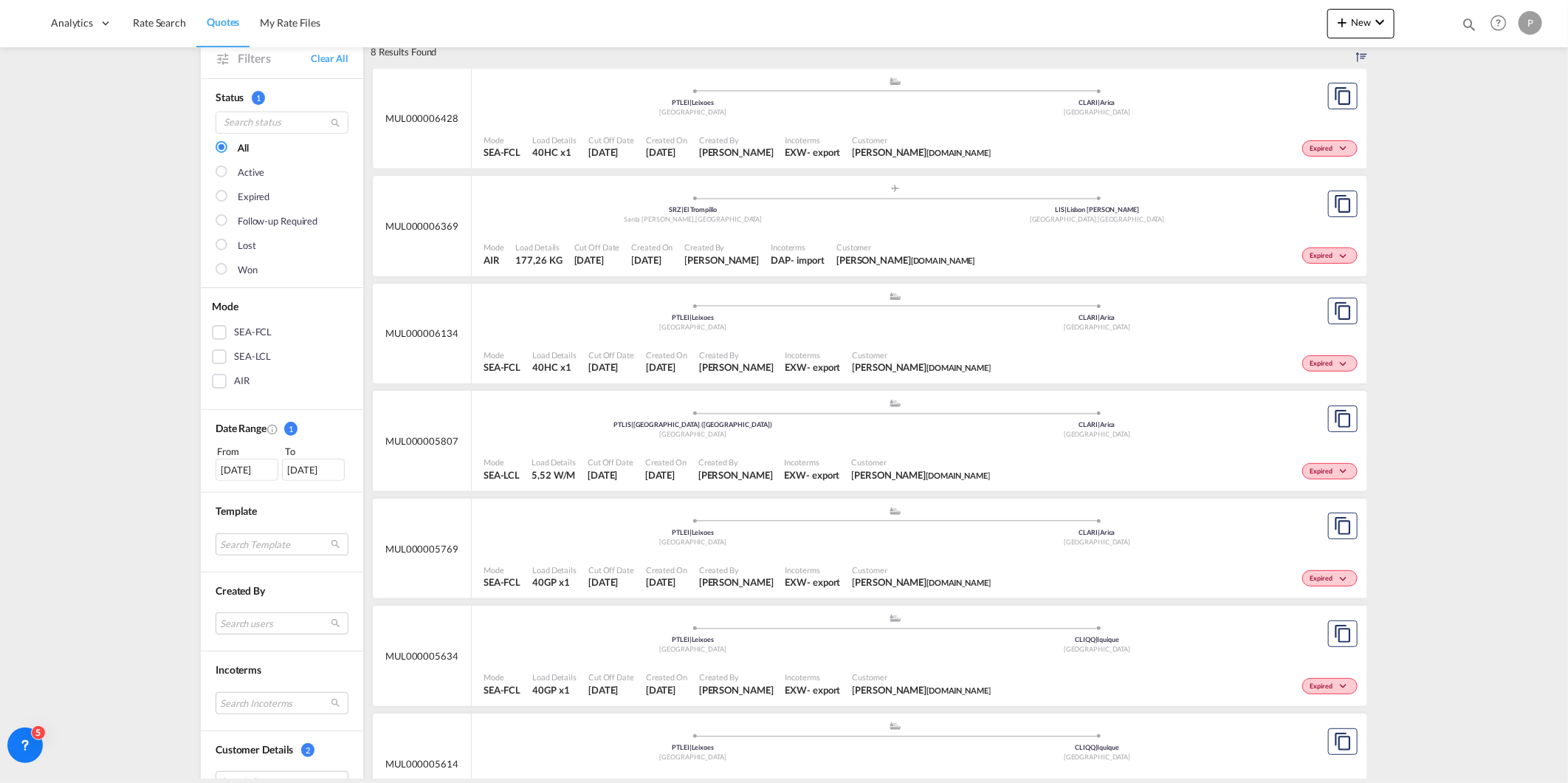
scroll to position [0, 0]
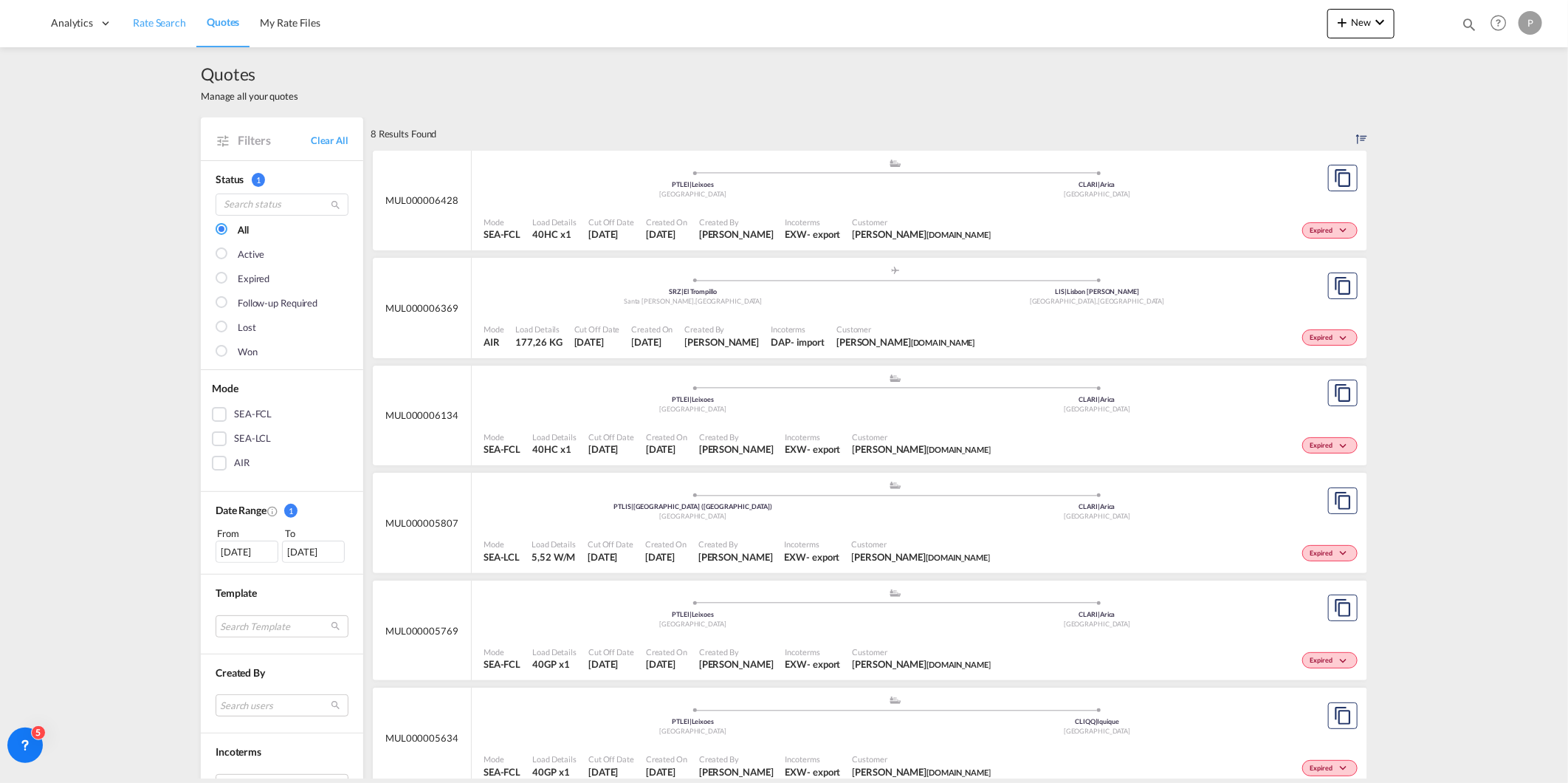
click at [146, 25] on span "Rate Search" at bounding box center [159, 22] width 53 height 13
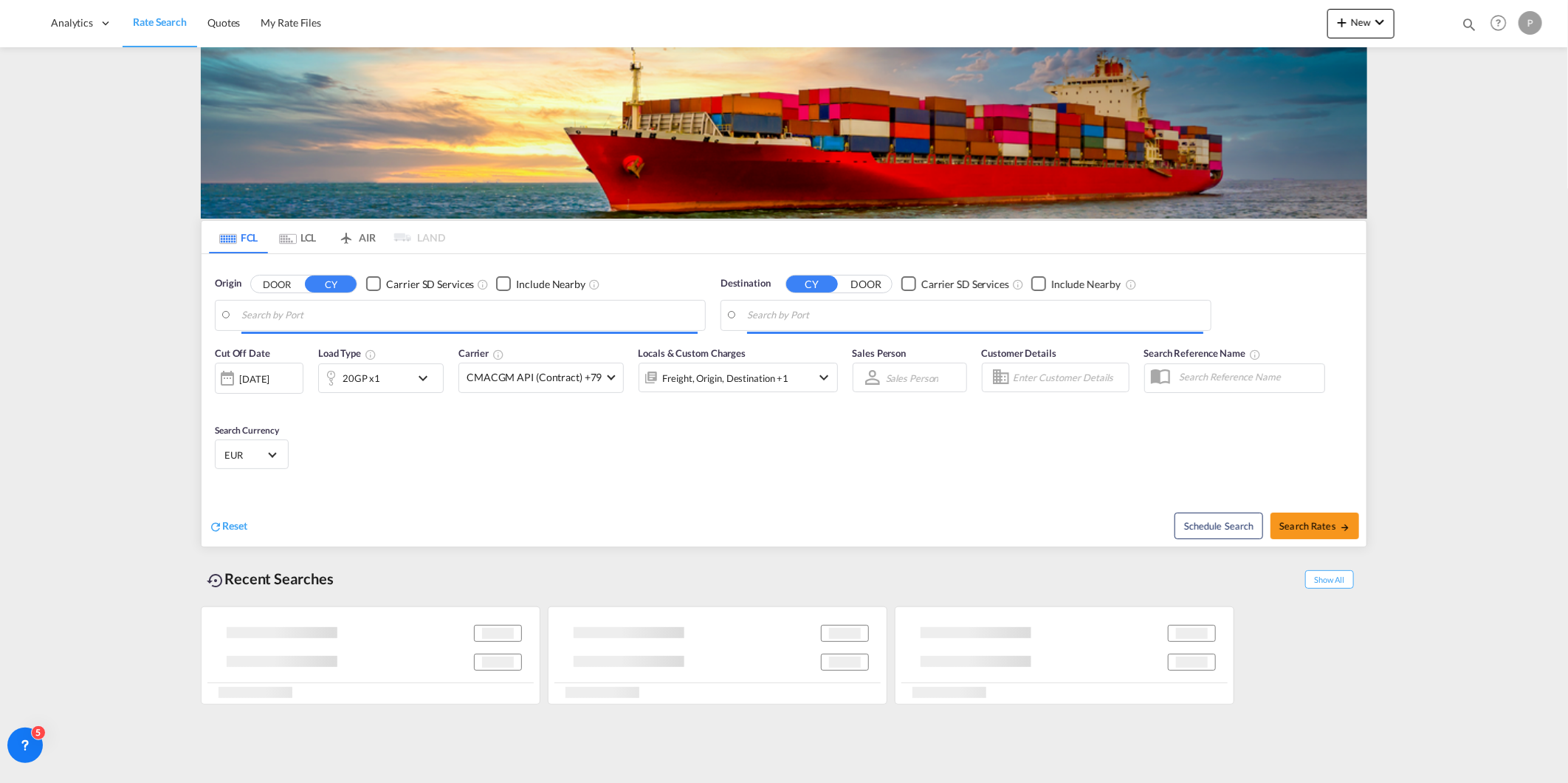
type input "[GEOGRAPHIC_DATA] ([GEOGRAPHIC_DATA]), PTLIS"
type input "Bandar Abbas, [GEOGRAPHIC_DATA]"
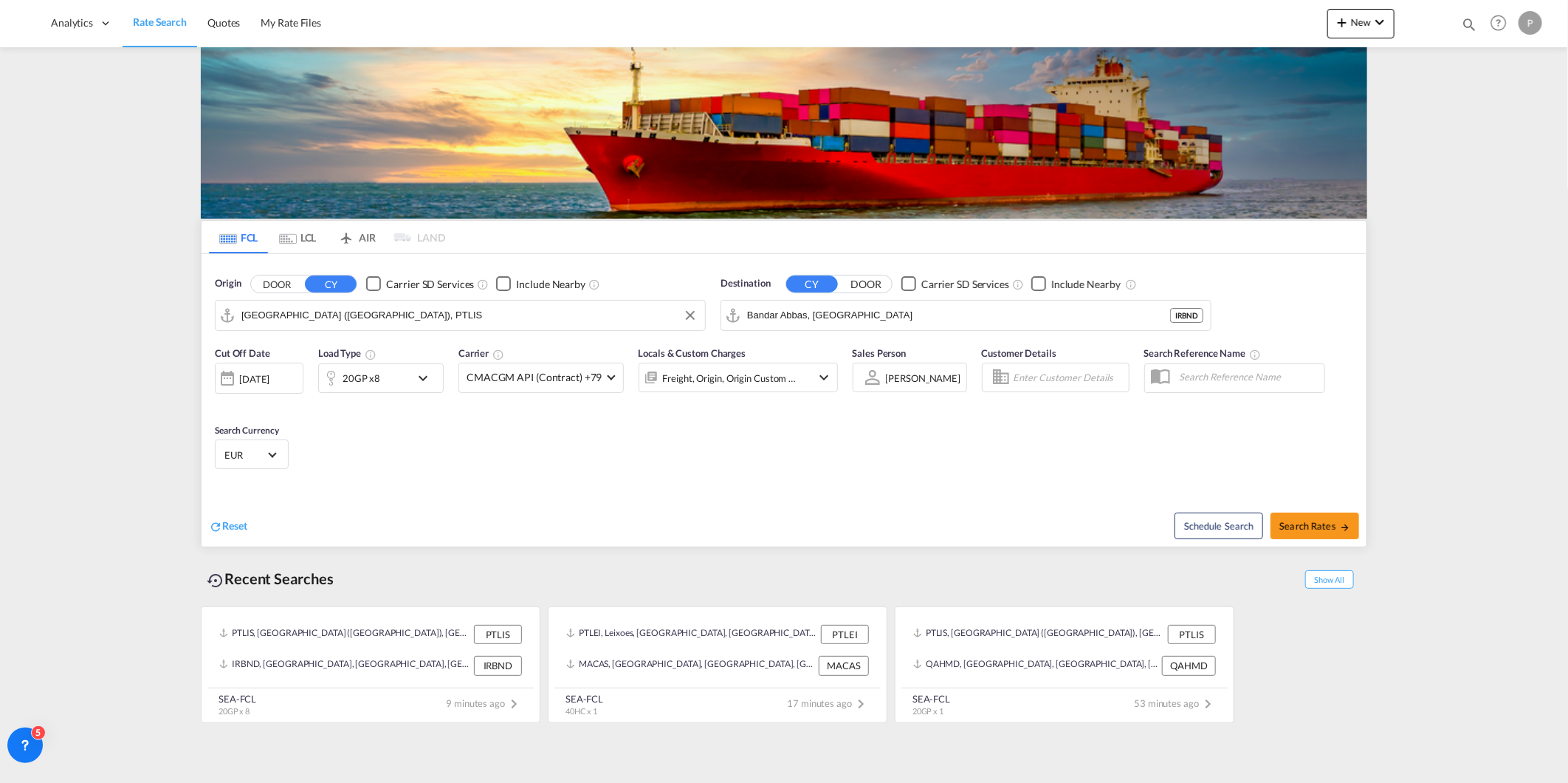
click at [614, 327] on md-autocomplete-wrap "[GEOGRAPHIC_DATA] ([GEOGRAPHIC_DATA]), PTLIS" at bounding box center [469, 319] width 456 height 30
click at [600, 310] on input "[GEOGRAPHIC_DATA] ([GEOGRAPHIC_DATA]), PTLIS" at bounding box center [469, 316] width 456 height 22
click at [529, 312] on input "[GEOGRAPHIC_DATA] ([GEOGRAPHIC_DATA]), PTLIS" at bounding box center [469, 316] width 456 height 22
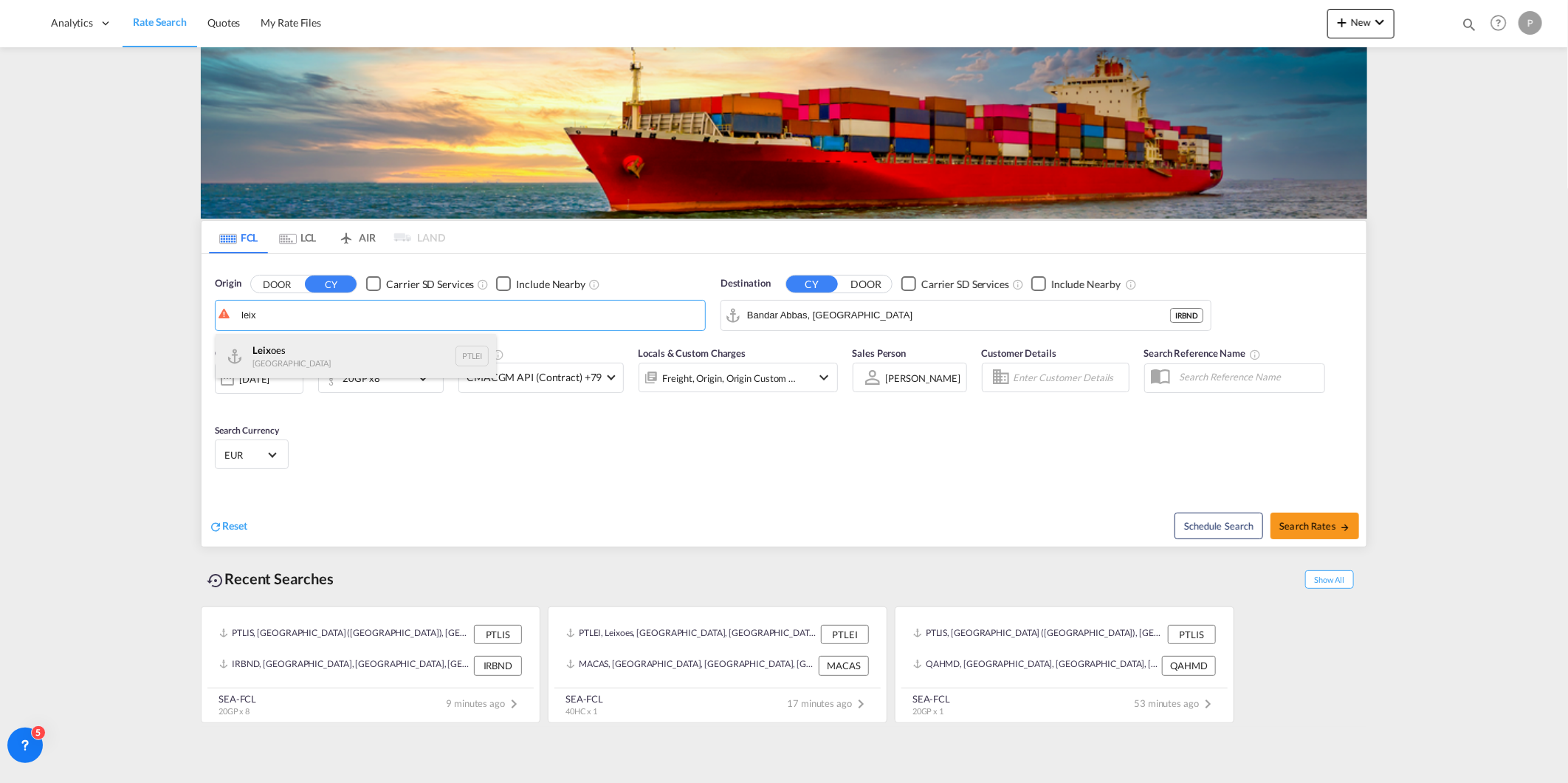
click at [360, 351] on div "Leix oes Portugal PTLEI" at bounding box center [356, 357] width 280 height 45
type input "Leixoes, PTLEI"
click at [820, 322] on input "Bandar Abbas, [GEOGRAPHIC_DATA]" at bounding box center [958, 316] width 423 height 22
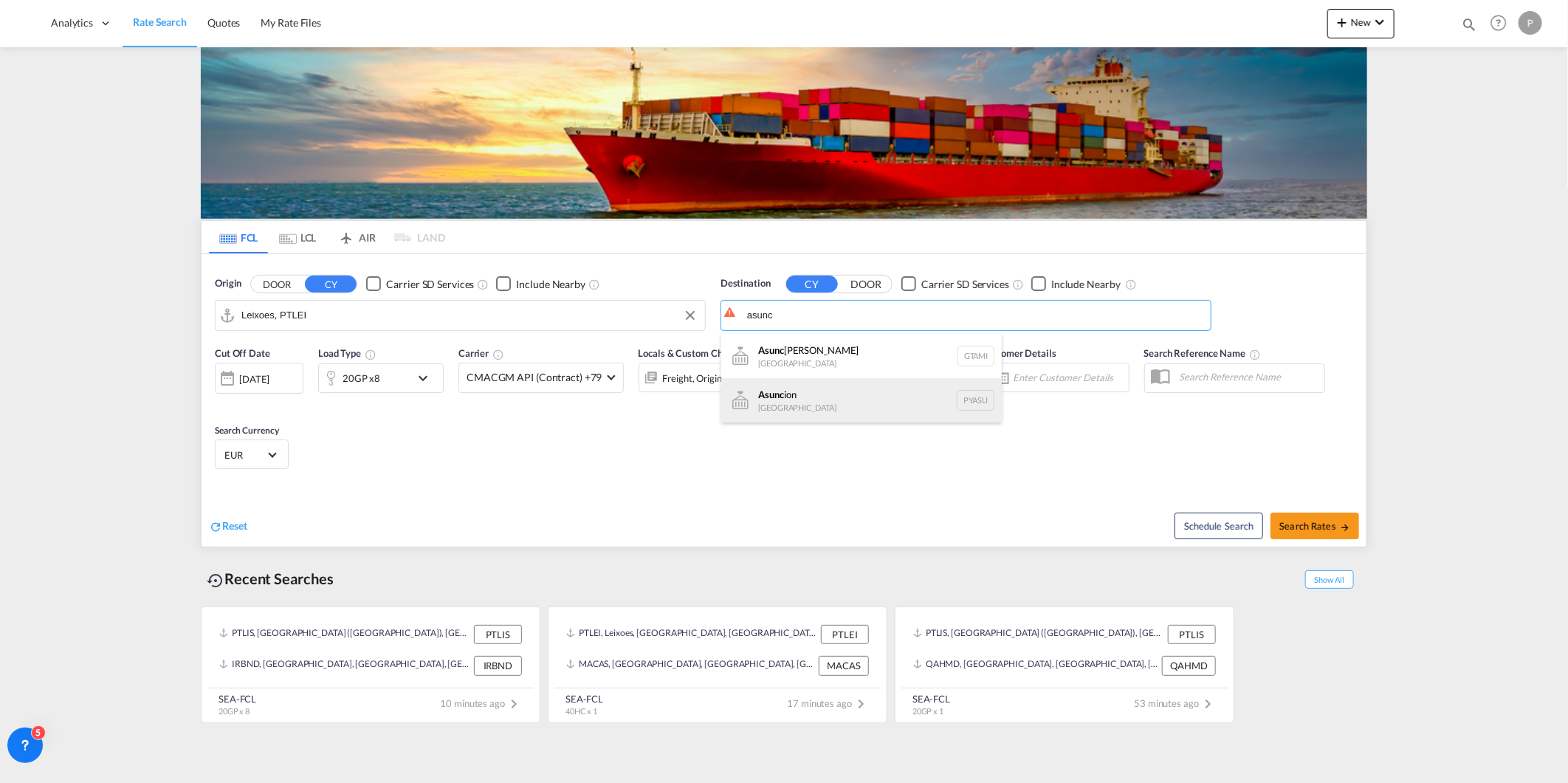
click at [803, 403] on div "Asunc ion Paraguay [GEOGRAPHIC_DATA]" at bounding box center [861, 400] width 280 height 45
type input "[PERSON_NAME], PYASU"
click at [422, 382] on md-icon "icon-chevron-down" at bounding box center [427, 378] width 25 height 18
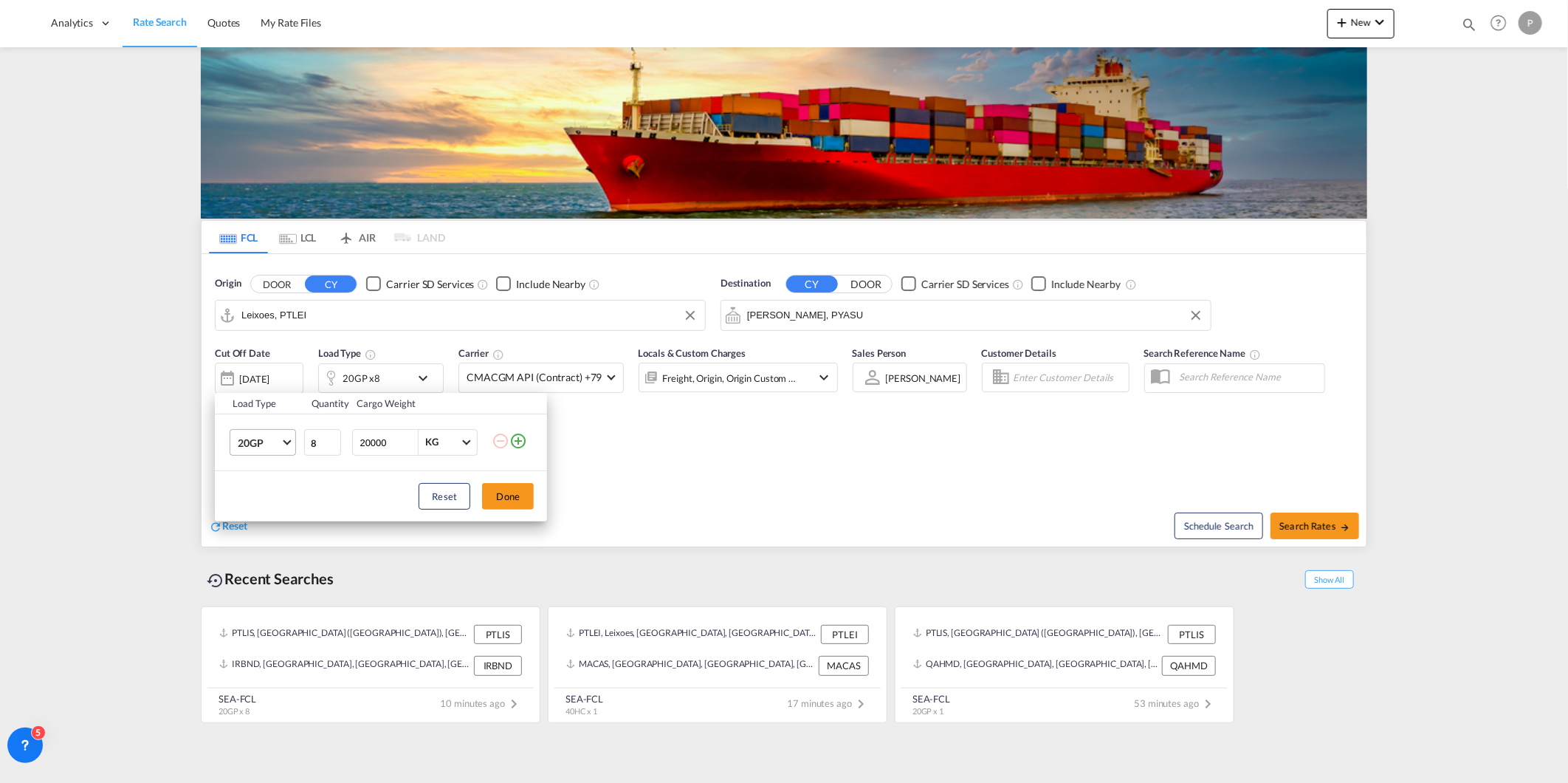
click at [278, 435] on md-select-value "20GP" at bounding box center [266, 443] width 59 height 25
click at [282, 508] on md-option "40HC" at bounding box center [276, 514] width 100 height 36
click at [515, 499] on button "Done" at bounding box center [507, 496] width 51 height 27
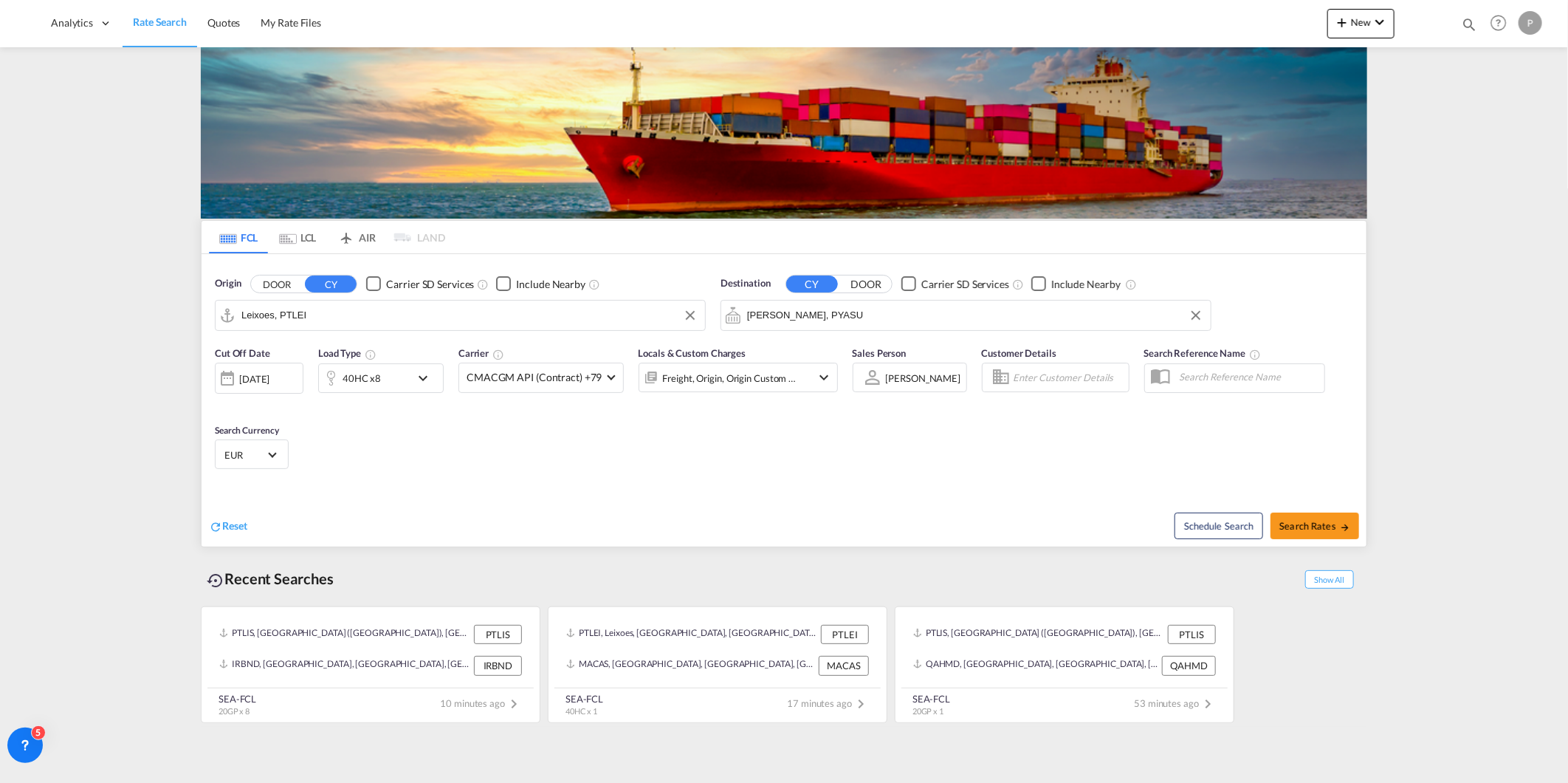
click at [401, 392] on div "40HC x8" at bounding box center [364, 378] width 91 height 30
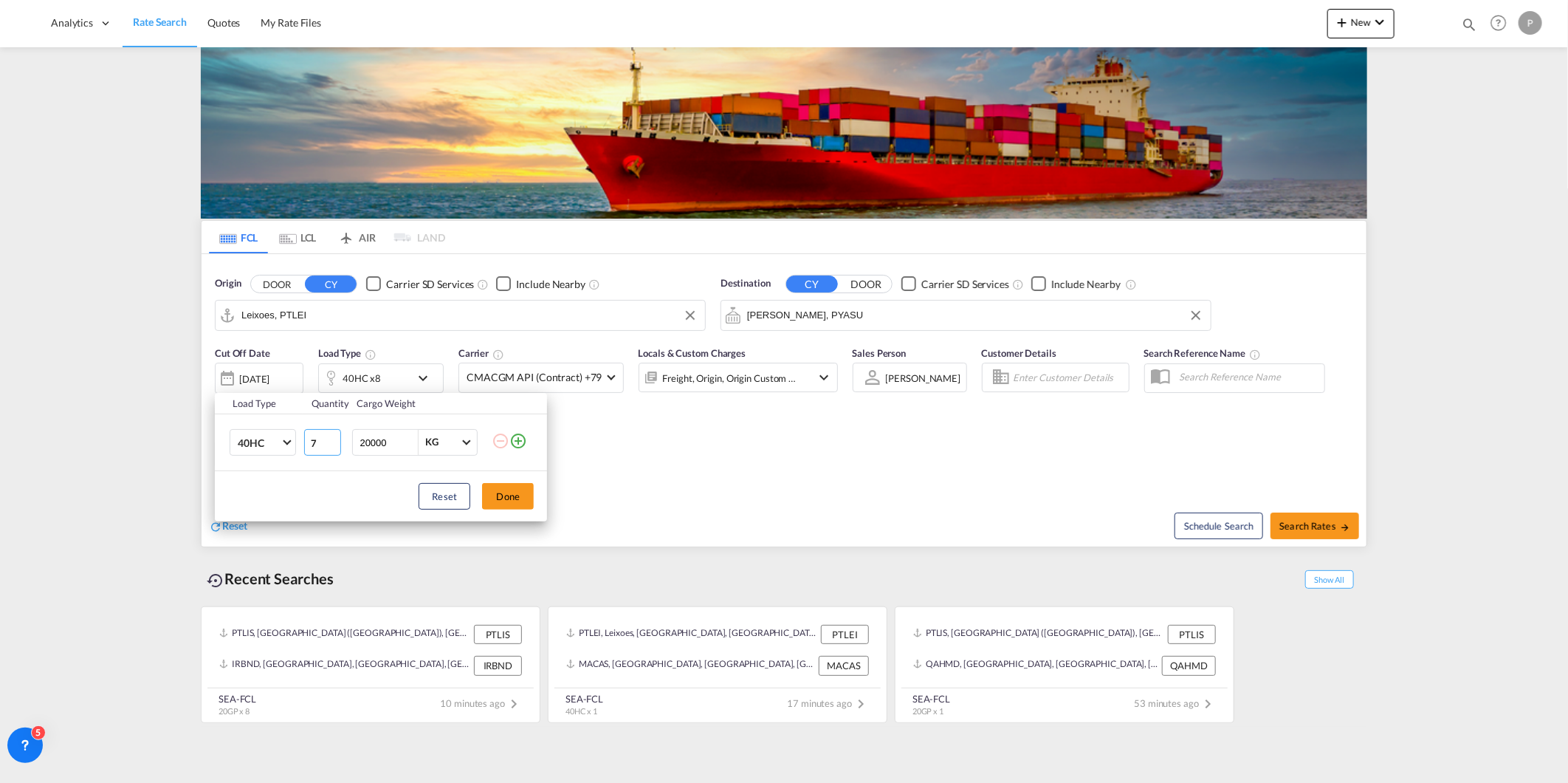
click at [331, 446] on input "7" at bounding box center [323, 443] width 37 height 27
click at [331, 446] on input "6" at bounding box center [323, 443] width 37 height 27
click at [331, 446] on input "5" at bounding box center [323, 443] width 37 height 27
click at [331, 446] on input "4" at bounding box center [323, 443] width 37 height 27
click at [331, 446] on input "3" at bounding box center [323, 443] width 37 height 27
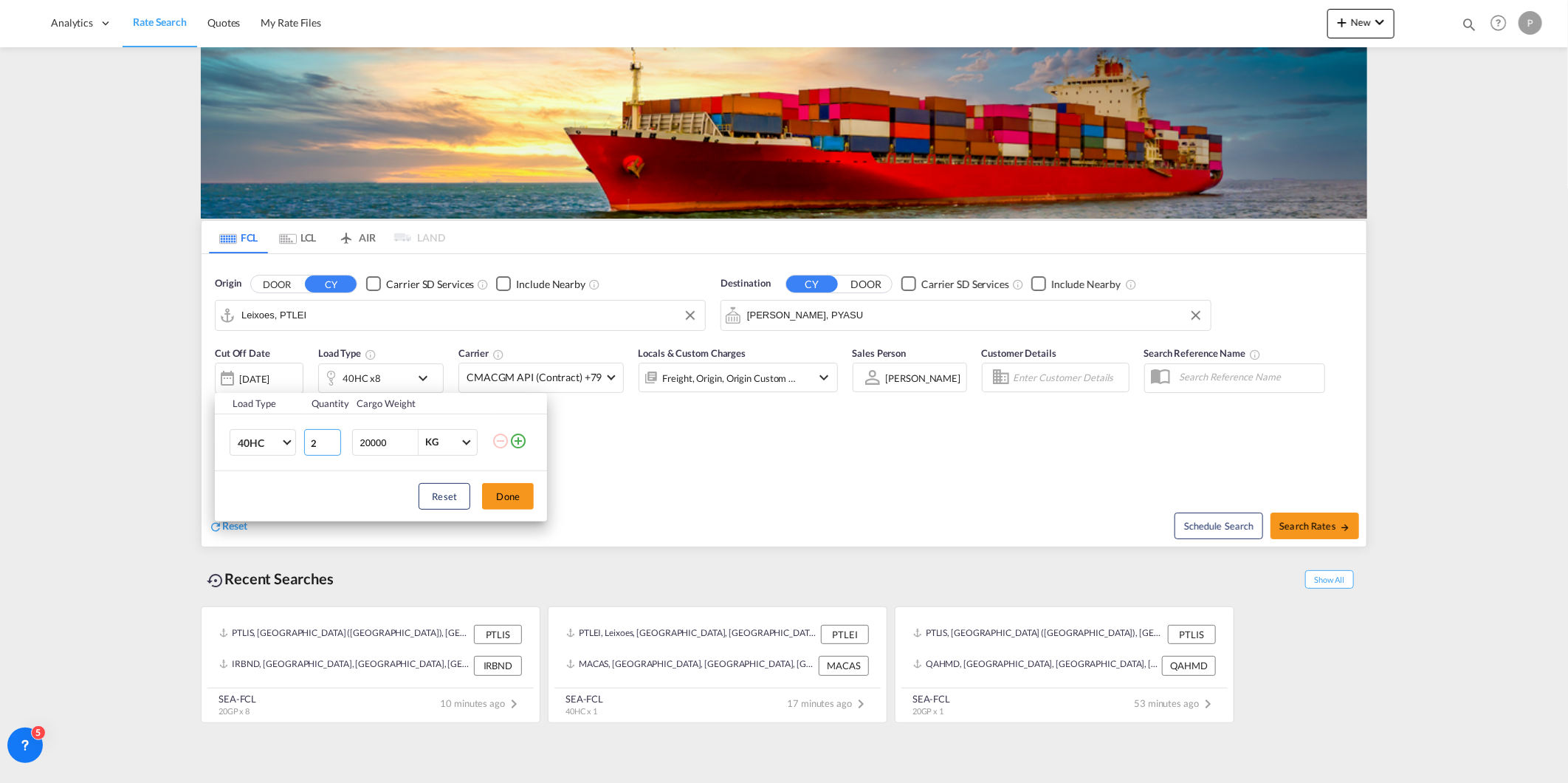
click at [331, 446] on input "2" at bounding box center [323, 443] width 37 height 27
click at [331, 446] on input "1" at bounding box center [323, 443] width 37 height 27
click at [331, 446] on input "0" at bounding box center [323, 443] width 37 height 27
type input "1"
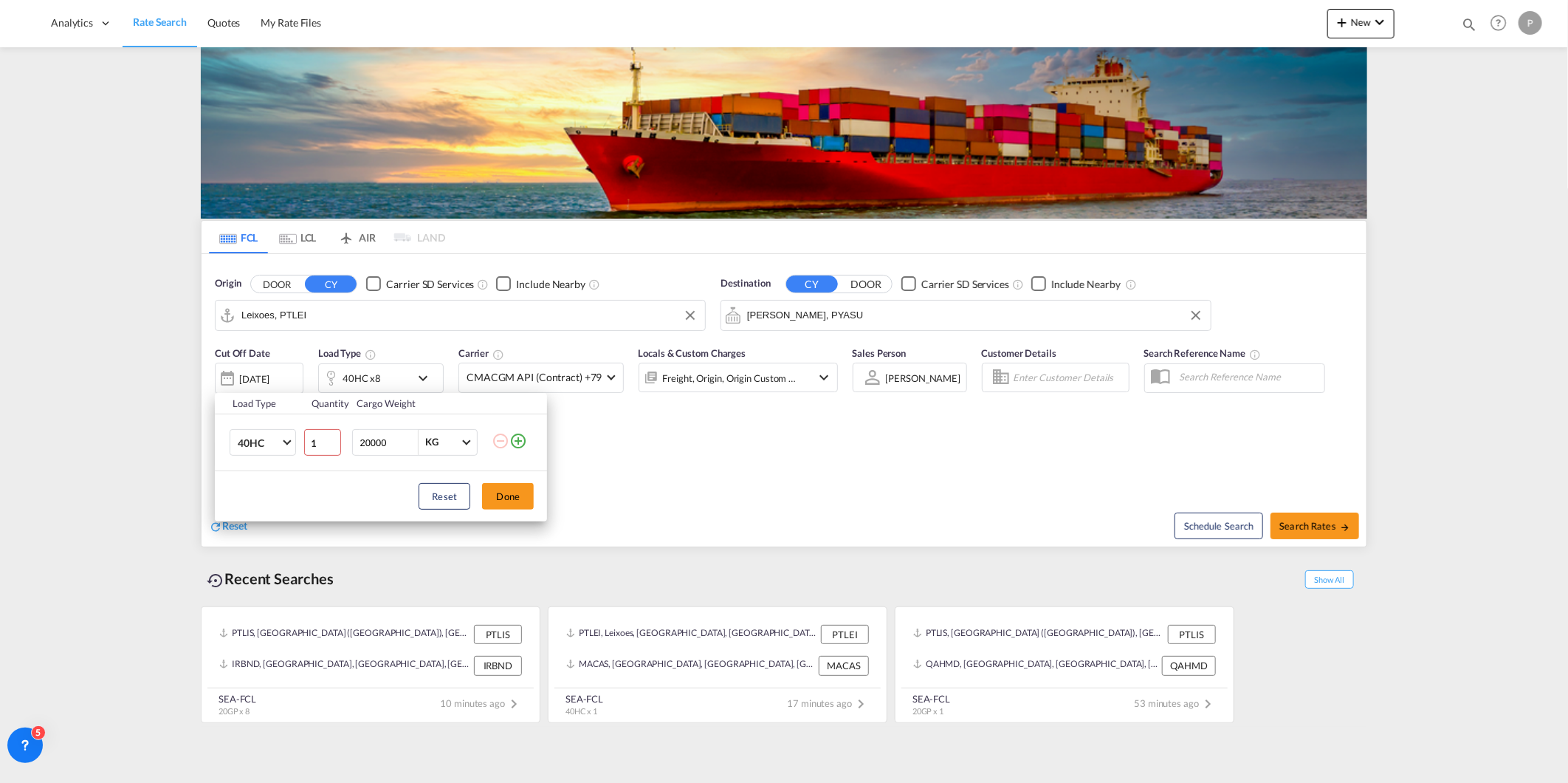
click at [331, 440] on input "1" at bounding box center [323, 443] width 37 height 27
click at [526, 492] on button "Done" at bounding box center [507, 496] width 51 height 27
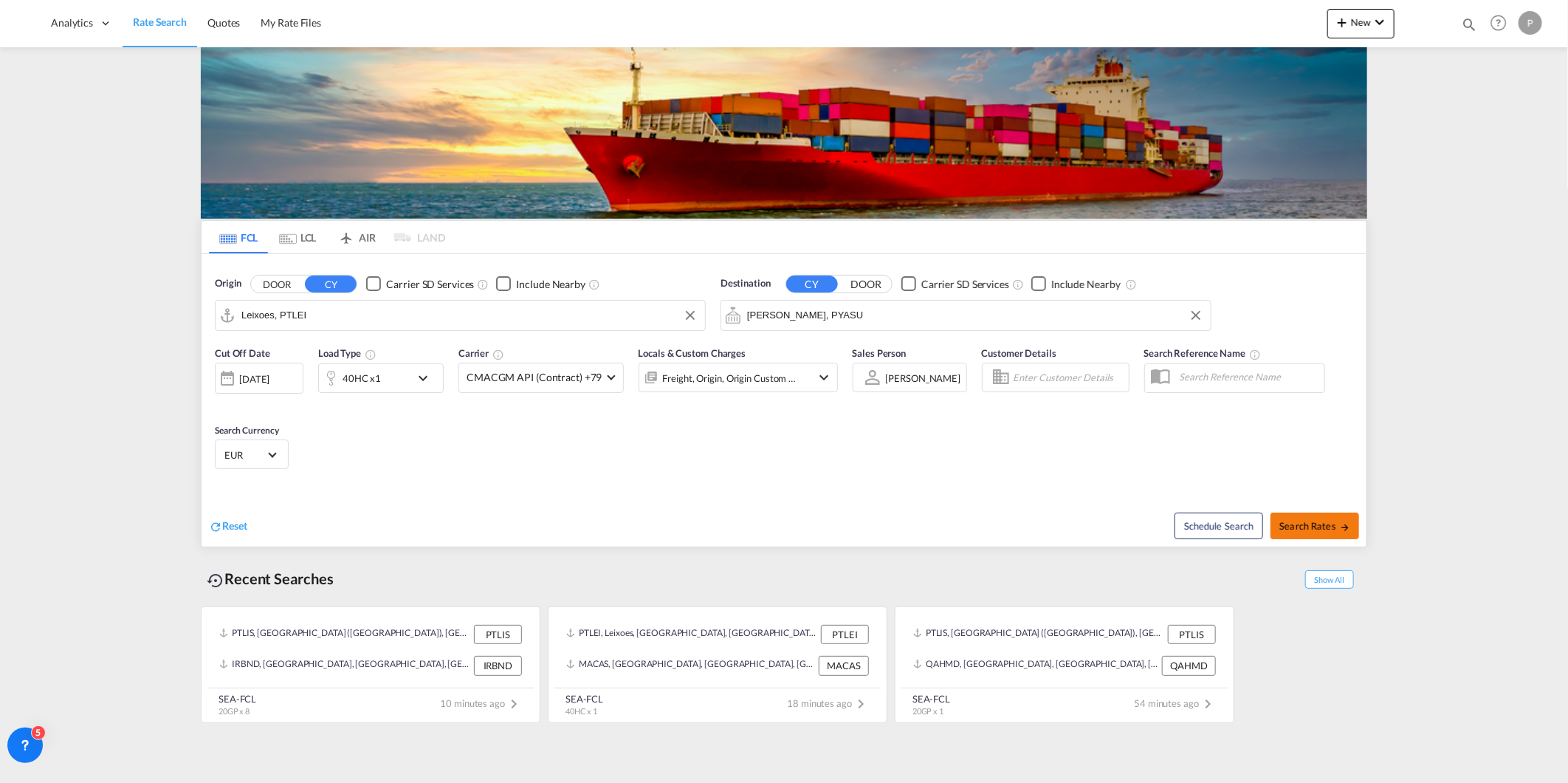
click at [1337, 522] on span "Search Rates" at bounding box center [1314, 526] width 71 height 12
type input "PTLEI to PYASU / [DATE]"
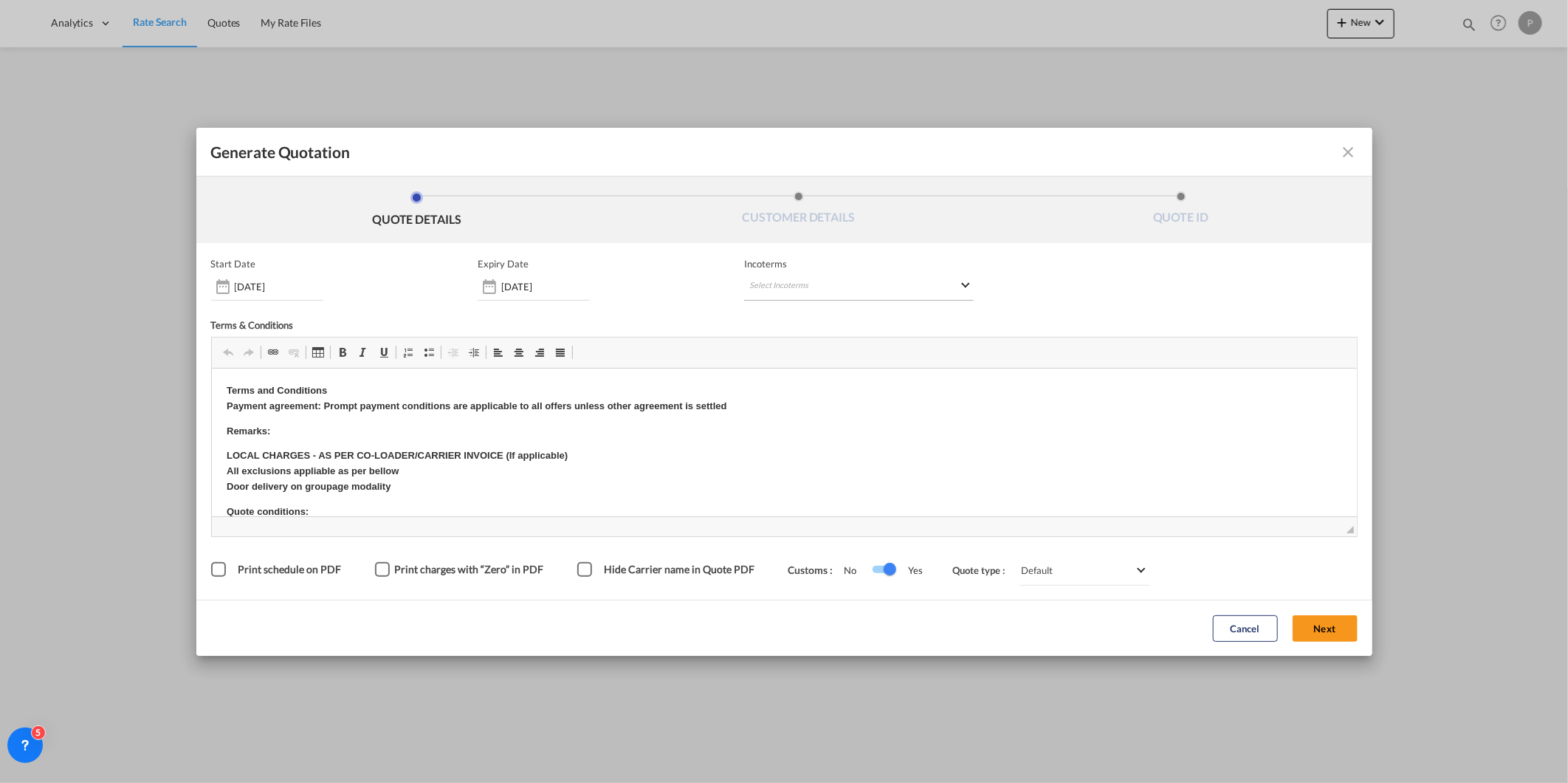
click at [908, 291] on md-select "Select Incoterms FOB - import Free on Board CIP - export Carriage and Insurance…" at bounding box center [859, 287] width 230 height 27
click at [830, 306] on div at bounding box center [826, 317] width 157 height 22
click at [823, 314] on input "search" at bounding box center [820, 317] width 137 height 13
type input "exw"
click at [839, 378] on div "EXW - export" at bounding box center [826, 379] width 141 height 12
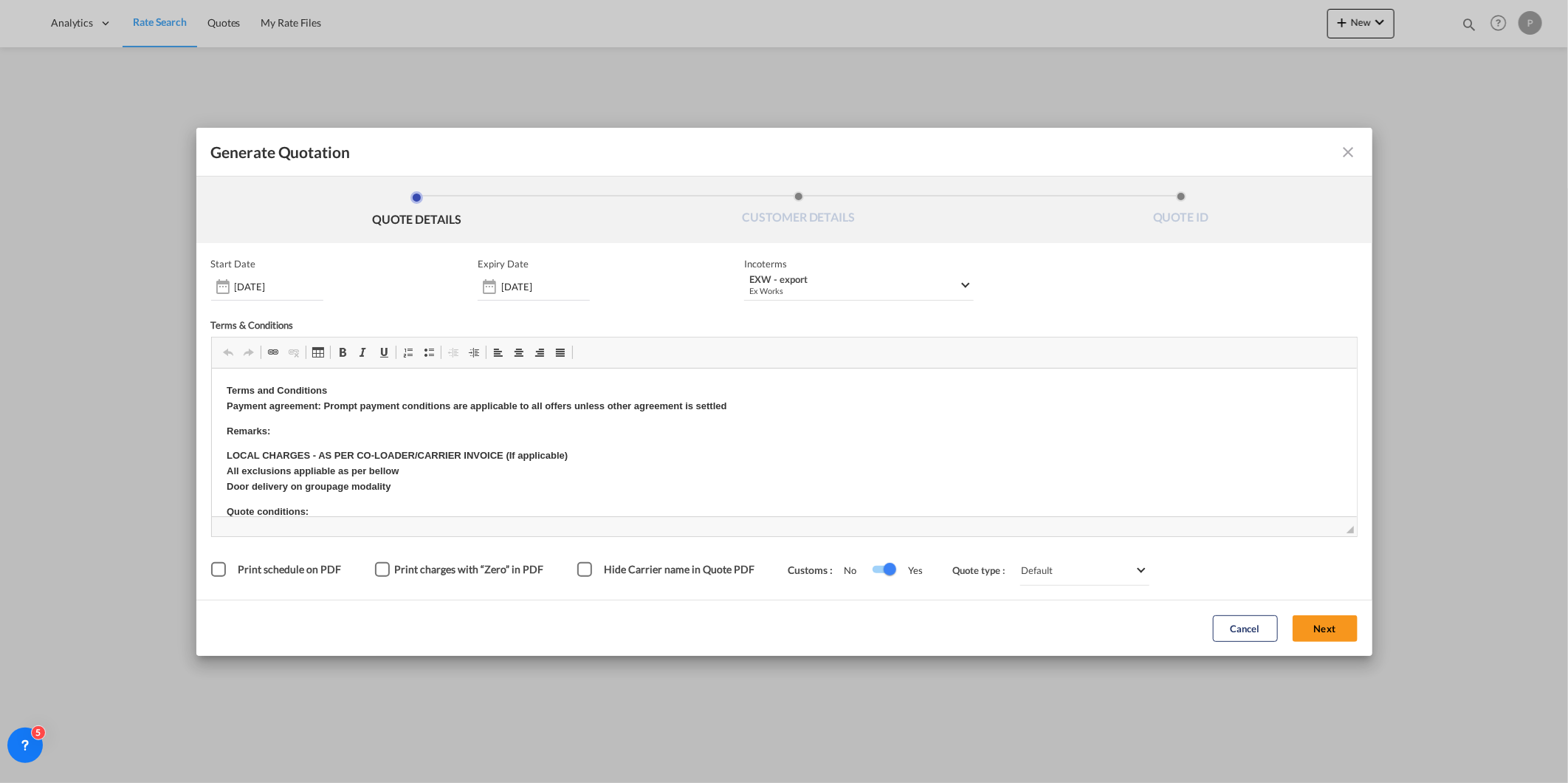
click at [1316, 628] on button "Next" at bounding box center [1325, 629] width 65 height 27
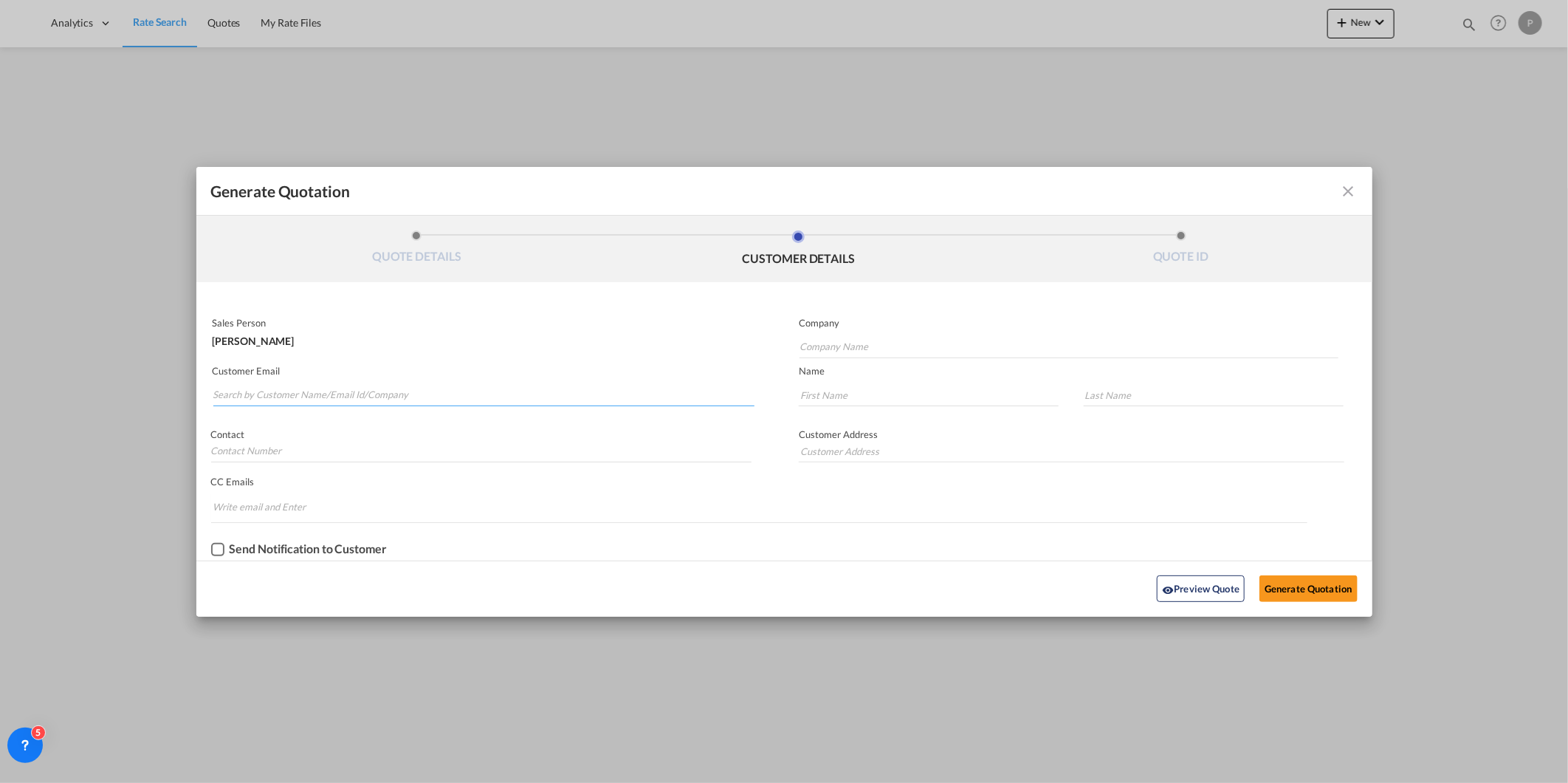
click at [254, 394] on input "Search by Customer Name/Email Id/Company" at bounding box center [484, 395] width 542 height 22
paste input "[PERSON_NAME][EMAIL_ADDRESS][PERSON_NAME][DOMAIN_NAME]"
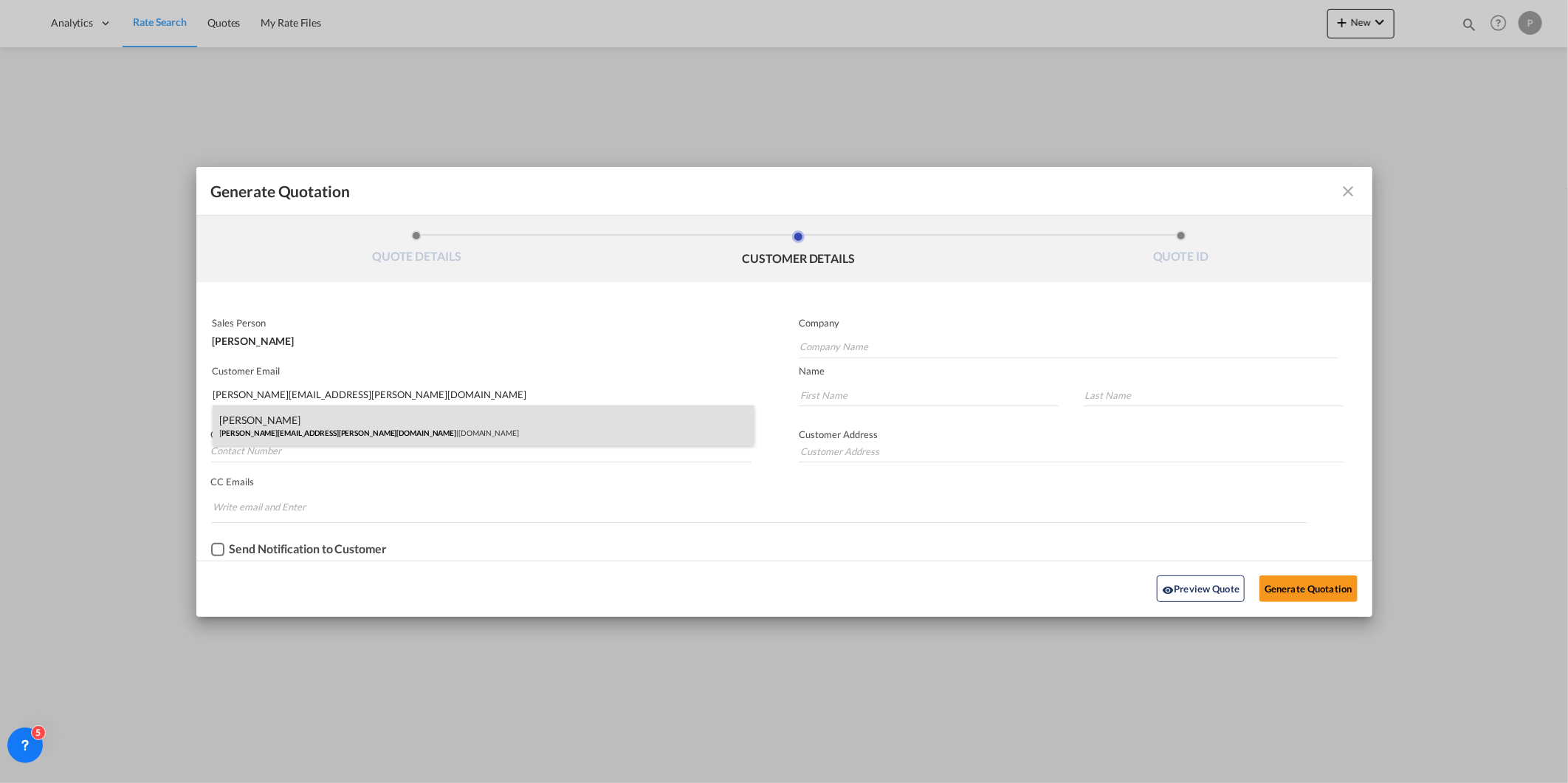
type input "[PERSON_NAME][EMAIL_ADDRESS][PERSON_NAME][DOMAIN_NAME]"
click at [460, 430] on div "[PERSON_NAME] [PERSON_NAME][EMAIL_ADDRESS][PERSON_NAME][DOMAIN_NAME] | [DOMAIN_…" at bounding box center [484, 426] width 543 height 40
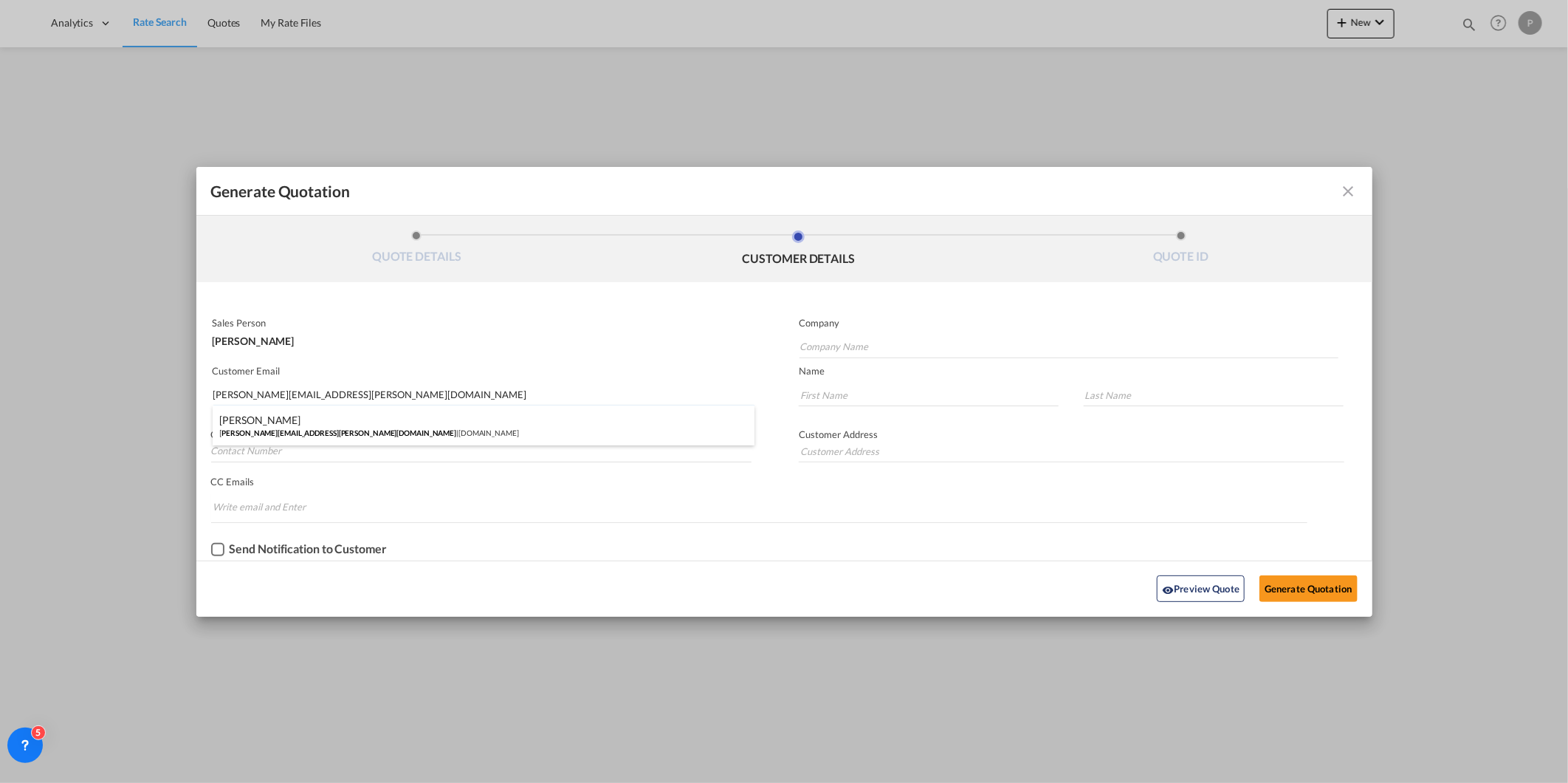
type input "[DOMAIN_NAME]"
type input "[PERSON_NAME]"
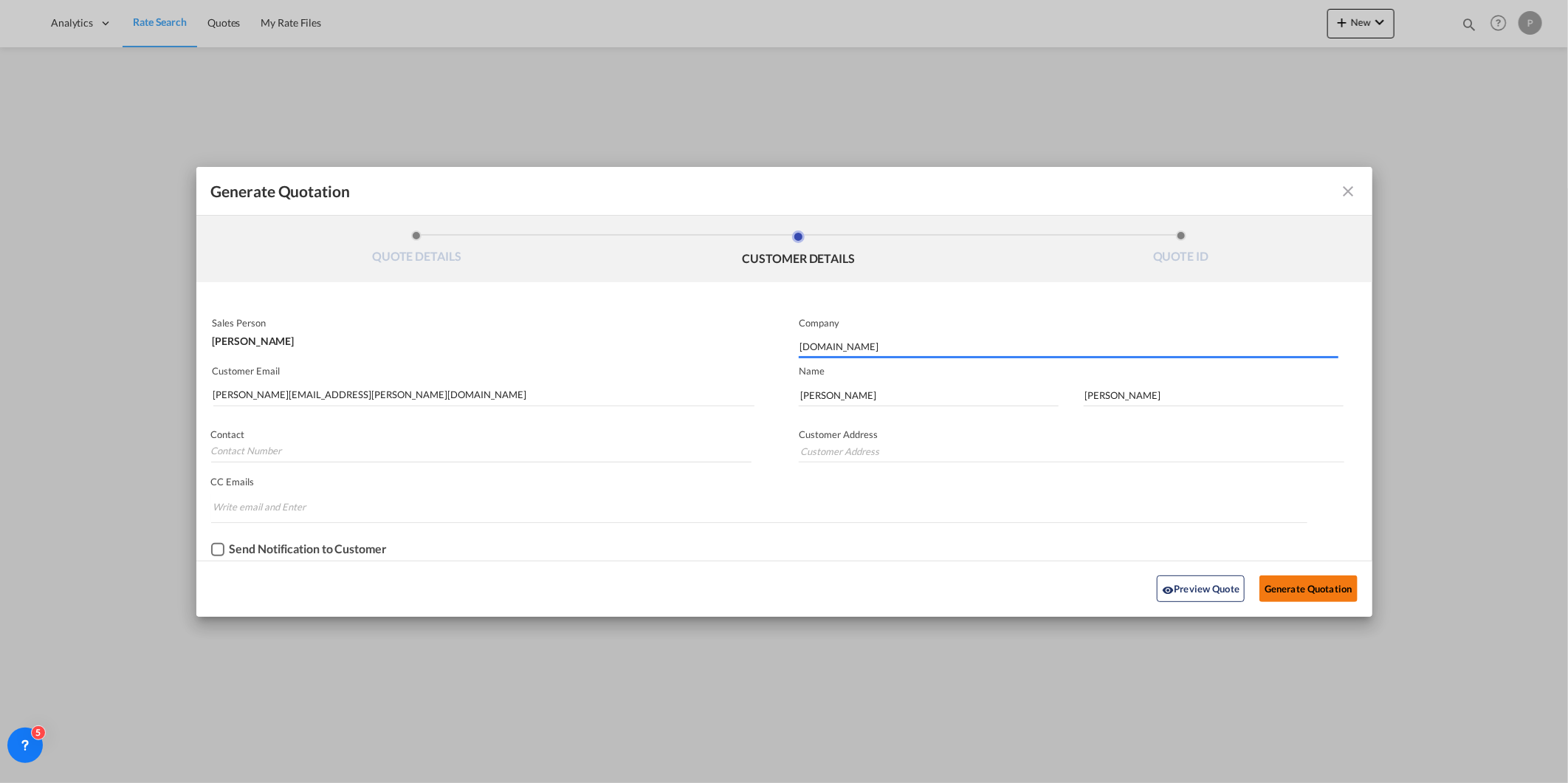
click at [1354, 584] on button "Generate Quotation" at bounding box center [1308, 589] width 97 height 27
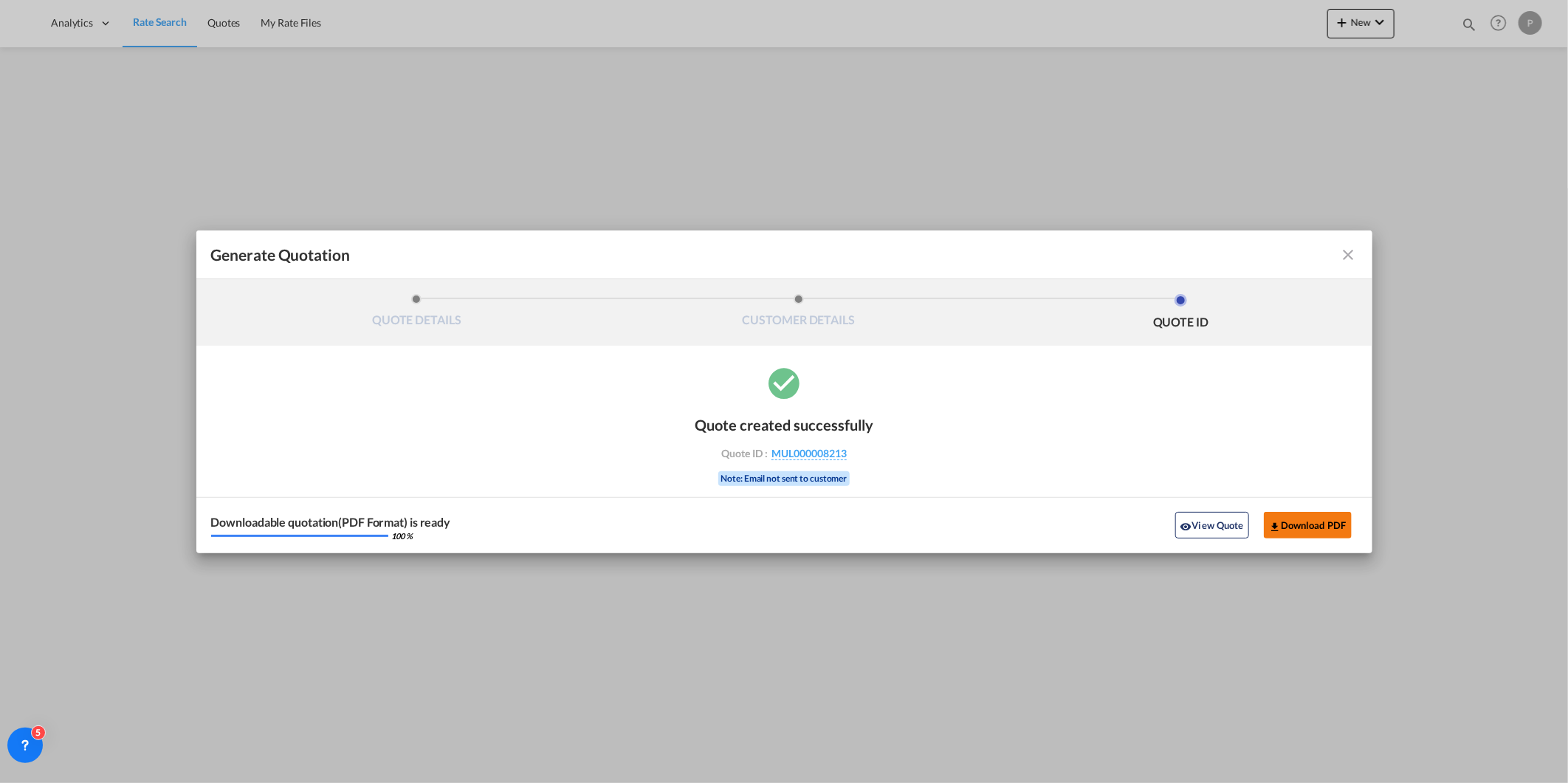
click at [1323, 534] on button "Download PDF" at bounding box center [1308, 525] width 88 height 27
click at [1351, 255] on md-icon "icon-close fg-AAA8AD cursor m-0" at bounding box center [1349, 255] width 18 height 18
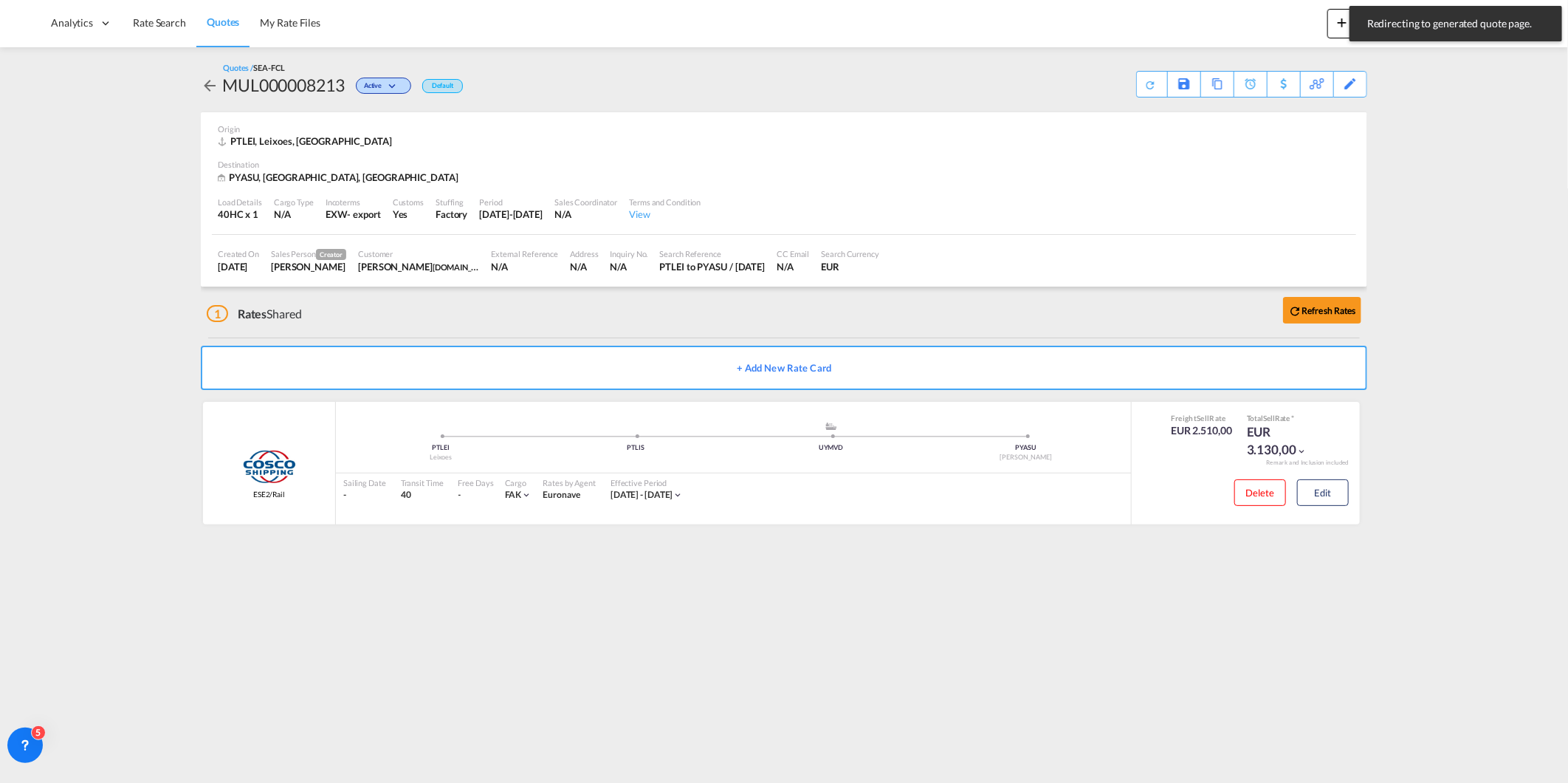
click at [225, 30] on span "Quotes" at bounding box center [223, 22] width 33 height 15
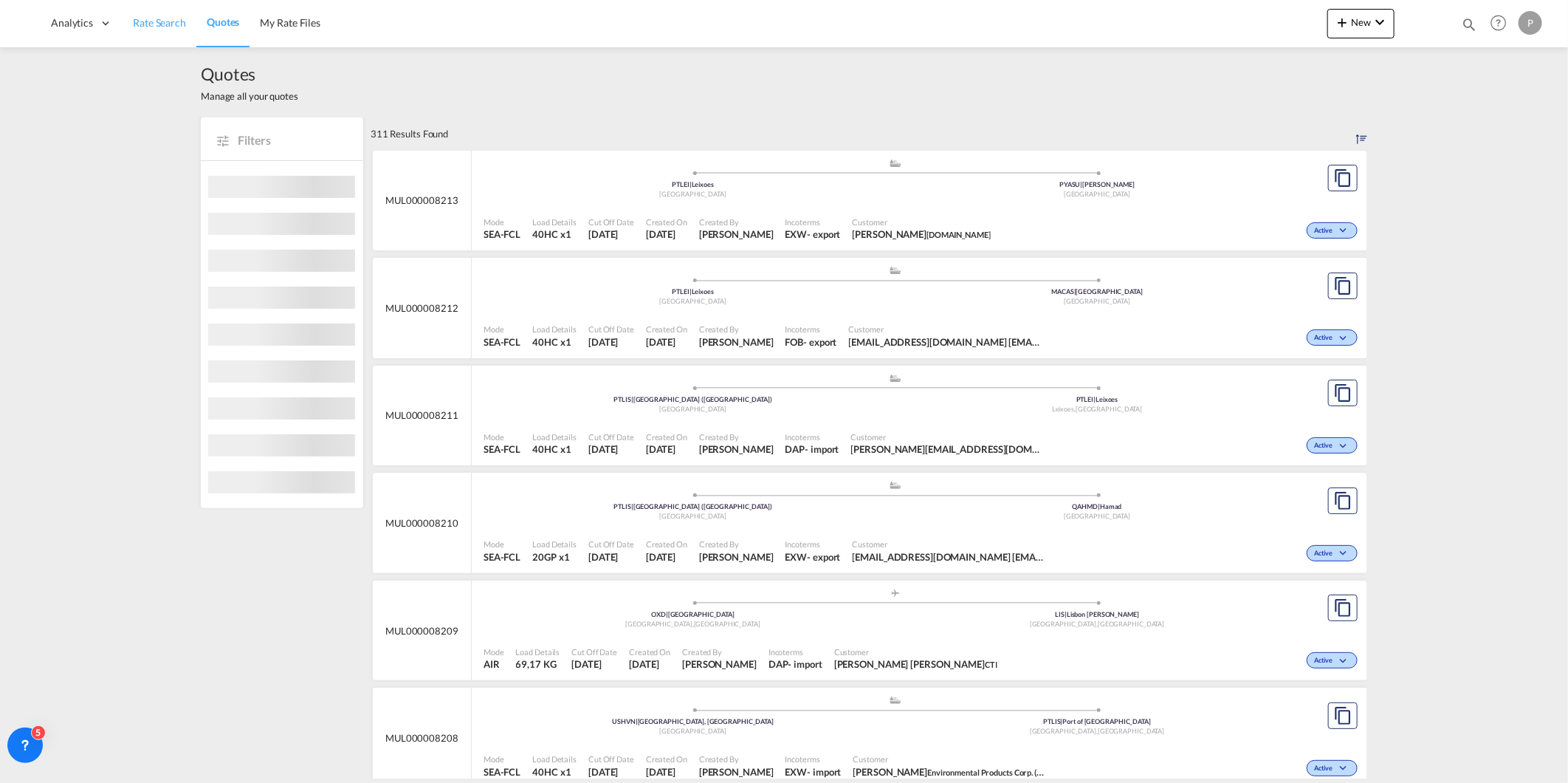
click at [150, 25] on span "Rate Search" at bounding box center [159, 22] width 53 height 13
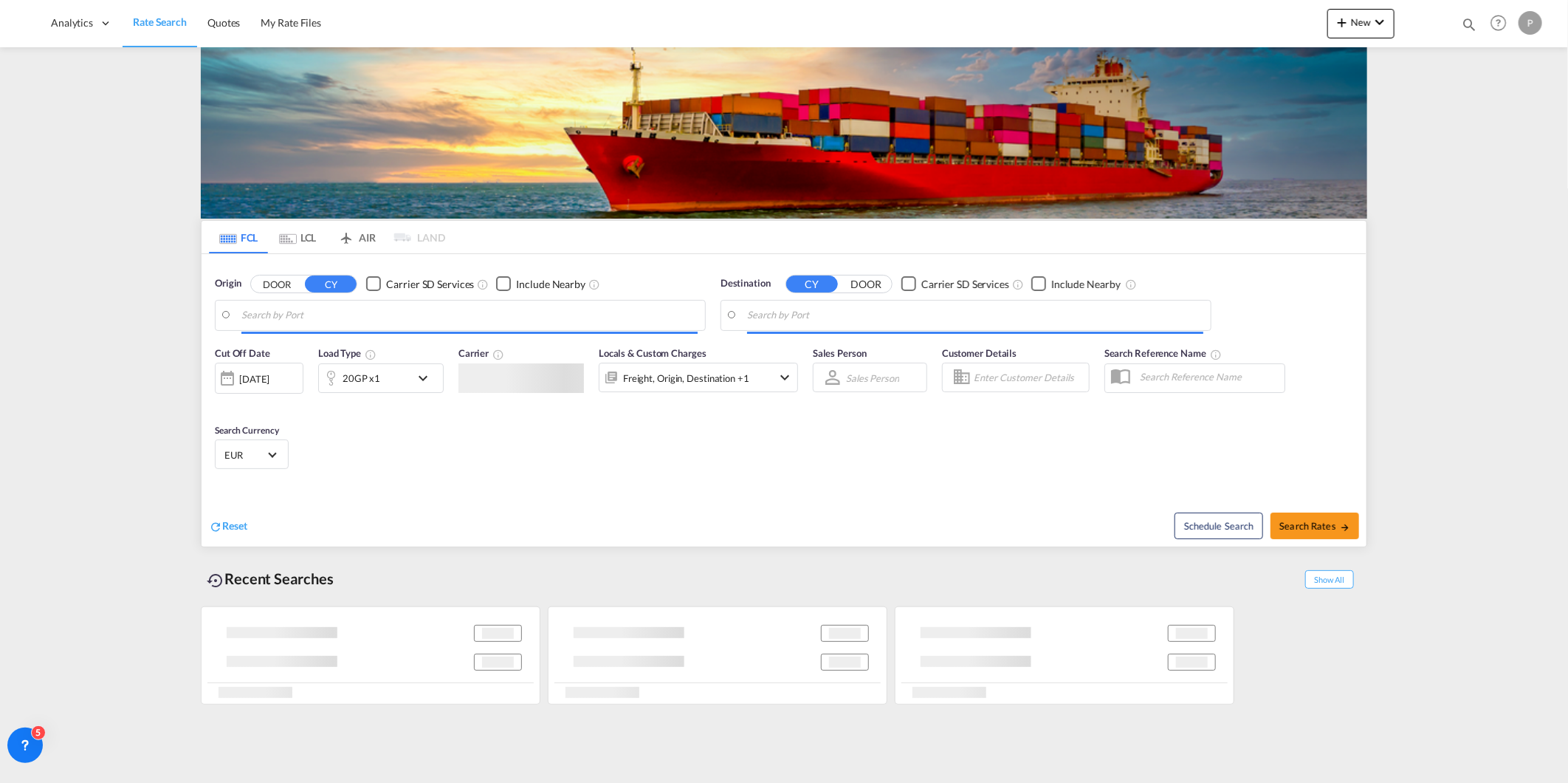
click at [469, 313] on input "Search by Port" at bounding box center [469, 316] width 456 height 22
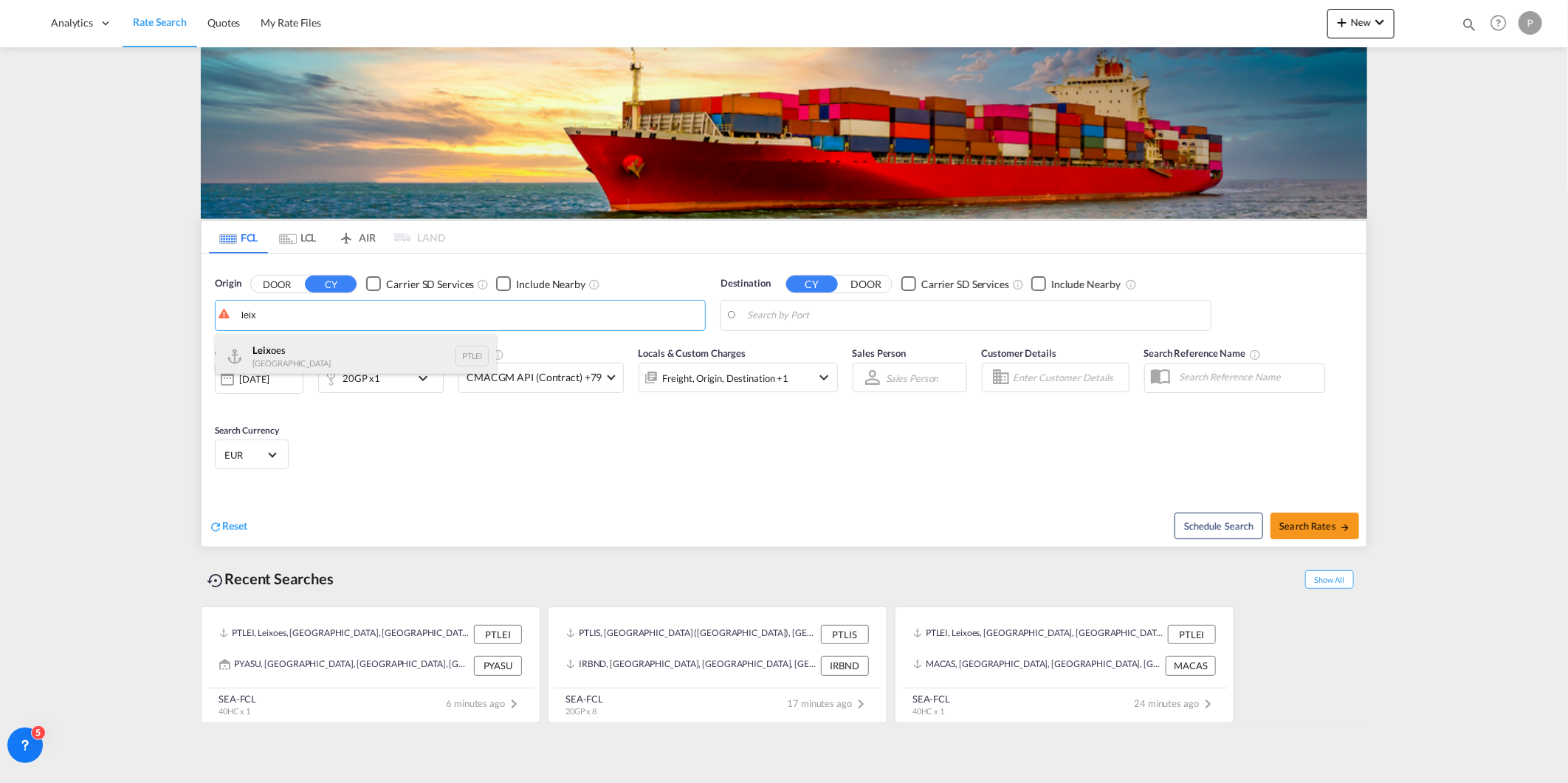
click at [311, 350] on div "Leix oes Portugal PTLEI" at bounding box center [356, 357] width 280 height 45
type input "Leixoes, PTLEI"
click at [809, 319] on body "Analytics Reports Dashboard Rate Search Quotes My Rate Files Analytics" at bounding box center [784, 392] width 1568 height 783
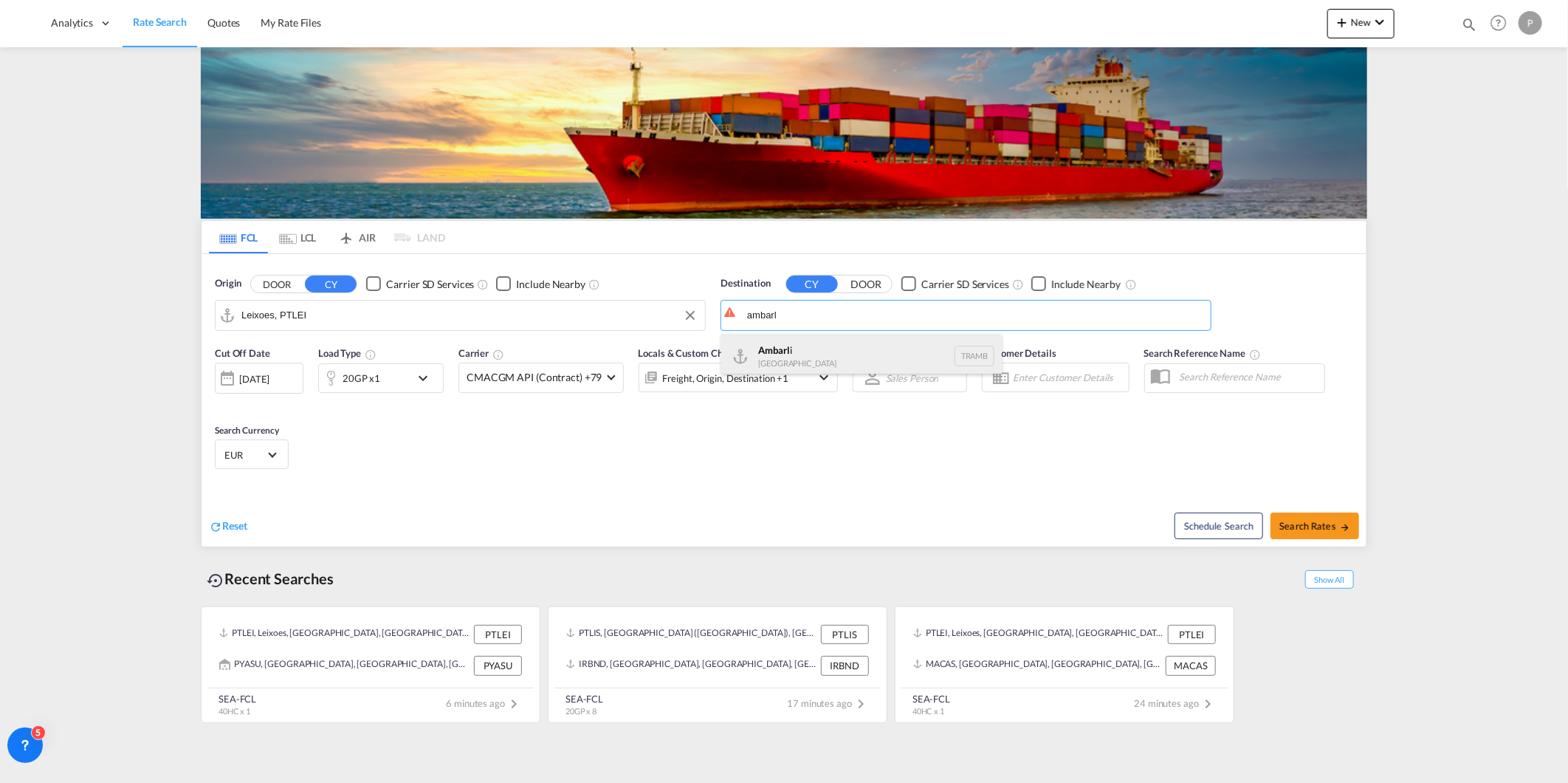
click at [809, 340] on div "Ambarl i [GEOGRAPHIC_DATA] TRAMB" at bounding box center [861, 357] width 280 height 45
type input "Ambarli, TRAMB"
click at [401, 379] on div "20GP x1" at bounding box center [364, 378] width 91 height 30
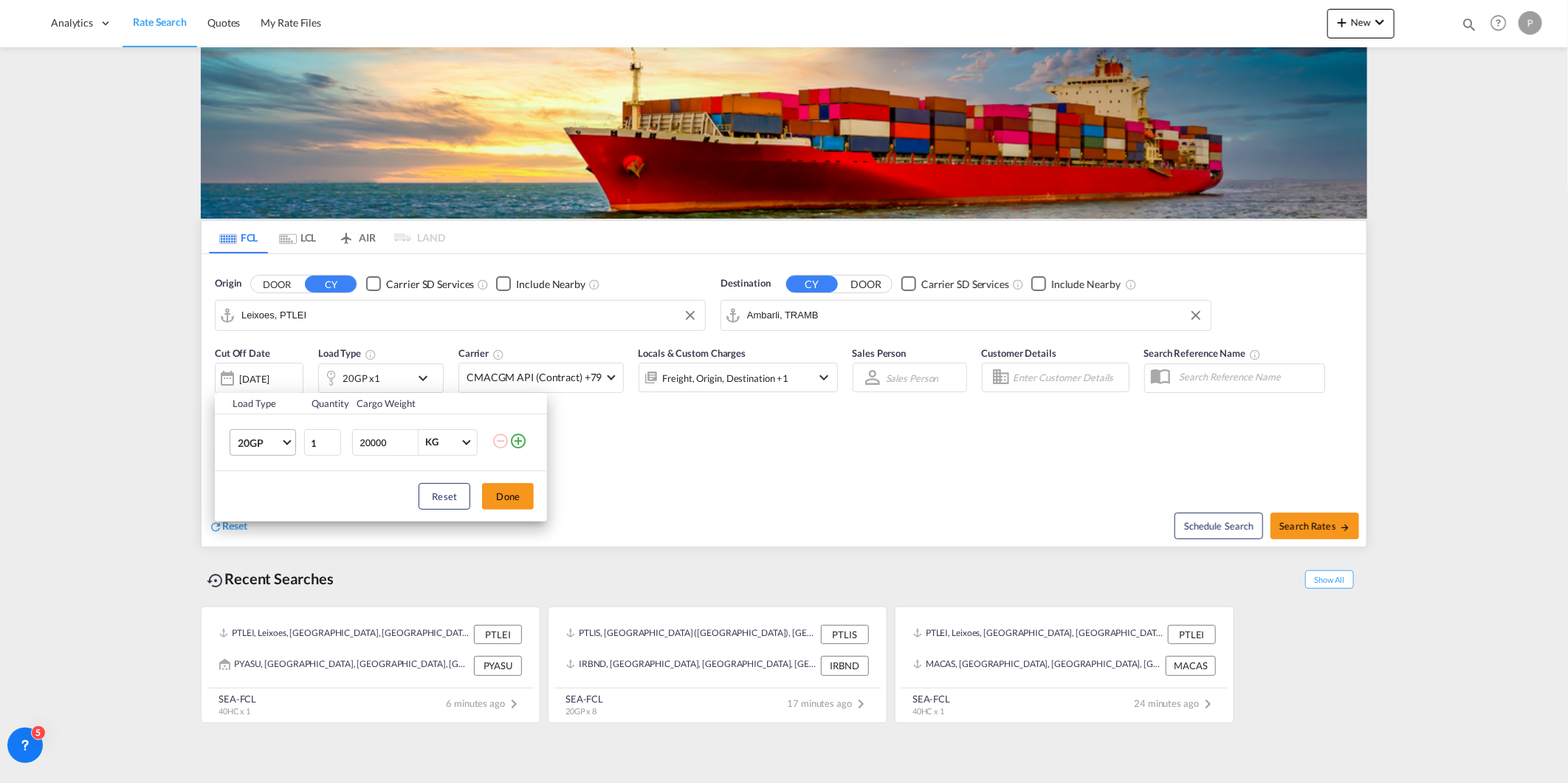
click at [273, 438] on span "20GP" at bounding box center [260, 444] width 43 height 15
click at [276, 505] on md-option "40HC" at bounding box center [276, 514] width 100 height 36
click at [532, 496] on button "Done" at bounding box center [507, 496] width 51 height 27
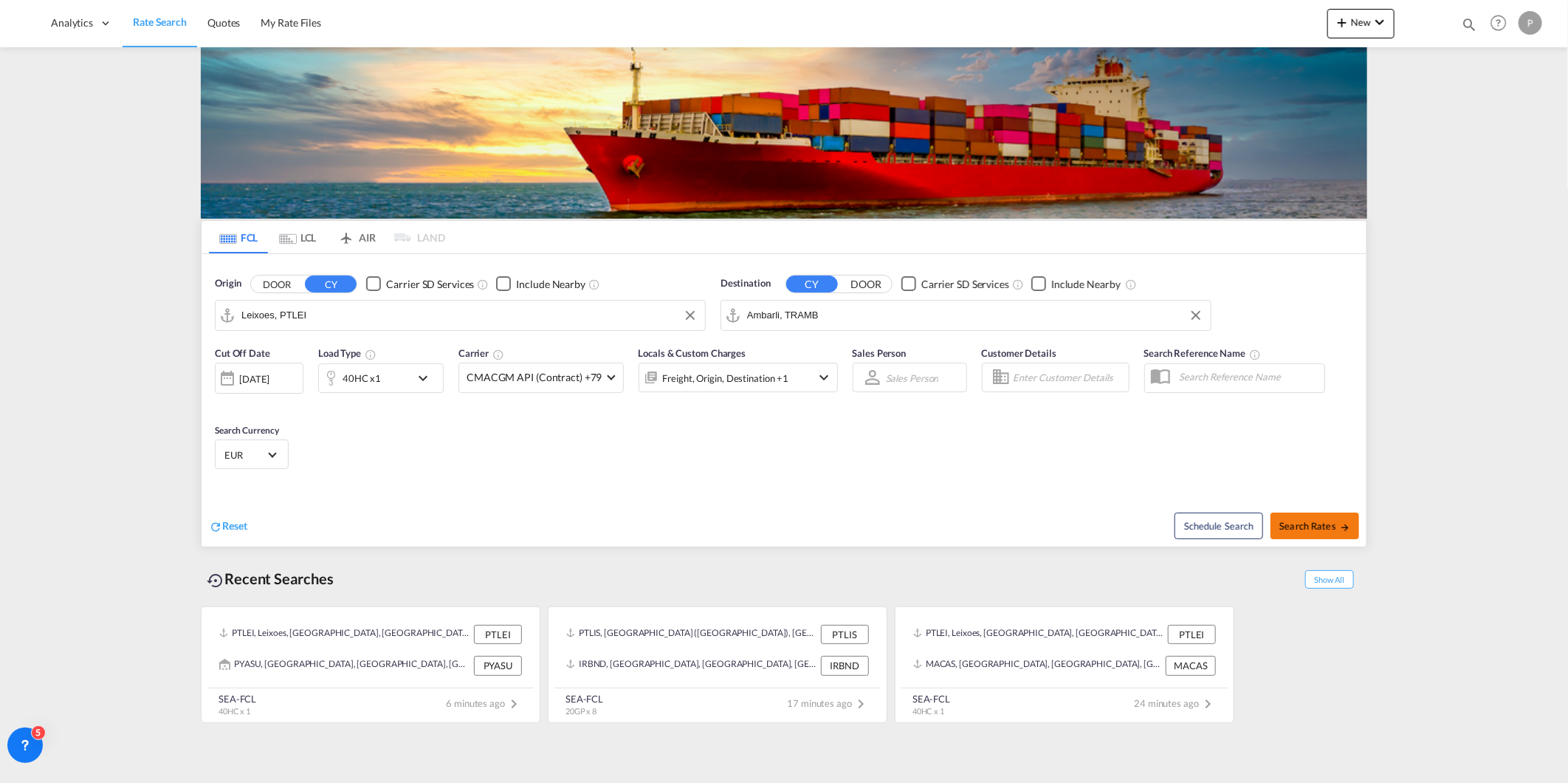
click at [1288, 525] on span "Search Rates" at bounding box center [1314, 526] width 71 height 12
type input "PTLEI to TRAMB / [DATE]"
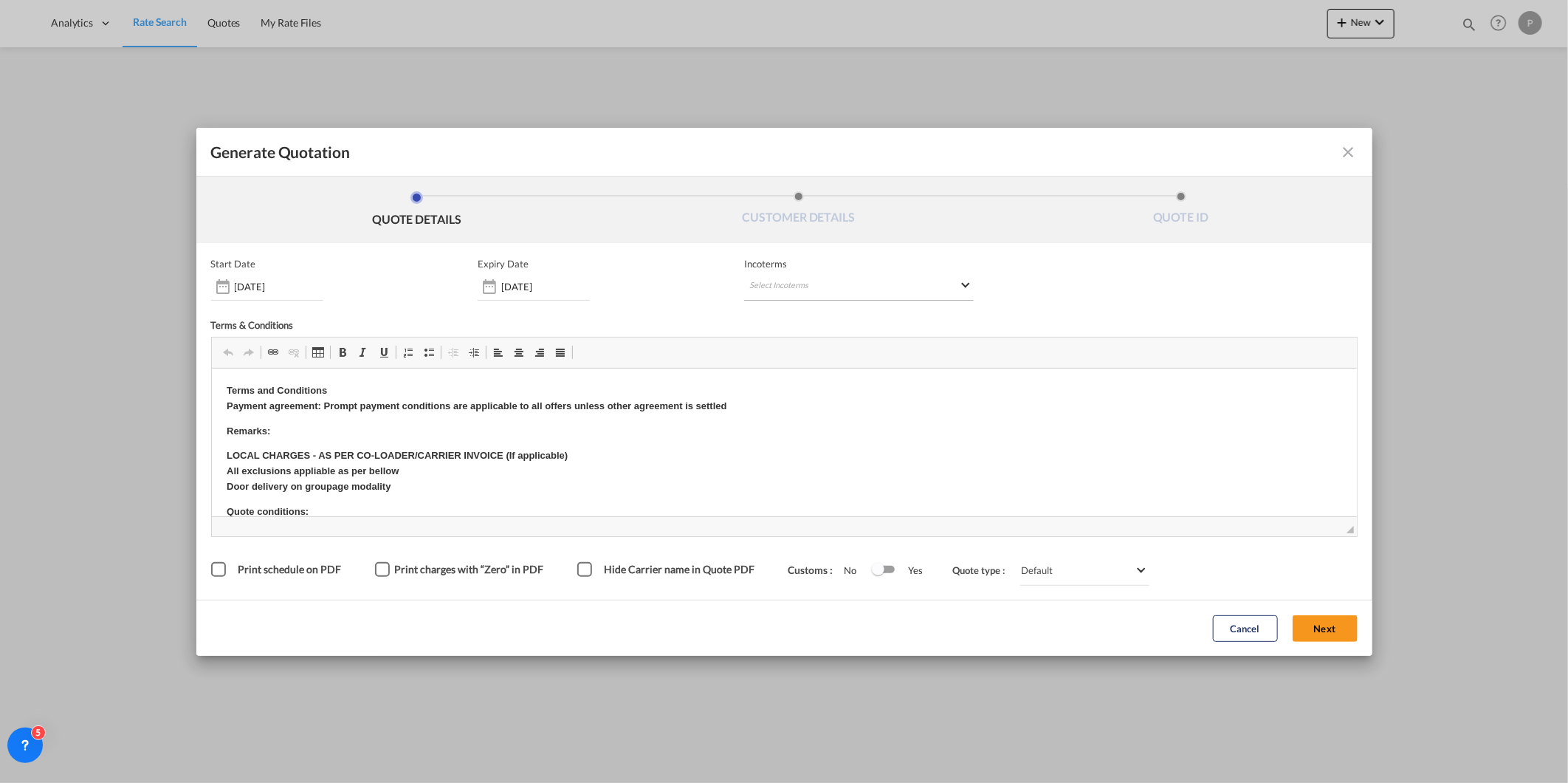
click at [889, 289] on md-select "Select Incoterms FOB - import Free on Board CIP - export Carriage and Insurance…" at bounding box center [859, 287] width 230 height 27
click at [852, 315] on input "search" at bounding box center [820, 317] width 137 height 13
drag, startPoint x: 841, startPoint y: 486, endPoint x: 646, endPoint y: 128, distance: 407.7
click at [841, 486] on div "FOB - export" at bounding box center [826, 485] width 141 height 12
click at [1331, 634] on button "Next" at bounding box center [1325, 629] width 65 height 27
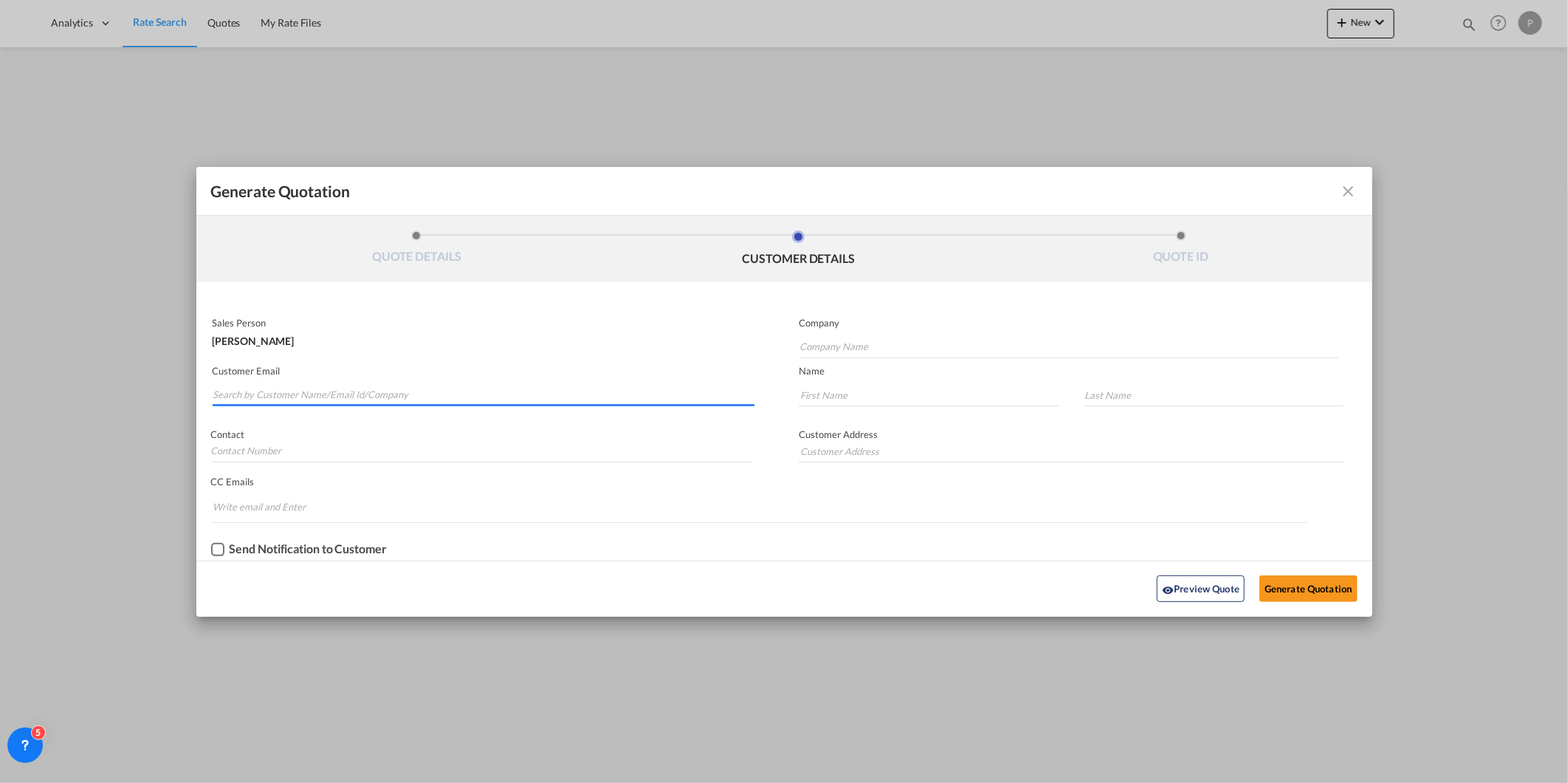
click at [396, 395] on input "Search by Customer Name/Email Id/Company" at bounding box center [484, 395] width 542 height 22
paste input "[EMAIL_ADDRESS][DOMAIN_NAME]"
type input "[EMAIL_ADDRESS][DOMAIN_NAME]"
click at [898, 345] on input "Company Name" at bounding box center [1069, 348] width 539 height 22
paste input "[EMAIL_ADDRESS][DOMAIN_NAME]"
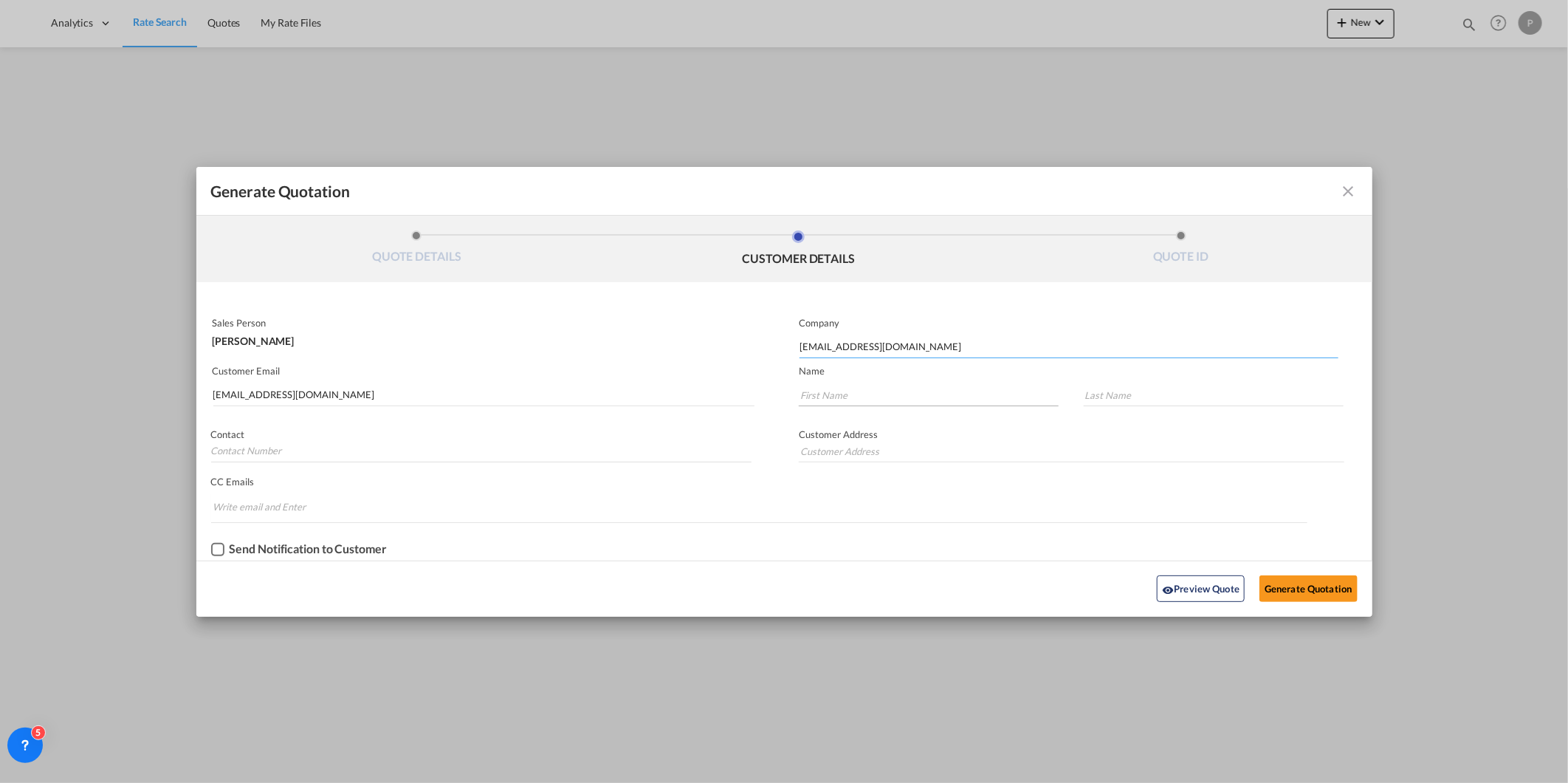
type input "[EMAIL_ADDRESS][DOMAIN_NAME]"
click at [849, 386] on input "Generate QuotationQUOTE ..." at bounding box center [928, 395] width 260 height 22
paste input "[EMAIL_ADDRESS][DOMAIN_NAME]"
type input "[EMAIL_ADDRESS][DOMAIN_NAME]"
drag, startPoint x: 1197, startPoint y: 420, endPoint x: 1179, endPoint y: 399, distance: 27.7
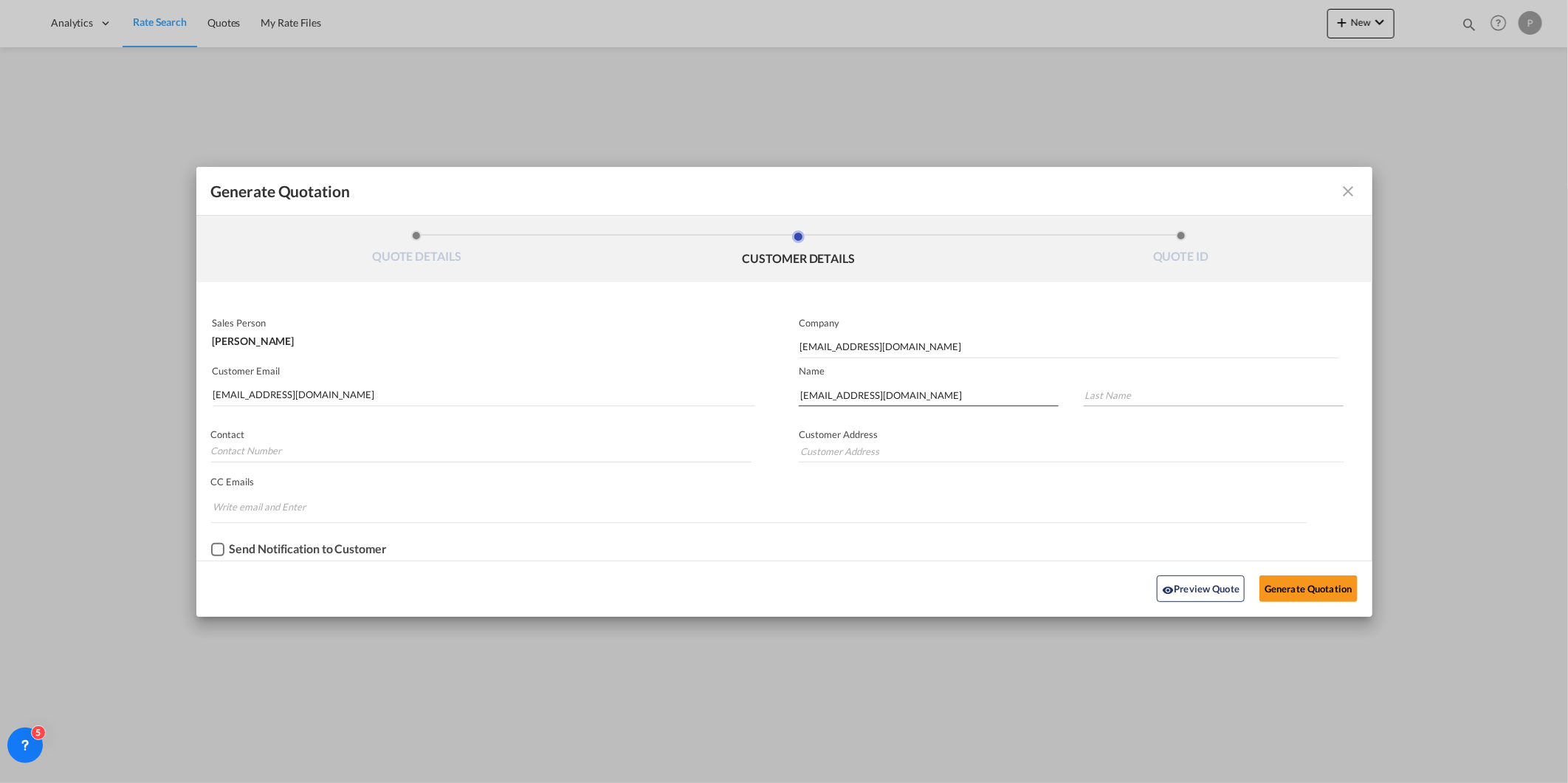
click at [1192, 415] on div "Customer Address" at bounding box center [1078, 442] width 588 height 57
click at [1177, 397] on input "Generate QuotationQUOTE ..." at bounding box center [1213, 395] width 260 height 22
paste input "[EMAIL_ADDRESS][DOMAIN_NAME]"
type input "[EMAIL_ADDRESS][DOMAIN_NAME]"
drag, startPoint x: 1273, startPoint y: 565, endPoint x: 1288, endPoint y: 581, distance: 21.9
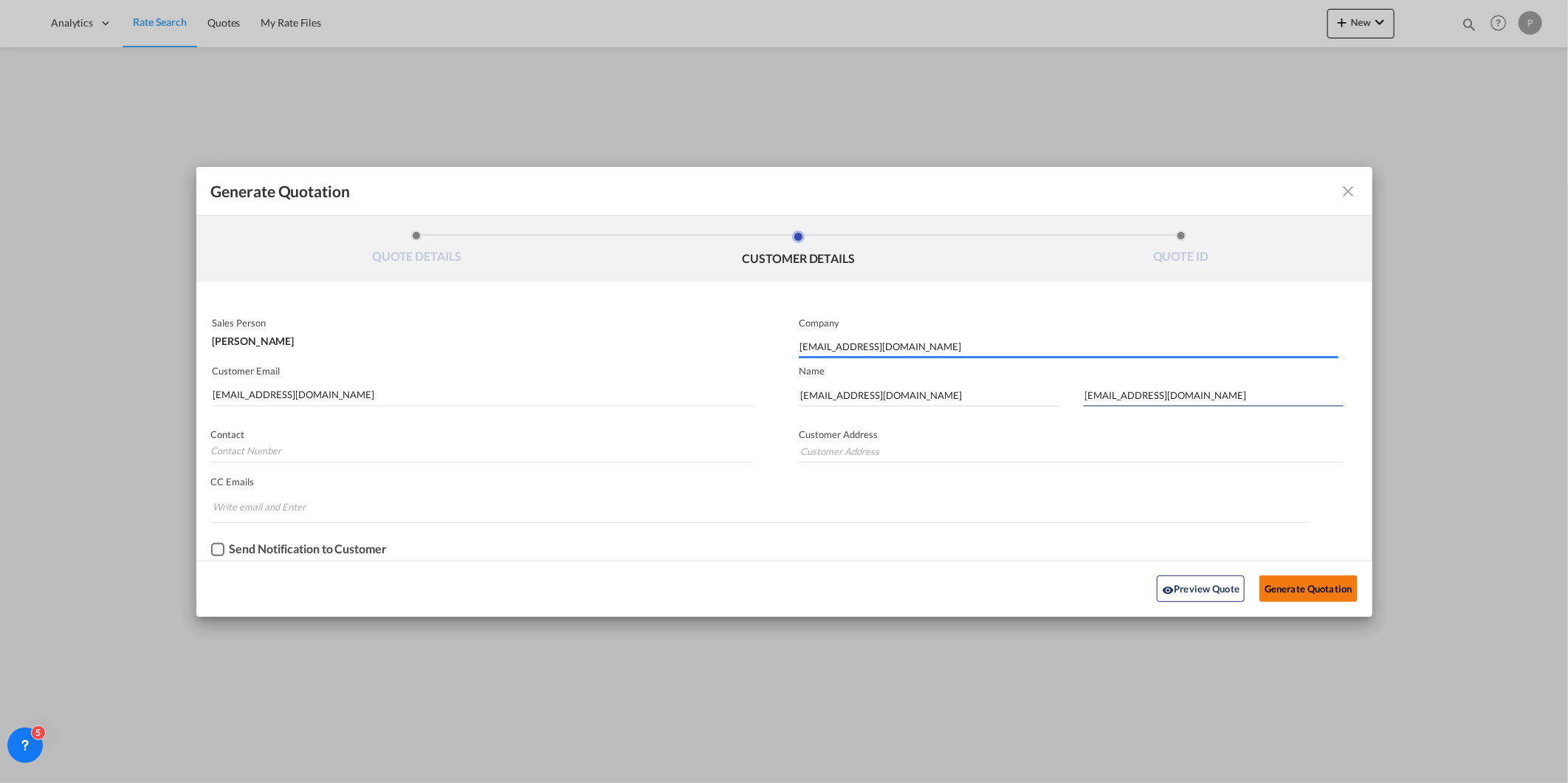
click at [1278, 566] on div "Preview Quote Generate Quotation" at bounding box center [784, 588] width 1176 height 56
click at [1288, 581] on button "Generate Quotation" at bounding box center [1308, 589] width 97 height 27
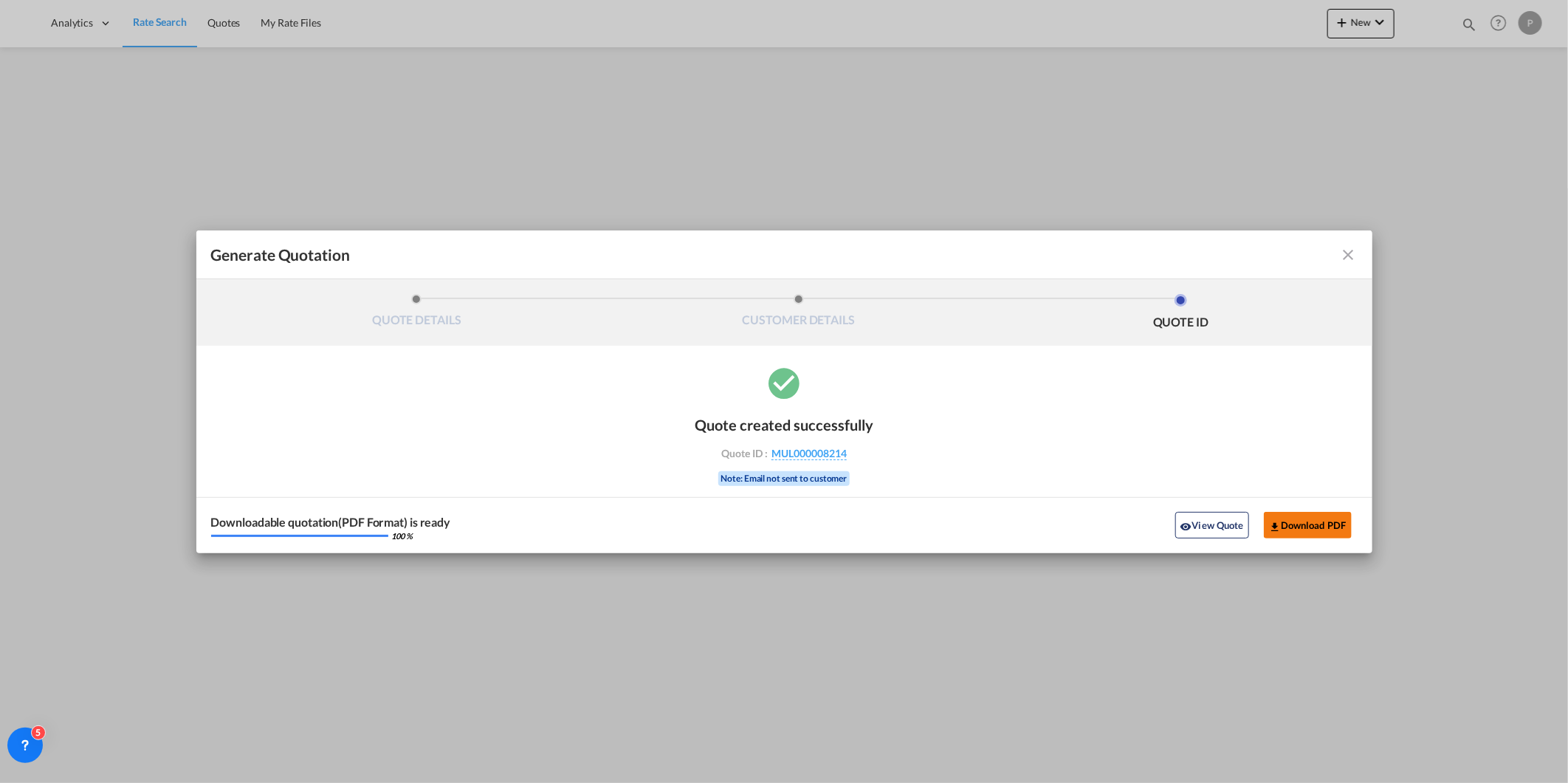
click at [1297, 527] on button "Download PDF" at bounding box center [1308, 525] width 88 height 27
click at [1357, 253] on md-toolbar "Generate Quotation" at bounding box center [784, 255] width 1176 height 49
click at [1353, 255] on md-icon "icon-close fg-AAA8AD cursor m-0" at bounding box center [1349, 255] width 18 height 18
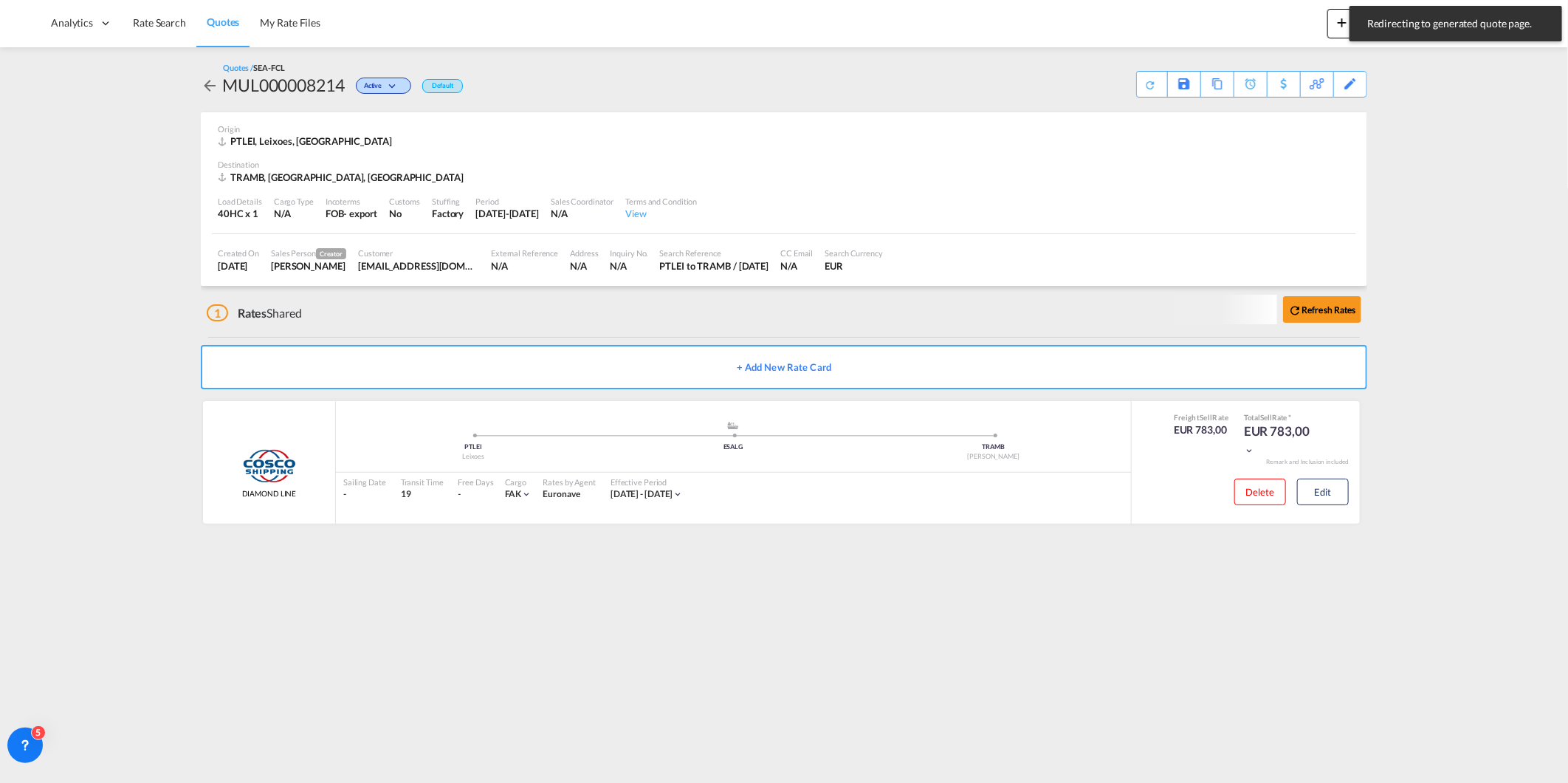
click at [1338, 33] on button "New" at bounding box center [1361, 24] width 67 height 30
click at [1310, 121] on div "Quote" at bounding box center [1337, 111] width 91 height 37
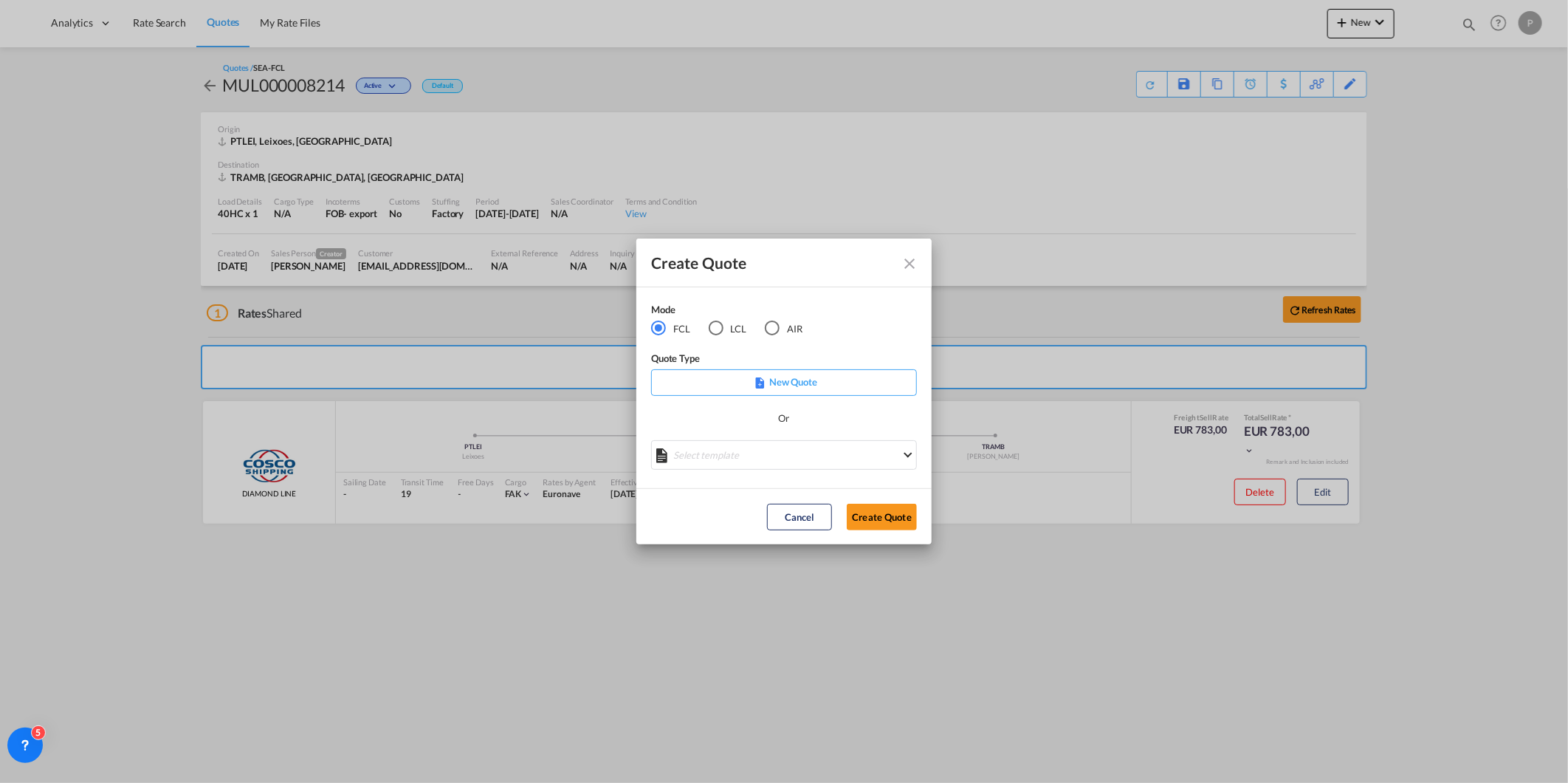
click at [780, 341] on div "Mode FCL LCL AIR" at bounding box center [736, 327] width 170 height 50
click at [777, 330] on div "AIR" at bounding box center [772, 328] width 15 height 15
click at [748, 456] on md-select "Select template [DATE] IMP_DAP_AIR_>500 [PERSON_NAME] | [DATE] [DATE]_IMP_DAP_A…" at bounding box center [783, 456] width 266 height 30
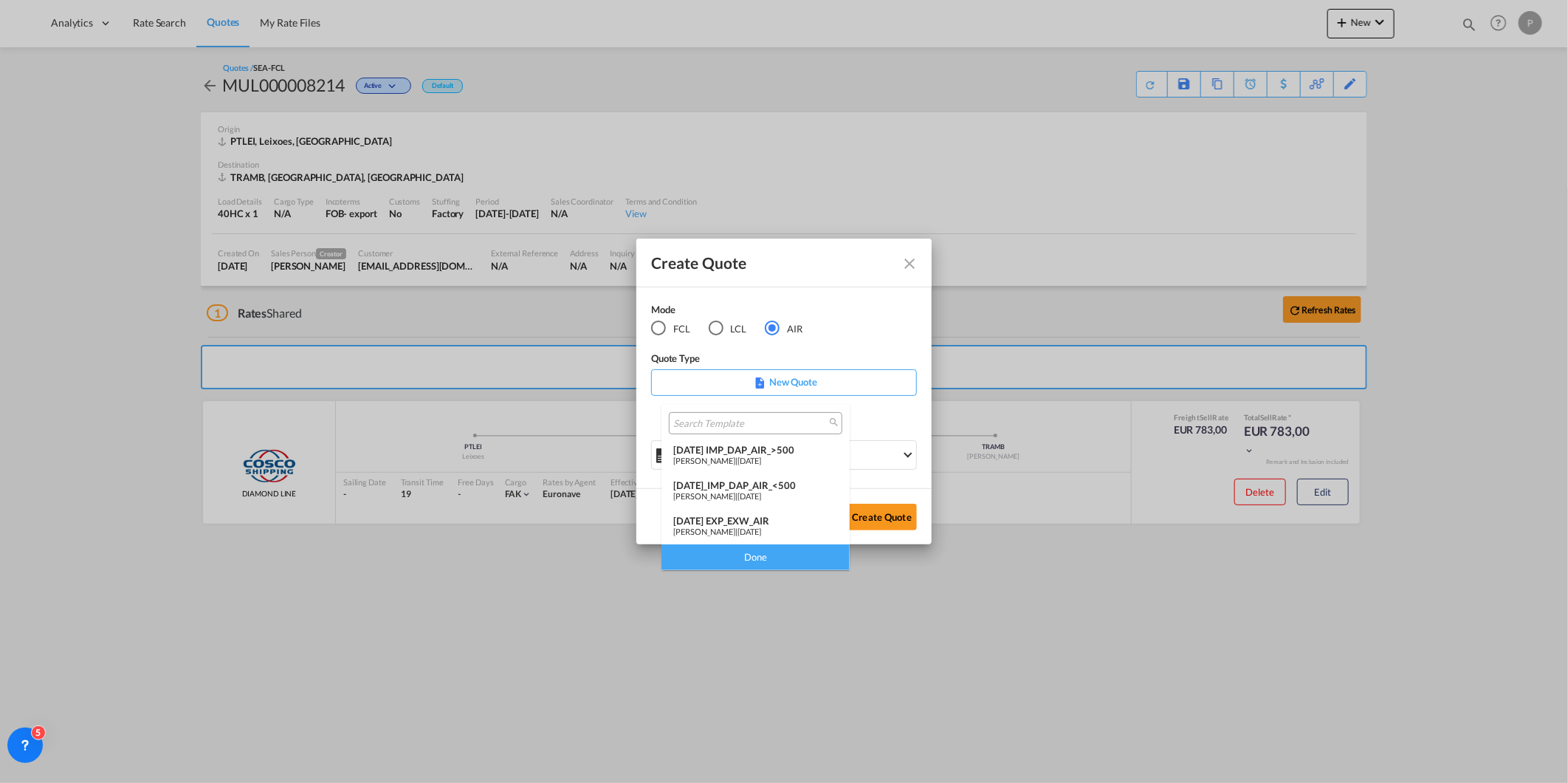
click at [748, 540] on md-option "[DATE] EXP_EXW_AIR [PERSON_NAME] | [DATE]" at bounding box center [755, 527] width 188 height 36
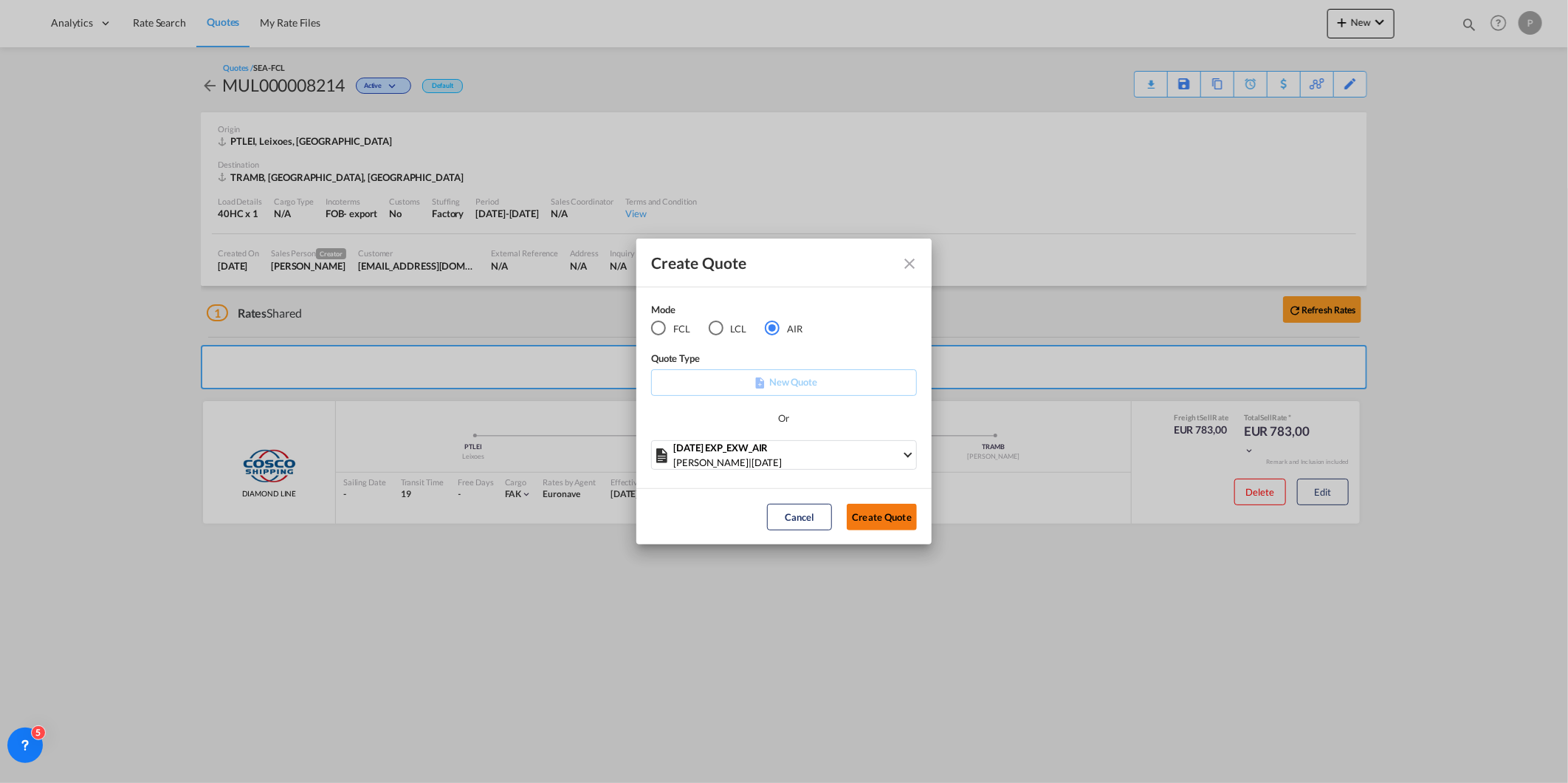
click at [878, 520] on button "Create Quote" at bounding box center [881, 517] width 70 height 27
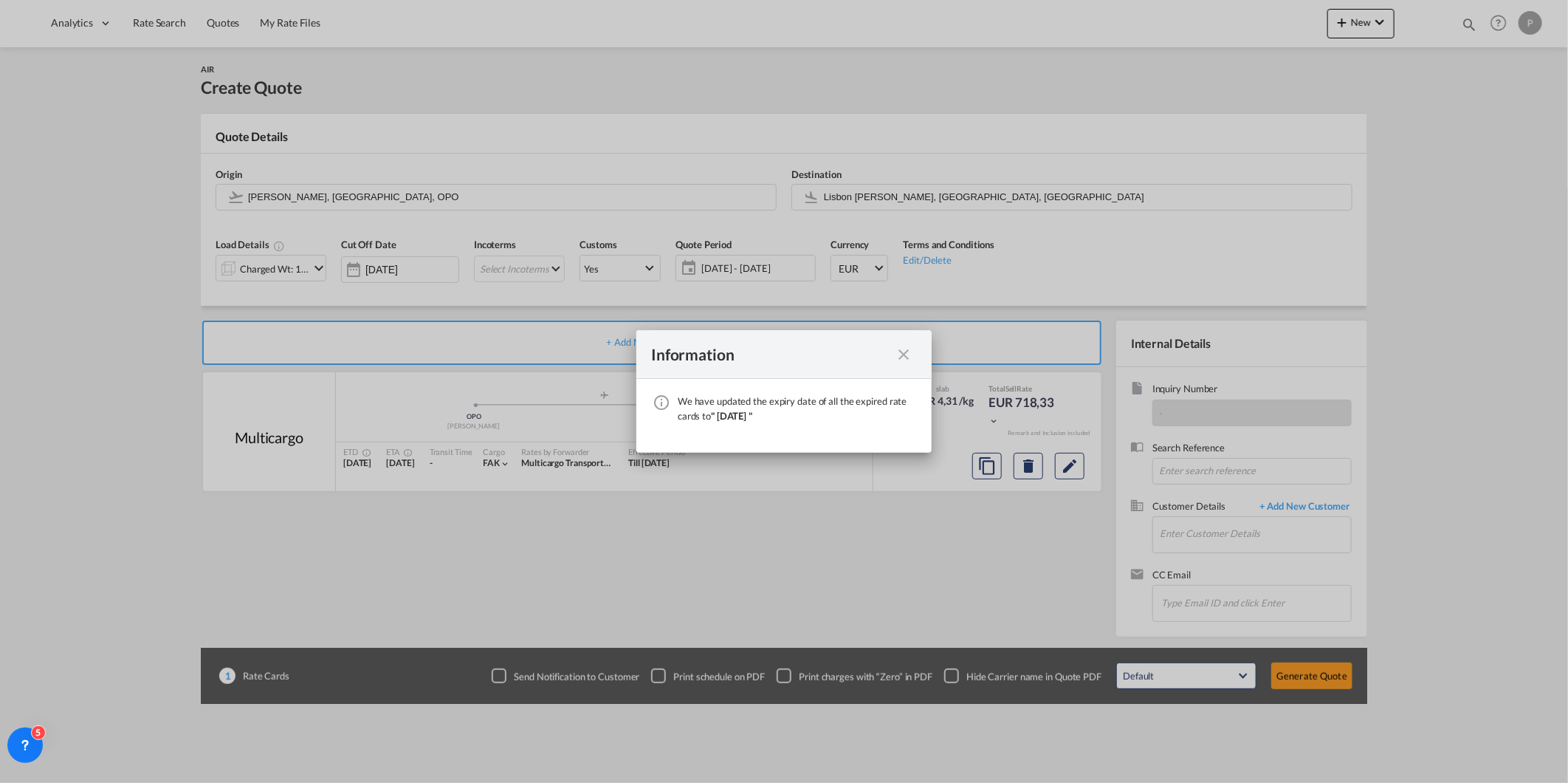
click at [911, 359] on md-icon "icon-close fg-AAA8AD cursor" at bounding box center [904, 355] width 18 height 18
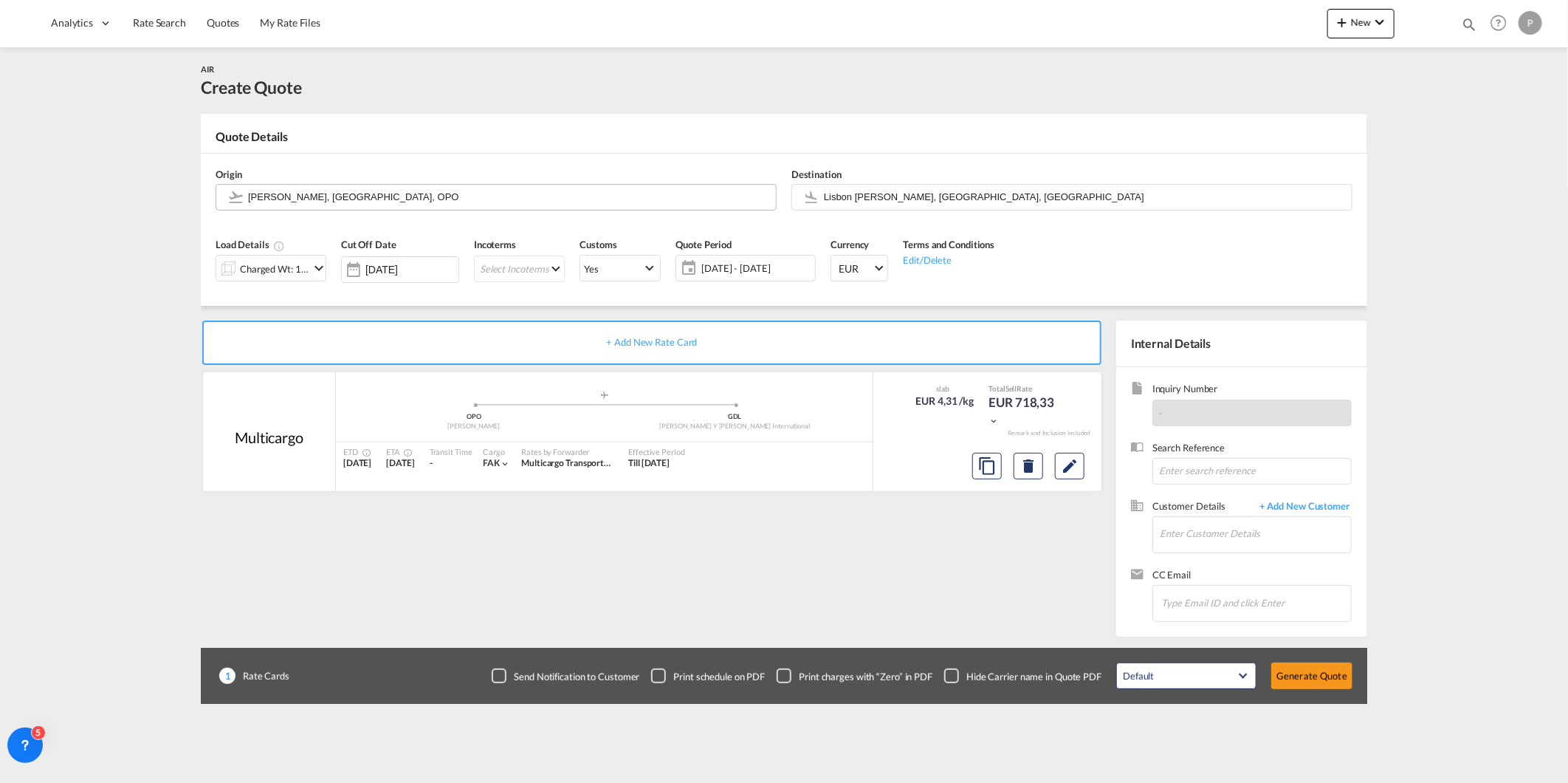
click at [596, 208] on md-autocomplete "[PERSON_NAME], [GEOGRAPHIC_DATA], OPO" at bounding box center [508, 197] width 521 height 27
click at [556, 185] on input "[PERSON_NAME], [GEOGRAPHIC_DATA], OPO" at bounding box center [509, 196] width 521 height 26
click at [437, 201] on input "[PERSON_NAME], [GEOGRAPHIC_DATA], OPO" at bounding box center [509, 196] width 521 height 26
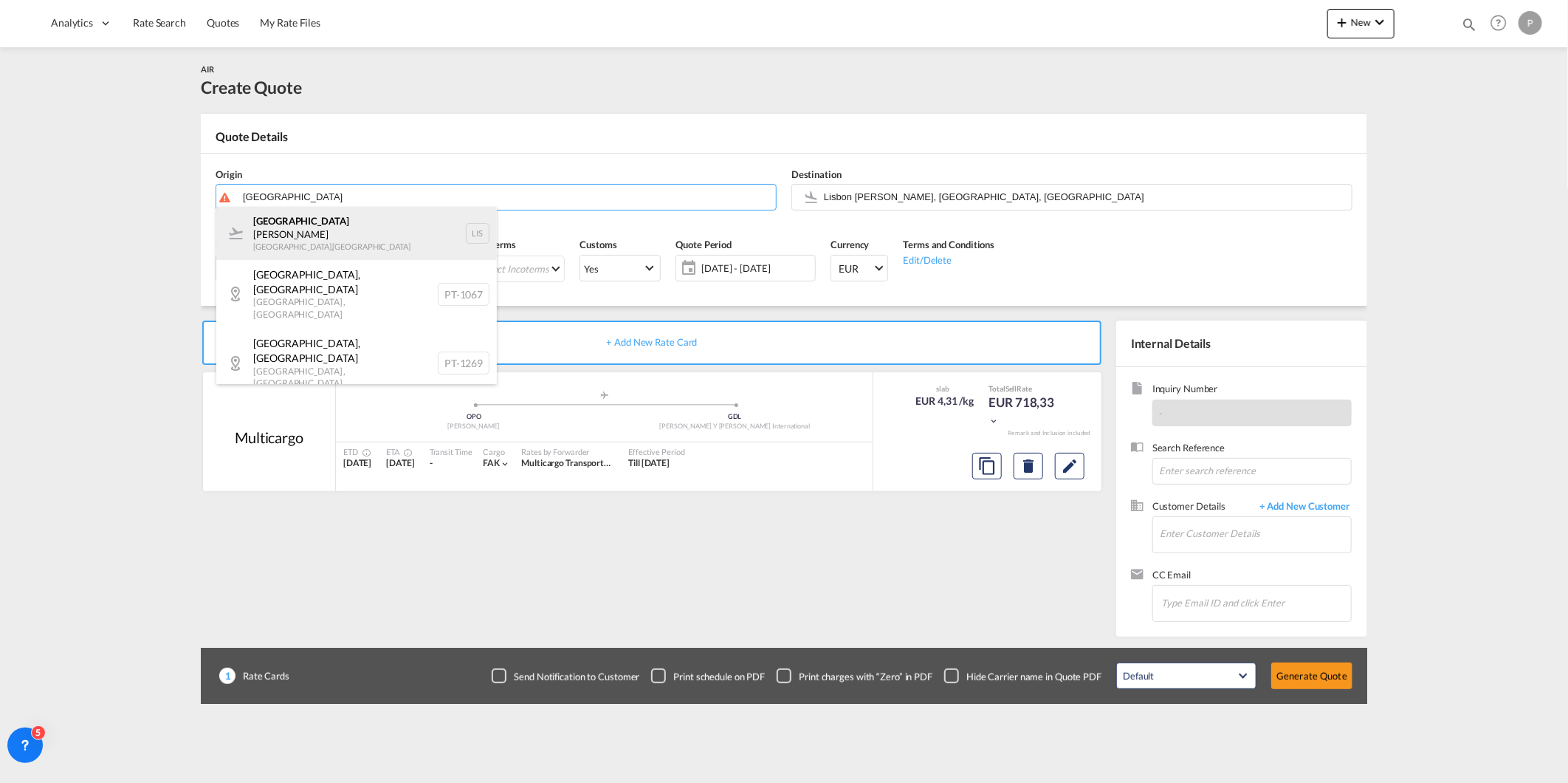
click at [390, 218] on div "Lisbon [PERSON_NAME] [GEOGRAPHIC_DATA] , [GEOGRAPHIC_DATA] LIS" at bounding box center [356, 233] width 280 height 53
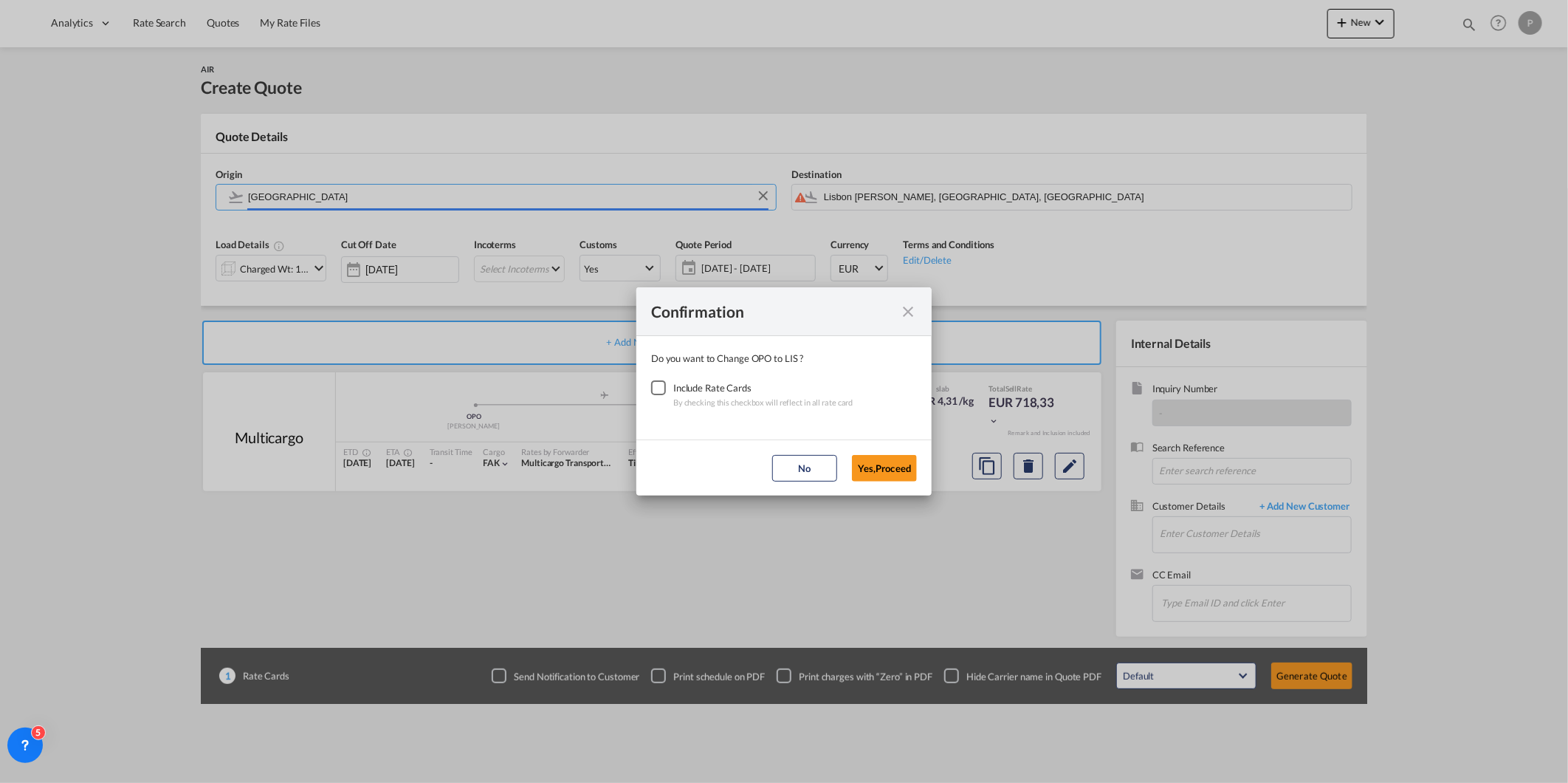
type input "Lisbon [PERSON_NAME], [GEOGRAPHIC_DATA], [GEOGRAPHIC_DATA]"
click at [655, 390] on div "Checkbox No Ink" at bounding box center [658, 388] width 15 height 15
click at [873, 467] on button "Yes,Proceed" at bounding box center [884, 468] width 65 height 27
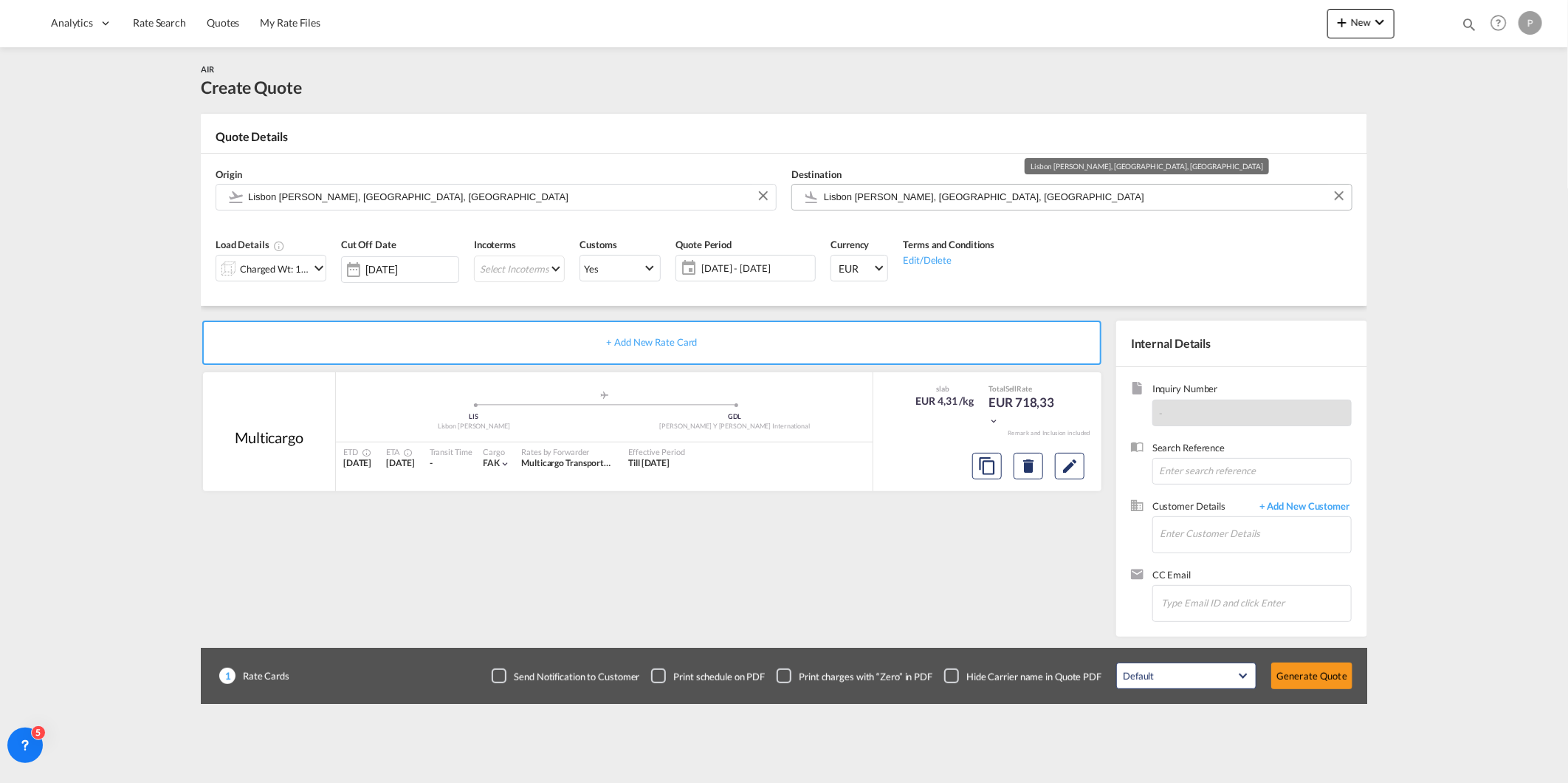
click at [889, 194] on input "Lisbon [PERSON_NAME], [GEOGRAPHIC_DATA], [GEOGRAPHIC_DATA]" at bounding box center [1085, 196] width 521 height 26
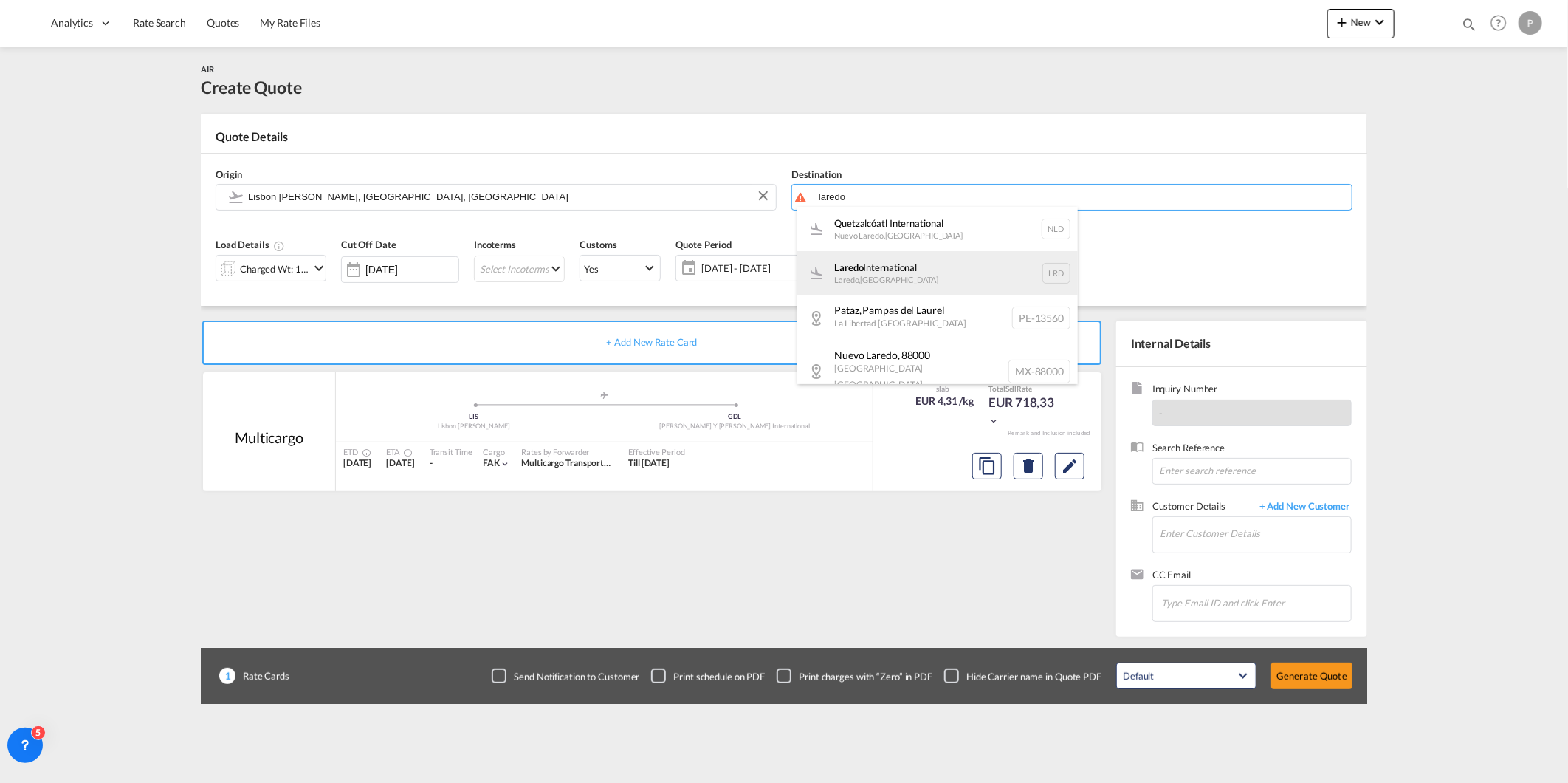
click at [906, 266] on div "Laredo International Laredo , [GEOGRAPHIC_DATA] LRD" at bounding box center [937, 273] width 280 height 45
type input "Laredo International, Laredo, LRD"
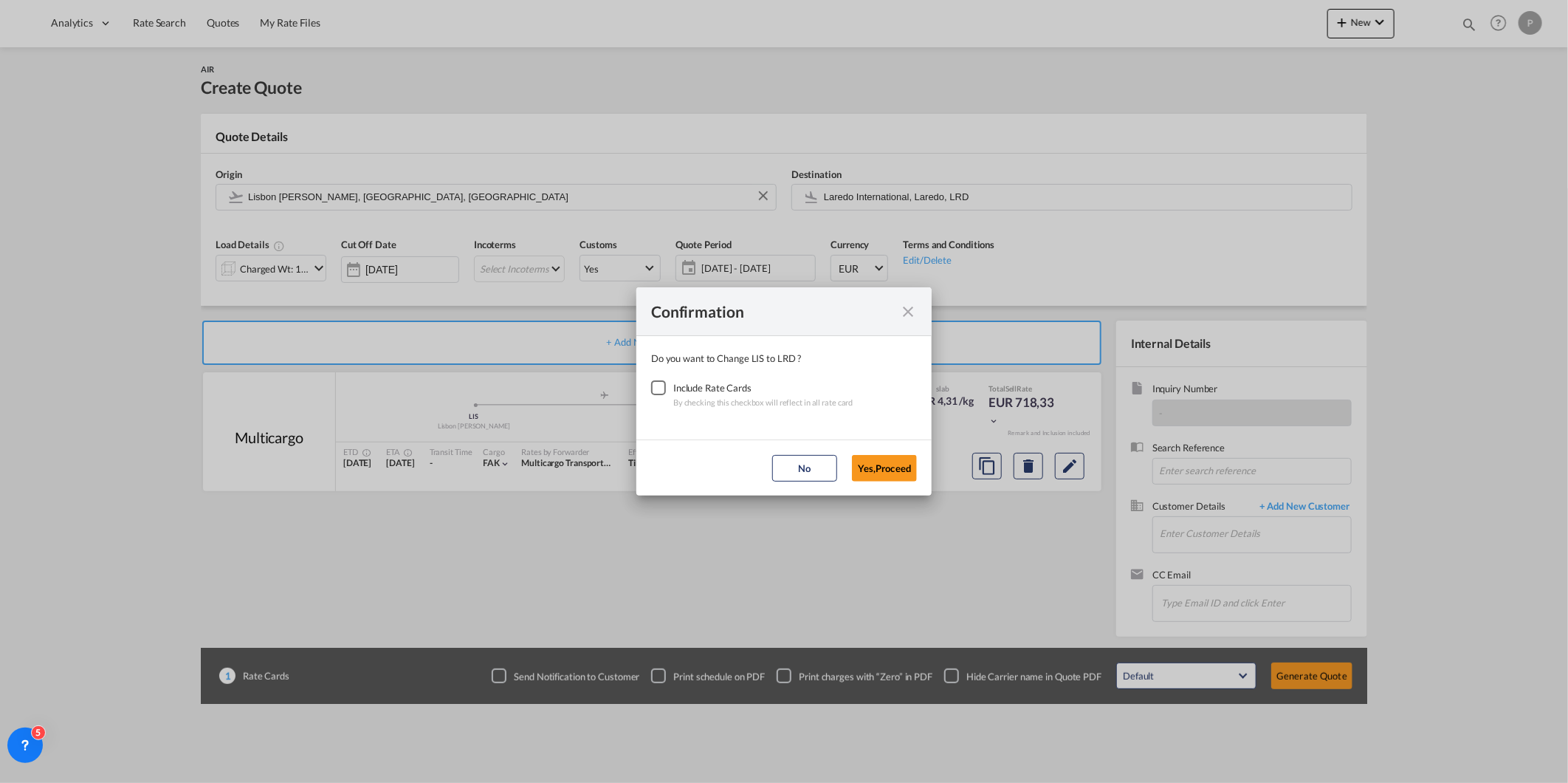
click at [661, 389] on div "Checkbox No Ink" at bounding box center [658, 388] width 15 height 15
click at [908, 461] on button "Yes,Proceed" at bounding box center [884, 468] width 65 height 27
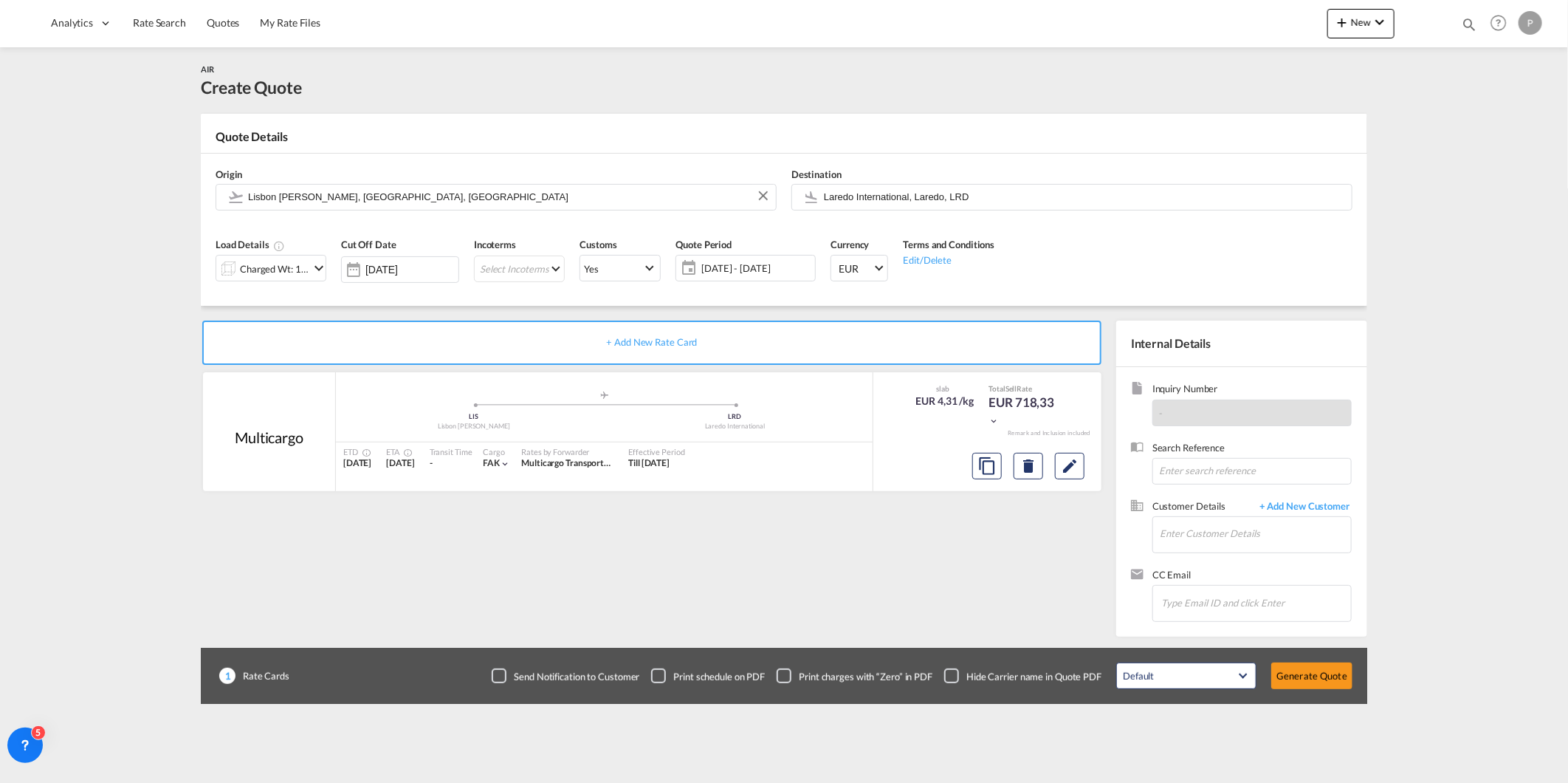
click at [303, 261] on div "Charged Wt: 166,67 KG" at bounding box center [274, 269] width 69 height 21
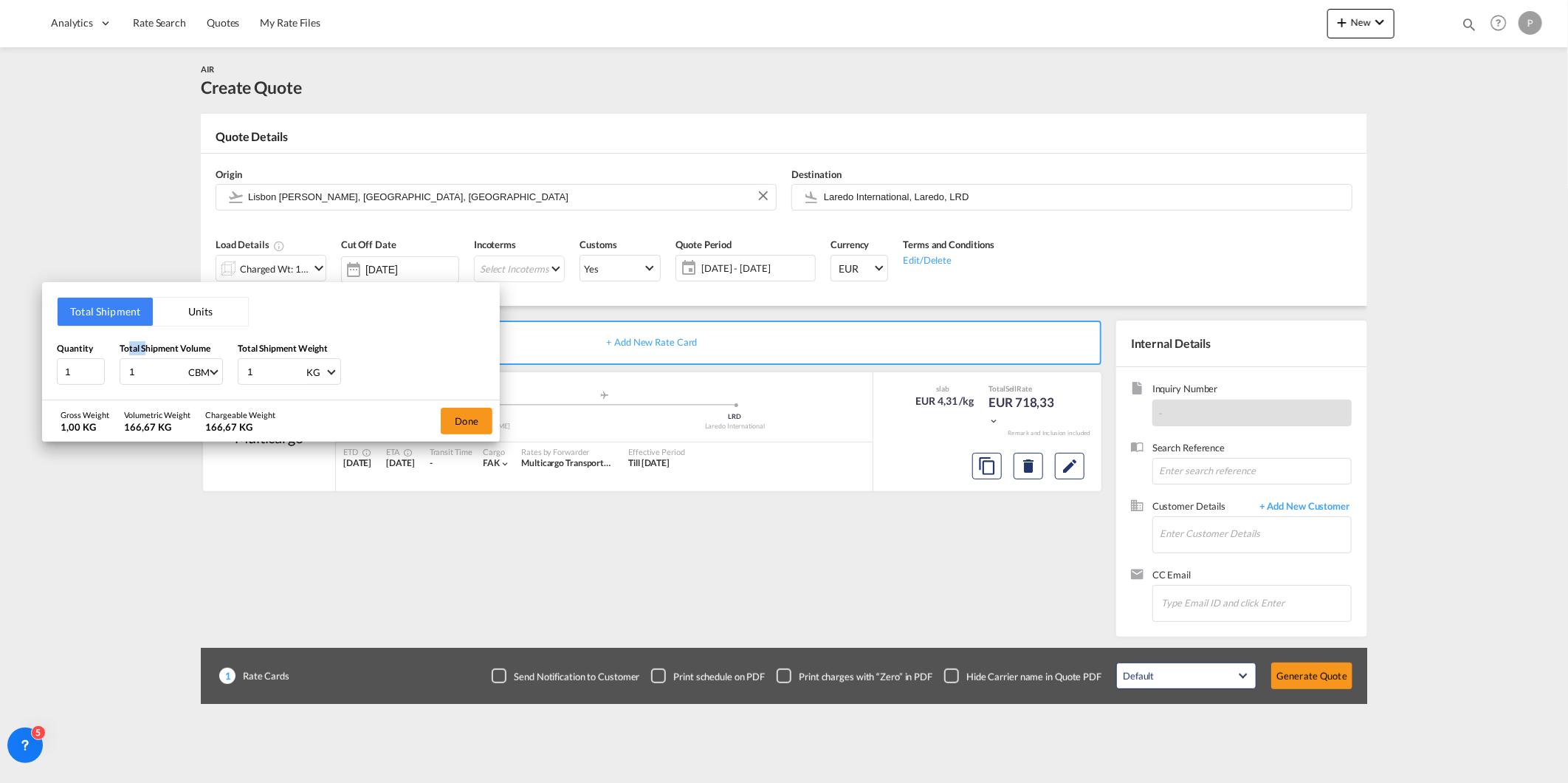
drag, startPoint x: 144, startPoint y: 353, endPoint x: 121, endPoint y: 355, distance: 23.1
click at [121, 355] on div "Total Shipment Volume 1 CBM CBM CFT KG LB" at bounding box center [171, 364] width 103 height 45
drag, startPoint x: 121, startPoint y: 355, endPoint x: 83, endPoint y: 372, distance: 41.6
click at [87, 373] on div "Quantity 1 Total Shipment Volume 1 CBM CBM CFT KG LB Total Shipment Weight 1 KG…" at bounding box center [271, 364] width 428 height 45
type input "0"
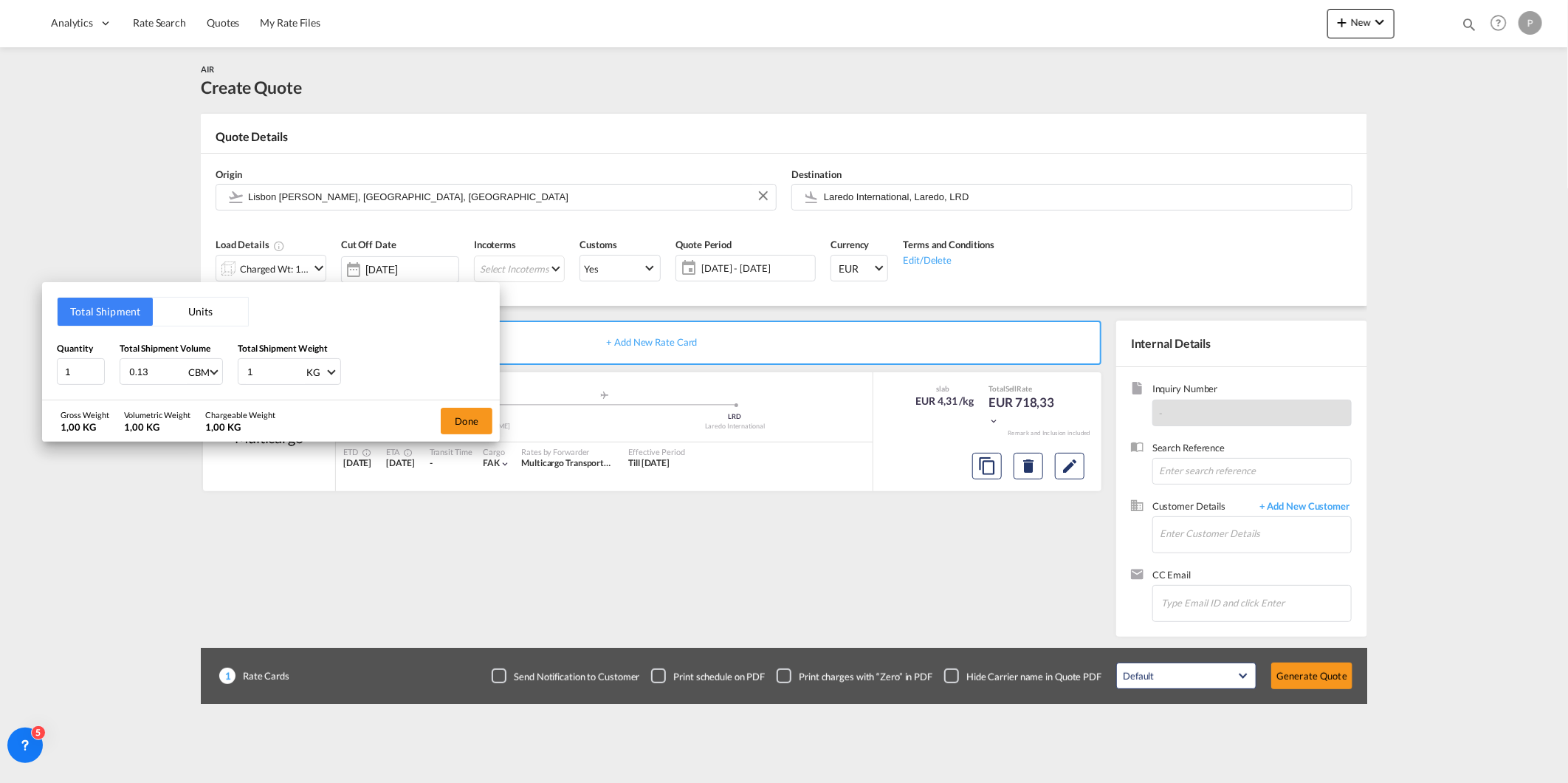
type input "0.13"
type input "36"
click at [465, 424] on button "Done" at bounding box center [466, 421] width 51 height 27
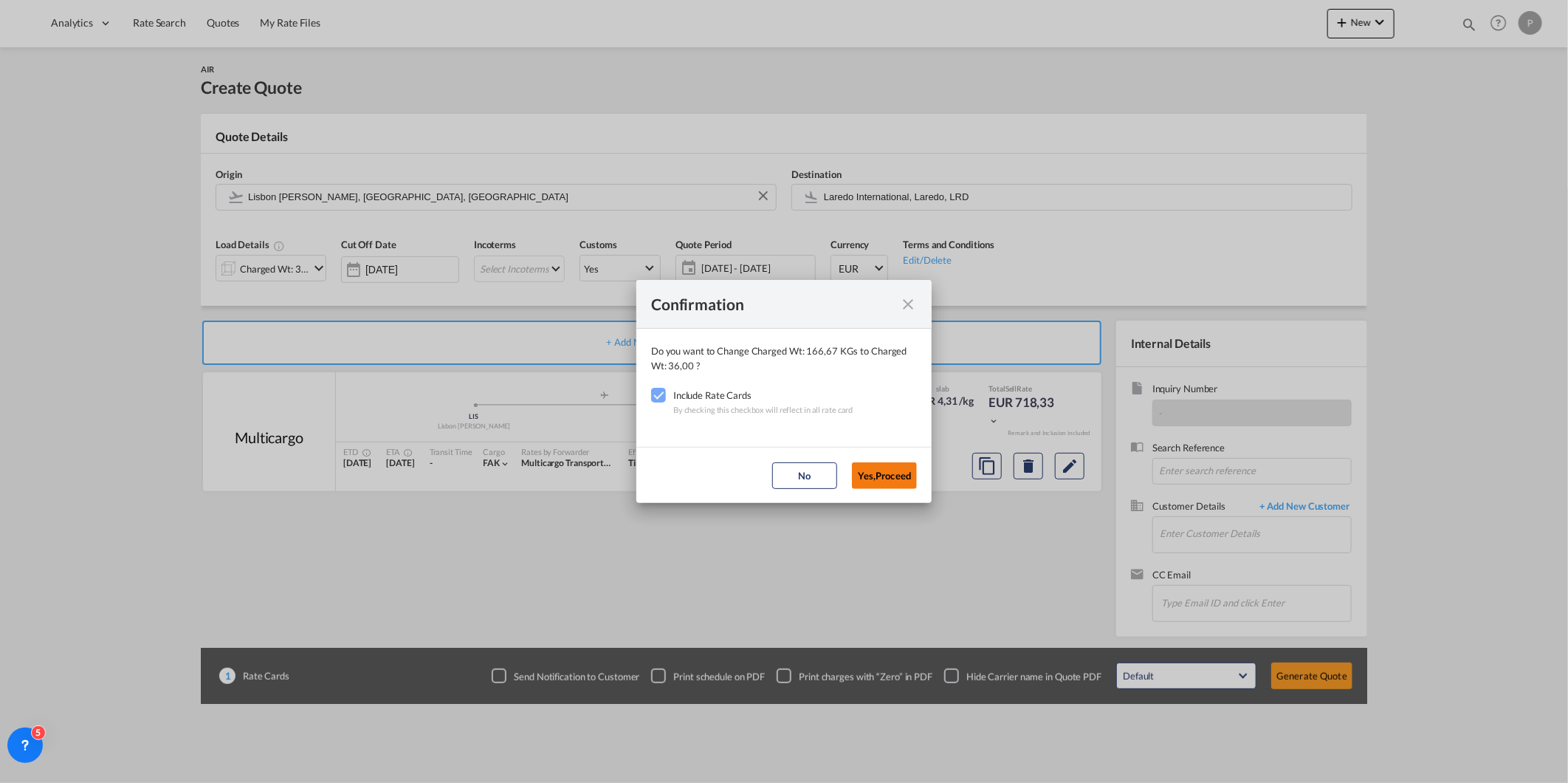
click at [876, 475] on button "Yes,Proceed" at bounding box center [884, 476] width 65 height 27
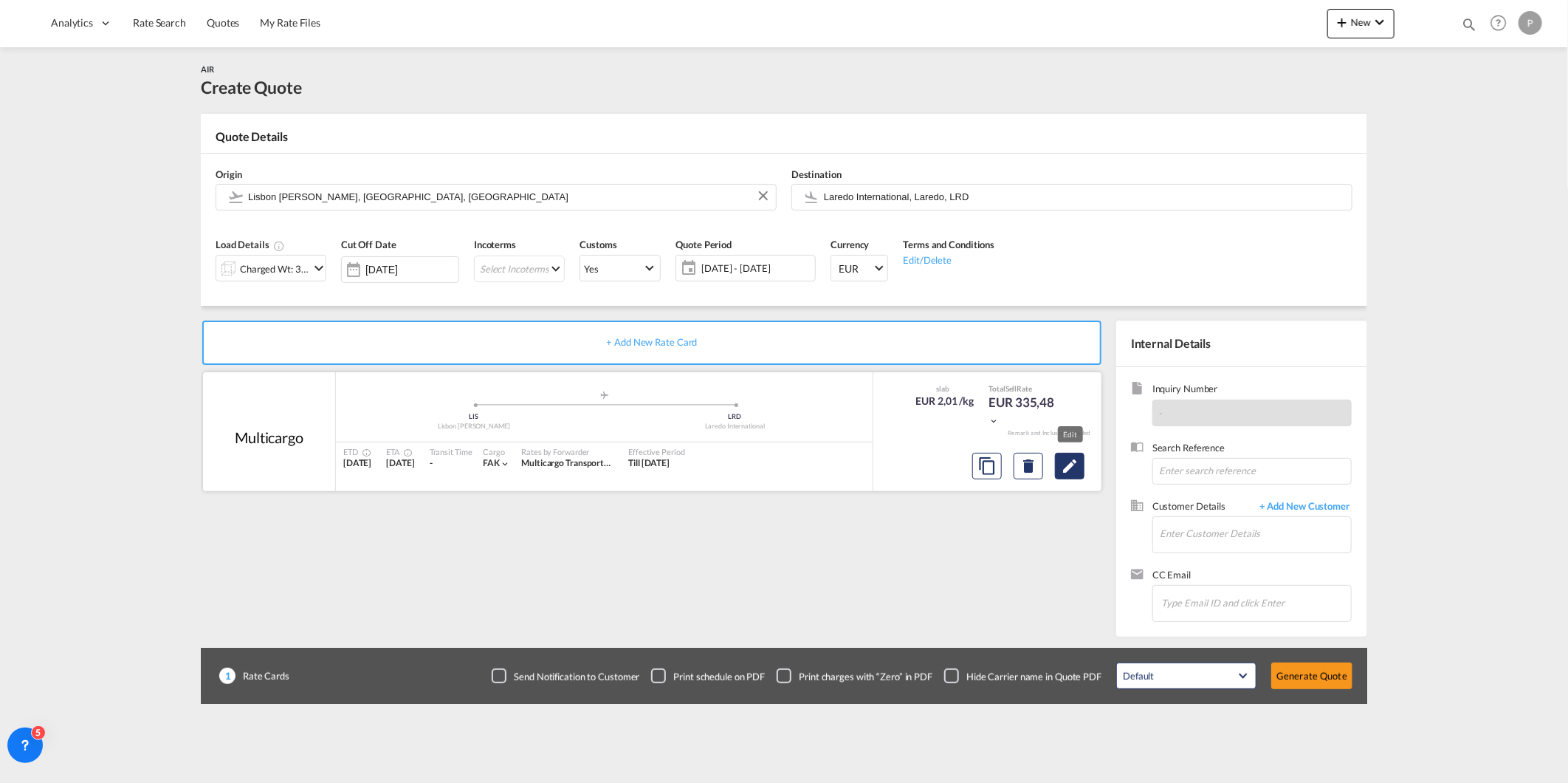
click at [1076, 458] on md-icon "Edit" at bounding box center [1070, 466] width 18 height 18
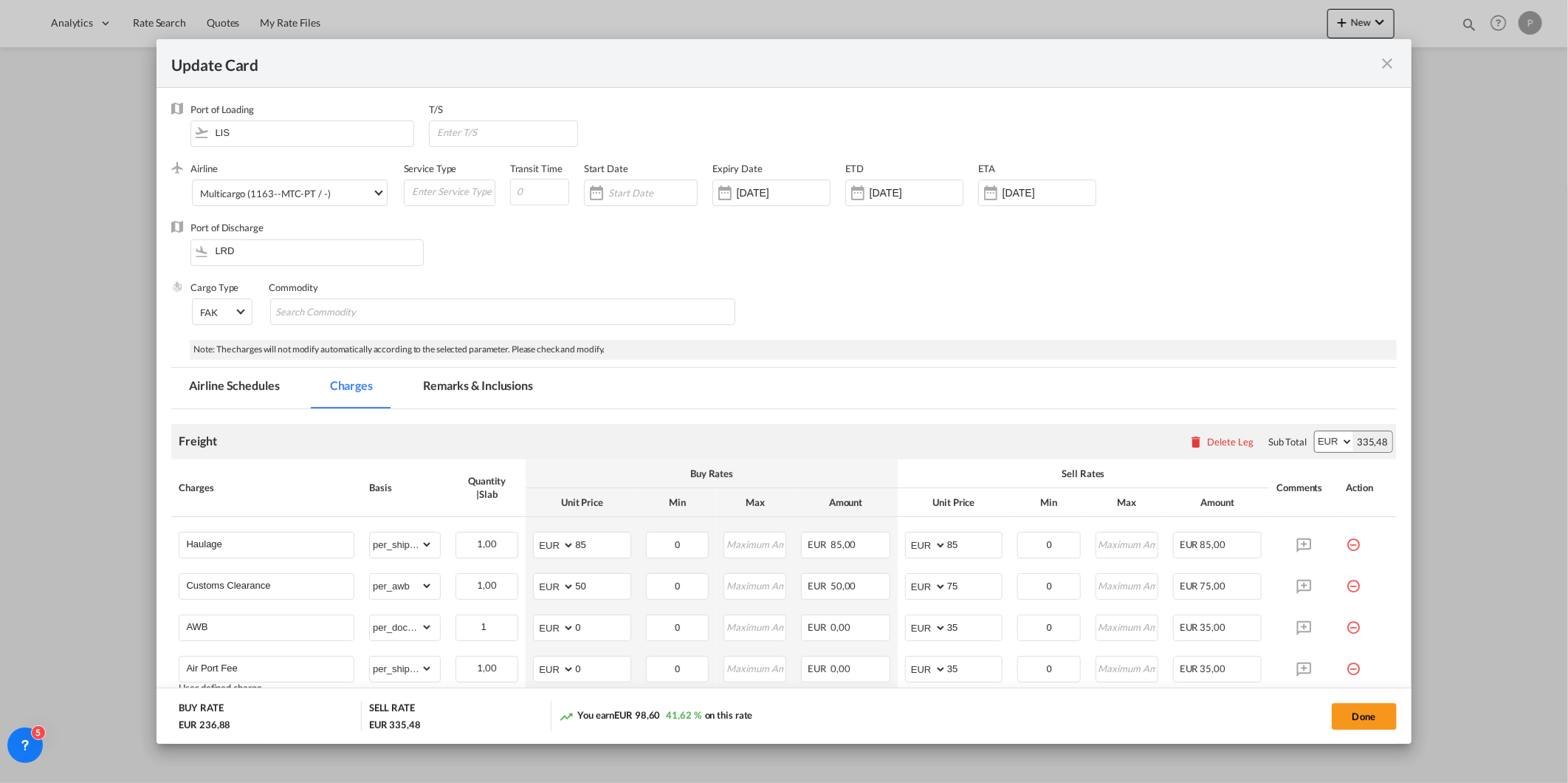
select select "per_shipment"
select select "per_awb"
select select "per_document"
select select "per_shipment"
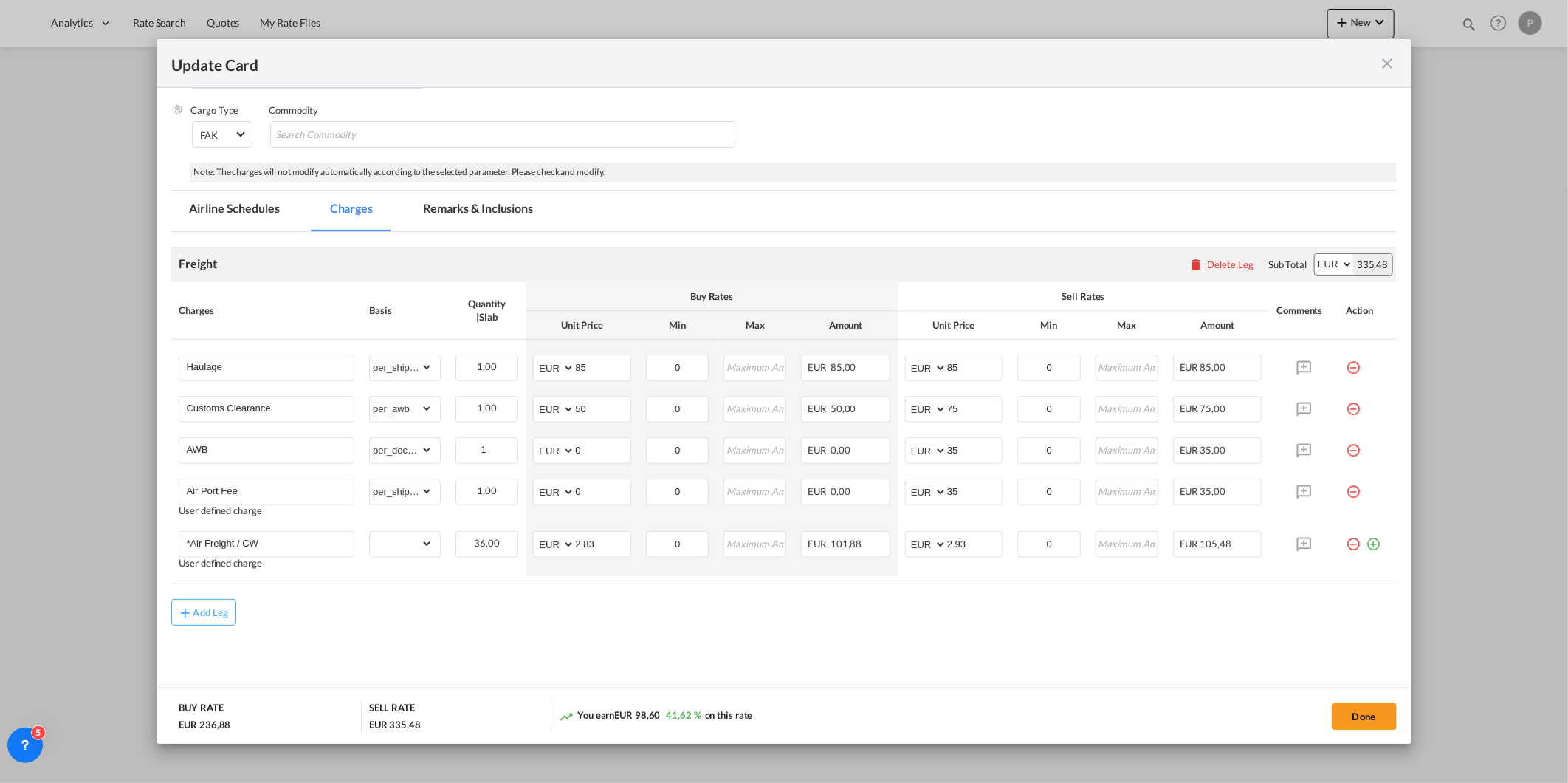
scroll to position [181, 0]
drag, startPoint x: 592, startPoint y: 540, endPoint x: 417, endPoint y: 531, distance: 175.2
click at [458, 538] on tr "*Air Freight / CW User defined charge Please Enter Already Exists gross_weight …" at bounding box center [783, 546] width 1225 height 52
type input "2.45"
drag, startPoint x: 992, startPoint y: 537, endPoint x: 903, endPoint y: 547, distance: 89.6
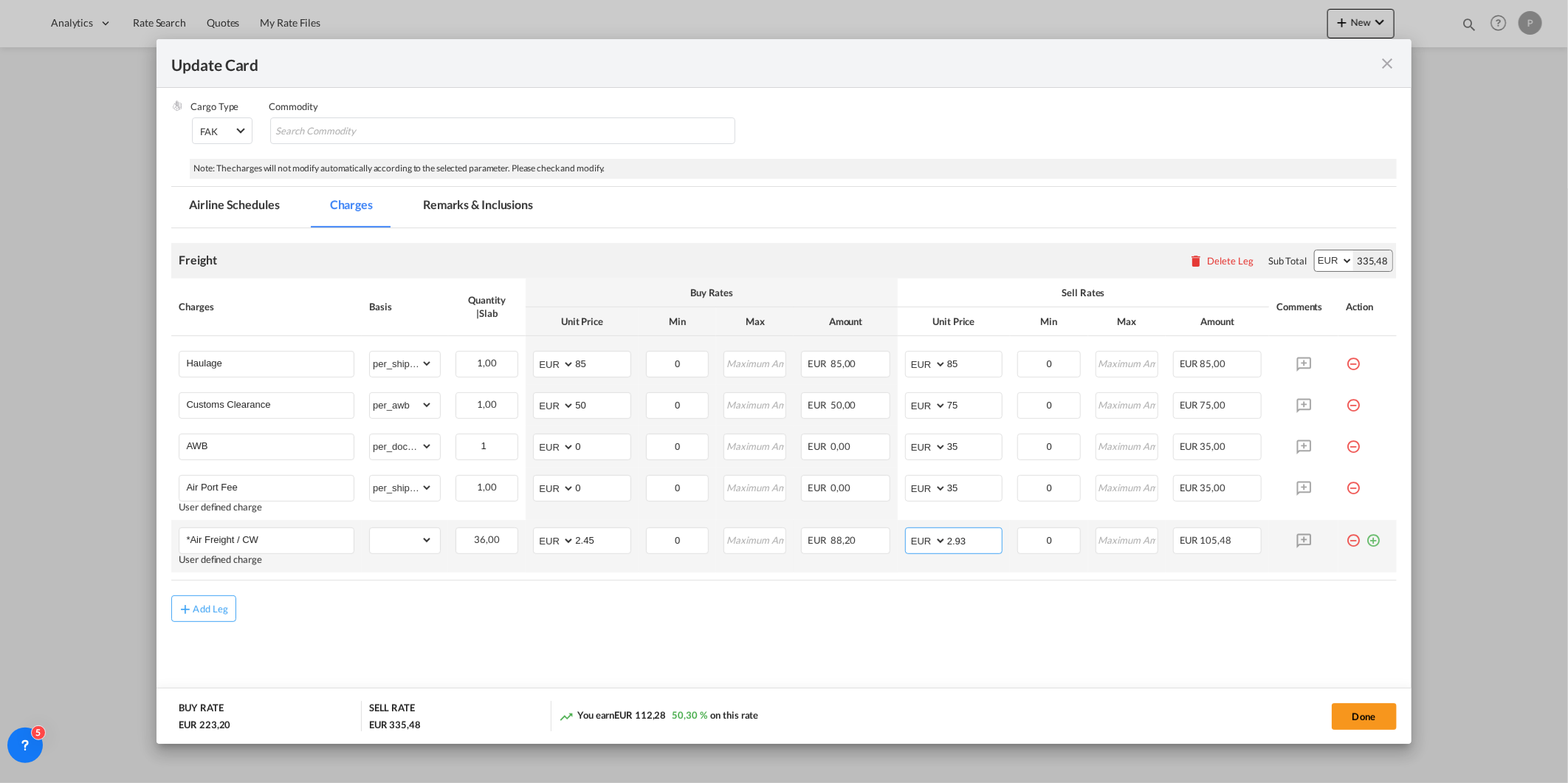
click at [905, 547] on md-input-container "AED AFN ALL AMD ANG AOA ARS AUD AWG AZN BAM BBD BDT BGN BHD BIF BMD BND [PERSON…" at bounding box center [954, 541] width 97 height 27
type input "2.75"
drag, startPoint x: 968, startPoint y: 353, endPoint x: 908, endPoint y: 356, distance: 60.1
click at [908, 356] on md-input-container "AED AFN ALL AMD ANG AOA ARS AUD AWG AZN BAM BBD BDT BGN BHD BIF BMD BND [PERSON…" at bounding box center [954, 364] width 97 height 27
type input "200"
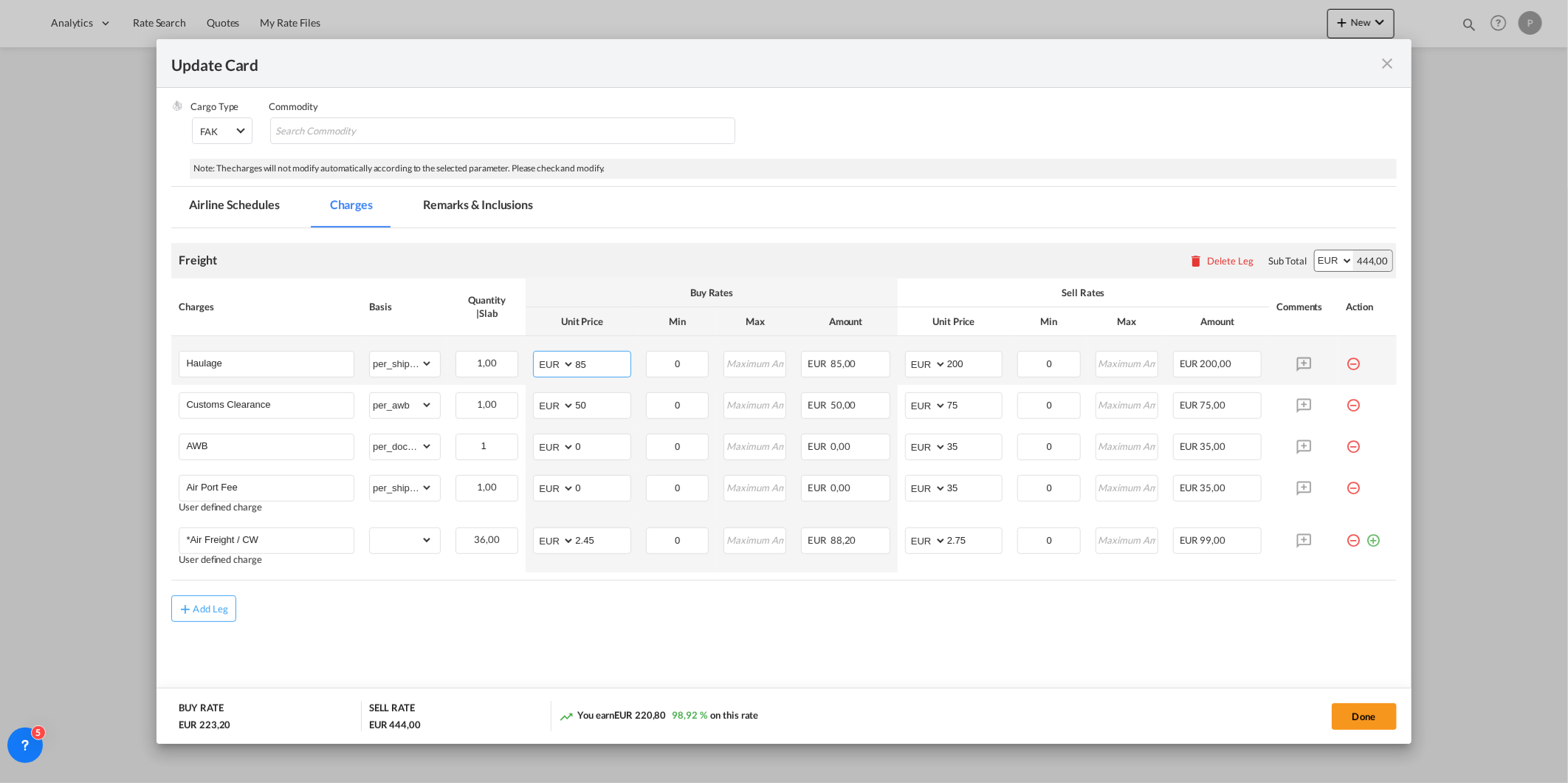
click at [591, 362] on input "85" at bounding box center [602, 362] width 54 height 22
click at [878, 655] on md-content "Freight Please enter leg name Leg Name Already Exists Delete Leg Sub Total AED …" at bounding box center [783, 468] width 1225 height 480
click at [444, 205] on md-tab-item "Remarks & Inclusions" at bounding box center [478, 207] width 146 height 41
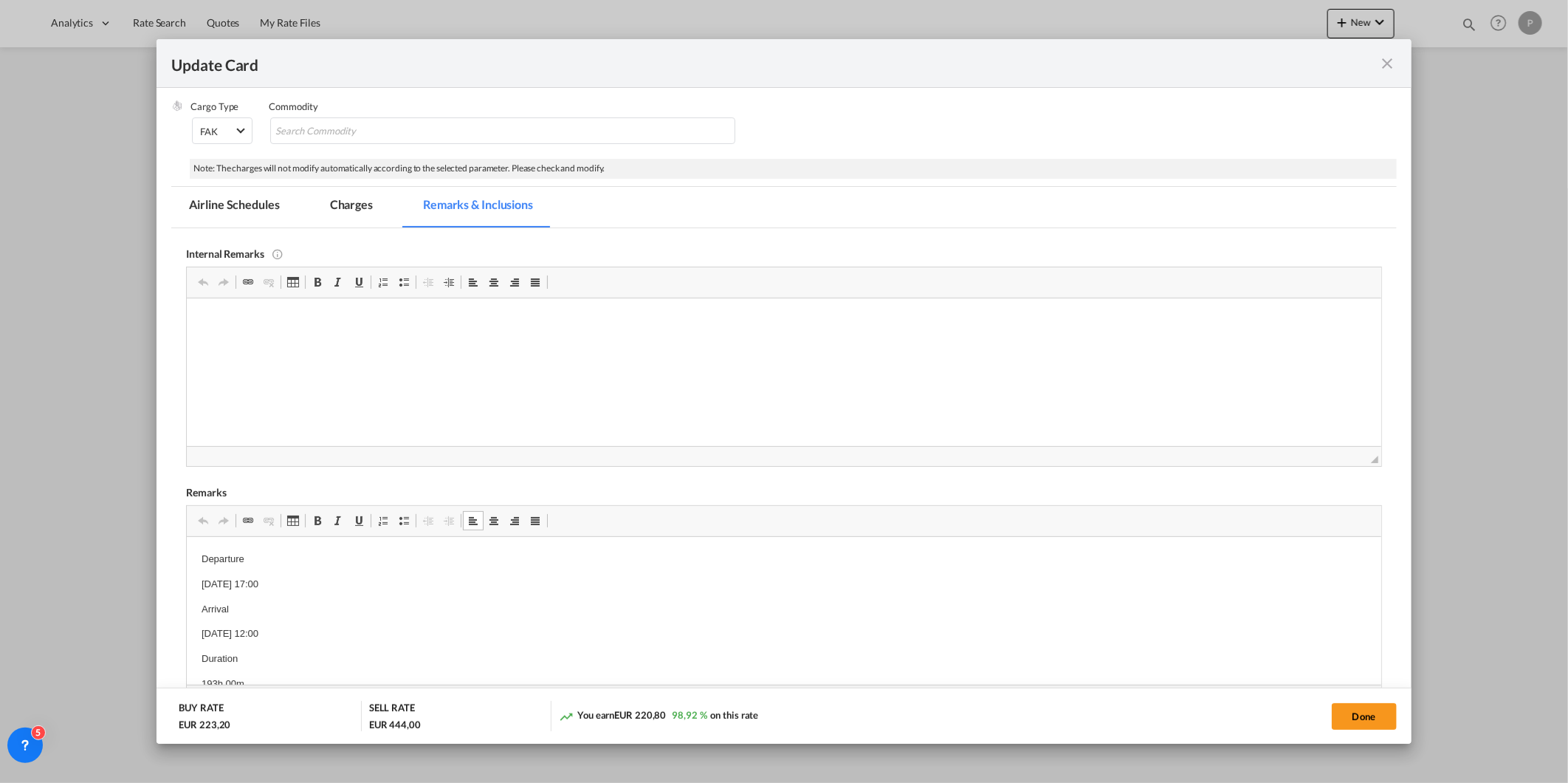
scroll to position [53, 0]
click at [1361, 712] on button "Done" at bounding box center [1364, 717] width 65 height 27
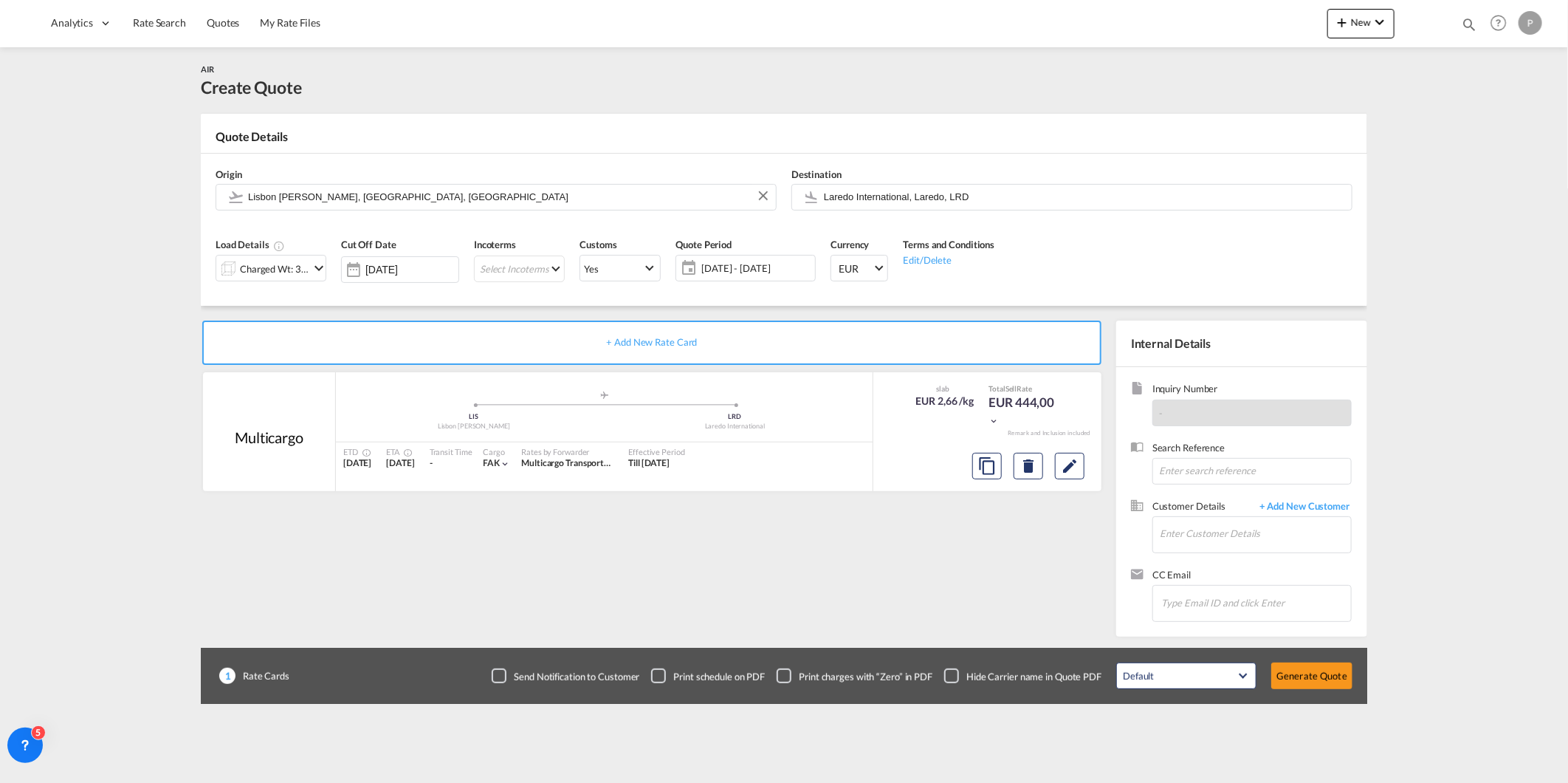
scroll to position [9, 0]
click at [1067, 463] on md-icon "Edit" at bounding box center [1070, 466] width 18 height 18
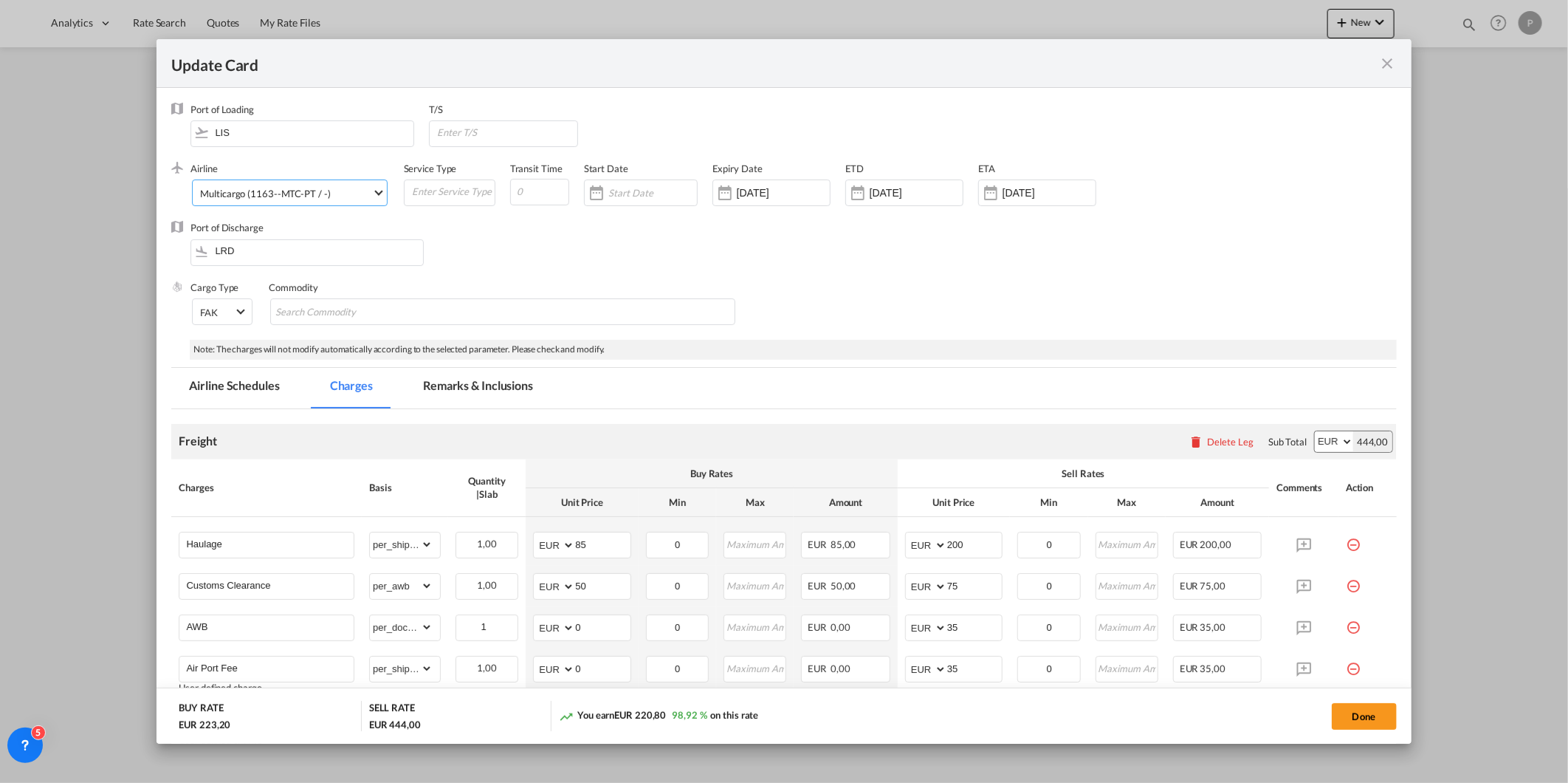
click at [270, 195] on div "Multicargo (1163--MTC-PT / -)" at bounding box center [265, 194] width 130 height 12
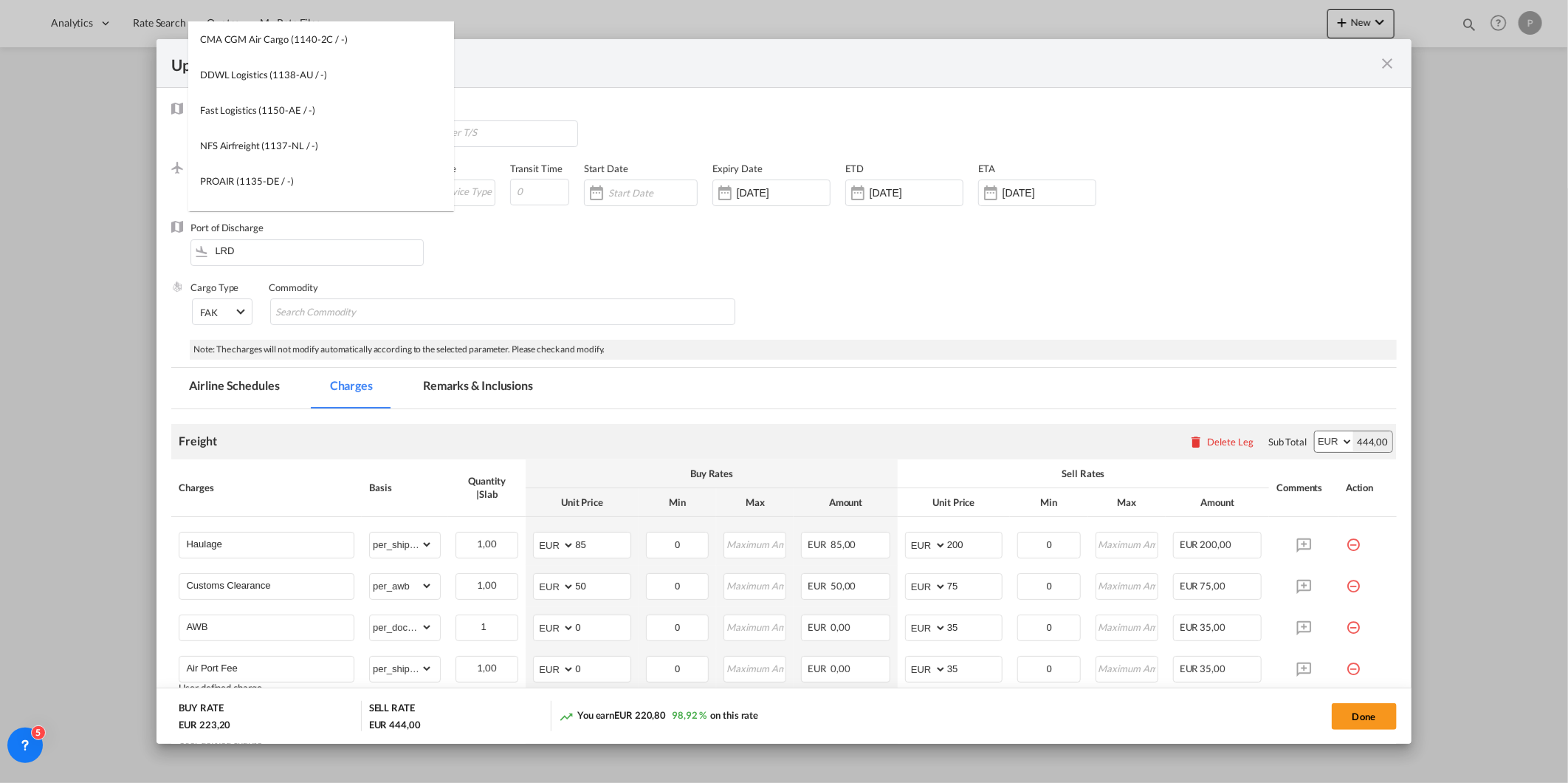
scroll to position [0, 0]
click at [422, 45] on input "search" at bounding box center [325, 40] width 257 height 36
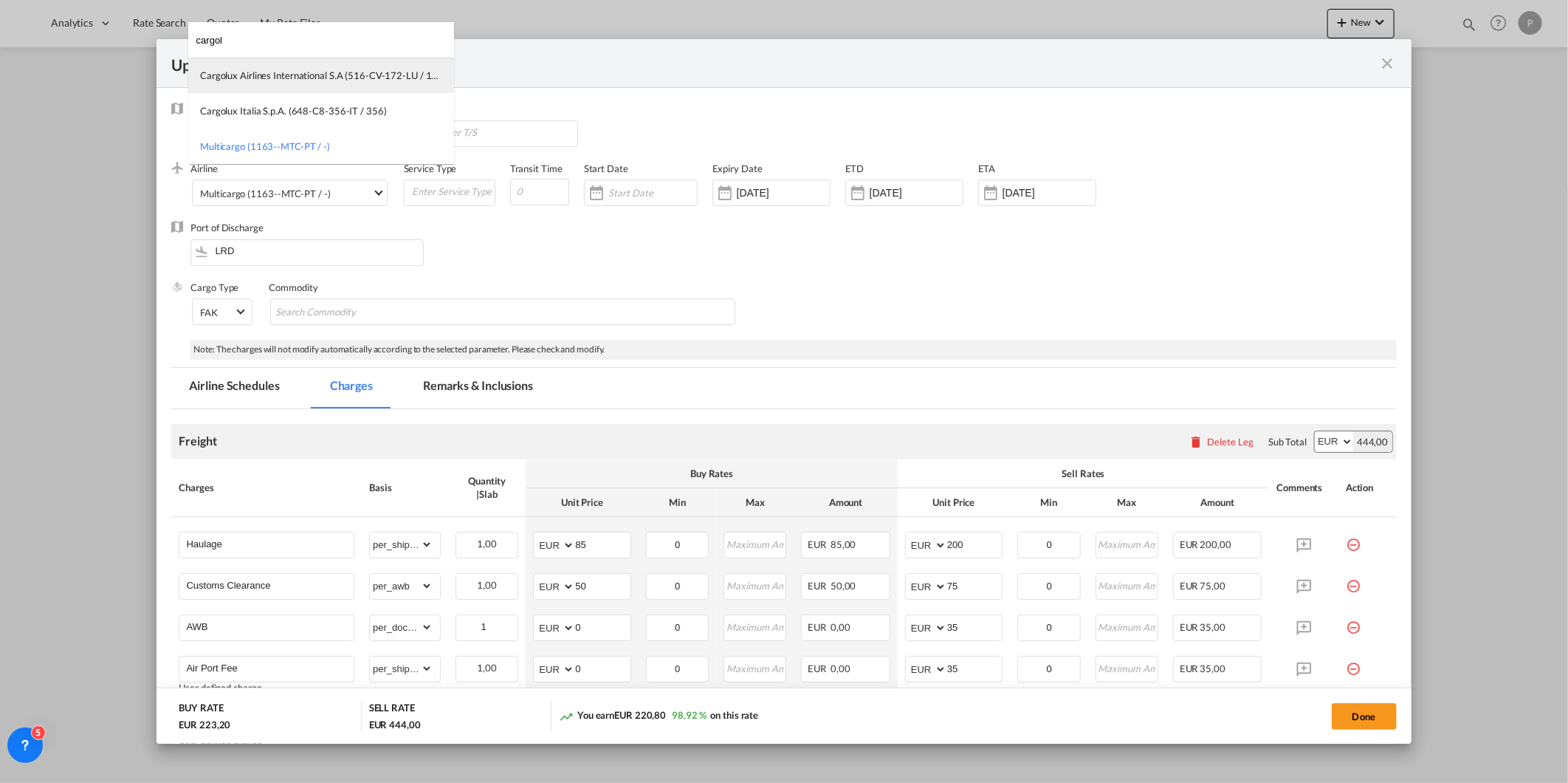
type input "cargol"
click at [248, 82] on md-option "Cargolux Airlines International S.A (516-CV-172-LU / 172)" at bounding box center [321, 75] width 266 height 36
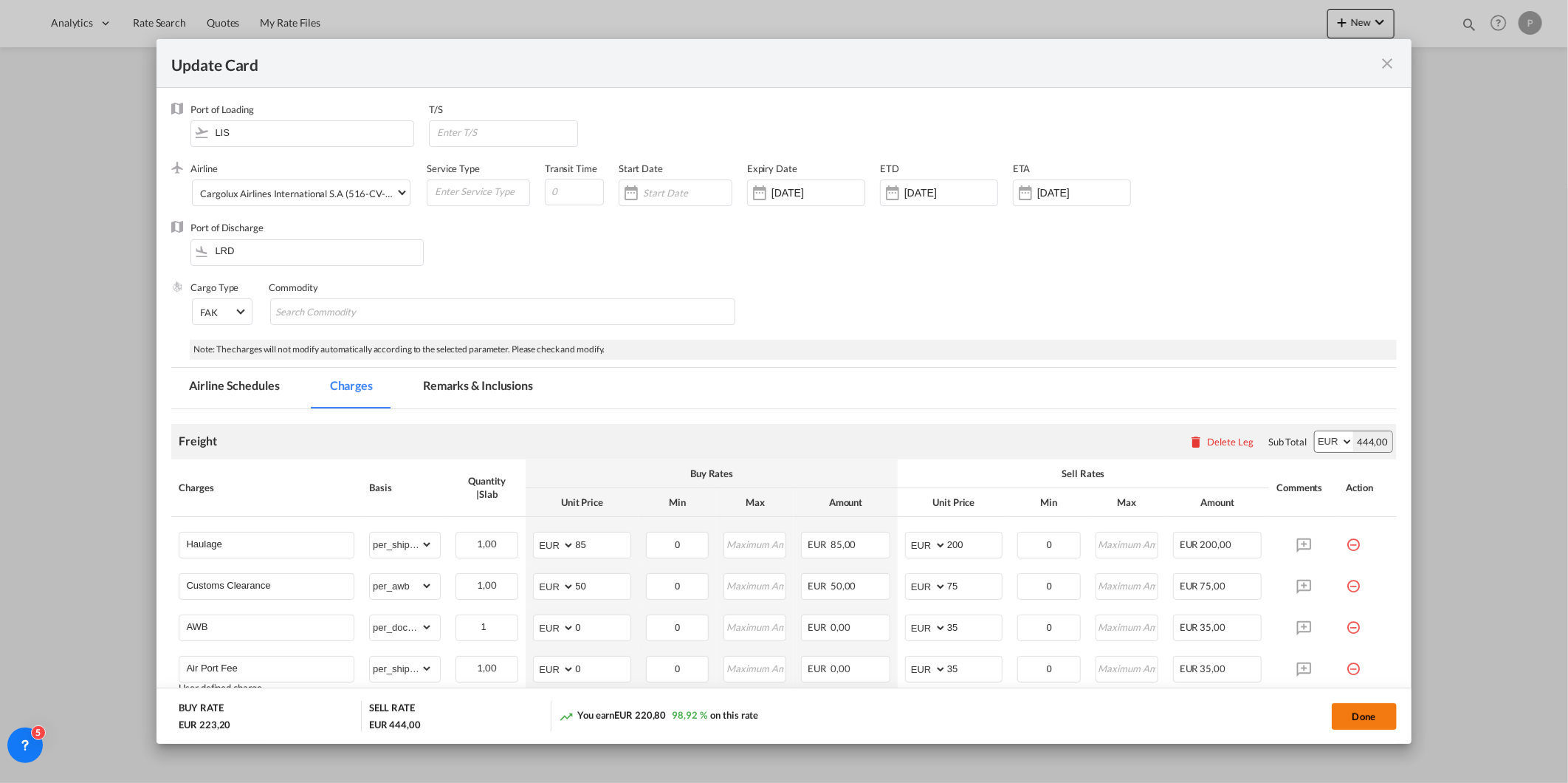
click at [1370, 714] on button "Done" at bounding box center [1364, 717] width 65 height 27
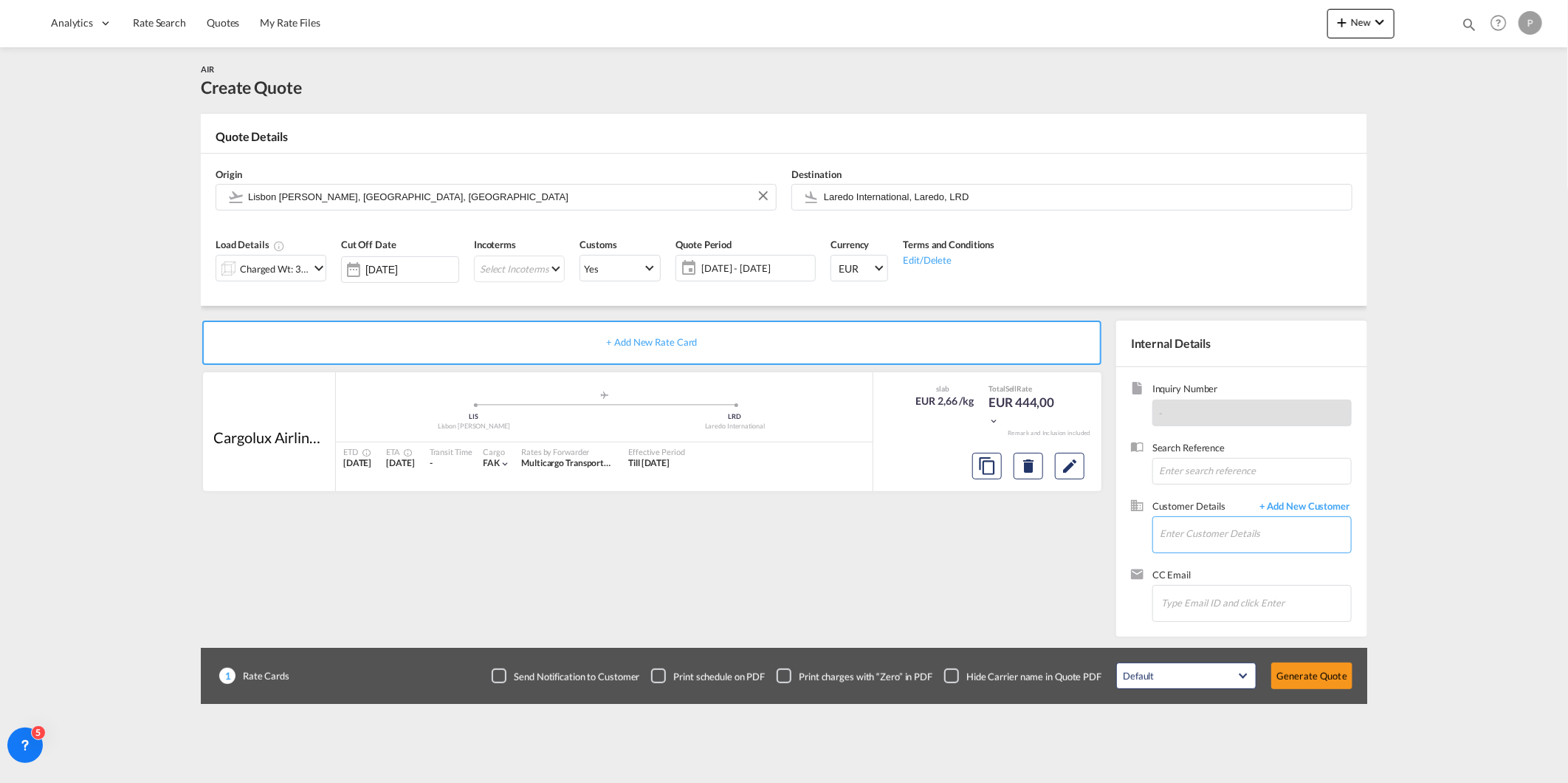
drag, startPoint x: 1277, startPoint y: 551, endPoint x: 1263, endPoint y: 547, distance: 14.6
click at [1276, 551] on md-autocomplete at bounding box center [1255, 536] width 192 height 37
click at [1260, 545] on input "Enter Customer Details" at bounding box center [1255, 534] width 191 height 33
paste input "[EMAIL_ADDRESS][DOMAIN_NAME]"
type input "[EMAIL_ADDRESS][DOMAIN_NAME]"
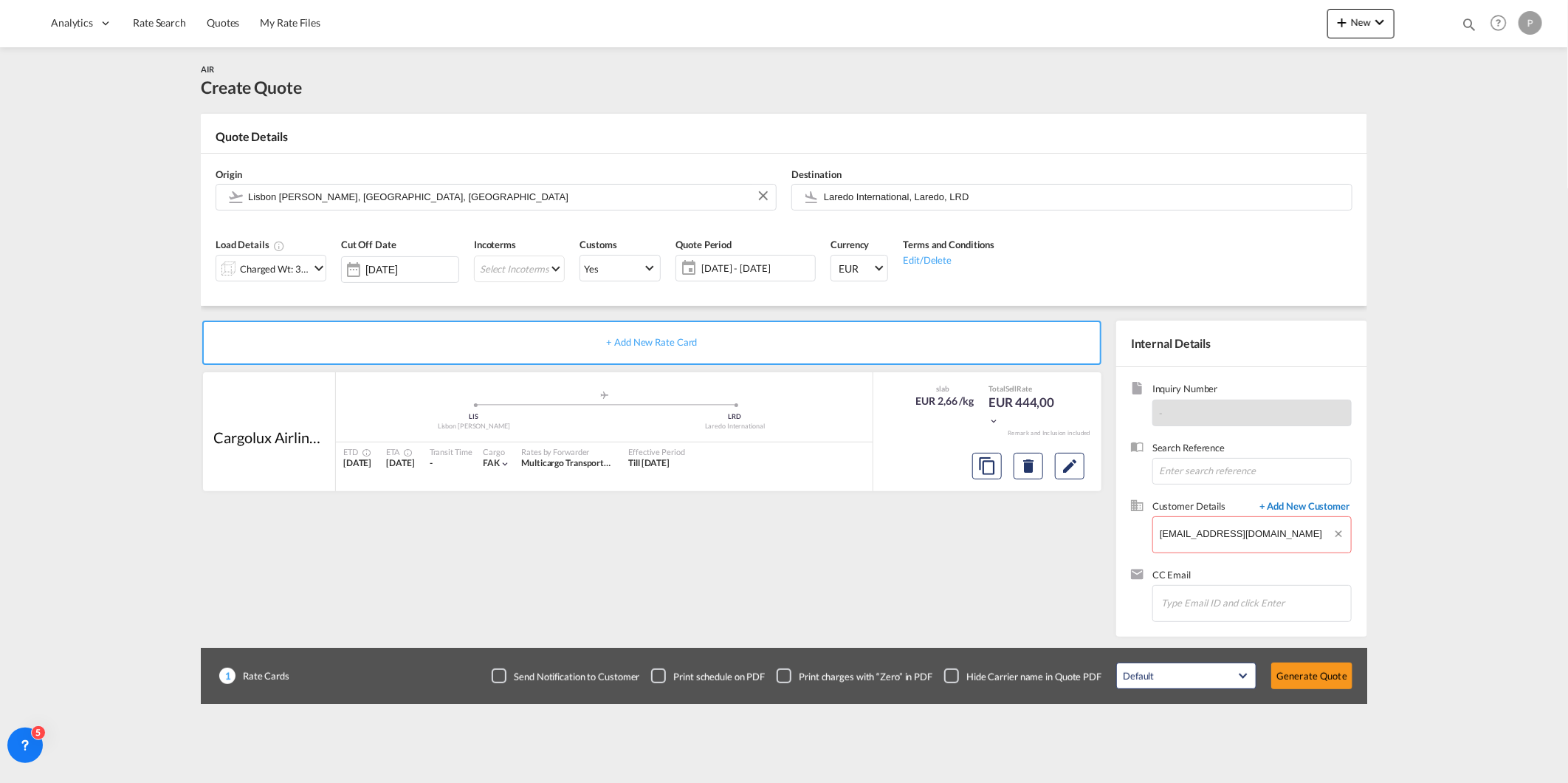
click at [1291, 507] on span "+ Add New Customer" at bounding box center [1302, 508] width 100 height 17
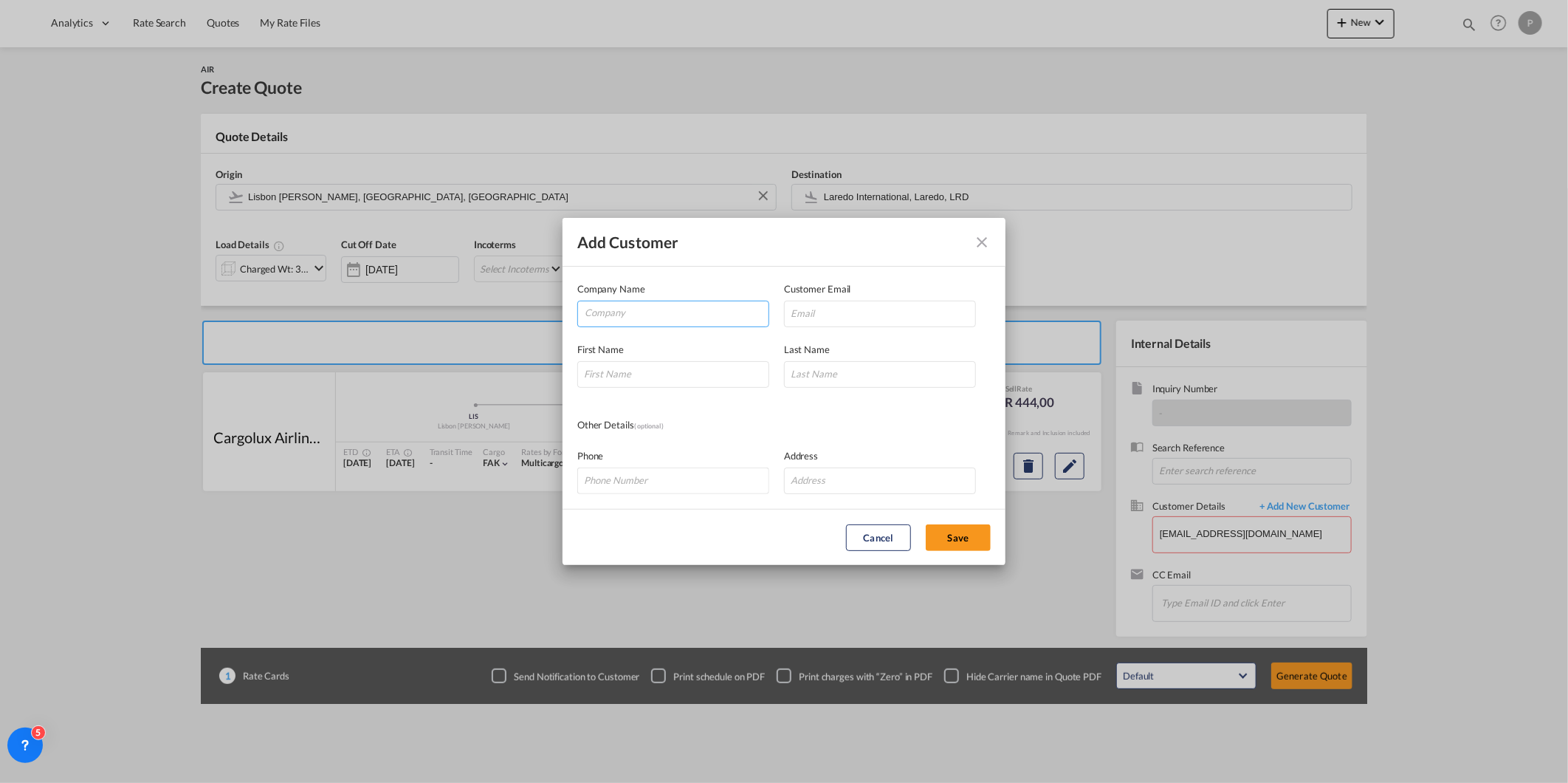
click at [683, 322] on input "Company" at bounding box center [676, 313] width 184 height 22
paste input "[EMAIL_ADDRESS][DOMAIN_NAME]"
type input "[EMAIL_ADDRESS][DOMAIN_NAME]"
click at [850, 319] on input "Add Customer Company ..." at bounding box center [880, 314] width 192 height 27
paste input "[EMAIL_ADDRESS][DOMAIN_NAME]"
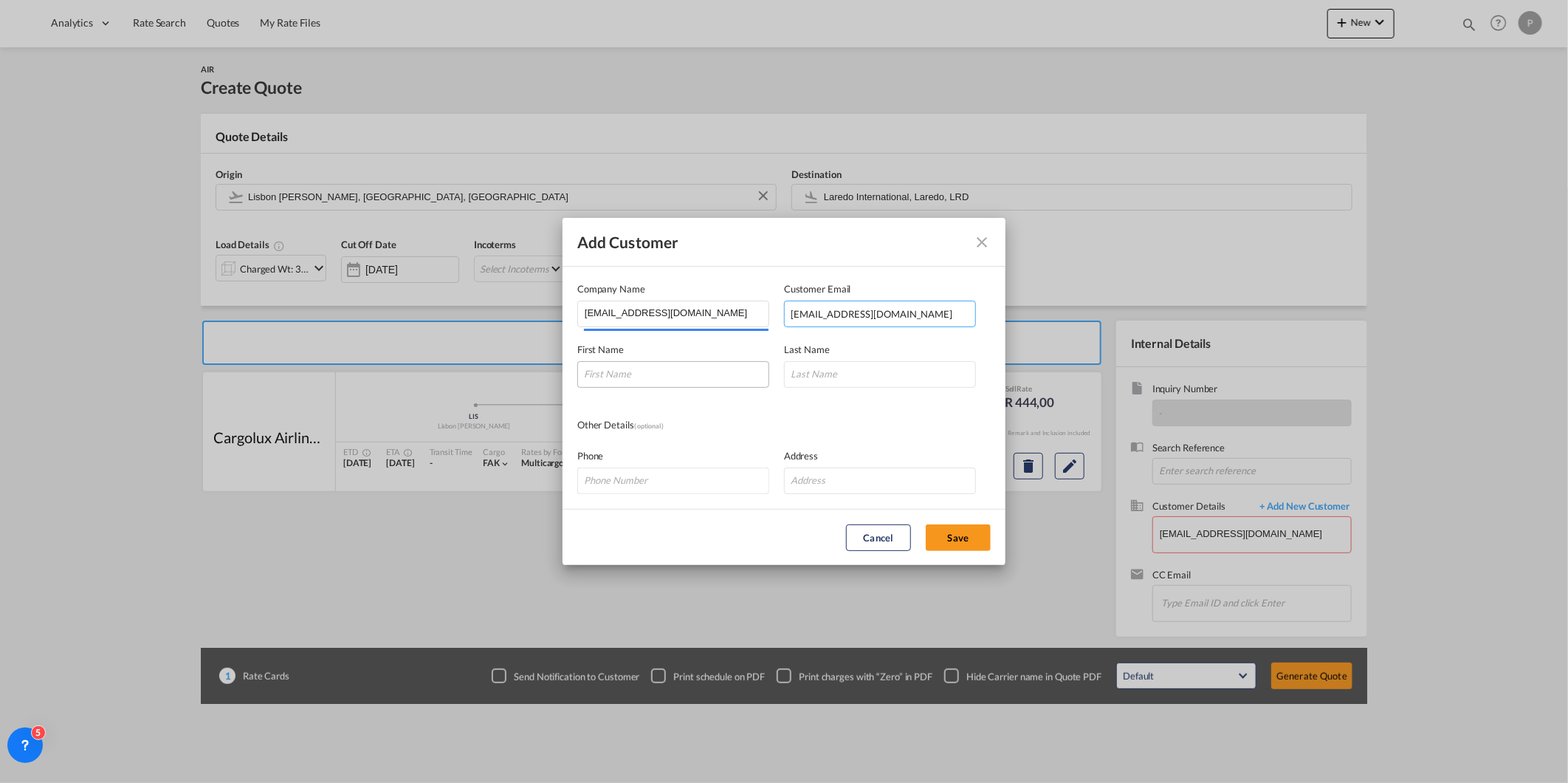
type input "[EMAIL_ADDRESS][DOMAIN_NAME]"
click at [652, 363] on input "Add Customer Company ..." at bounding box center [673, 374] width 192 height 27
paste input "[EMAIL_ADDRESS][DOMAIN_NAME]"
type input "[EMAIL_ADDRESS][DOMAIN_NAME]"
drag, startPoint x: 815, startPoint y: 372, endPoint x: 836, endPoint y: 381, distance: 22.8
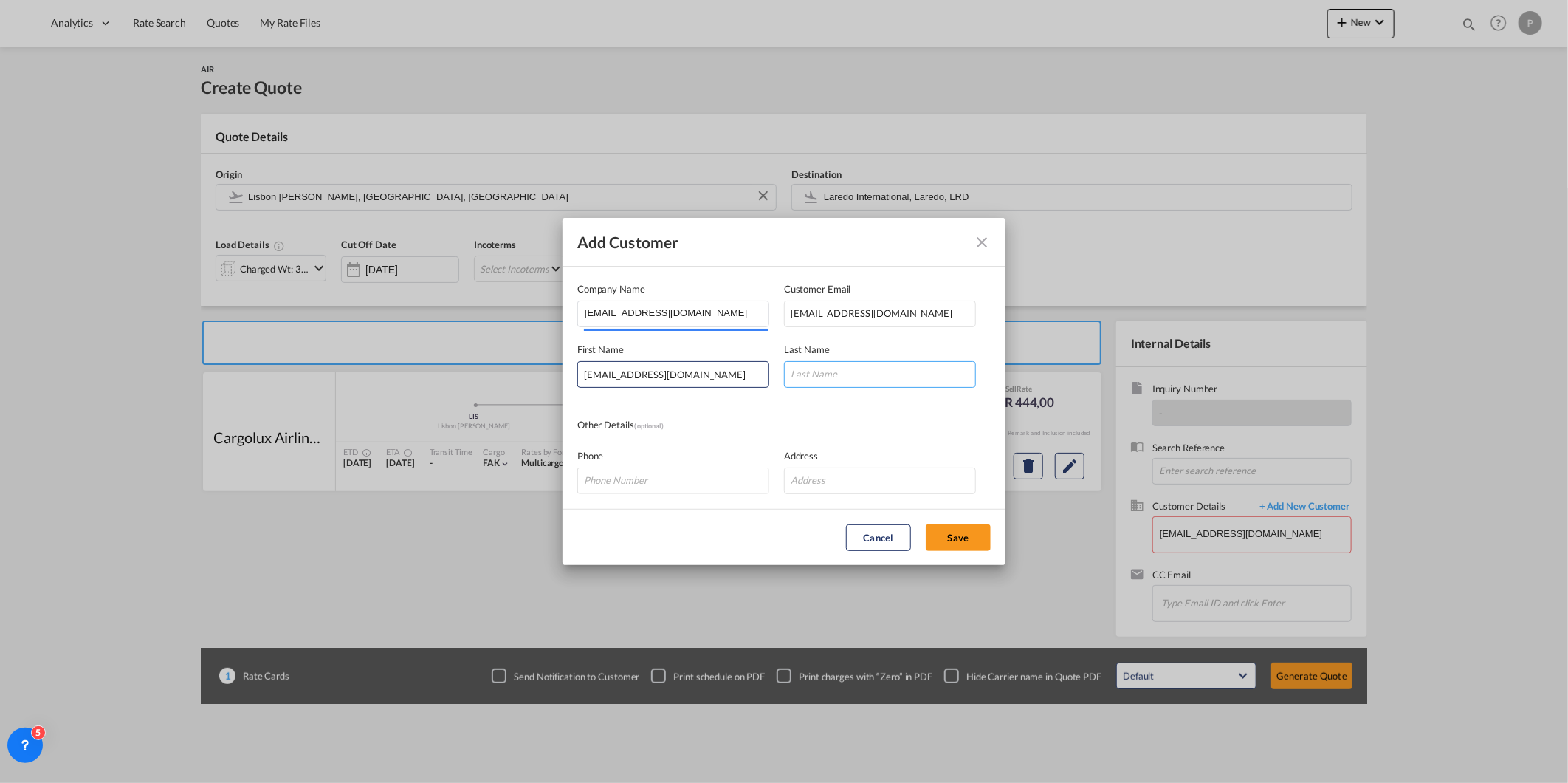
click at [815, 372] on input "Add Customer Company ..." at bounding box center [880, 374] width 192 height 27
paste input "[EMAIL_ADDRESS][DOMAIN_NAME]"
type input "[EMAIL_ADDRESS][DOMAIN_NAME]"
click at [711, 531] on md-dialog-actions "Cancel Save" at bounding box center [784, 537] width 443 height 56
click at [924, 528] on div "Cancel Save" at bounding box center [870, 538] width 257 height 27
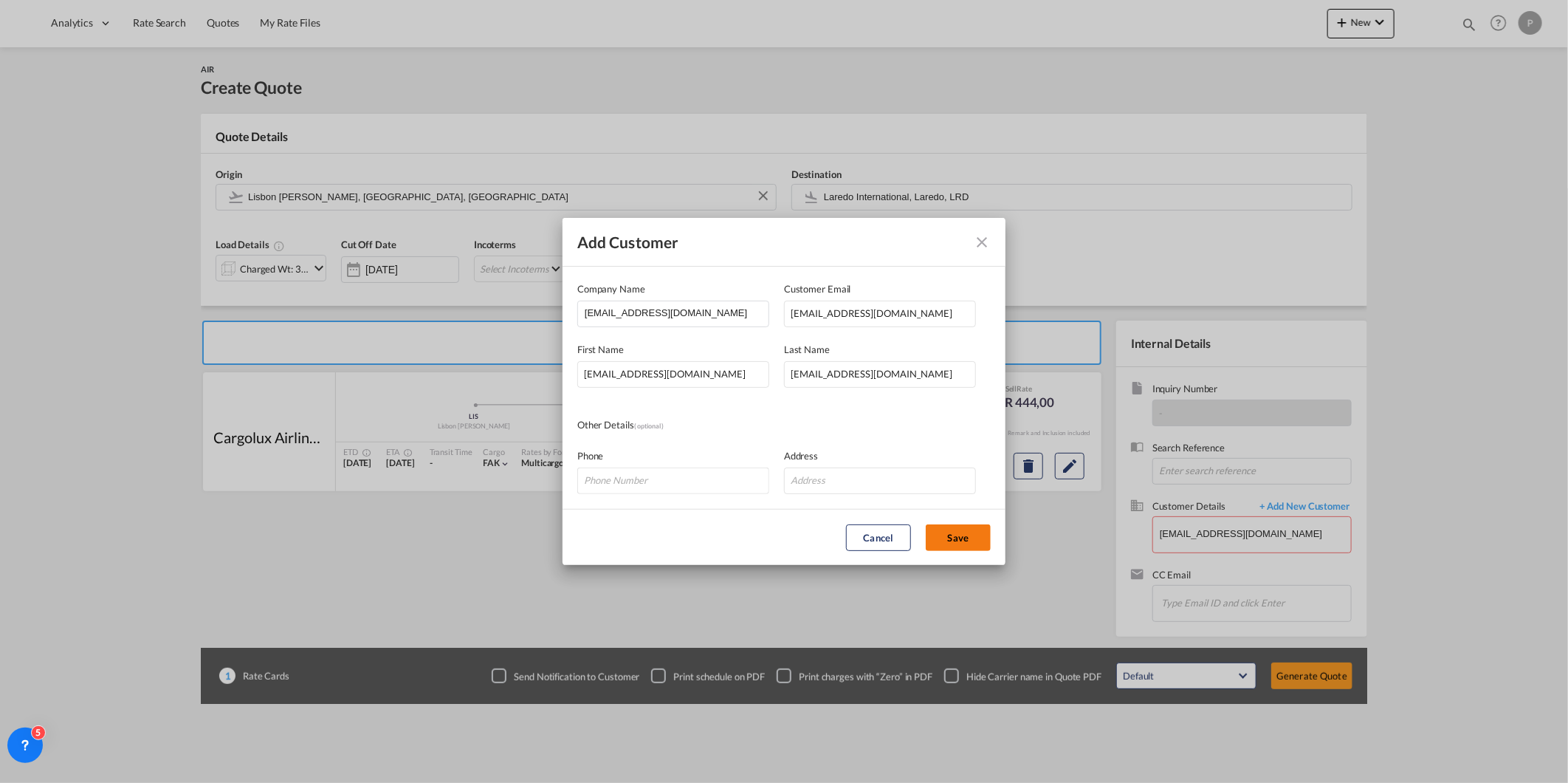
click at [942, 535] on button "Save" at bounding box center [958, 538] width 65 height 27
type input "[EMAIL_ADDRESS][DOMAIN_NAME], [EMAIL_ADDRESS][DOMAIN_NAME] [EMAIL_ADDRESS][DOMA…"
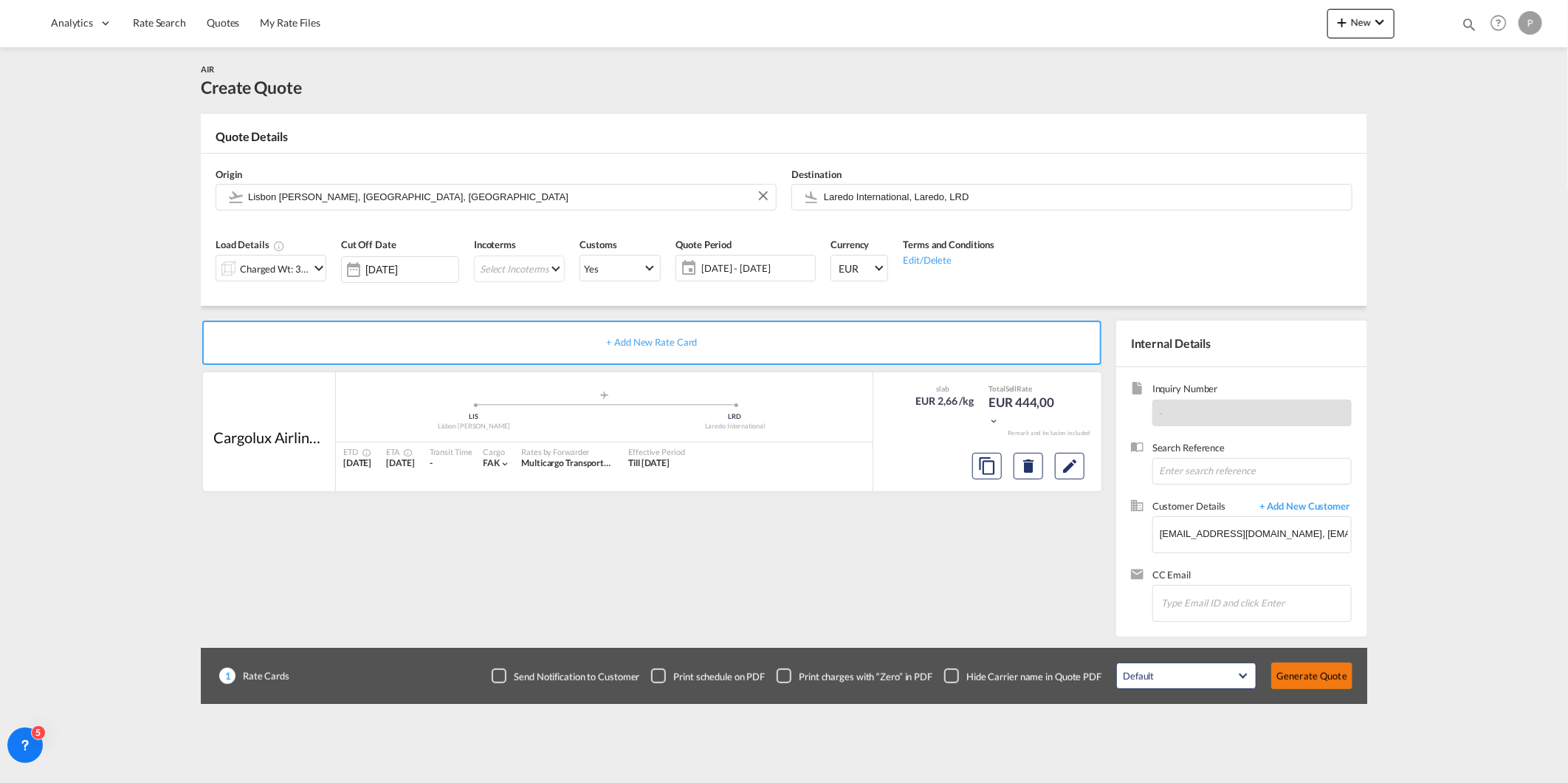
click at [1323, 685] on button "Generate Quote" at bounding box center [1311, 676] width 81 height 27
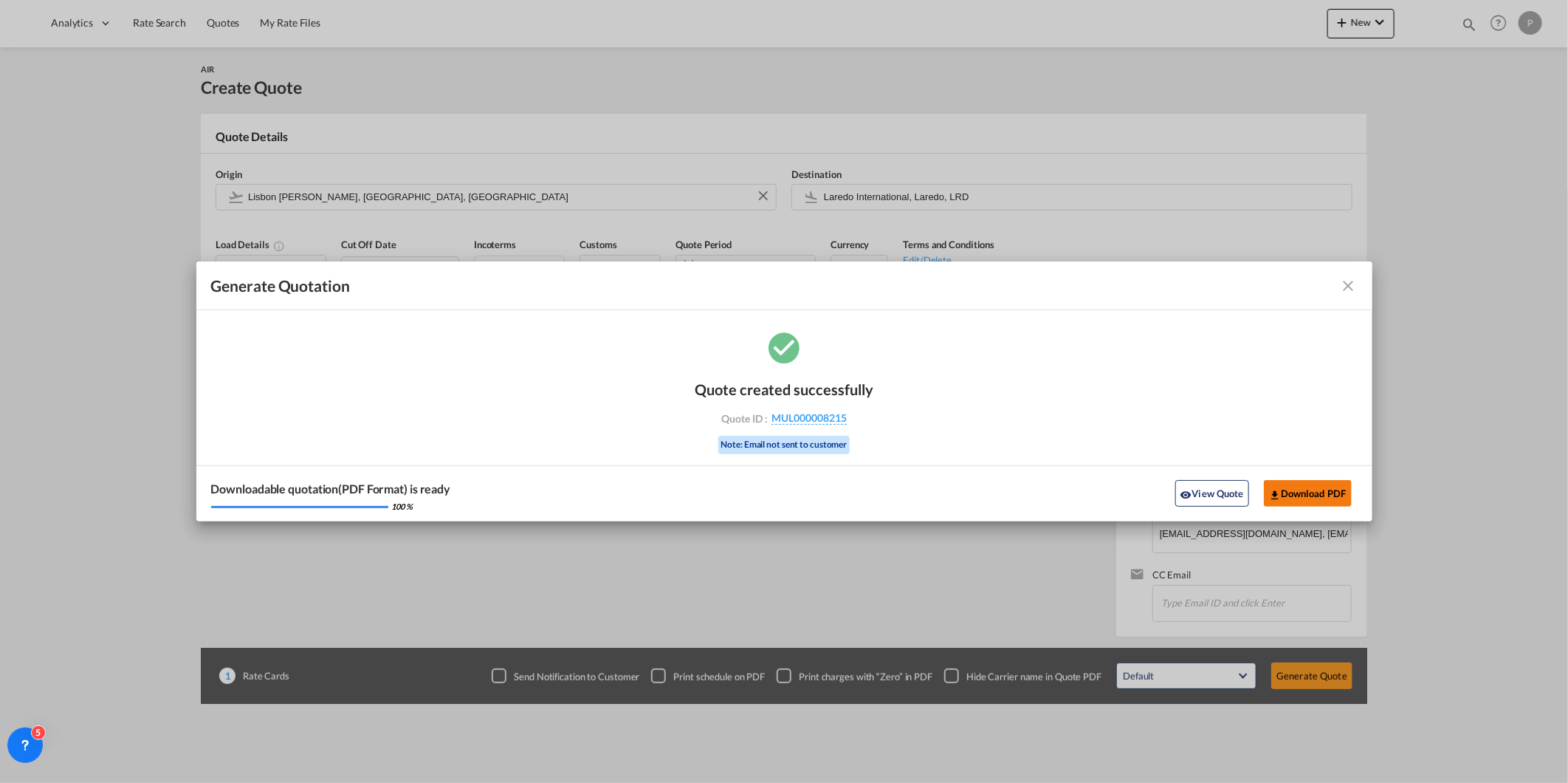
click at [1305, 490] on button "Download PDF" at bounding box center [1308, 493] width 88 height 27
click at [217, 24] on div "Generate Quotation Quote created successfully Quote ID : MUL000008215 Note: Ema…" at bounding box center [784, 392] width 1568 height 783
click at [1345, 287] on md-icon "icon-close fg-AAA8AD cursor m-0" at bounding box center [1349, 286] width 18 height 18
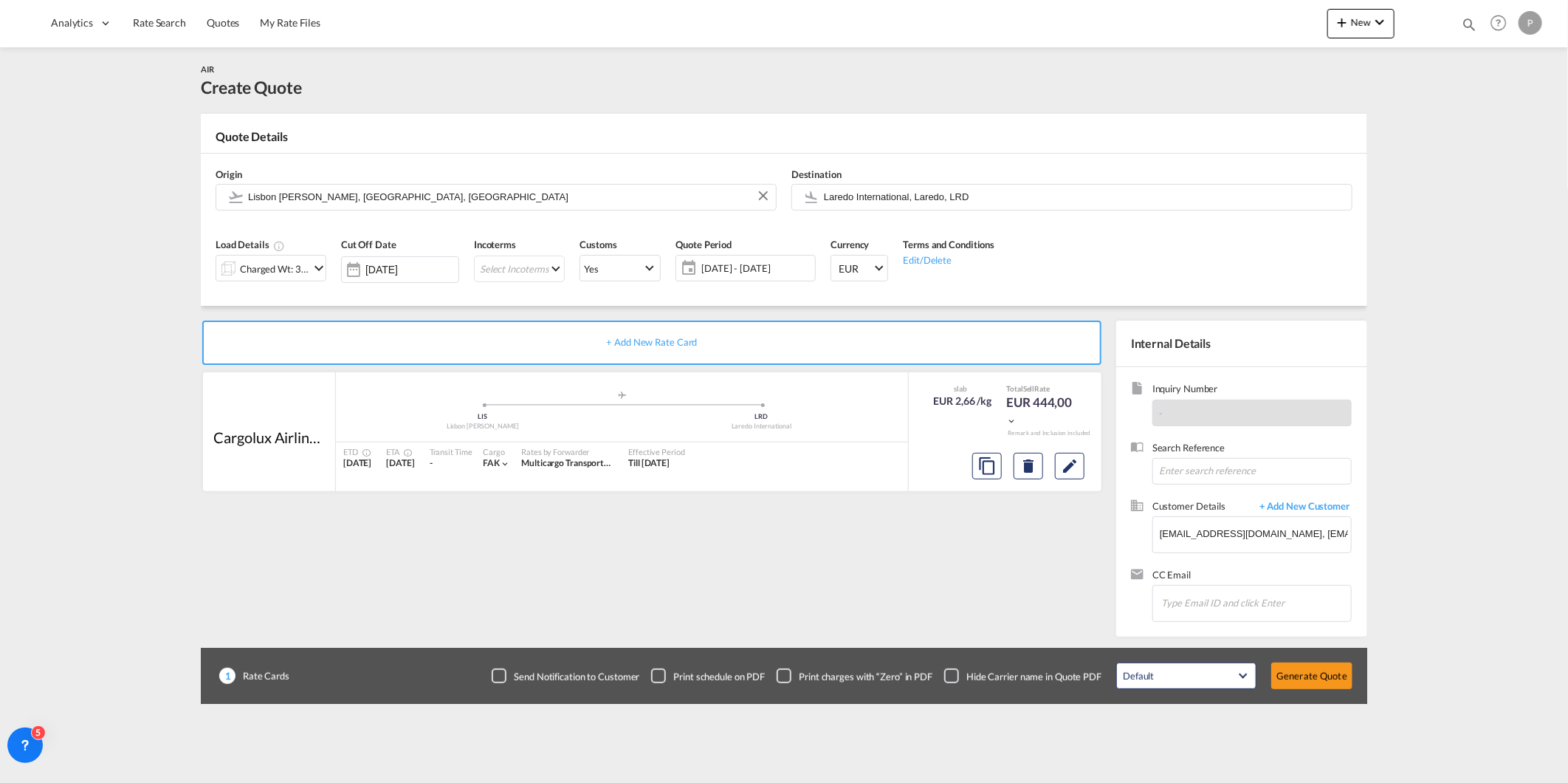
click at [1345, 287] on div "Generate Quotation Quote created successfully Quote ID : MUL000008215 Note: Ema…" at bounding box center [784, 392] width 1568 height 783
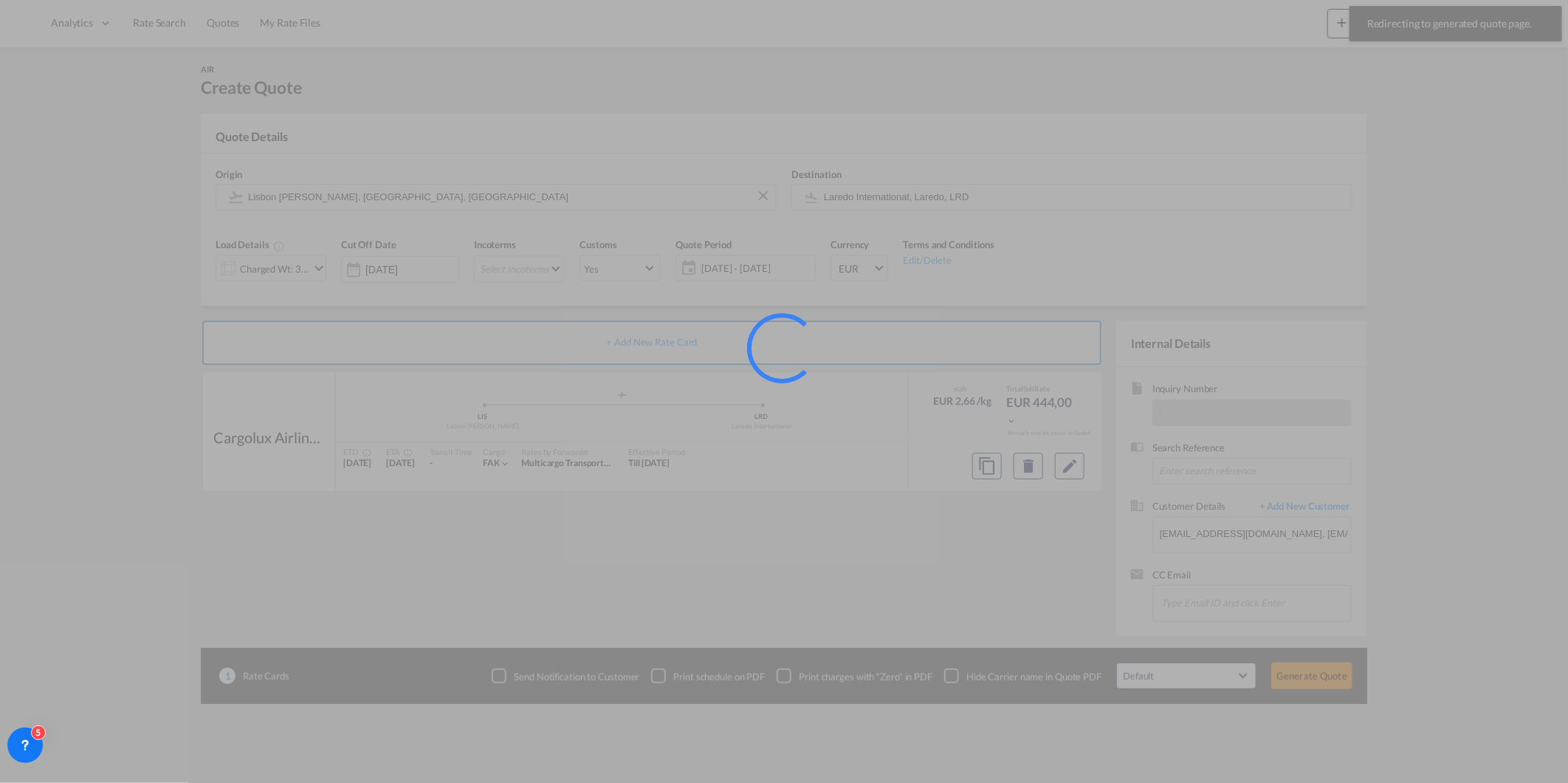
click at [232, 41] on div at bounding box center [784, 392] width 1568 height 783
click at [220, 33] on div at bounding box center [784, 392] width 1568 height 783
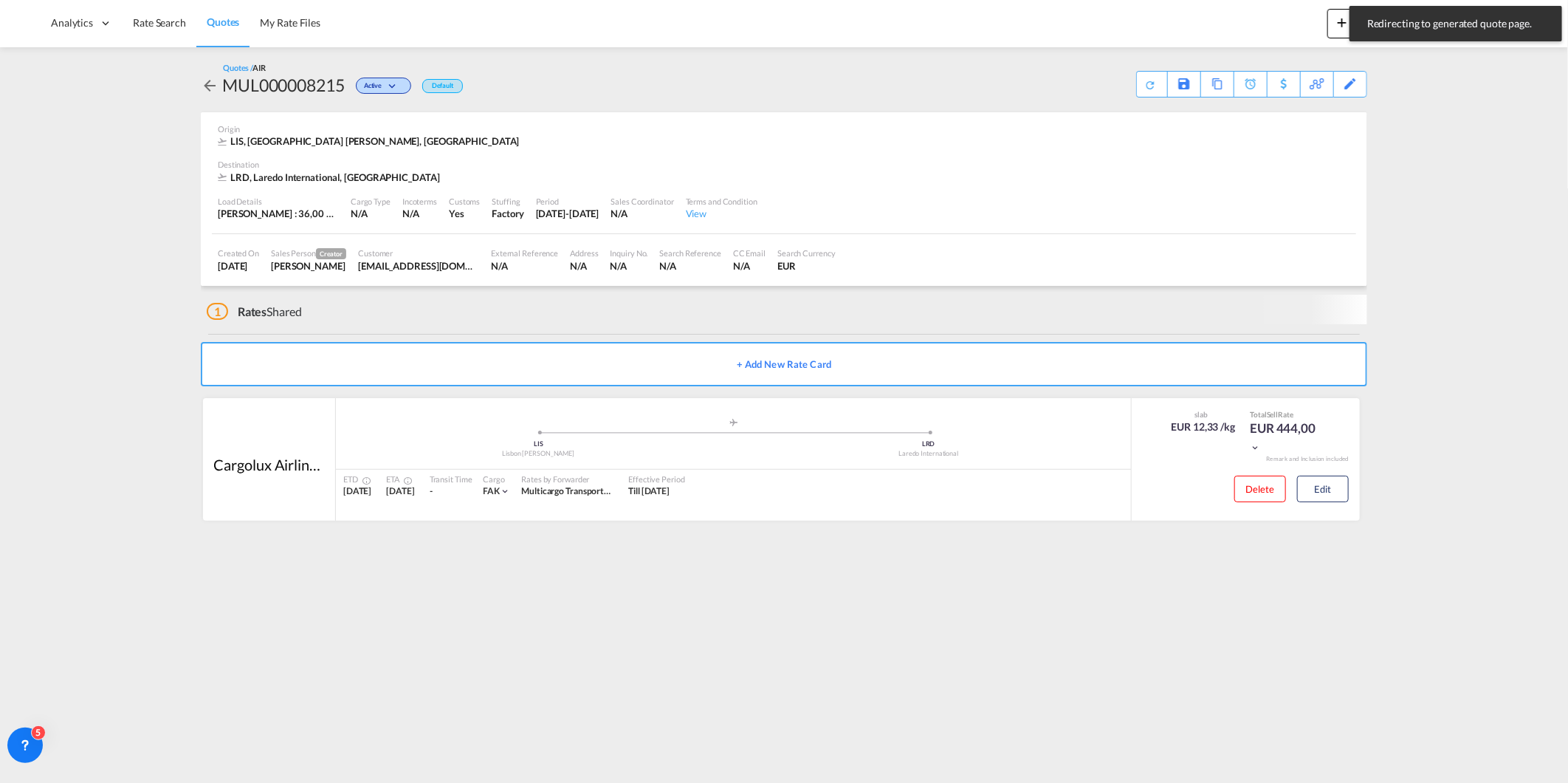
click at [220, 33] on link "Quotes" at bounding box center [222, 23] width 53 height 48
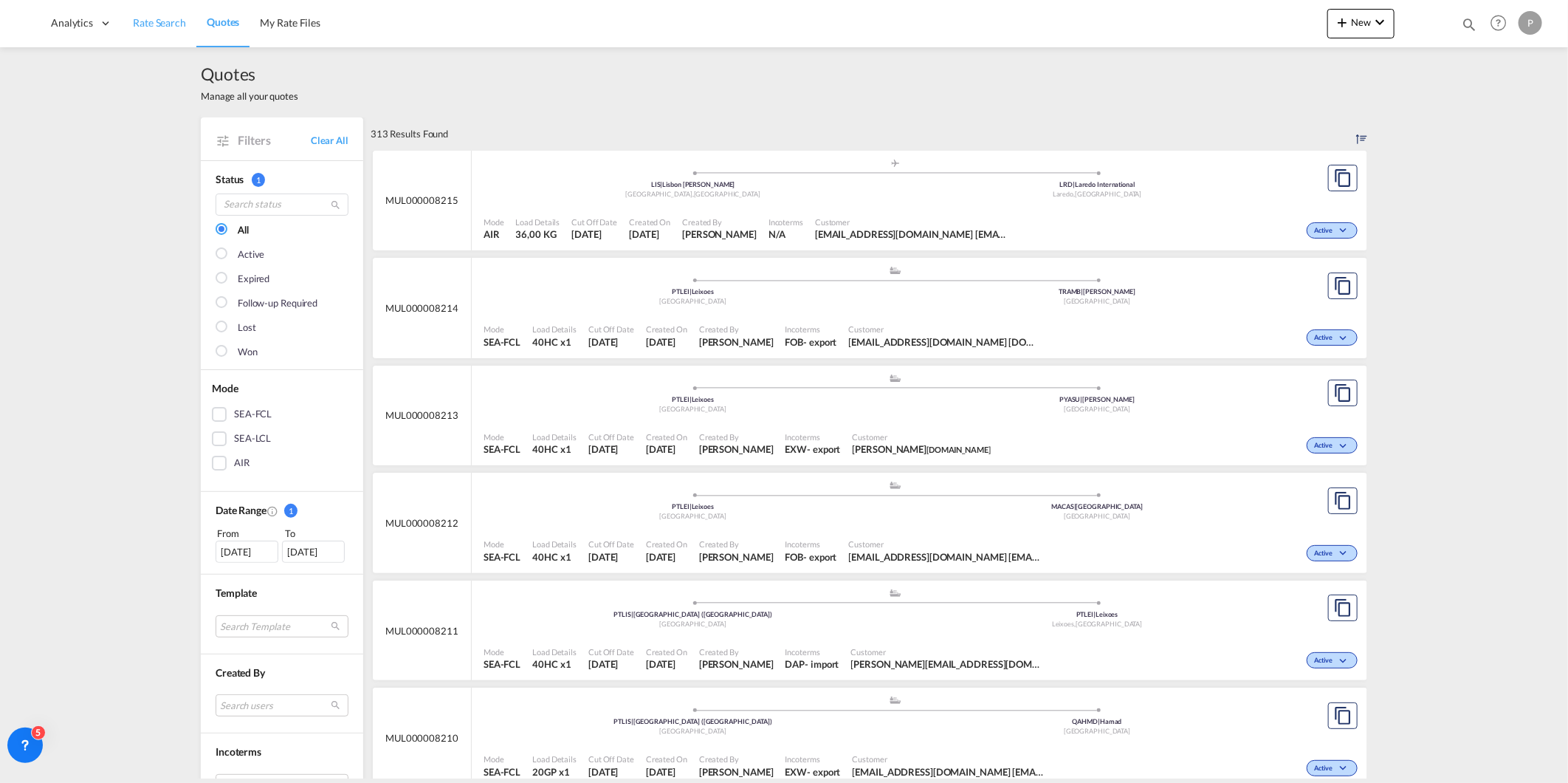
click at [162, 25] on span "Rate Search" at bounding box center [159, 22] width 53 height 13
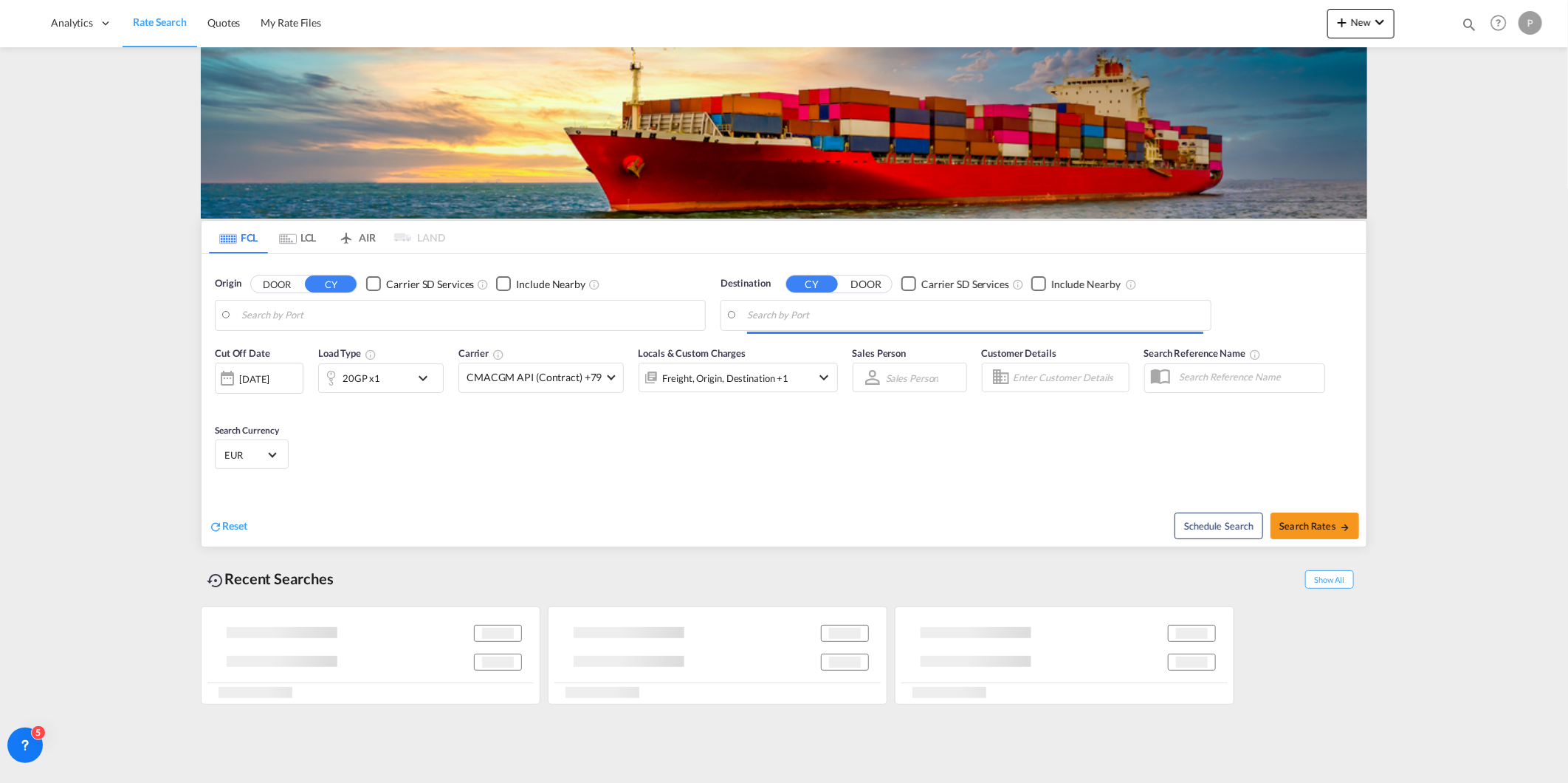
type input "Leixoes, PTLEI"
type input "Ambarli, TRAMB"
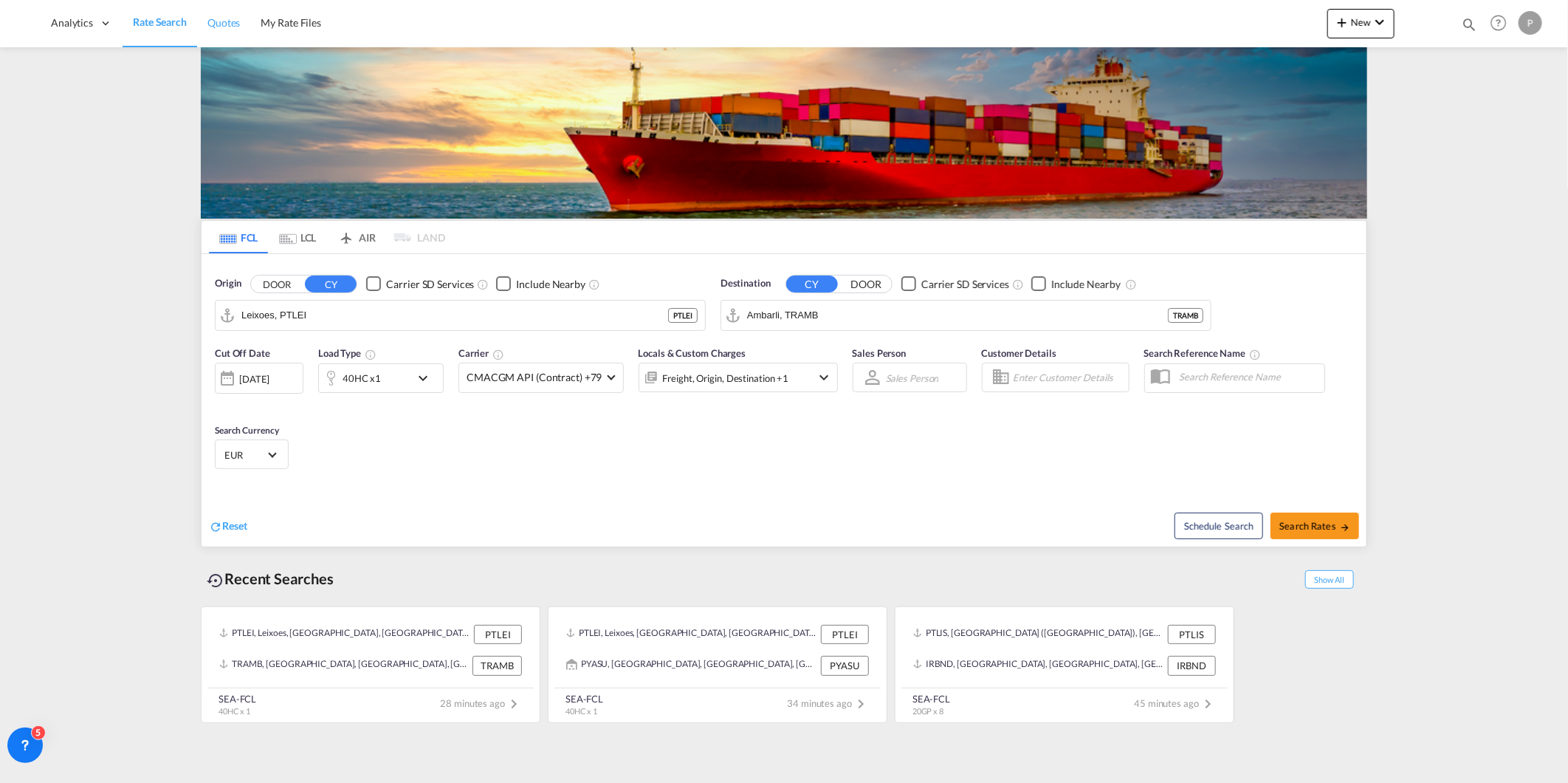
click at [212, 24] on span "Quotes" at bounding box center [224, 22] width 33 height 13
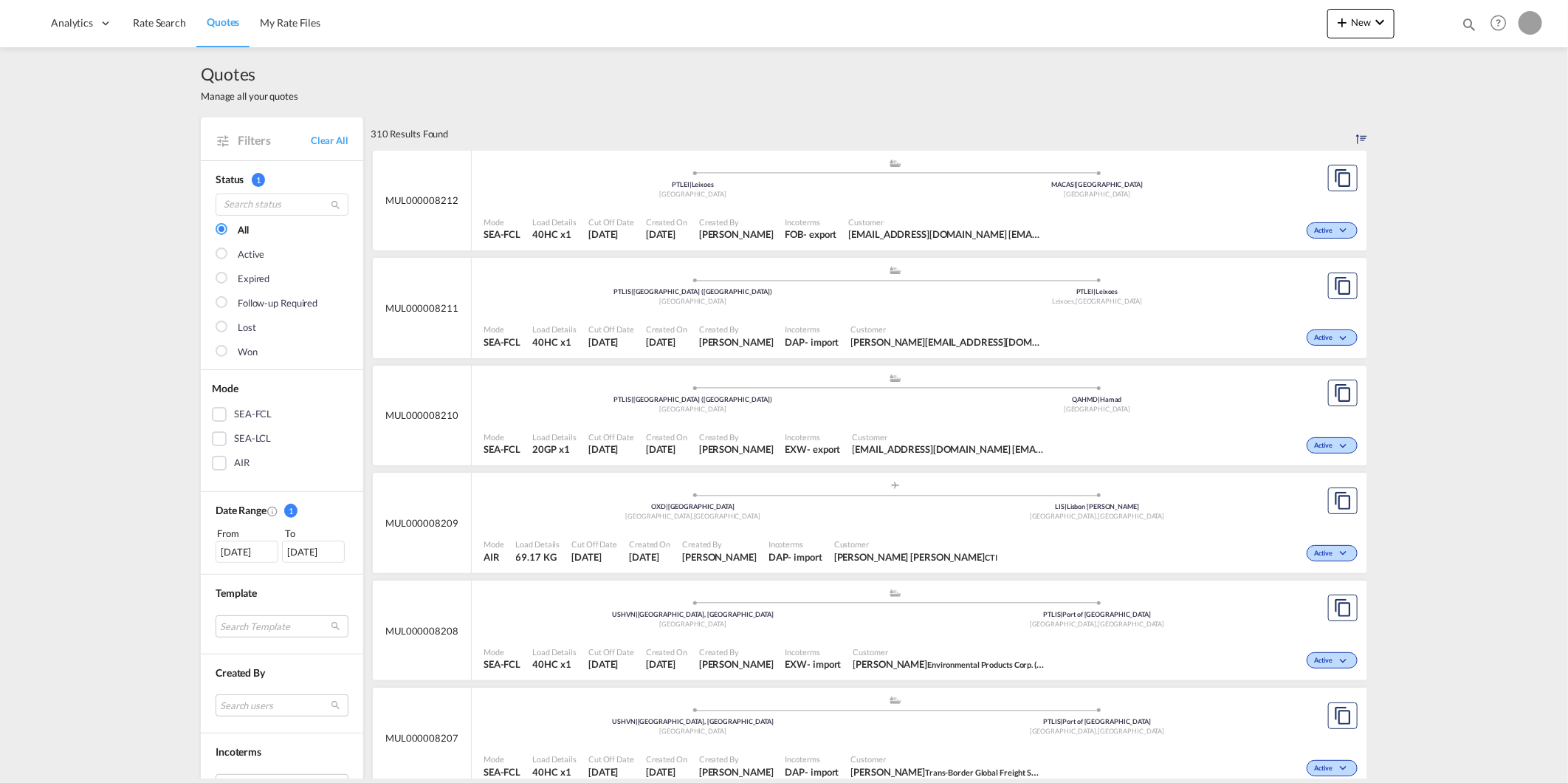
click at [1463, 16] on md-icon "icon-magnify" at bounding box center [1469, 25] width 16 height 16
click at [1175, 25] on div "Quotes Help Resources Product Release My Profile Logout" at bounding box center [1355, 23] width 380 height 46
click at [1202, 25] on select "Quotes" at bounding box center [1234, 25] width 70 height 27
select select "Quotes"
click at [1199, 11] on select "Quotes" at bounding box center [1234, 25] width 70 height 27
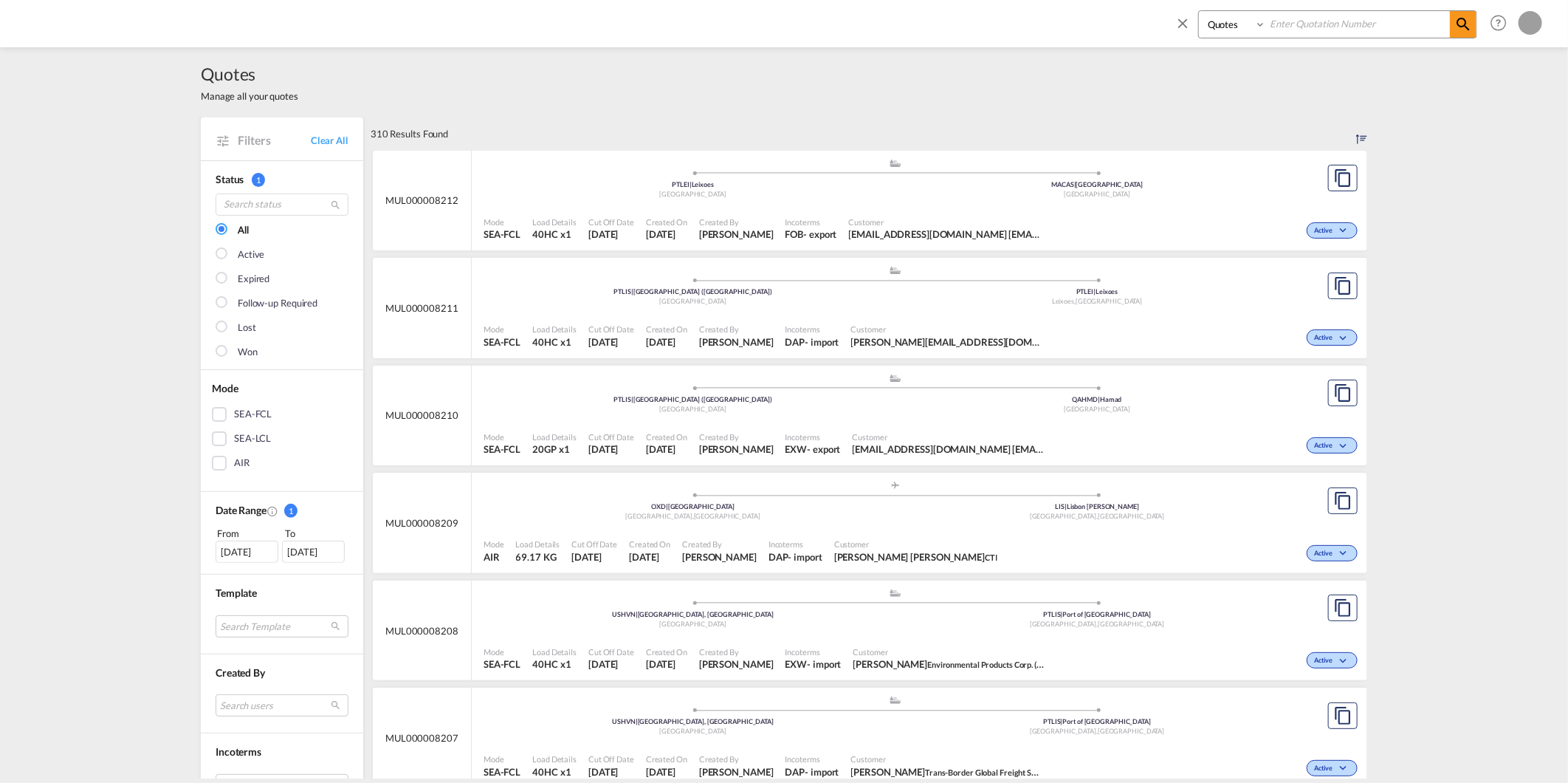
click at [1285, 38] on div "Quotes" at bounding box center [1337, 25] width 279 height 28
click at [1288, 28] on input at bounding box center [1357, 24] width 184 height 26
type input "6428"
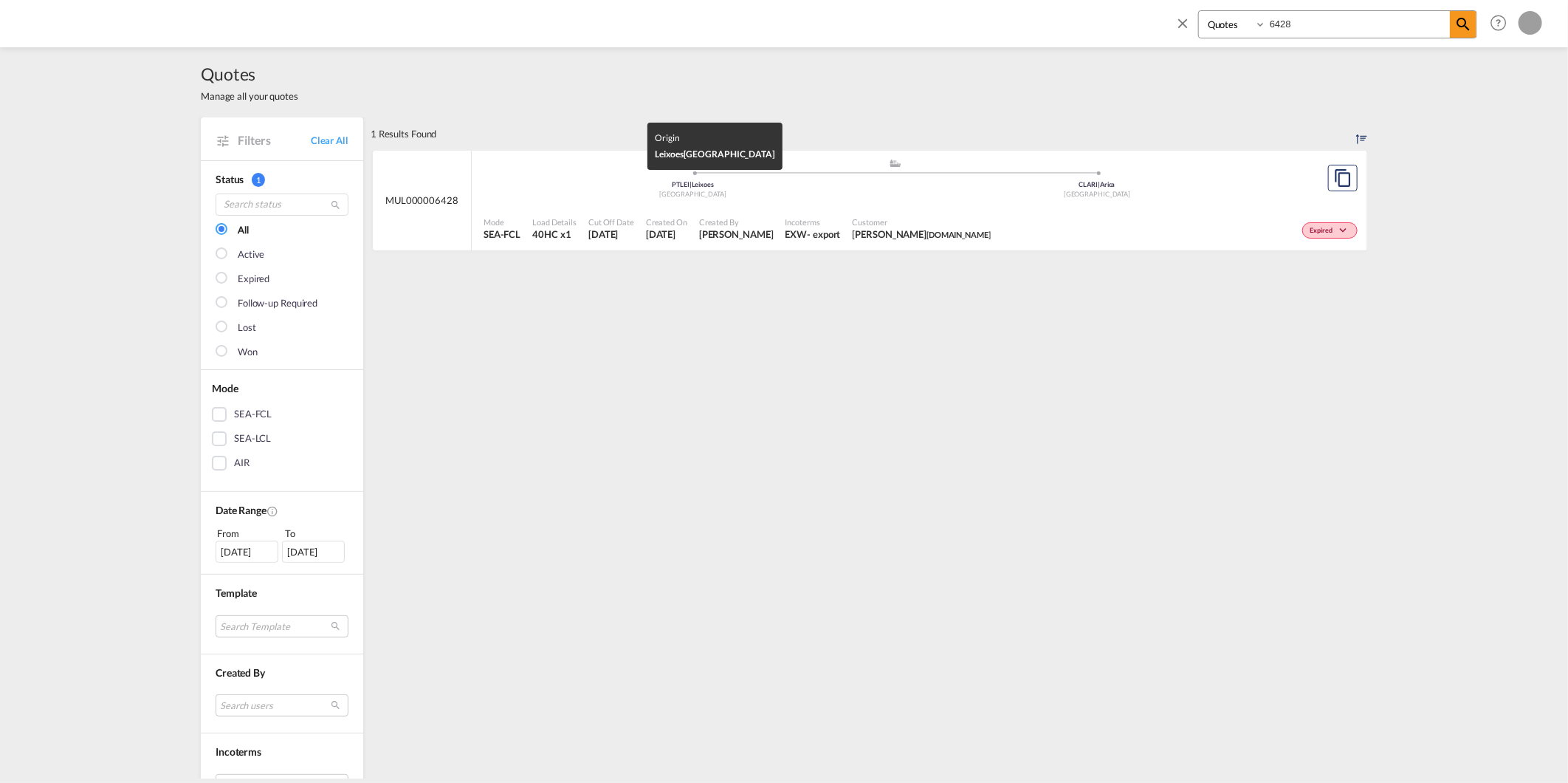
click at [510, 182] on div "PTLEI | Leixoes" at bounding box center [693, 185] width 405 height 10
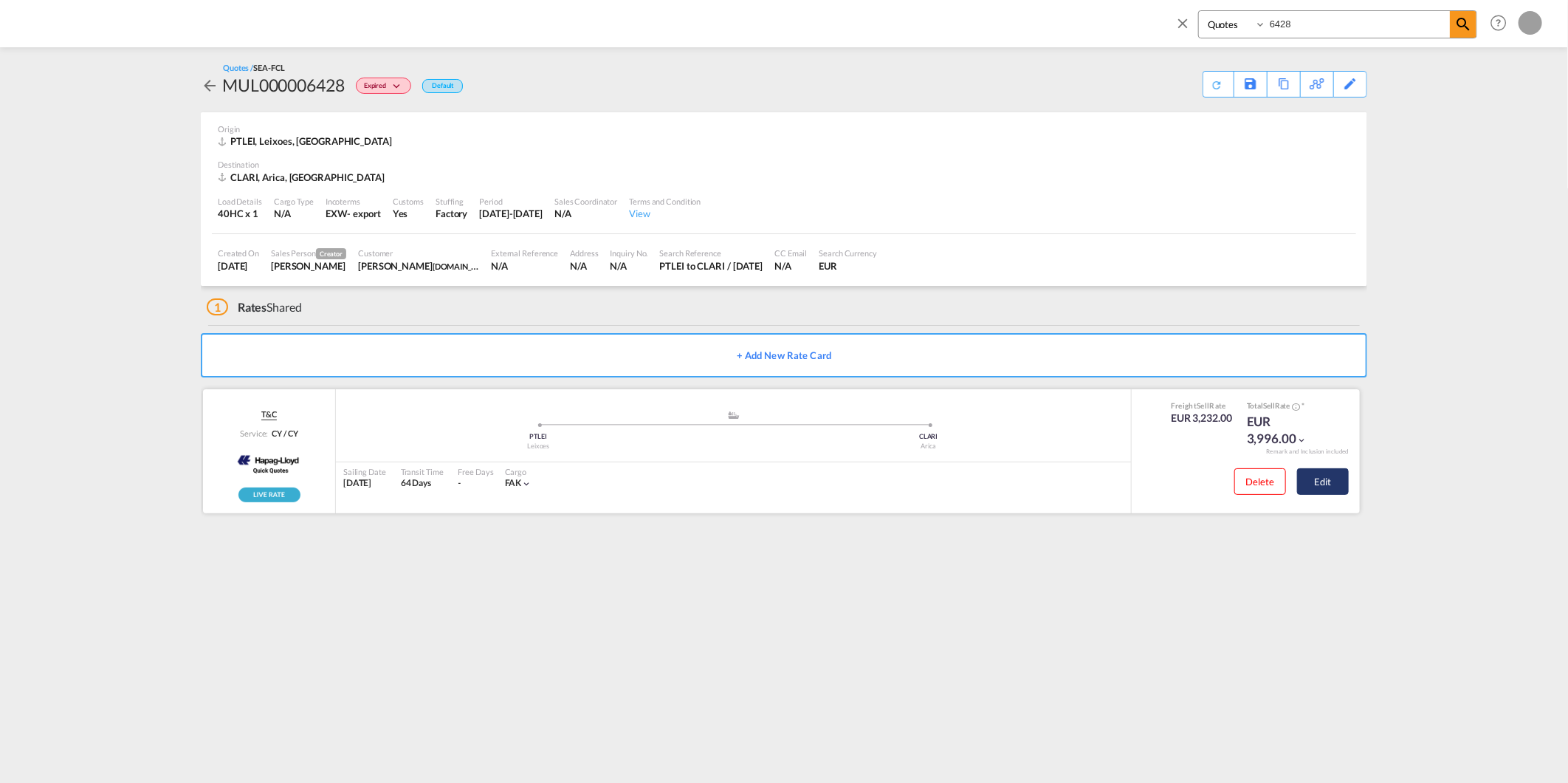
click at [1328, 488] on button "Edit" at bounding box center [1323, 482] width 51 height 27
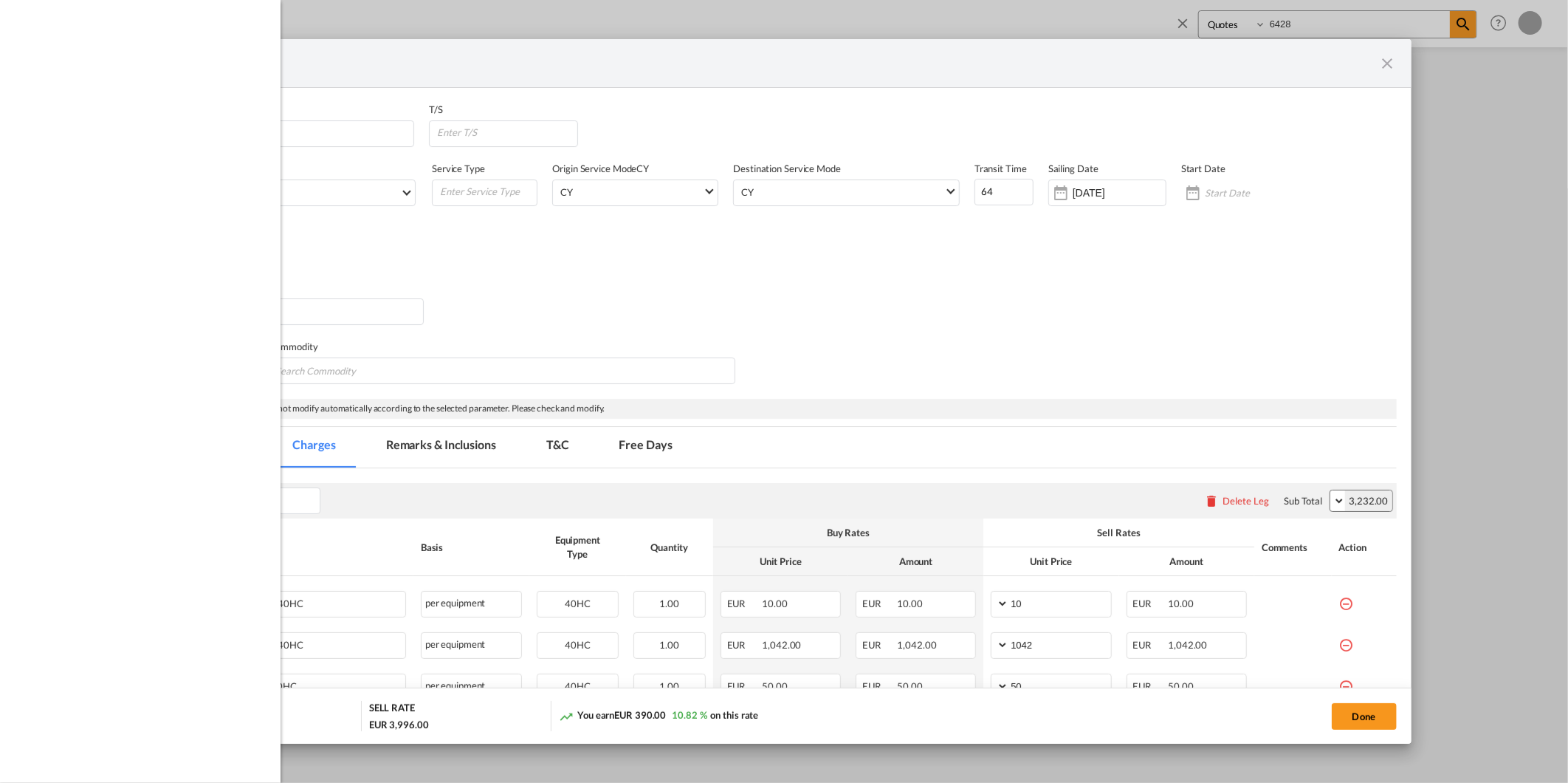
select select "per equipment"
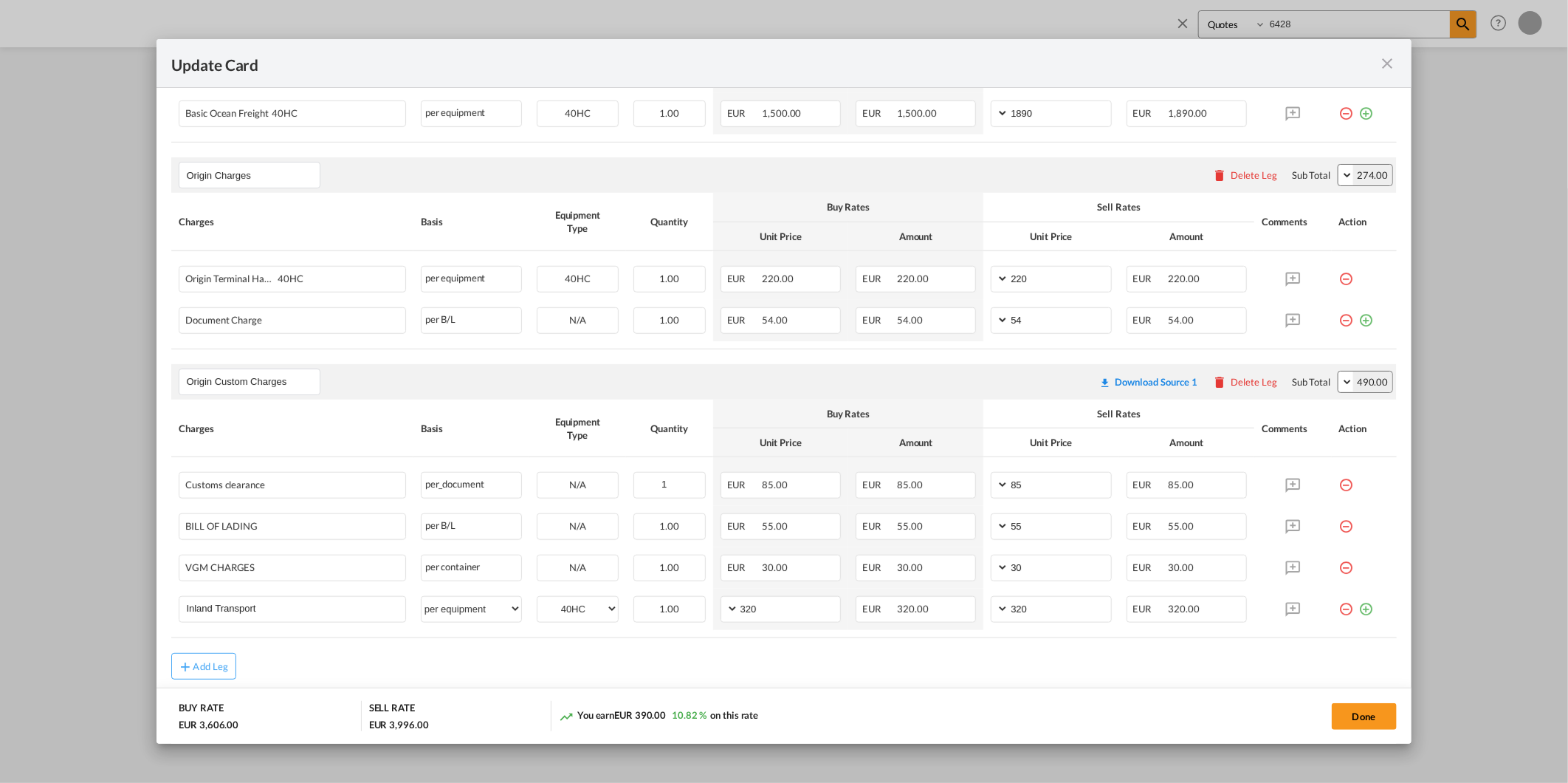
scroll to position [715, 0]
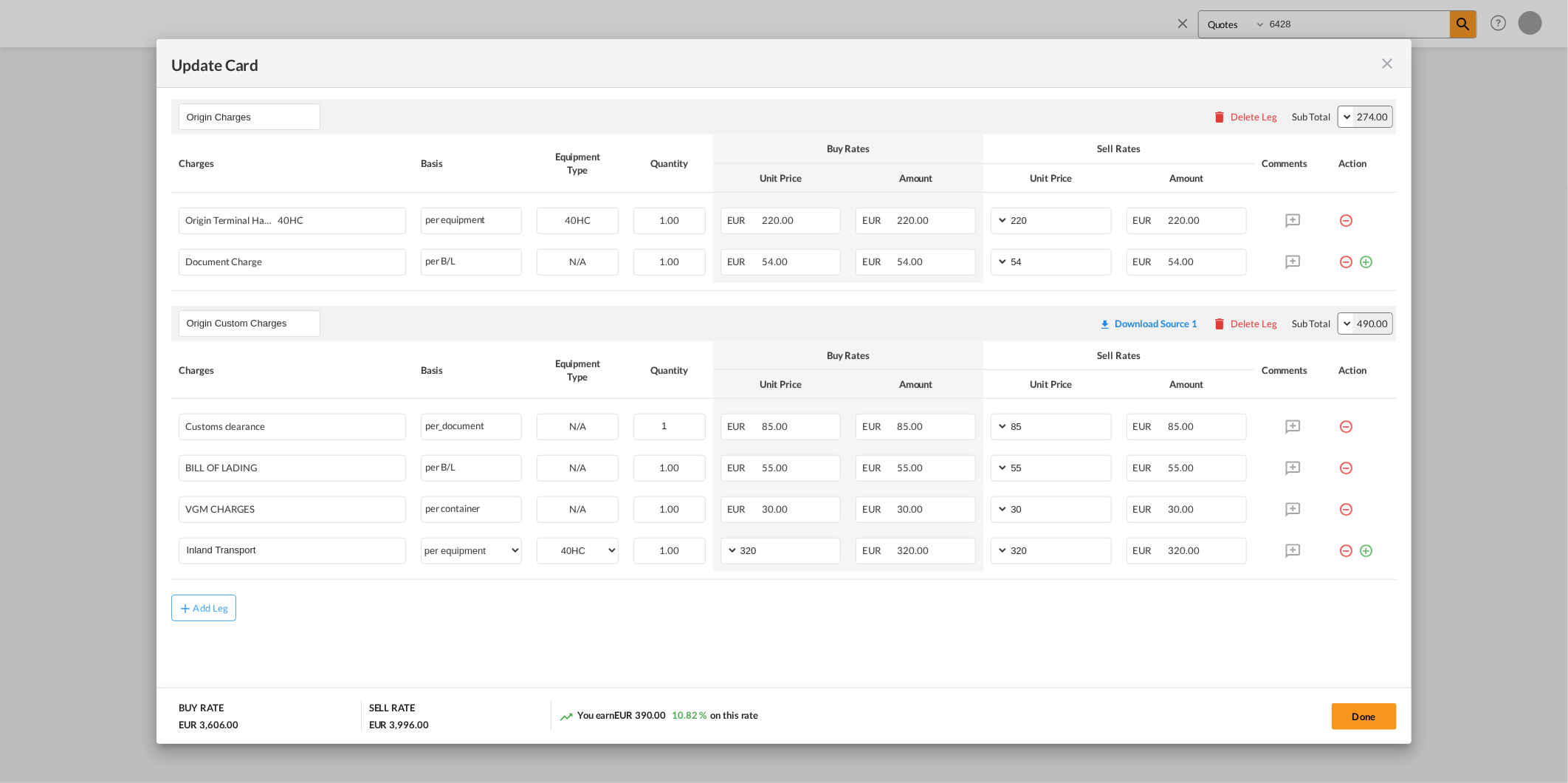
click at [1385, 63] on md-icon "icon-close fg-AAA8AD m-0 pointer" at bounding box center [1388, 63] width 18 height 18
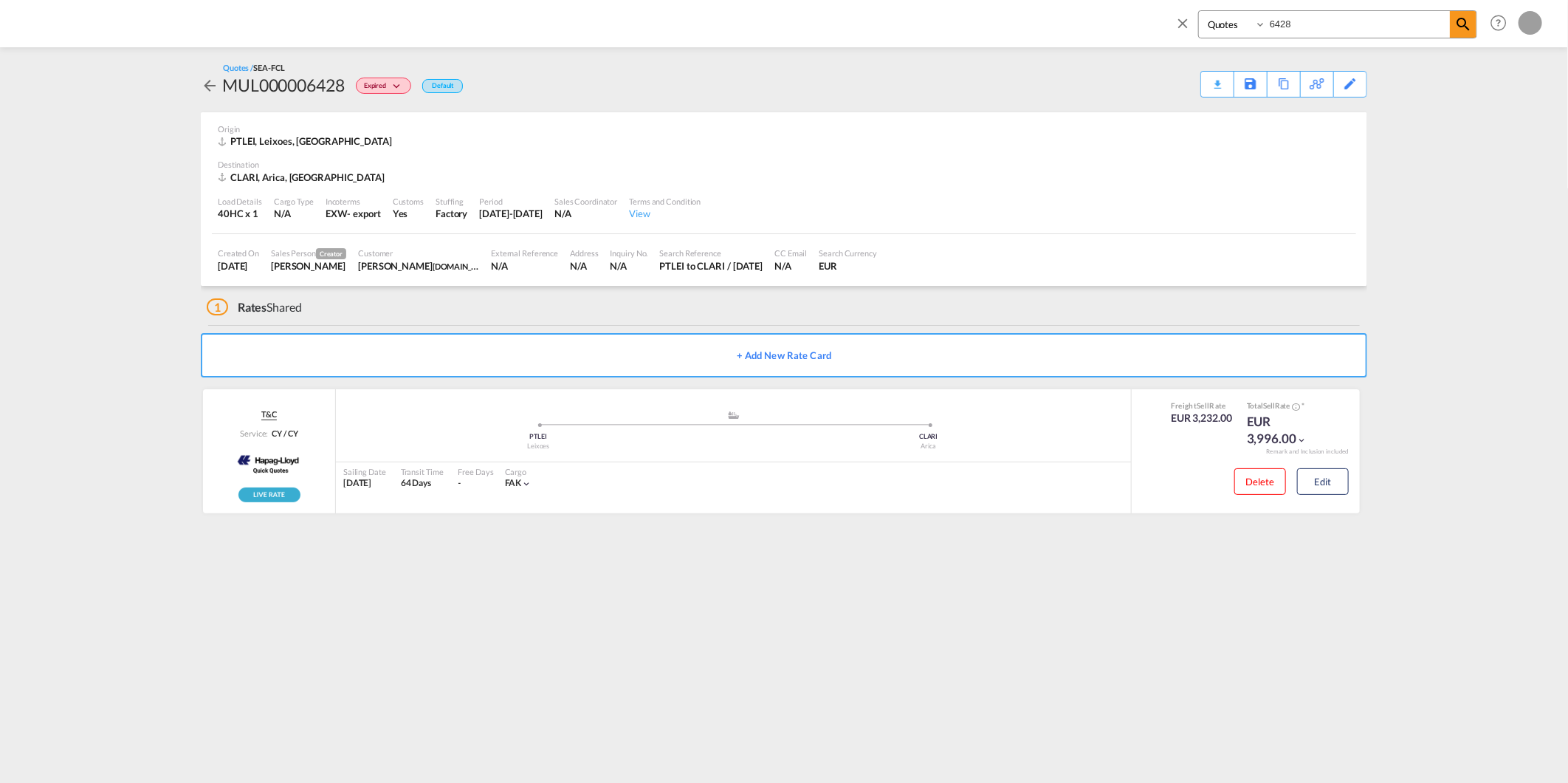
click at [1355, 25] on input "6428" at bounding box center [1357, 24] width 184 height 26
type input "6134"
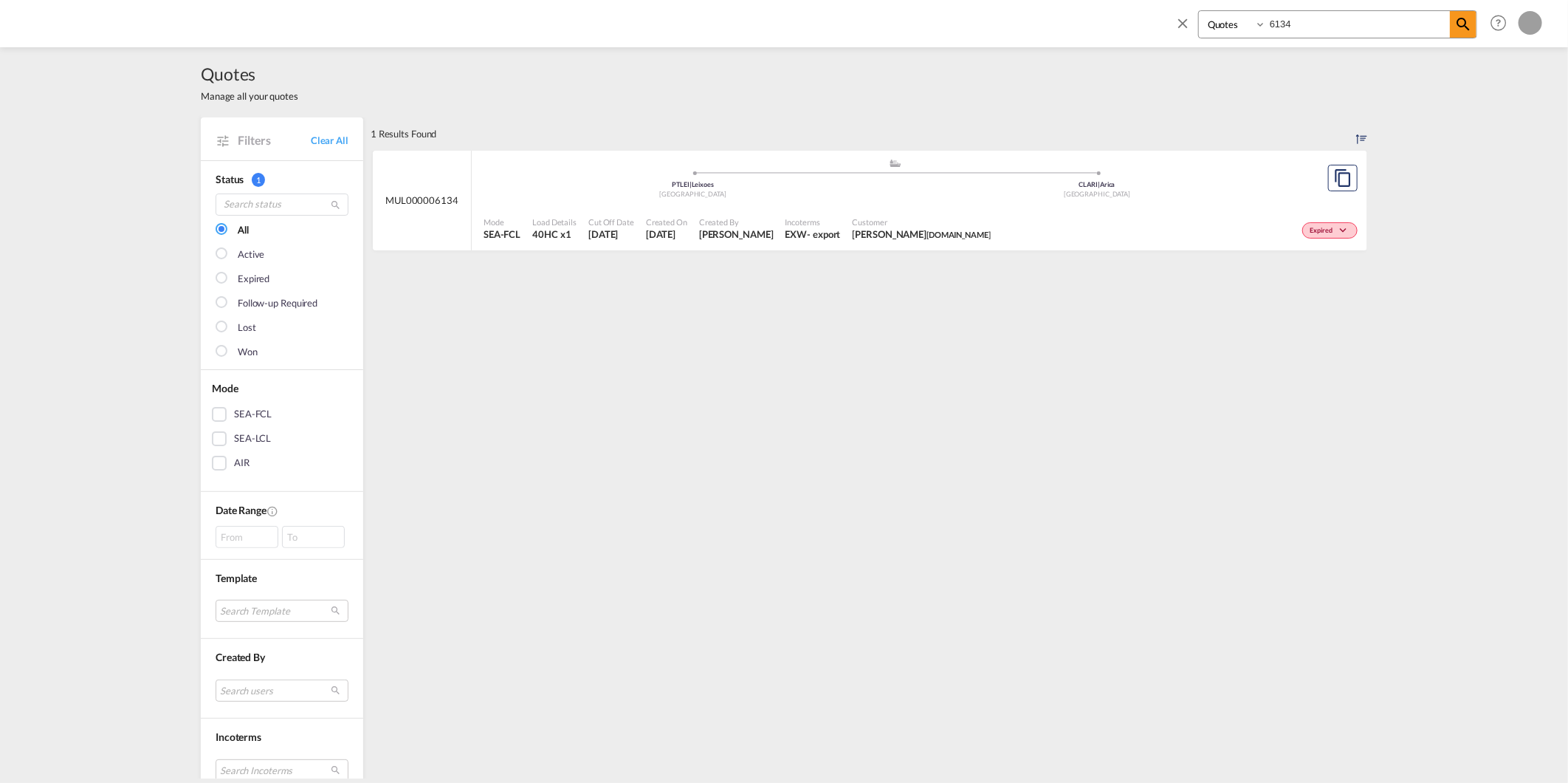
click at [1058, 219] on div "Expired" at bounding box center [1179, 229] width 364 height 37
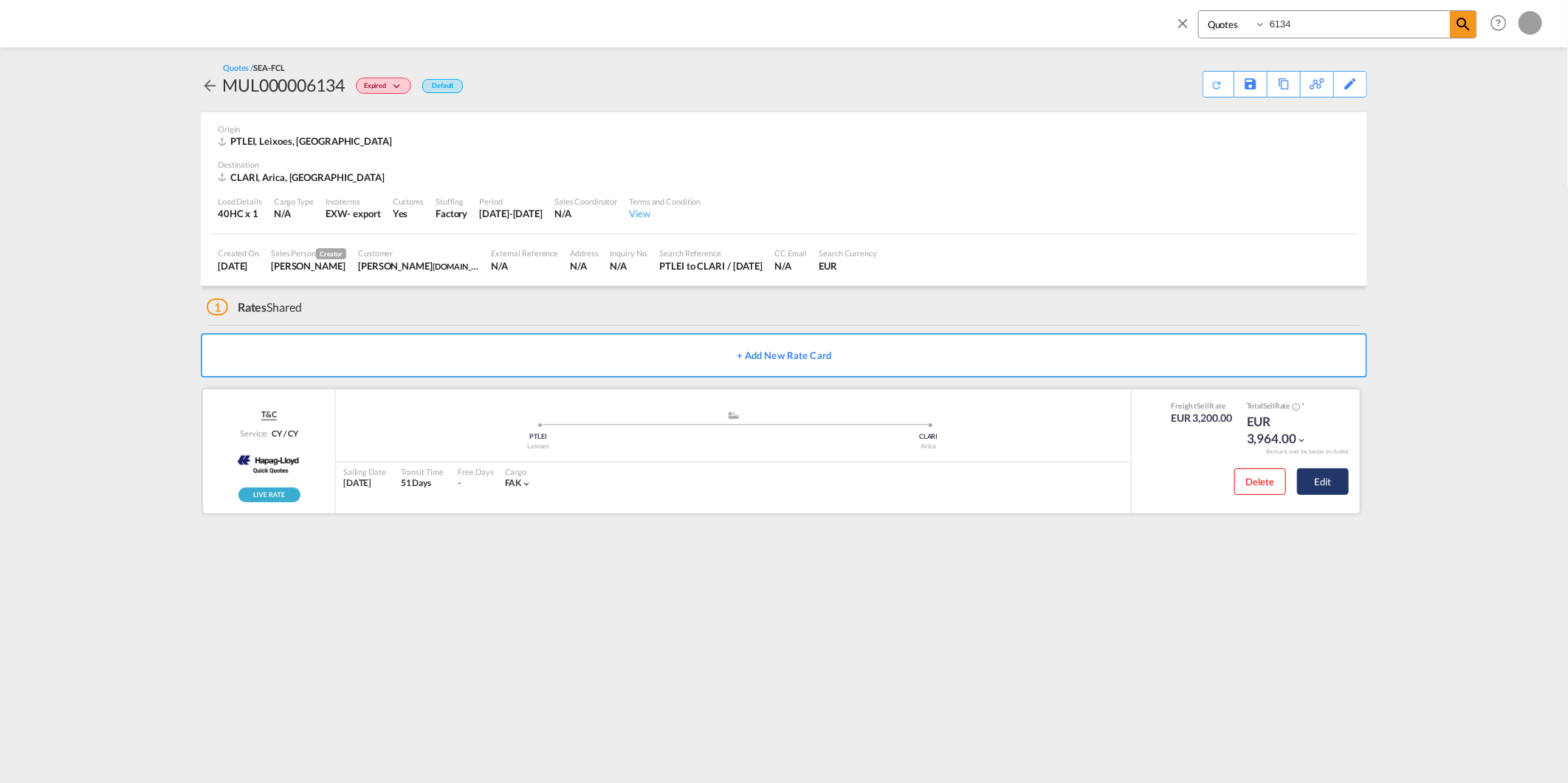
click at [1312, 488] on button "Edit" at bounding box center [1323, 482] width 51 height 27
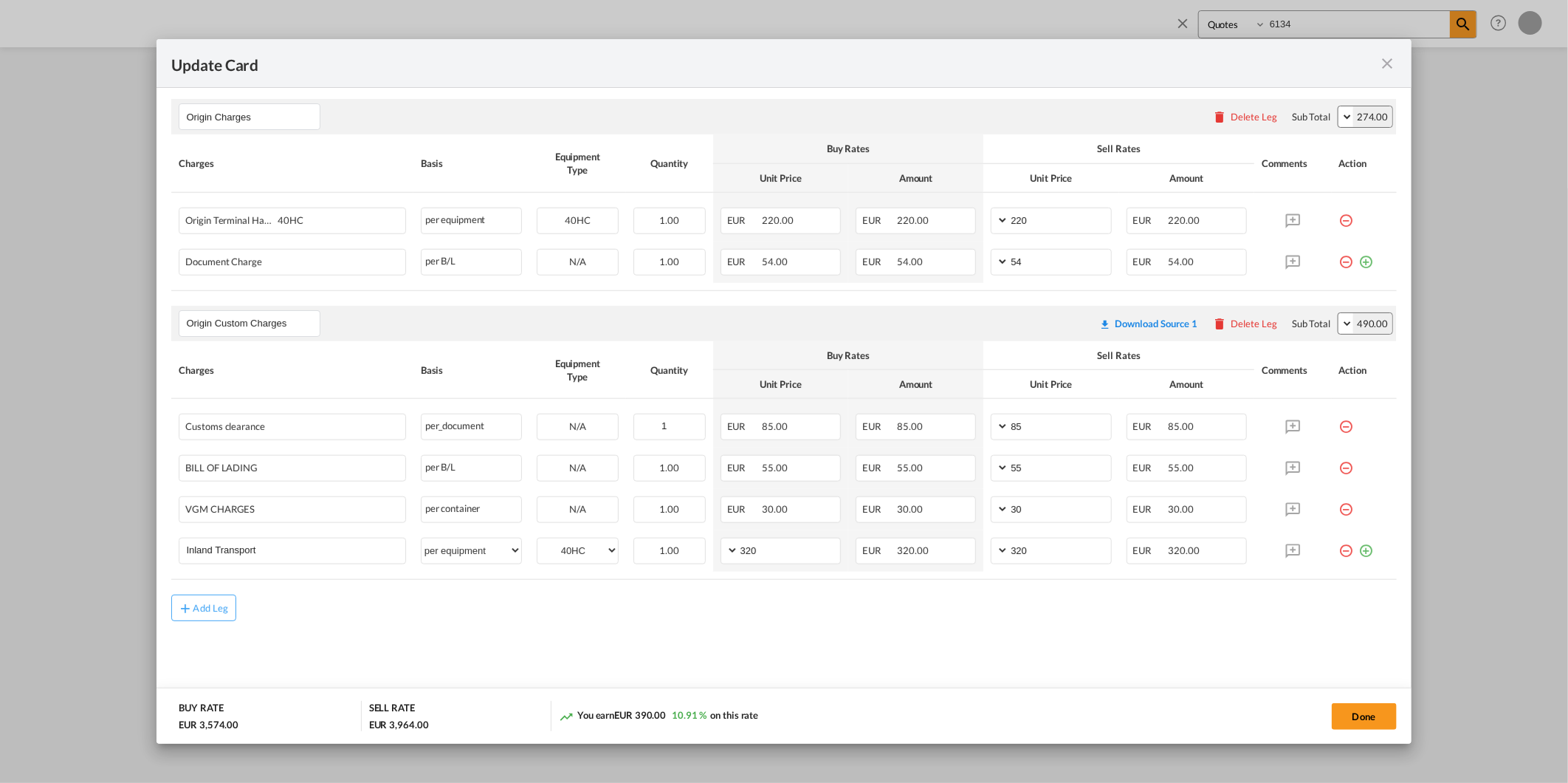
scroll to position [468, 0]
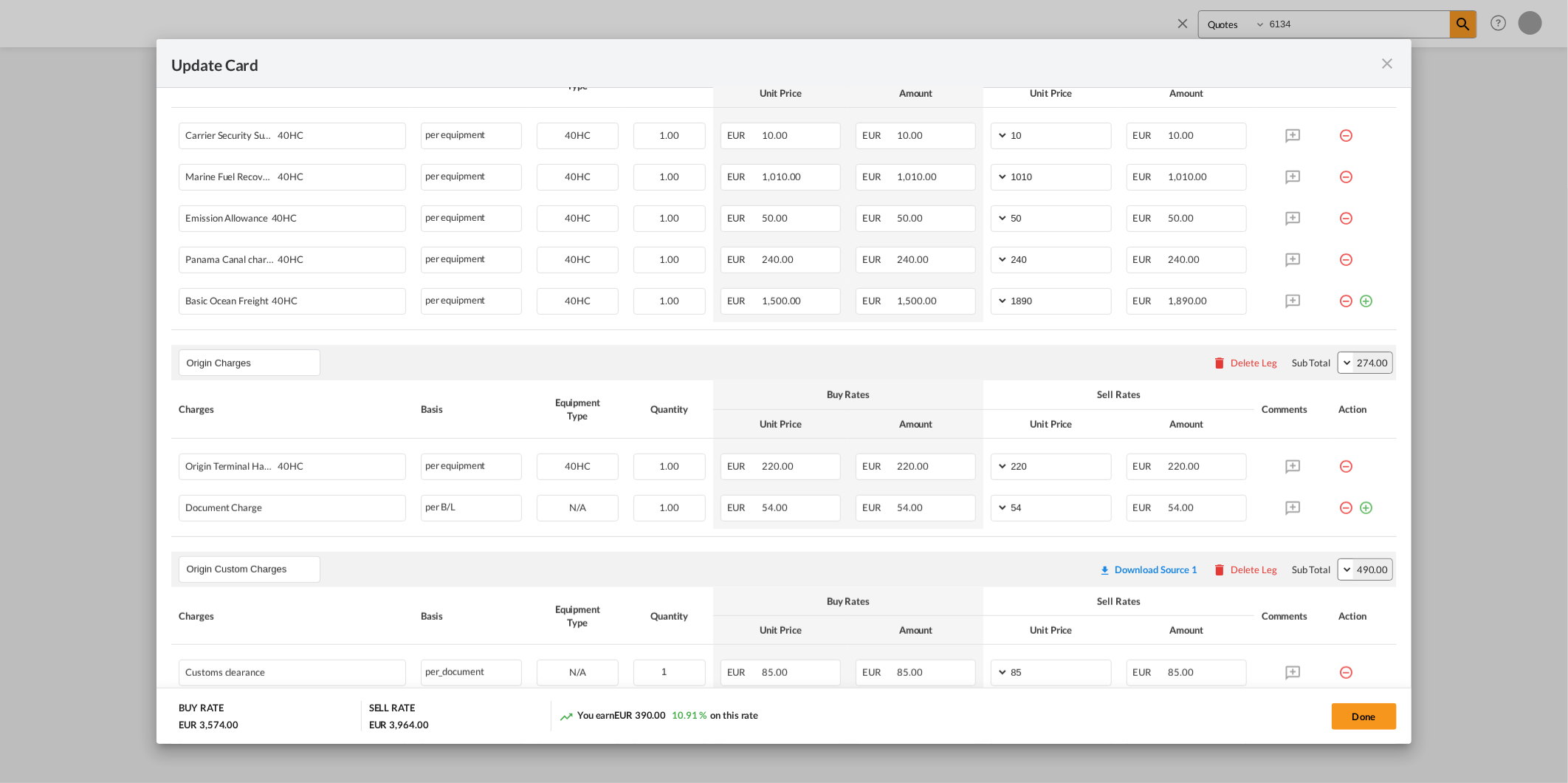
click at [1388, 54] on md-icon "icon-close fg-AAA8AD m-0 pointer" at bounding box center [1388, 63] width 18 height 18
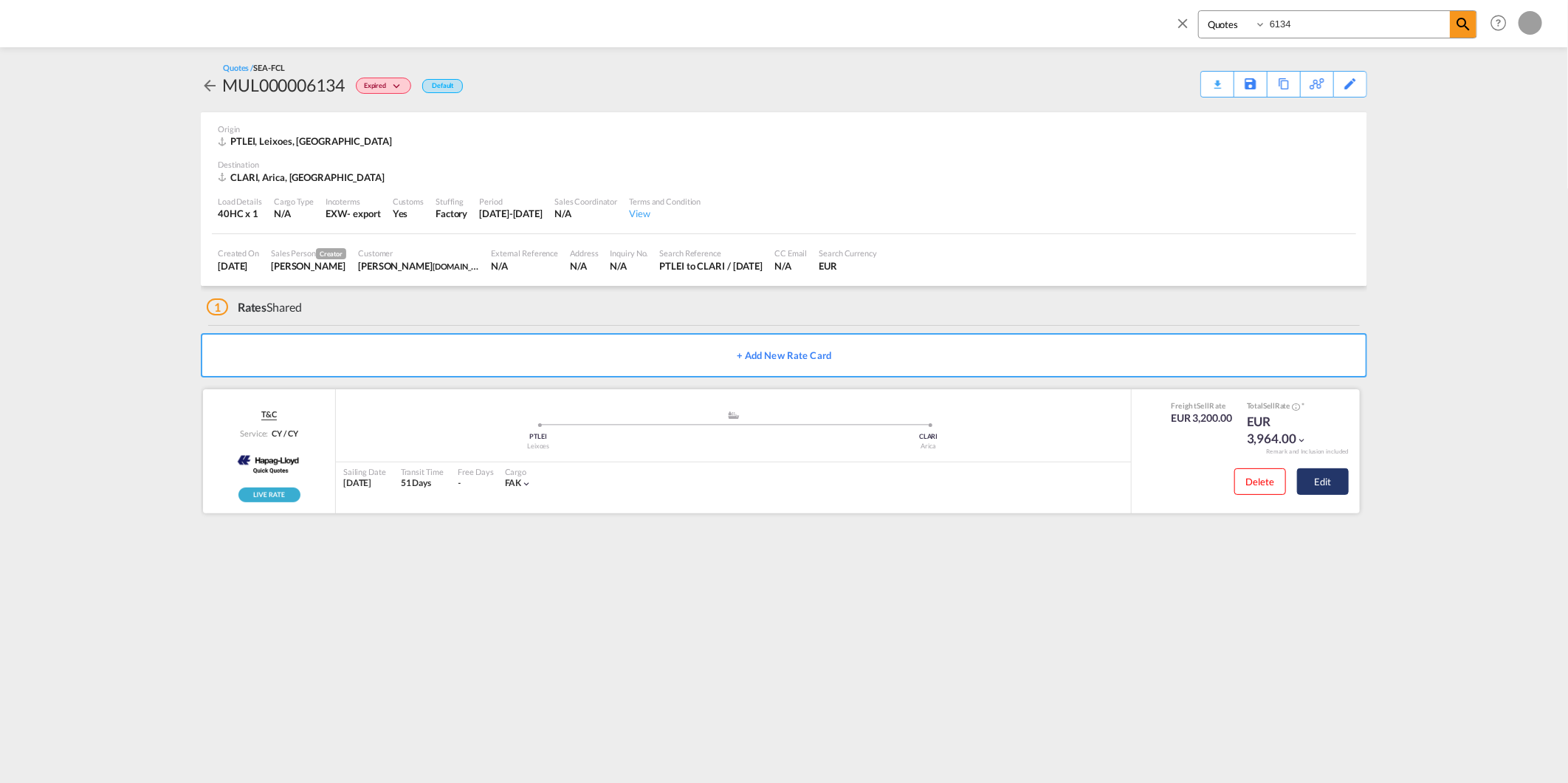
click at [1328, 490] on button "Edit" at bounding box center [1323, 482] width 51 height 27
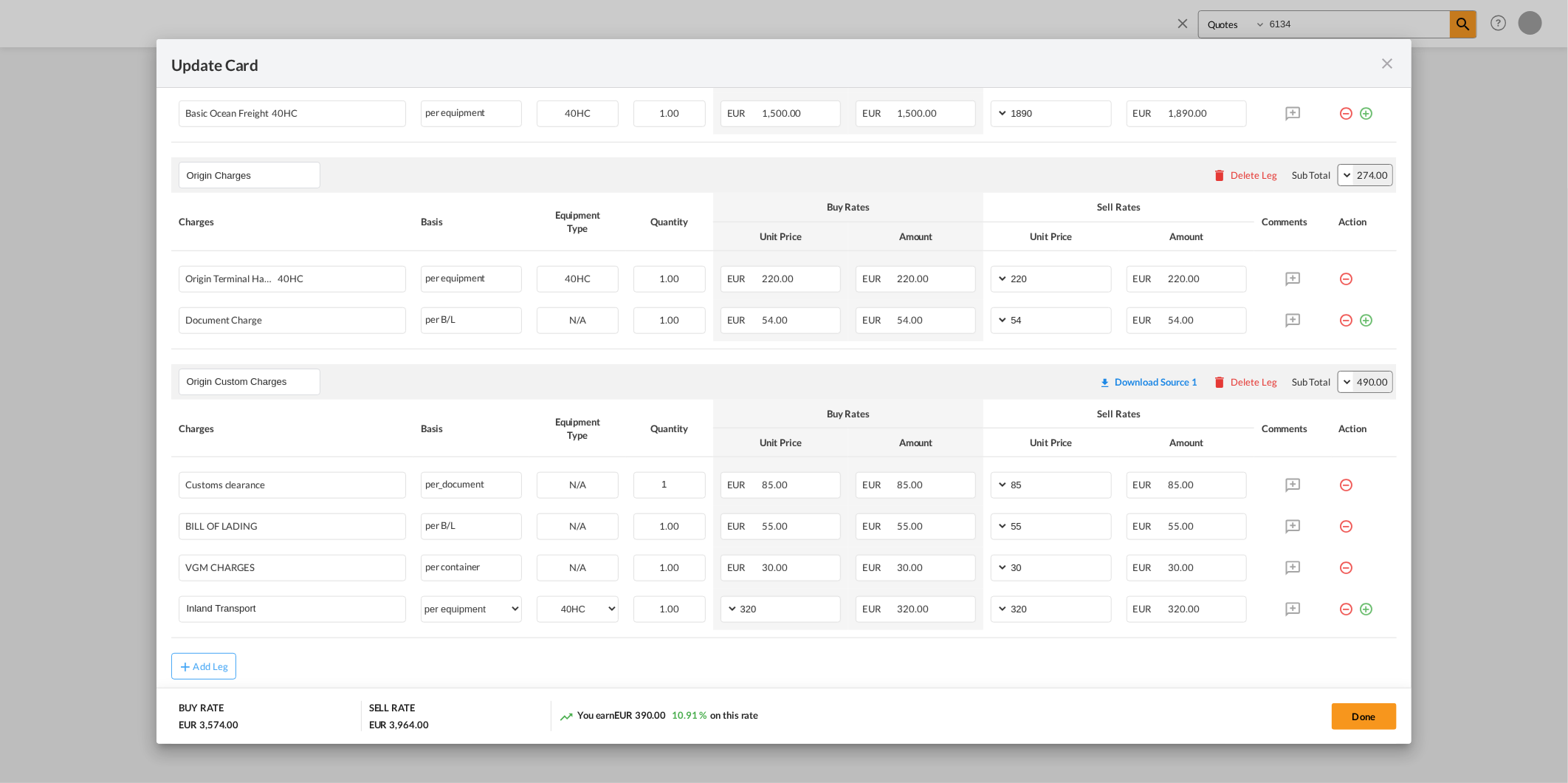
scroll to position [715, 0]
